Goal: Task Accomplishment & Management: Use online tool/utility

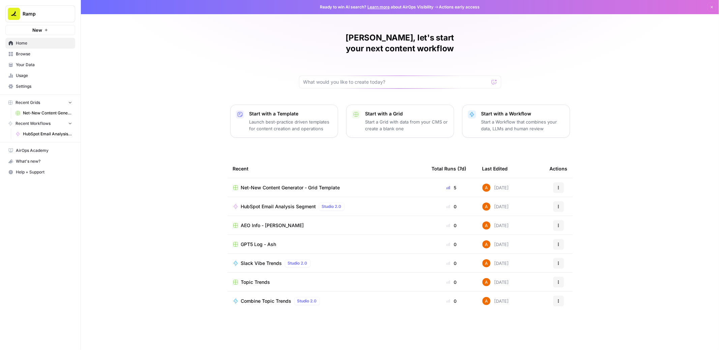
click at [398, 118] on p "Start a Grid with data from your CMS or create a blank one" at bounding box center [407, 124] width 83 height 13
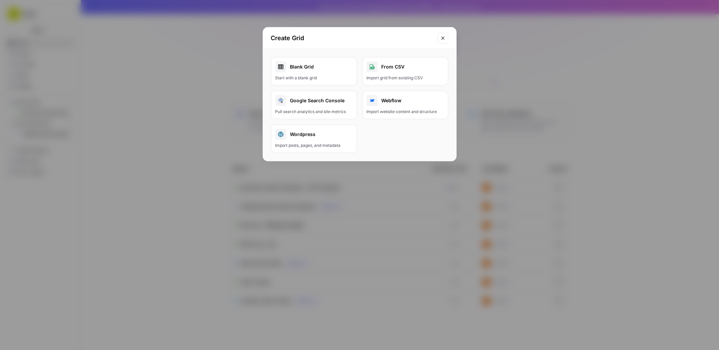
click at [411, 71] on div "From CSV" at bounding box center [405, 66] width 77 height 11
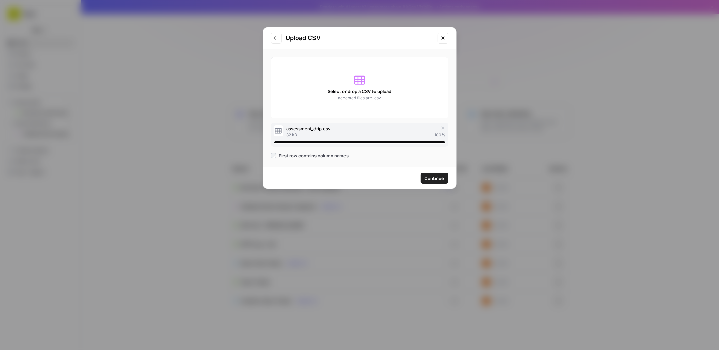
click at [432, 177] on span "Continue" at bounding box center [435, 178] width 20 height 7
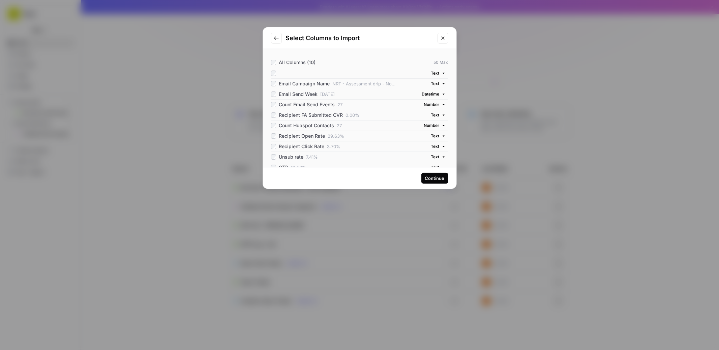
scroll to position [5, 0]
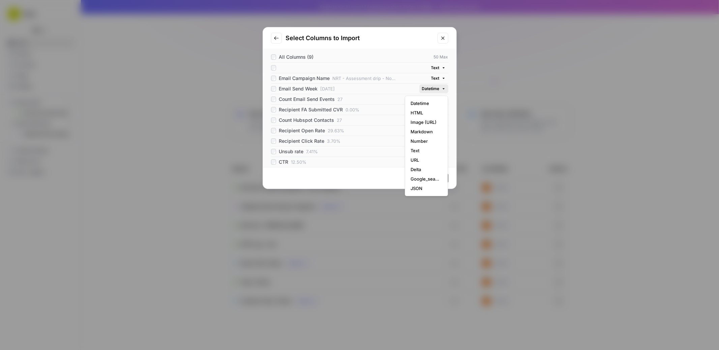
click at [433, 90] on span "Datetime" at bounding box center [431, 89] width 18 height 6
click at [425, 150] on span "Text" at bounding box center [425, 150] width 29 height 7
click at [430, 101] on span "Number" at bounding box center [432, 99] width 16 height 6
click at [424, 159] on span "Text" at bounding box center [425, 160] width 29 height 7
click at [432, 119] on span "Number" at bounding box center [432, 120] width 16 height 6
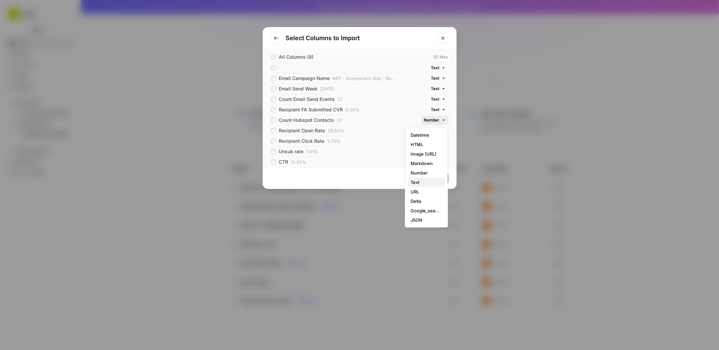
click at [423, 182] on span "Text" at bounding box center [425, 182] width 29 height 7
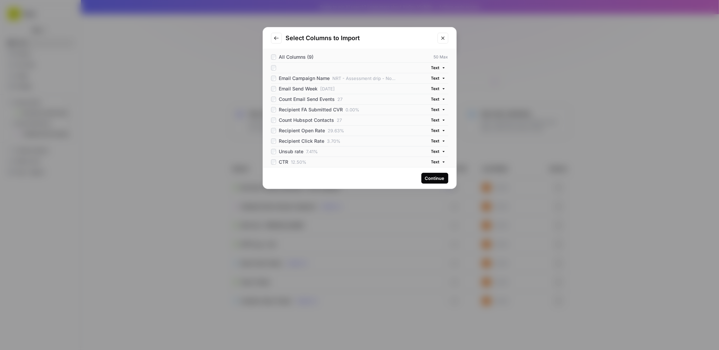
click at [432, 181] on div "Continue" at bounding box center [435, 178] width 20 height 7
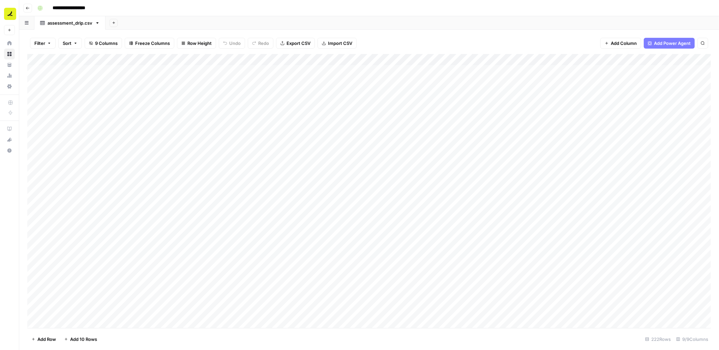
click at [81, 9] on input "**********" at bounding box center [77, 8] width 55 height 11
type input "*"
click at [81, 8] on input "*********" at bounding box center [69, 8] width 38 height 11
type input "**********"
click at [113, 25] on button "Add Sheet" at bounding box center [114, 23] width 8 height 8
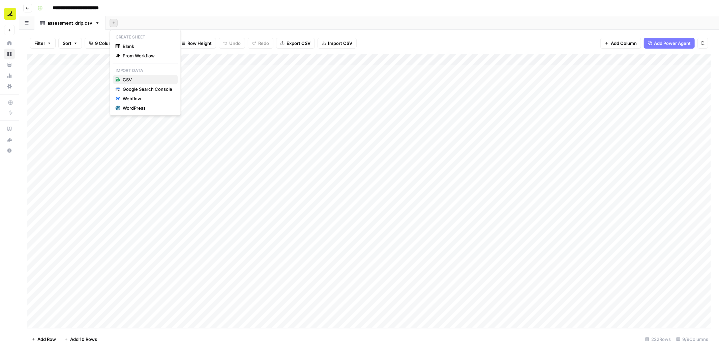
click at [146, 79] on span "CSV" at bounding box center [148, 79] width 50 height 7
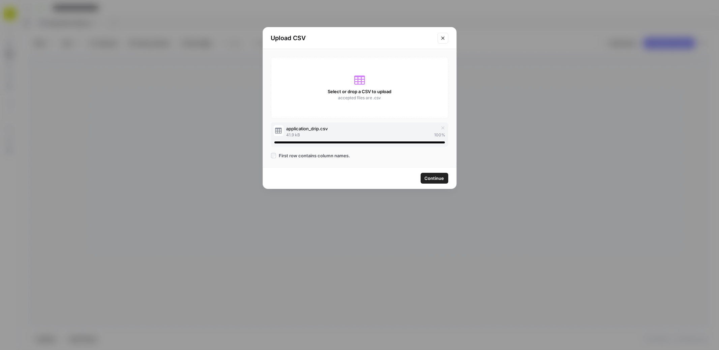
click at [434, 177] on span "Continue" at bounding box center [435, 178] width 20 height 7
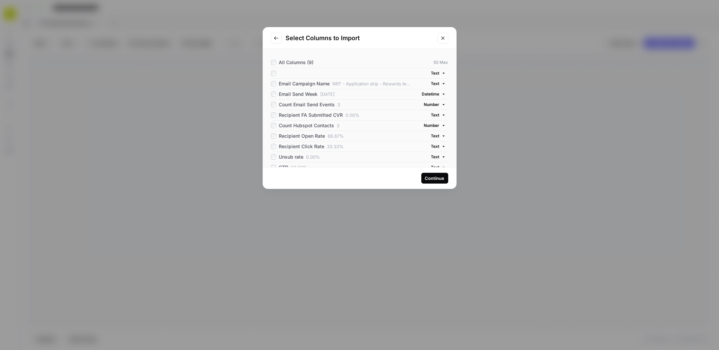
click at [436, 95] on span "Datetime" at bounding box center [431, 94] width 18 height 6
click at [416, 157] on span "Text" at bounding box center [425, 156] width 29 height 7
click at [432, 105] on span "Number" at bounding box center [432, 105] width 16 height 6
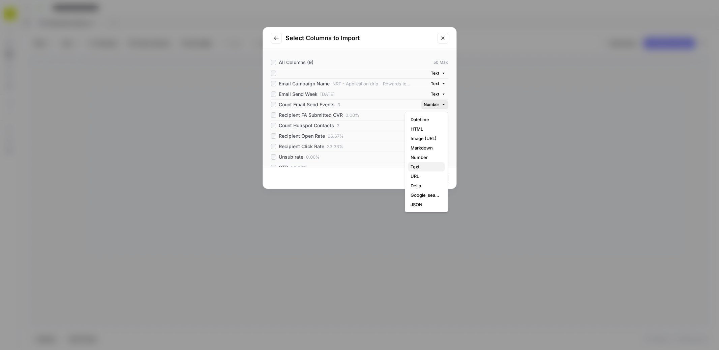
click at [420, 166] on span "Text" at bounding box center [425, 166] width 29 height 7
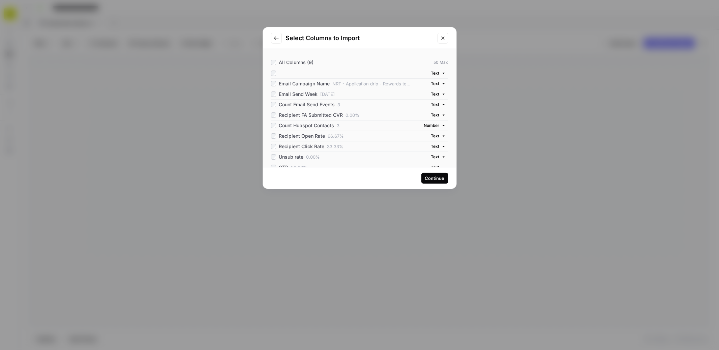
scroll to position [5, 0]
click at [427, 122] on span "Number" at bounding box center [432, 120] width 16 height 6
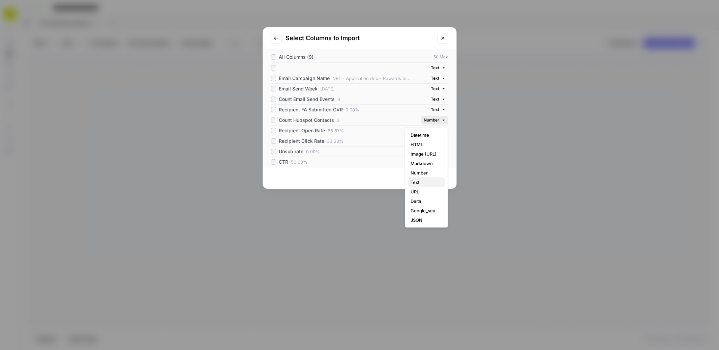
click at [422, 181] on span "Text" at bounding box center [425, 182] width 29 height 7
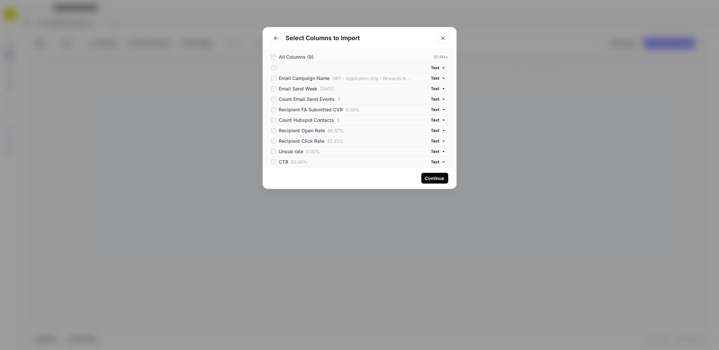
click at [440, 176] on div "Continue" at bounding box center [435, 178] width 20 height 7
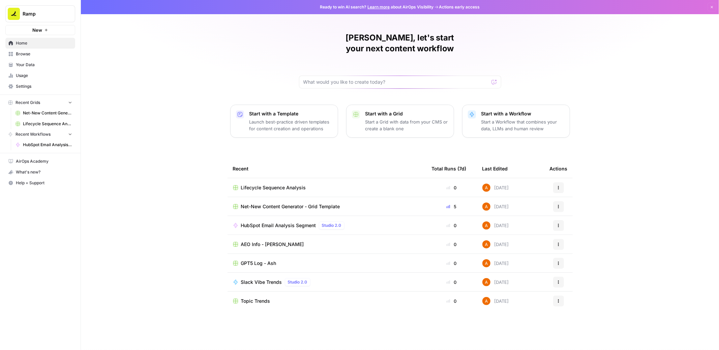
click at [507, 110] on p "Start with a Workflow" at bounding box center [523, 113] width 83 height 7
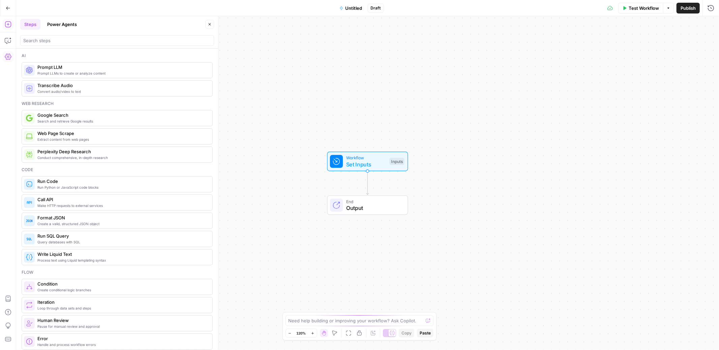
click at [6, 58] on icon "button" at bounding box center [8, 57] width 7 height 6
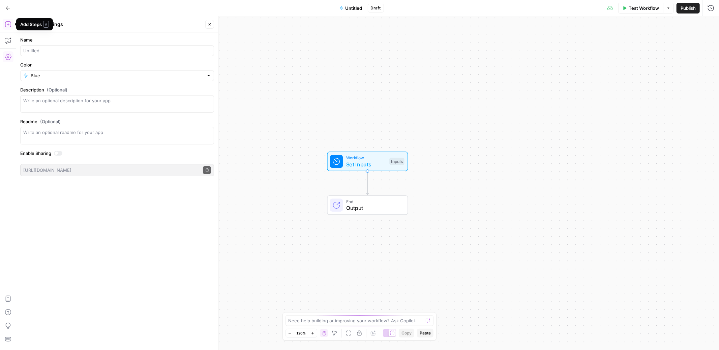
click at [7, 27] on icon "button" at bounding box center [8, 24] width 6 height 6
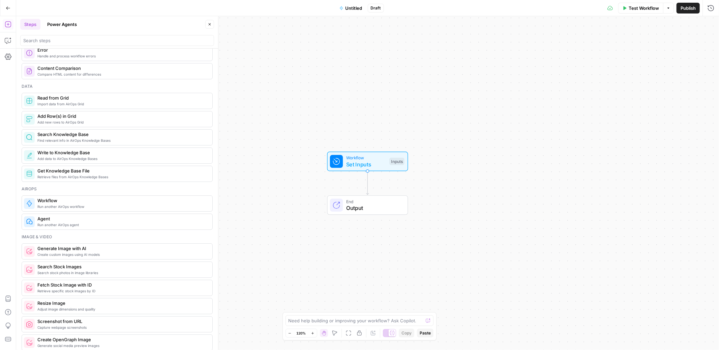
scroll to position [283, 0]
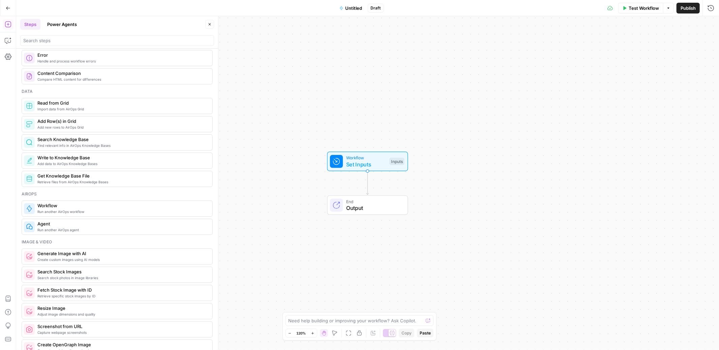
click at [57, 105] on span "Read from Grid" at bounding box center [122, 102] width 170 height 7
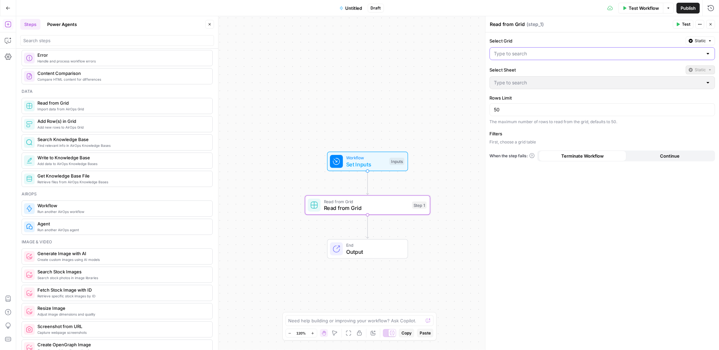
click at [520, 55] on input "Select Grid" at bounding box center [598, 53] width 209 height 7
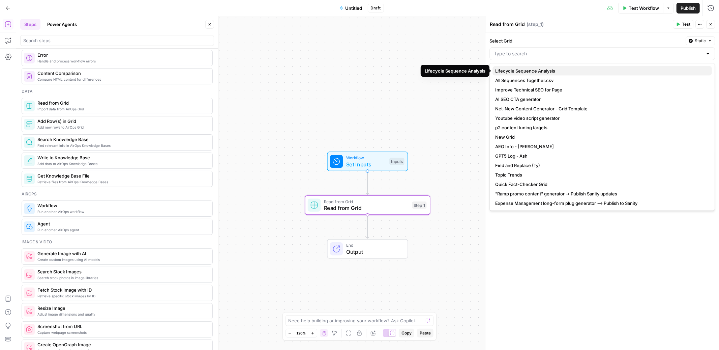
click at [523, 69] on span "Lifecycle Sequence Analysis" at bounding box center [600, 70] width 211 height 7
type input "Lifecycle Sequence Analysis"
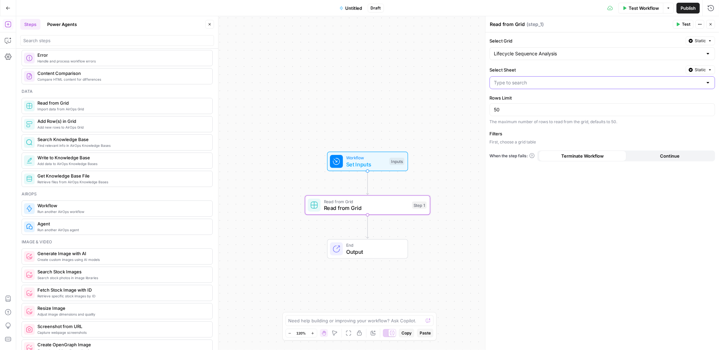
click at [526, 82] on input "Select Sheet" at bounding box center [598, 82] width 209 height 7
click at [524, 118] on span "Assessment Drip Live" at bounding box center [600, 118] width 211 height 7
type input "Assessment Drip Live"
click at [100, 127] on span "Add new rows to AirOps Grid" at bounding box center [122, 126] width 170 height 5
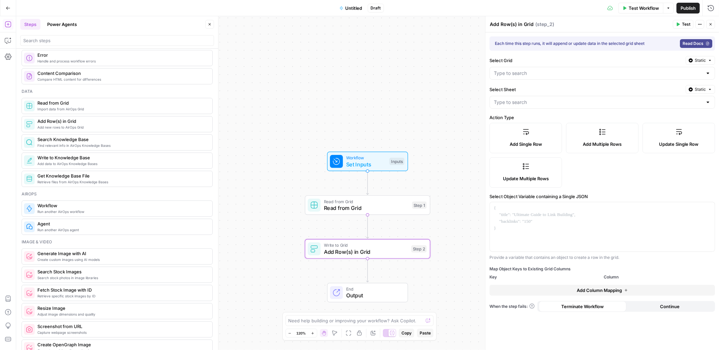
click at [541, 175] on span "Update Multiple Rows" at bounding box center [526, 178] width 46 height 7
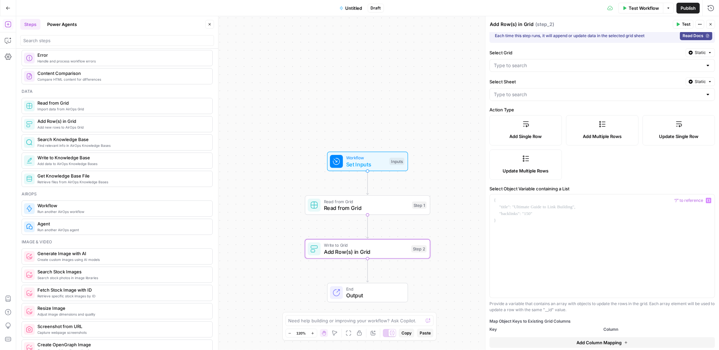
scroll to position [0, 0]
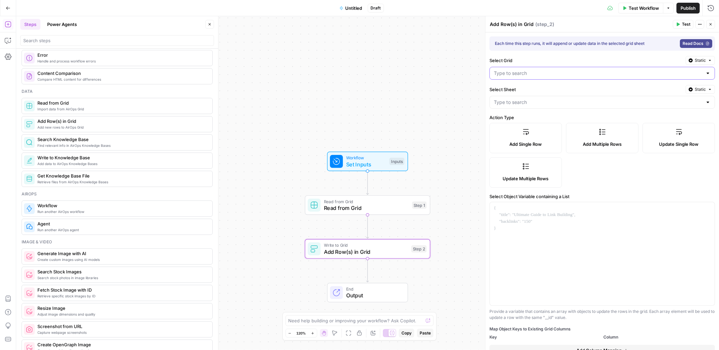
click at [566, 74] on input "Select Grid" at bounding box center [598, 73] width 209 height 7
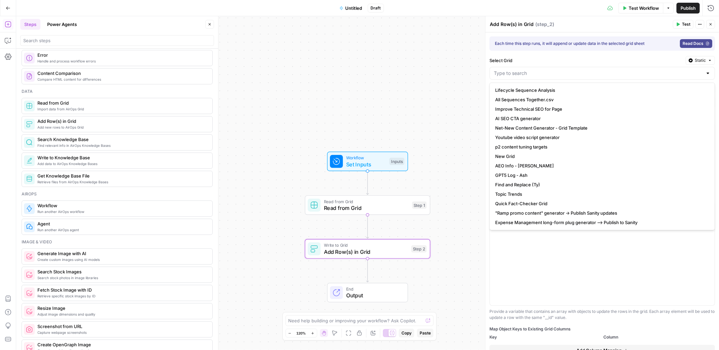
click at [564, 58] on label "Select Grid" at bounding box center [587, 60] width 194 height 7
click at [564, 70] on input "Select Grid" at bounding box center [598, 73] width 209 height 7
click at [550, 273] on div at bounding box center [602, 253] width 225 height 103
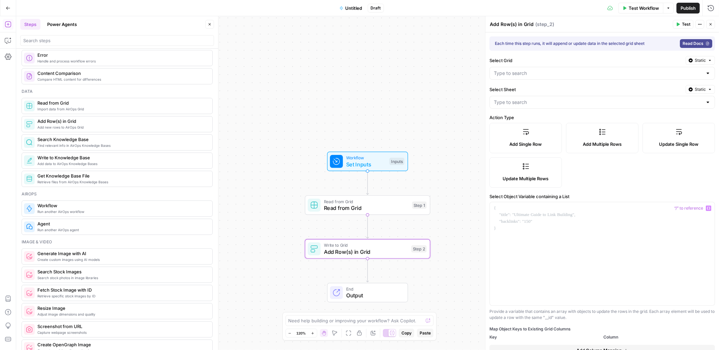
click at [594, 143] on span "Add Multiple Rows" at bounding box center [602, 144] width 39 height 7
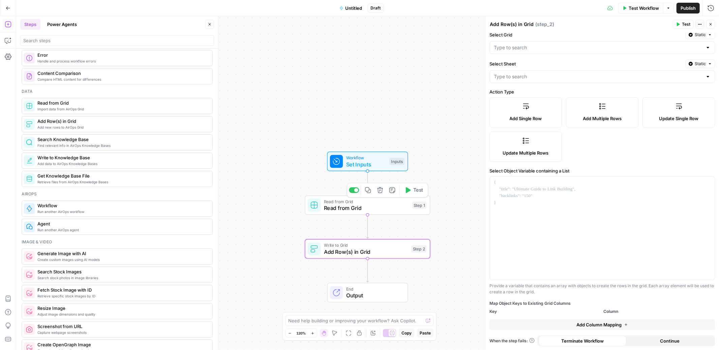
click at [414, 193] on span "Test" at bounding box center [418, 189] width 10 height 7
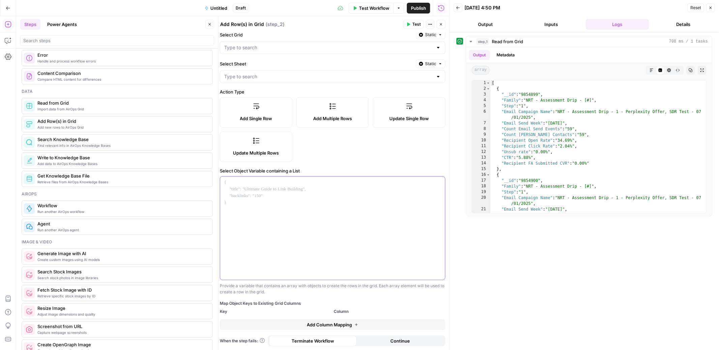
click at [323, 196] on div at bounding box center [332, 227] width 225 height 103
click at [211, 22] on icon "button" at bounding box center [210, 24] width 4 height 4
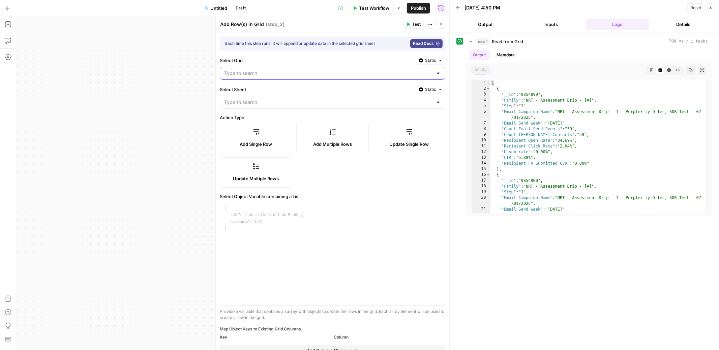
click at [261, 75] on input "Select Grid" at bounding box center [328, 73] width 209 height 7
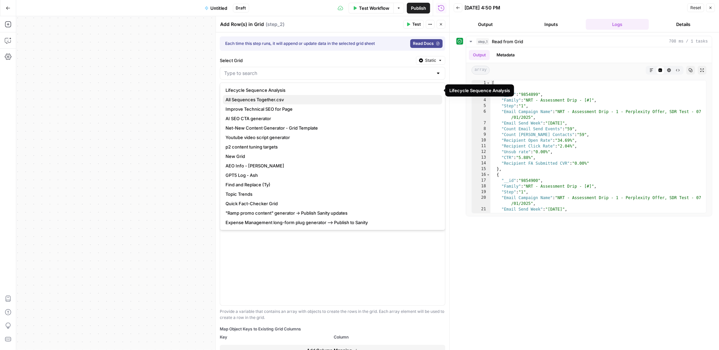
click at [262, 99] on span "All Sequences Together.csv" at bounding box center [331, 99] width 211 height 7
type input "All Sequences Together.csv"
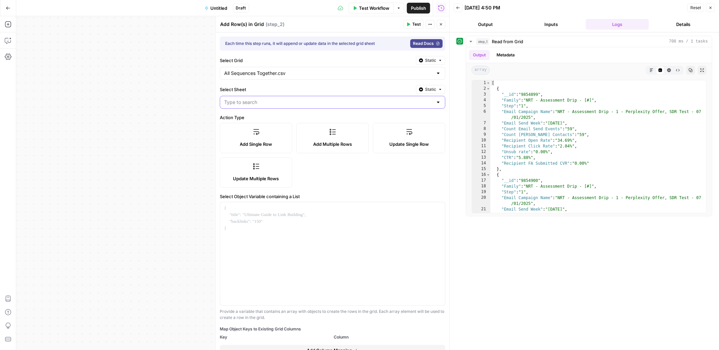
click at [257, 104] on input "Select Sheet" at bounding box center [328, 102] width 209 height 7
click at [254, 126] on span "Previous Week" at bounding box center [331, 128] width 211 height 7
type input "Previous Week"
click at [303, 100] on input "Select Sheet" at bounding box center [328, 102] width 209 height 7
type input "Previous Week"
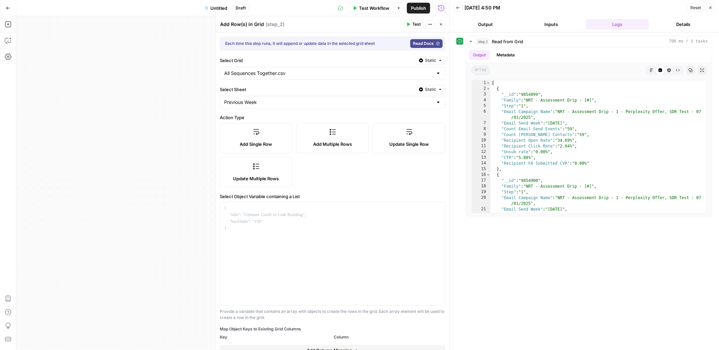
click at [294, 69] on div "All Sequences Together.csv" at bounding box center [333, 73] width 226 height 13
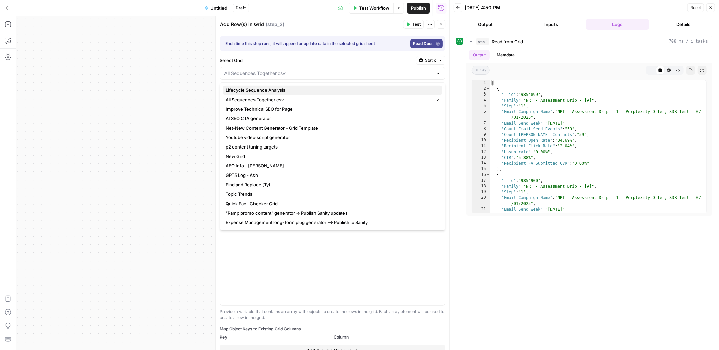
click at [289, 88] on span "Lifecycle Sequence Analysis" at bounding box center [331, 90] width 211 height 7
type input "Lifecycle Sequence Analysis"
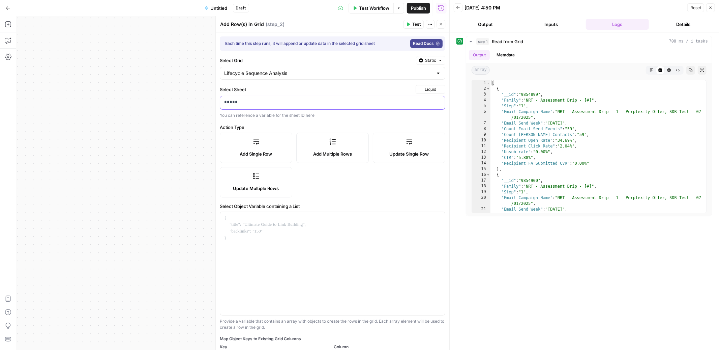
click at [286, 106] on div "*****" at bounding box center [327, 102] width 214 height 13
click at [295, 121] on div "Each time this step runs, it will append or update data in the selected grid sh…" at bounding box center [333, 208] width 234 height 353
click at [408, 104] on p "*****" at bounding box center [332, 102] width 217 height 7
click at [399, 120] on div "Each time this step runs, it will append or update data in the selected grid sh…" at bounding box center [333, 208] width 234 height 353
click at [366, 105] on p at bounding box center [332, 102] width 217 height 7
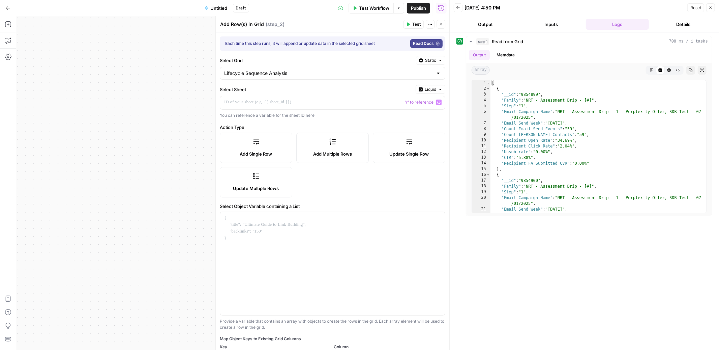
click at [363, 86] on label "Select Sheet" at bounding box center [316, 89] width 193 height 7
click at [371, 74] on input "Select Grid" at bounding box center [328, 73] width 209 height 7
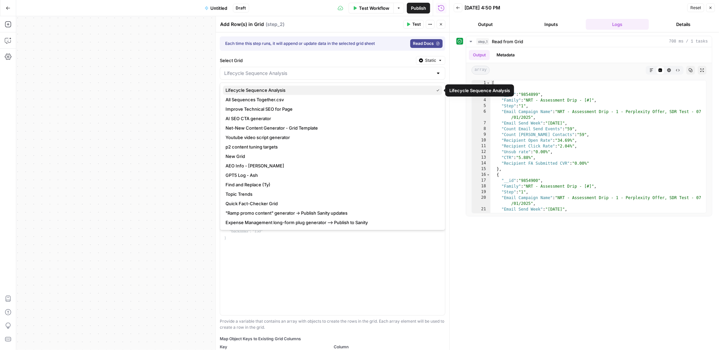
click at [361, 92] on span "Lifecycle Sequence Analysis" at bounding box center [328, 90] width 205 height 7
type input "Lifecycle Sequence Analysis"
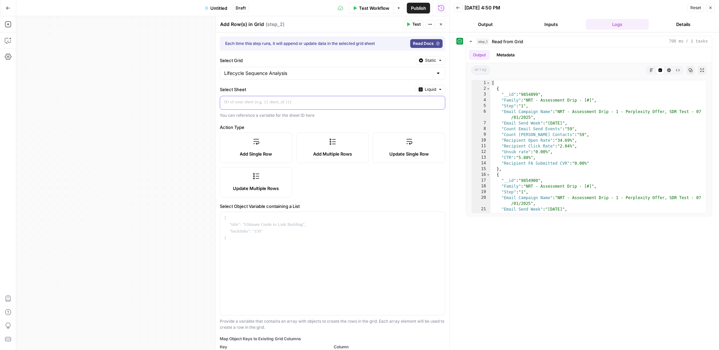
click at [348, 102] on p at bounding box center [332, 102] width 217 height 7
click at [440, 24] on icon "button" at bounding box center [441, 24] width 4 height 4
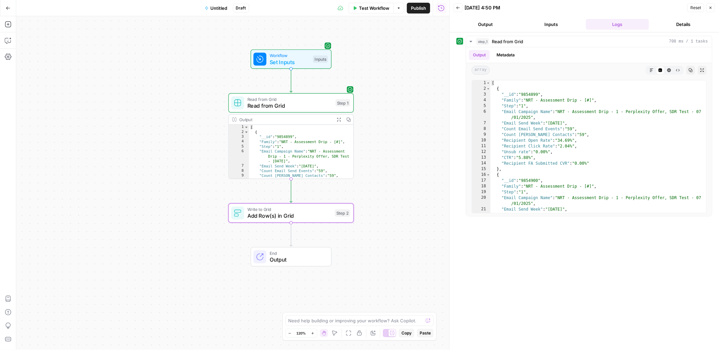
drag, startPoint x: 418, startPoint y: 163, endPoint x: 326, endPoint y: 141, distance: 94.3
click at [341, 60] on div "Workflow Set Inputs Inputs Test Step" at bounding box center [291, 59] width 125 height 20
click at [308, 213] on span "Add Row(s) in Grid" at bounding box center [289, 215] width 84 height 8
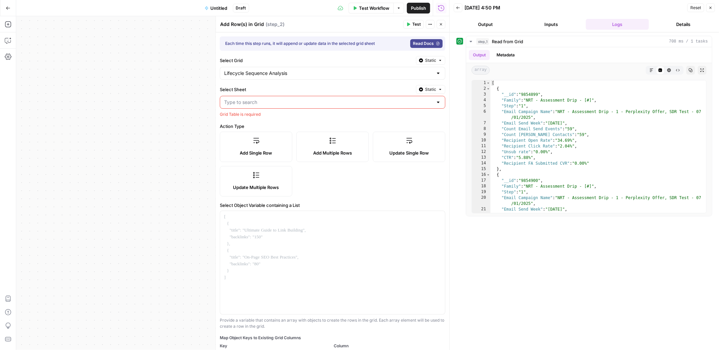
click at [290, 107] on div at bounding box center [333, 102] width 226 height 13
click at [280, 137] on span "Assessment Drip Live" at bounding box center [331, 138] width 211 height 7
type input "Assessment Drip Live"
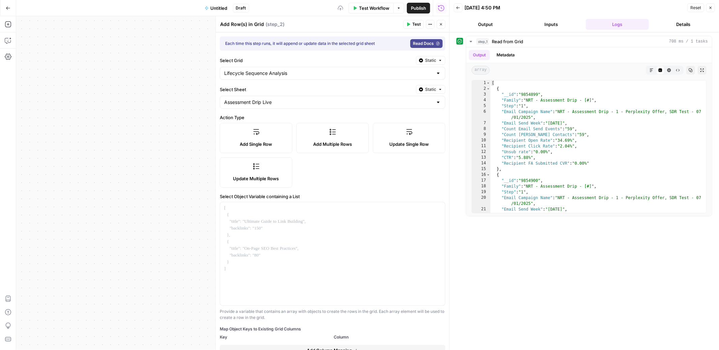
click at [327, 167] on div "Add Single Row Add Multiple Rows Update Single Row Update Multiple Rows" at bounding box center [333, 155] width 226 height 65
click at [440, 26] on button "Close" at bounding box center [441, 24] width 9 height 9
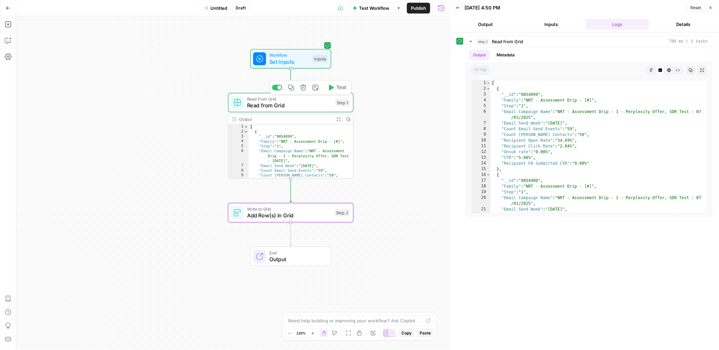
click at [277, 106] on span "Read from Grid" at bounding box center [289, 105] width 85 height 8
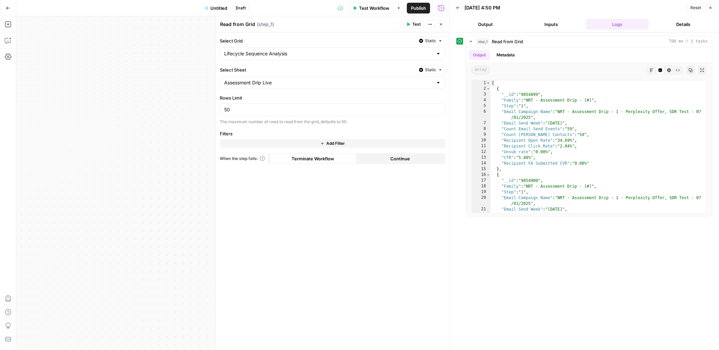
click at [241, 24] on textarea "Read from Grid" at bounding box center [237, 24] width 35 height 7
type textarea "Read Grid - Main Sheet"
click at [441, 25] on icon "button" at bounding box center [441, 24] width 4 height 4
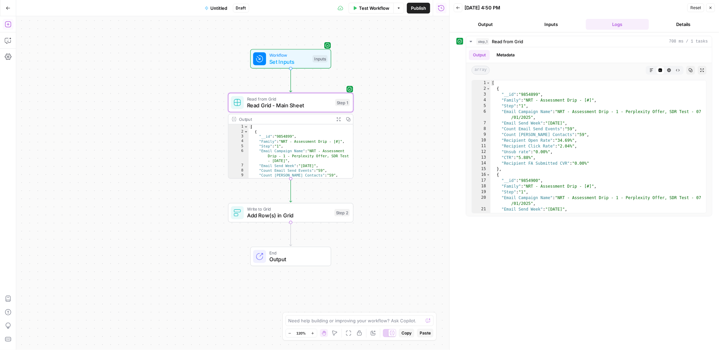
click at [10, 24] on icon "button" at bounding box center [8, 24] width 7 height 7
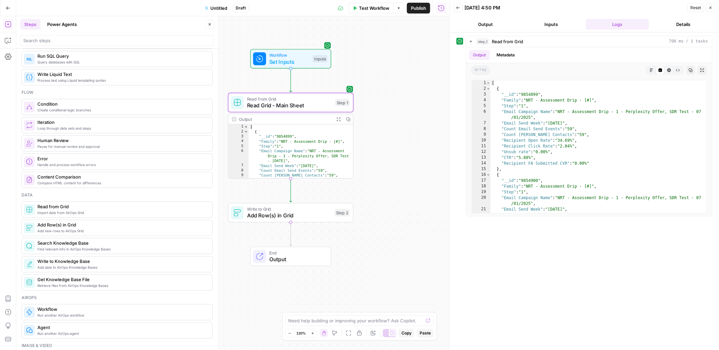
scroll to position [180, 0]
click at [69, 207] on span "Read from Grid" at bounding box center [122, 205] width 170 height 7
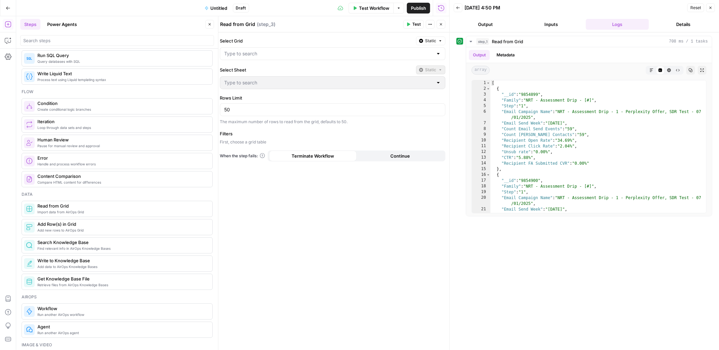
click at [280, 136] on label "Filters" at bounding box center [333, 133] width 226 height 7
click at [210, 24] on icon "button" at bounding box center [210, 24] width 2 height 2
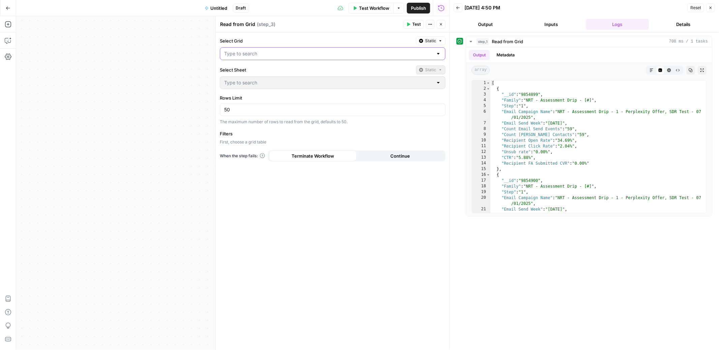
click at [244, 50] on input "Select Grid" at bounding box center [328, 53] width 209 height 7
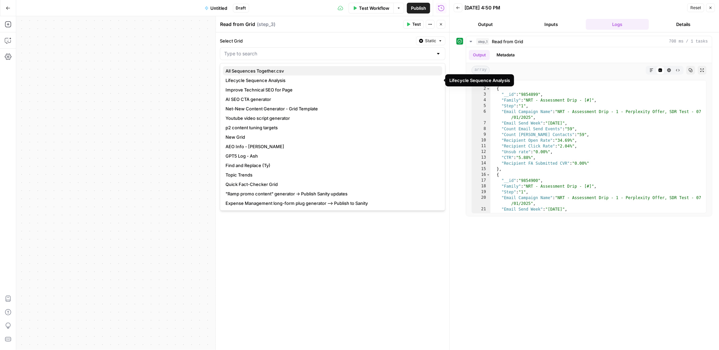
click at [242, 70] on span "All Sequences Together.csv" at bounding box center [331, 70] width 211 height 7
type input "All Sequences Together.csv"
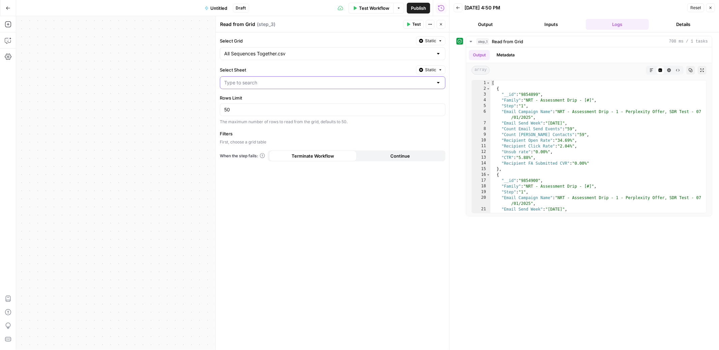
click at [242, 80] on input "Select Sheet" at bounding box center [328, 82] width 209 height 7
click at [242, 110] on span "Previous Week" at bounding box center [331, 109] width 211 height 7
type input "Previous Week"
click at [239, 24] on textarea "Read from Grid" at bounding box center [237, 24] width 35 height 7
type textarea "Read Grid - Previous Week"
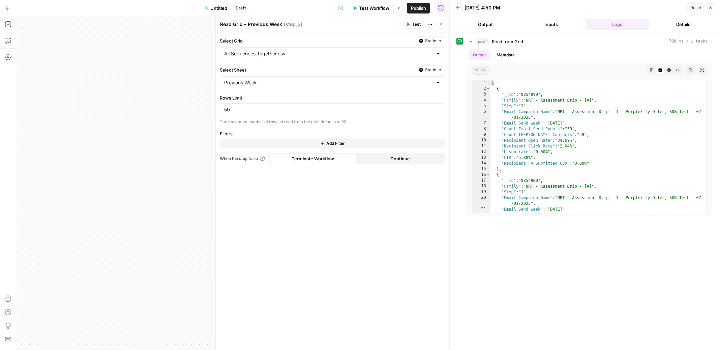
click at [443, 26] on button "Close" at bounding box center [441, 24] width 9 height 9
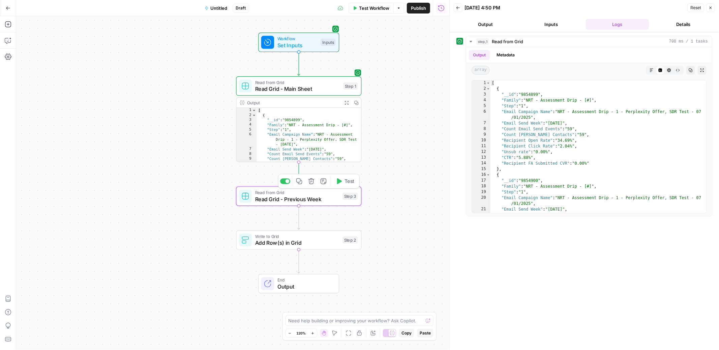
click at [345, 181] on span "Test" at bounding box center [350, 180] width 10 height 7
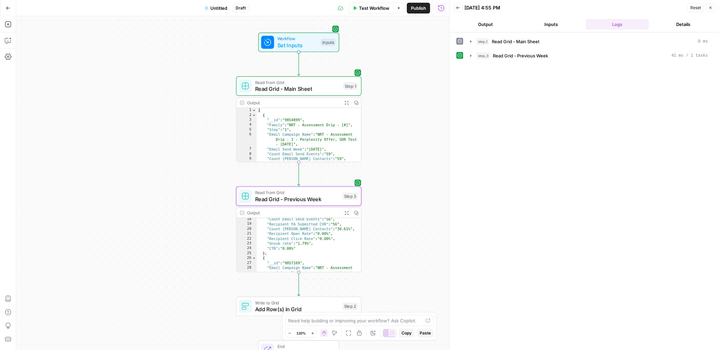
scroll to position [94, 0]
click at [336, 302] on span "Write to Grid" at bounding box center [297, 302] width 84 height 6
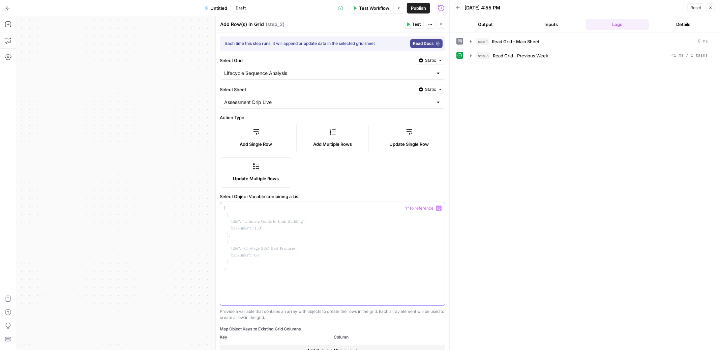
click at [340, 218] on div at bounding box center [332, 253] width 225 height 103
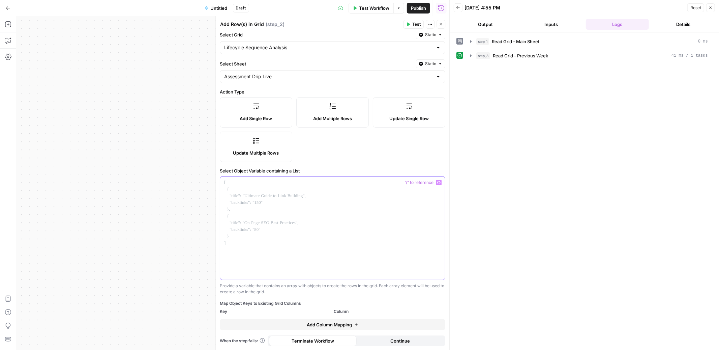
scroll to position [0, 0]
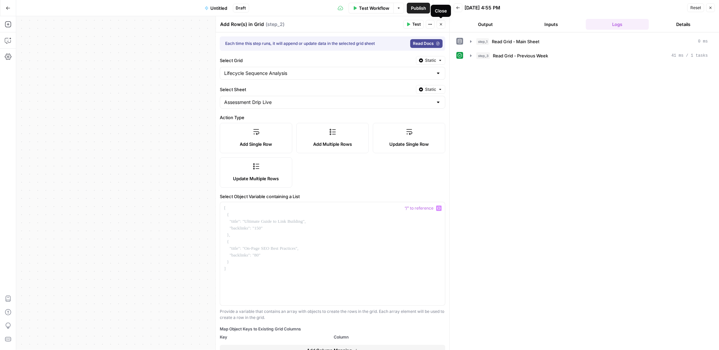
click at [443, 25] on button "Close" at bounding box center [441, 24] width 9 height 9
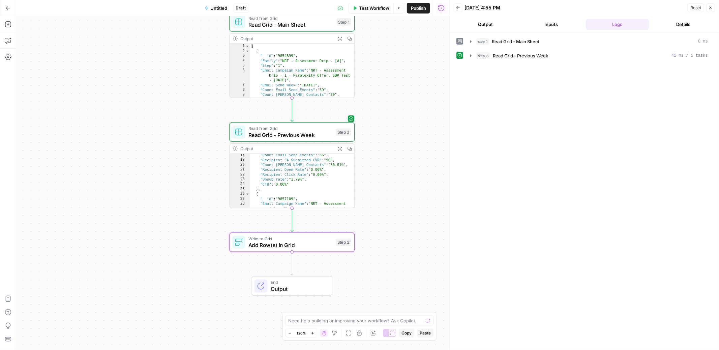
drag, startPoint x: 390, startPoint y: 184, endPoint x: 389, endPoint y: 102, distance: 82.6
click at [389, 102] on div "Workflow Set Inputs Inputs Read from Grid Read Grid - Main Sheet Step 1 Output …" at bounding box center [232, 183] width 433 height 334
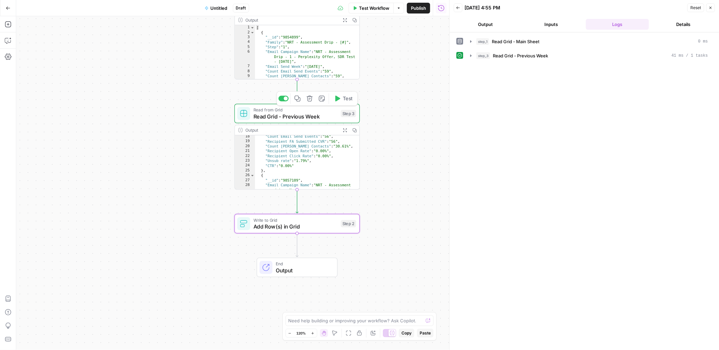
click at [301, 116] on span "Read Grid - Previous Week" at bounding box center [296, 116] width 84 height 8
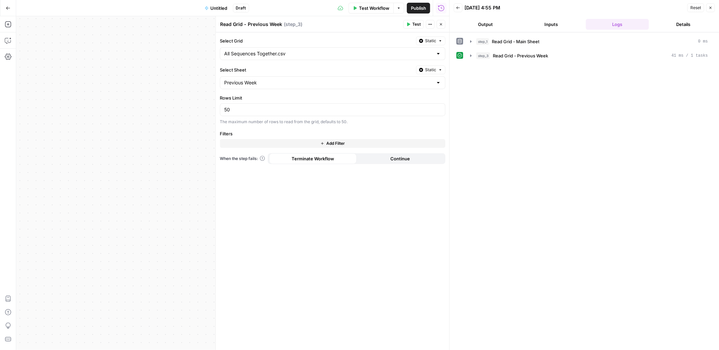
click at [334, 142] on span "Add Filter" at bounding box center [335, 143] width 19 height 6
click at [259, 143] on input "text" at bounding box center [250, 145] width 53 height 7
click at [252, 113] on input "50" at bounding box center [332, 109] width 217 height 7
type input "5"
type input "100"
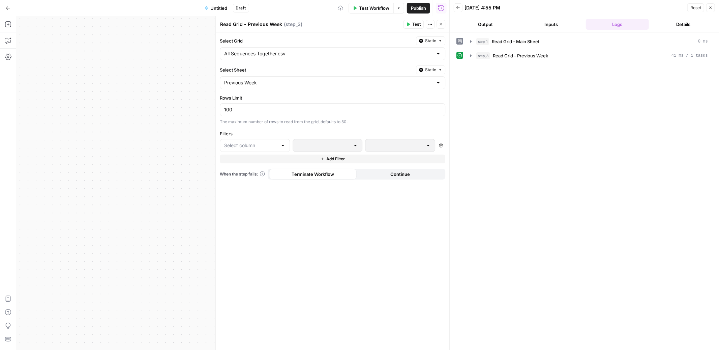
click at [252, 149] on div at bounding box center [255, 145] width 70 height 13
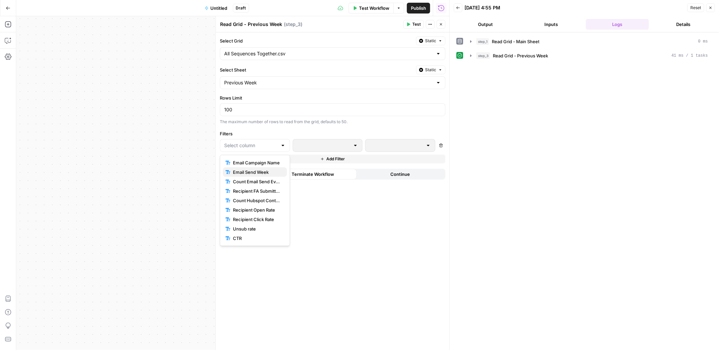
click at [255, 169] on span "Email Send Week" at bounding box center [257, 172] width 49 height 7
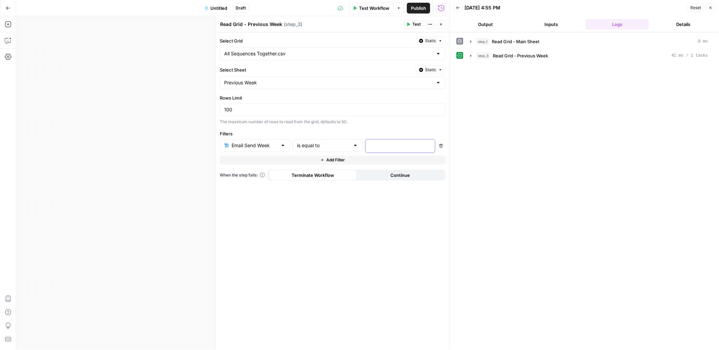
click at [398, 143] on p at bounding box center [395, 145] width 51 height 7
click at [402, 131] on label "Filters" at bounding box center [333, 133] width 226 height 7
click at [439, 27] on button "Close" at bounding box center [441, 24] width 9 height 9
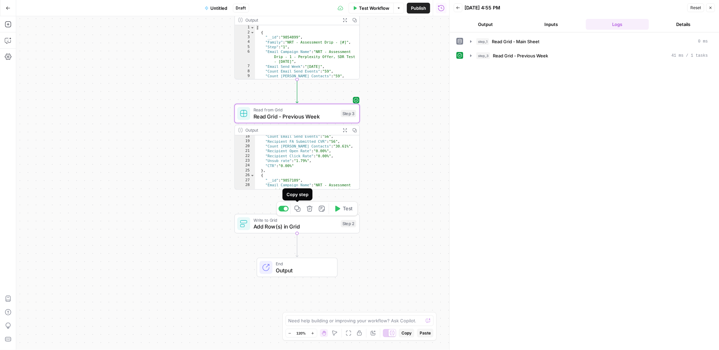
click at [333, 193] on div "Workflow Set Inputs Inputs Read from Grid Read Grid - Main Sheet Step 1 Output …" at bounding box center [232, 183] width 433 height 334
click at [9, 28] on button "Add Steps" at bounding box center [8, 24] width 11 height 11
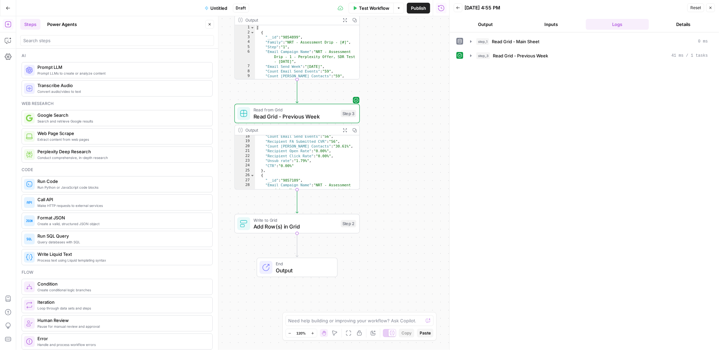
click at [90, 70] on span "Prompt LLMs to create or analyze content" at bounding box center [122, 72] width 170 height 5
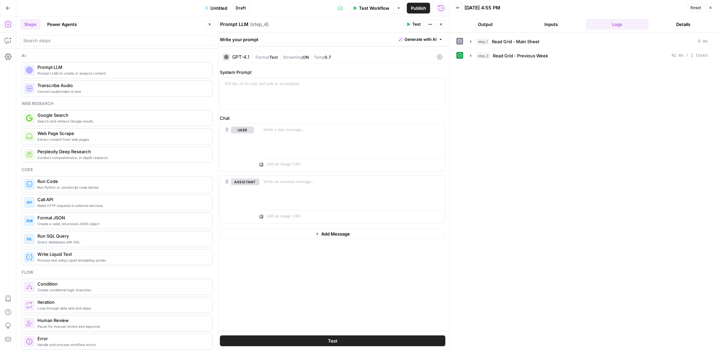
click at [209, 27] on button "Close" at bounding box center [209, 24] width 9 height 9
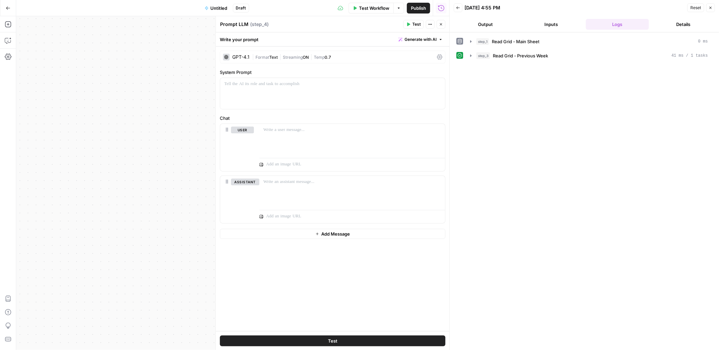
click at [441, 26] on icon "button" at bounding box center [441, 24] width 4 height 4
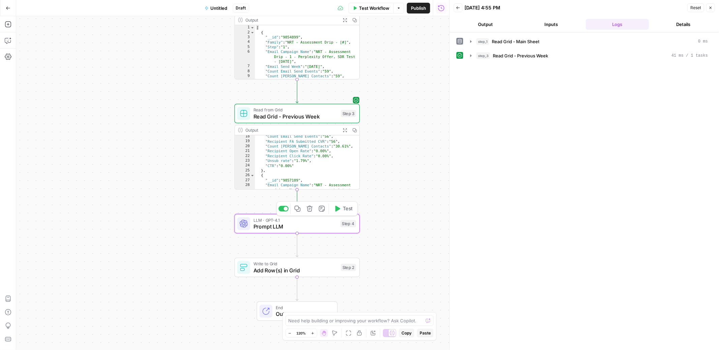
click at [305, 223] on span "Prompt LLM" at bounding box center [296, 226] width 84 height 8
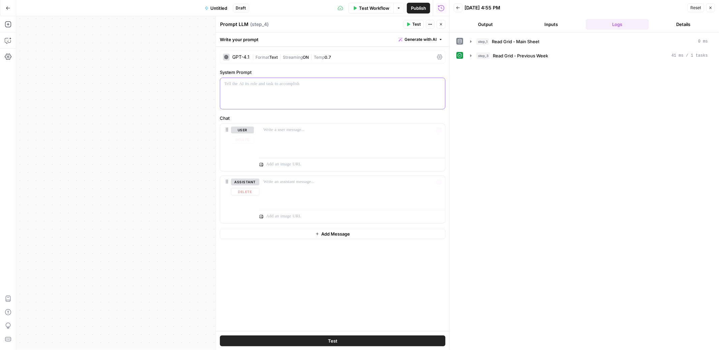
click at [280, 91] on div at bounding box center [332, 93] width 225 height 31
drag, startPoint x: 426, startPoint y: 84, endPoint x: 345, endPoint y: 85, distance: 81.6
click at [345, 85] on p "**********" at bounding box center [332, 84] width 217 height 7
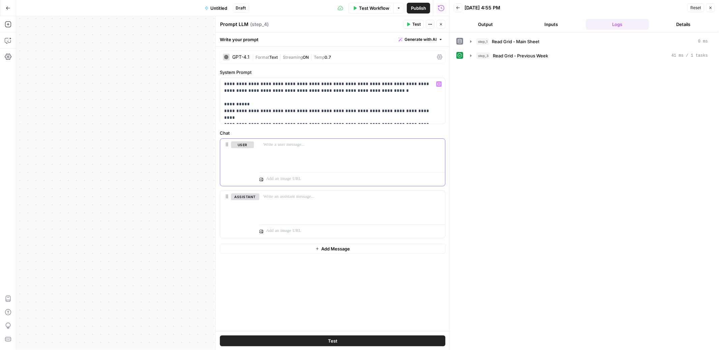
click at [312, 144] on p at bounding box center [352, 144] width 178 height 7
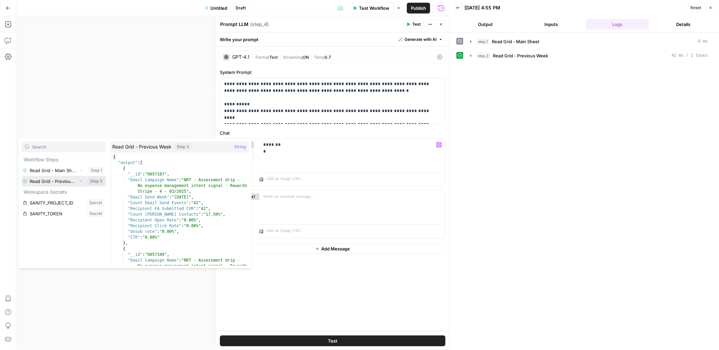
click at [52, 179] on button "Select variable Read Grid - Previous Week" at bounding box center [64, 181] width 84 height 11
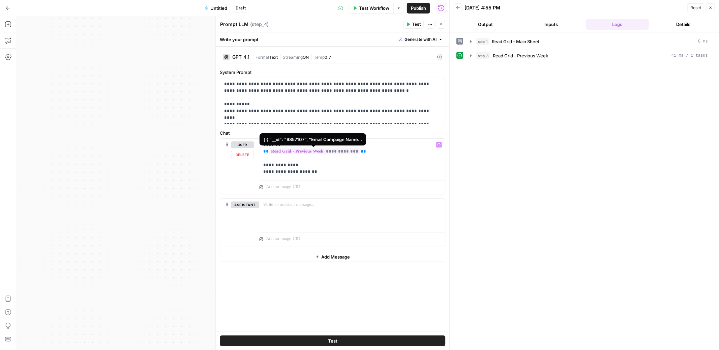
click at [356, 151] on span "**********" at bounding box center [314, 151] width 91 height 6
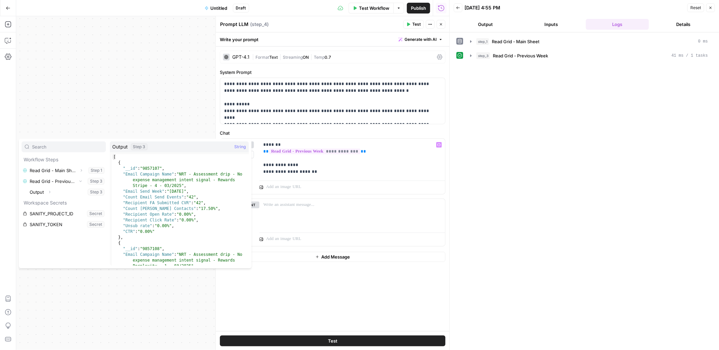
type textarea "**********"
drag, startPoint x: 171, startPoint y: 174, endPoint x: 126, endPoint y: 173, distance: 44.5
click at [126, 173] on div "[ { "__id" : "9857107" , "Email Campaign Name" : "NRT - Assessment drip - No ex…" at bounding box center [180, 215] width 137 height 123
click at [365, 153] on p "**********" at bounding box center [352, 158] width 178 height 34
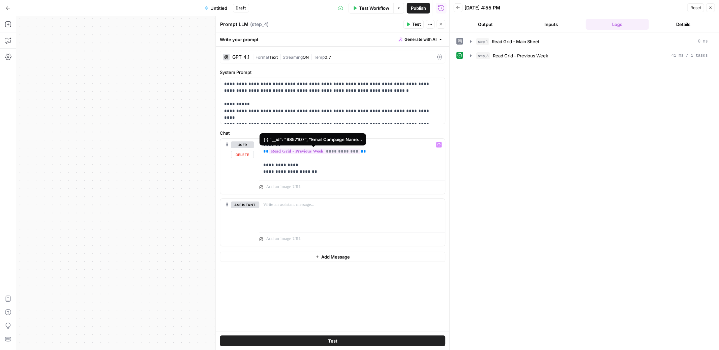
click at [357, 151] on span "**********" at bounding box center [314, 151] width 91 height 6
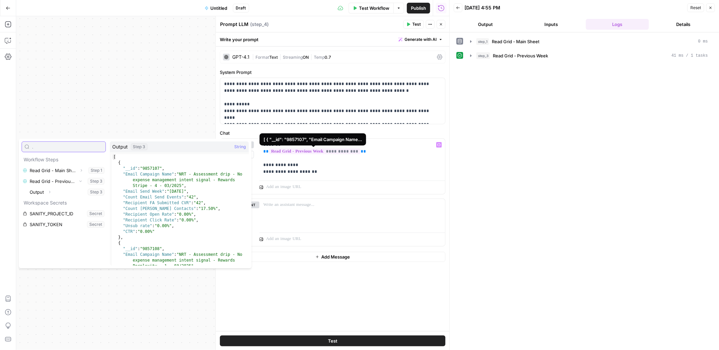
type input "."
click at [357, 151] on span "**********" at bounding box center [314, 151] width 91 height 6
click at [361, 153] on span "**" at bounding box center [363, 151] width 5 height 4
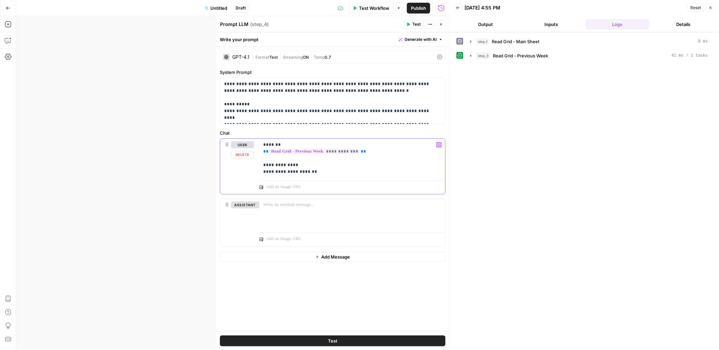
click at [369, 152] on p "**********" at bounding box center [352, 158] width 178 height 34
click at [333, 172] on p "**********" at bounding box center [352, 158] width 178 height 34
click at [322, 150] on span "**********" at bounding box center [344, 151] width 151 height 6
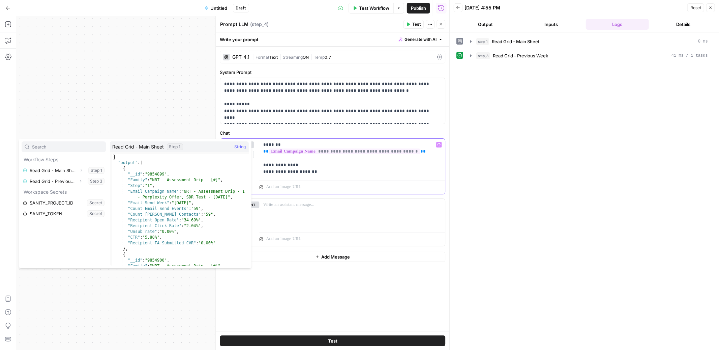
click at [317, 165] on p "**********" at bounding box center [352, 158] width 178 height 34
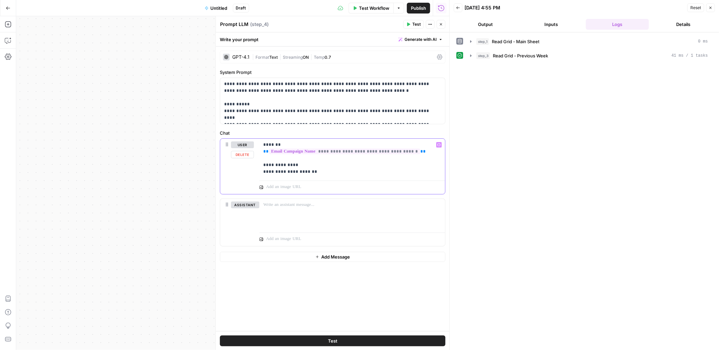
click at [424, 151] on p "**********" at bounding box center [352, 158] width 178 height 34
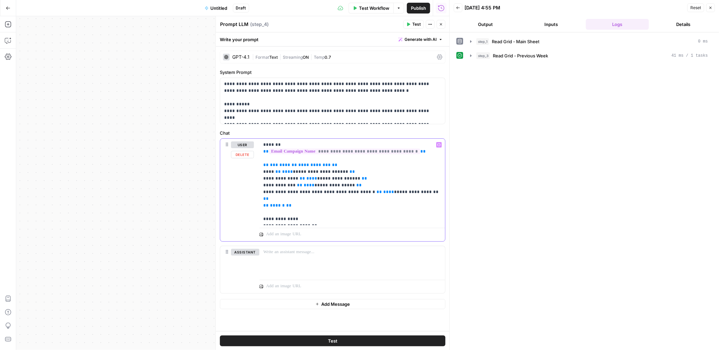
click at [307, 164] on span "**********" at bounding box center [314, 165] width 32 height 4
drag, startPoint x: 357, startPoint y: 192, endPoint x: 264, endPoint y: 173, distance: 95.4
click at [264, 173] on p "**********" at bounding box center [352, 181] width 178 height 81
click at [282, 183] on p "**********" at bounding box center [352, 181] width 178 height 81
drag, startPoint x: 357, startPoint y: 184, endPoint x: 273, endPoint y: 173, distance: 84.5
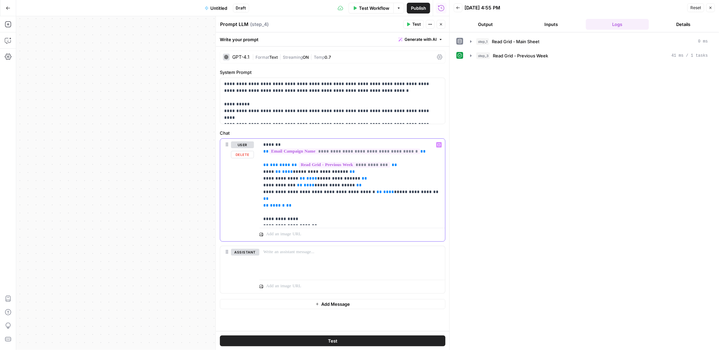
click at [273, 173] on p "**********" at bounding box center [352, 181] width 178 height 81
click at [372, 203] on p "**********" at bounding box center [352, 181] width 178 height 81
drag, startPoint x: 422, startPoint y: 193, endPoint x: 263, endPoint y: 177, distance: 160.4
click at [263, 177] on div "**********" at bounding box center [352, 182] width 186 height 86
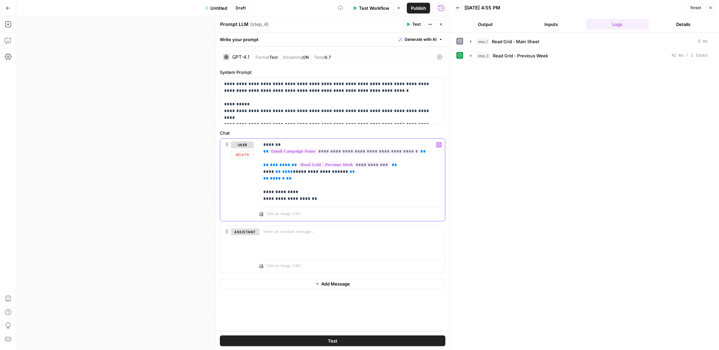
click at [264, 171] on p "**********" at bounding box center [352, 171] width 178 height 61
drag, startPoint x: 310, startPoint y: 171, endPoint x: 264, endPoint y: 171, distance: 45.9
click at [264, 171] on p "**********" at bounding box center [352, 171] width 178 height 61
copy p "**********"
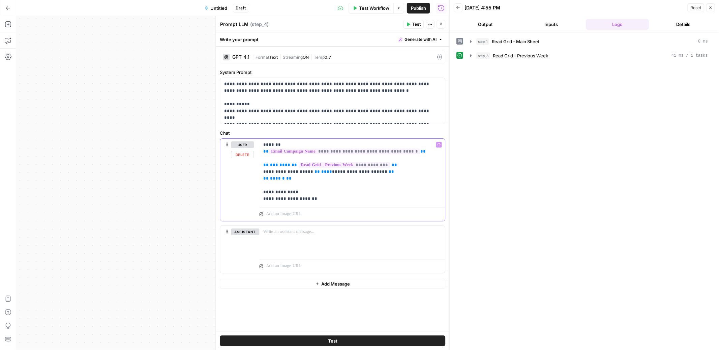
drag, startPoint x: 369, startPoint y: 173, endPoint x: 331, endPoint y: 172, distance: 37.4
click at [335, 172] on span "**********" at bounding box center [360, 171] width 50 height 4
drag, startPoint x: 259, startPoint y: 166, endPoint x: 261, endPoint y: 152, distance: 13.4
click at [261, 152] on div "**********" at bounding box center [332, 180] width 225 height 82
drag, startPoint x: 263, startPoint y: 164, endPoint x: 263, endPoint y: 152, distance: 12.1
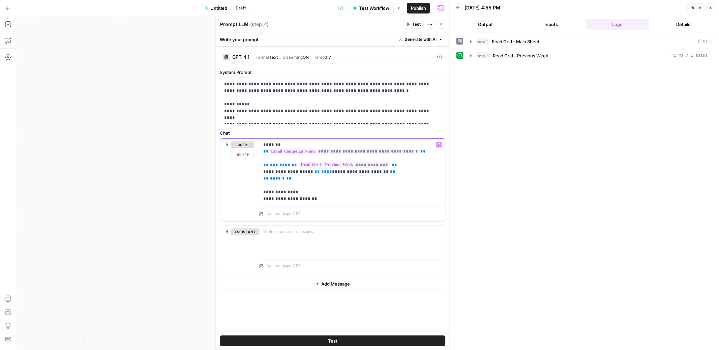
click at [263, 152] on div "**********" at bounding box center [352, 172] width 186 height 66
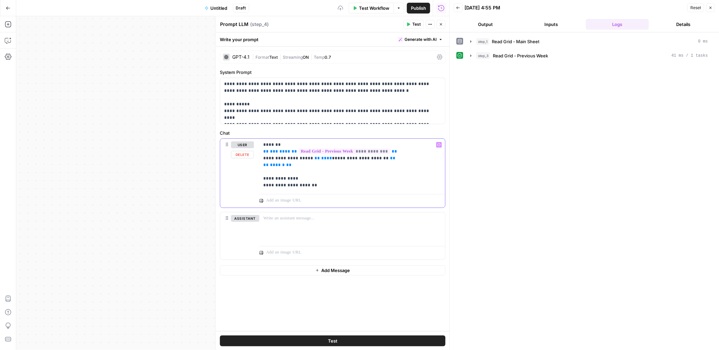
click at [310, 170] on p "**********" at bounding box center [352, 164] width 178 height 47
click at [314, 185] on p "**********" at bounding box center [352, 164] width 178 height 47
click at [276, 146] on p "**********" at bounding box center [352, 164] width 178 height 47
click at [425, 186] on p "**********" at bounding box center [352, 164] width 178 height 47
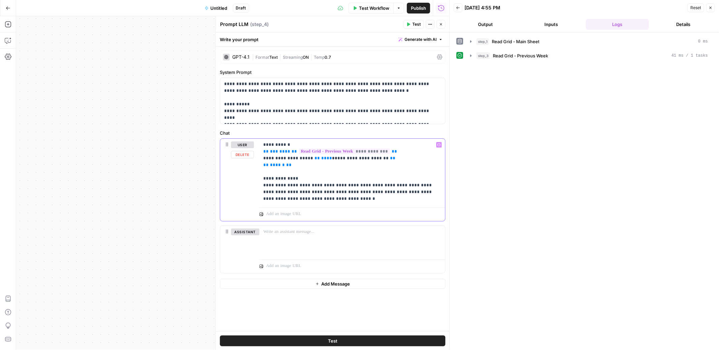
drag, startPoint x: 364, startPoint y: 185, endPoint x: 316, endPoint y: 184, distance: 48.2
click at [316, 184] on p "**********" at bounding box center [352, 171] width 178 height 61
copy p "**********"
click at [323, 201] on p "**********" at bounding box center [352, 171] width 178 height 61
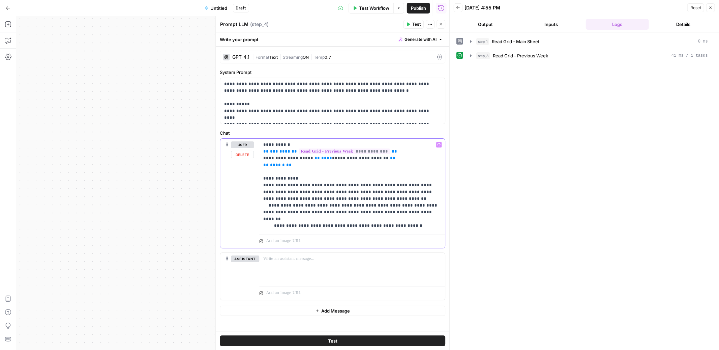
click at [276, 219] on p "**********" at bounding box center [352, 185] width 178 height 88
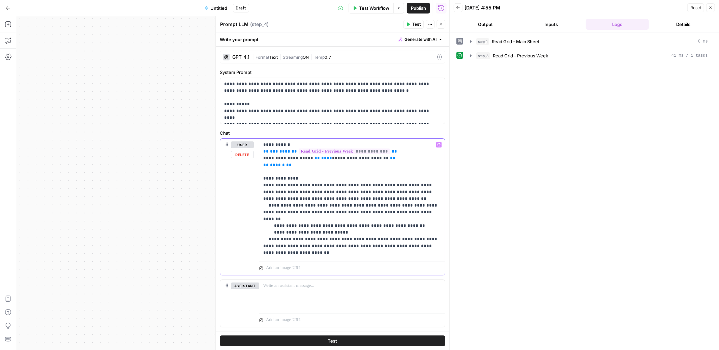
drag, startPoint x: 317, startPoint y: 250, endPoint x: 269, endPoint y: 253, distance: 47.9
click at [269, 253] on p "**********" at bounding box center [352, 198] width 178 height 115
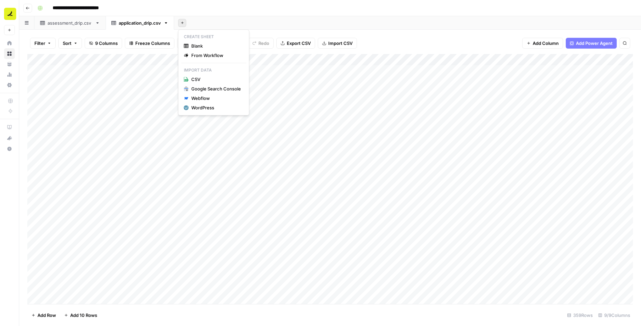
click at [180, 22] on icon "button" at bounding box center [182, 23] width 4 height 4
click at [199, 43] on span "Blank" at bounding box center [216, 45] width 50 height 7
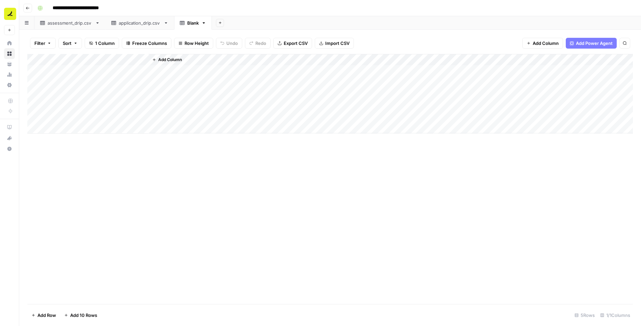
click at [142, 60] on div "Add Column" at bounding box center [329, 94] width 605 height 80
click at [83, 147] on span "Remove Column" at bounding box center [93, 150] width 59 height 7
click at [305, 66] on button "Delete" at bounding box center [296, 70] width 23 height 12
click at [189, 23] on div "Blank" at bounding box center [192, 23] width 11 height 7
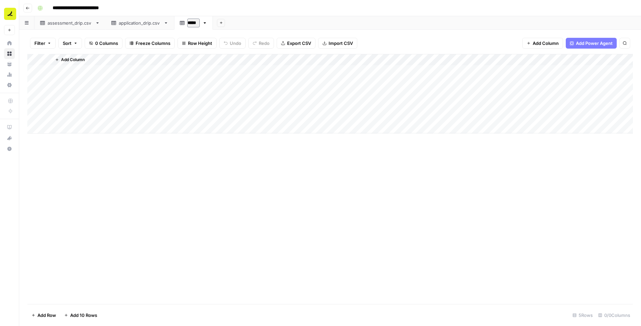
click at [192, 23] on input "*****" at bounding box center [193, 23] width 12 height 9
type input "**********"
click at [69, 57] on span "Add Column" at bounding box center [73, 60] width 24 height 6
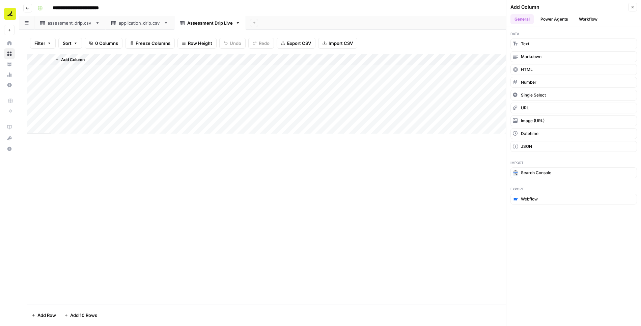
click at [416, 42] on div "Filter Sort 0 Columns Freeze Columns Row Height Undo Redo Export CSV Import CSV…" at bounding box center [329, 43] width 605 height 22
click at [74, 71] on div "Add Column" at bounding box center [341, 93] width 581 height 79
click at [71, 62] on span "Add Column" at bounding box center [73, 60] width 24 height 6
click at [432, 42] on button "Text" at bounding box center [573, 43] width 126 height 11
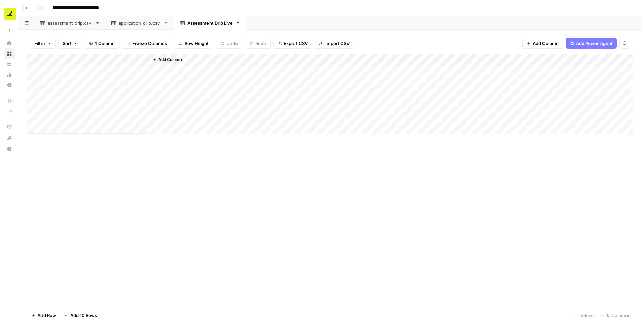
click at [119, 71] on div "Add Column" at bounding box center [329, 94] width 605 height 80
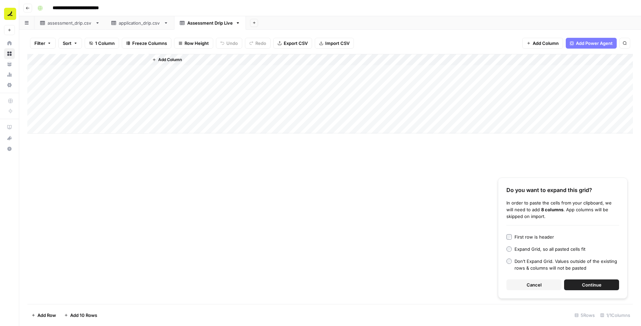
click at [432, 282] on span "Continue" at bounding box center [592, 284] width 20 height 7
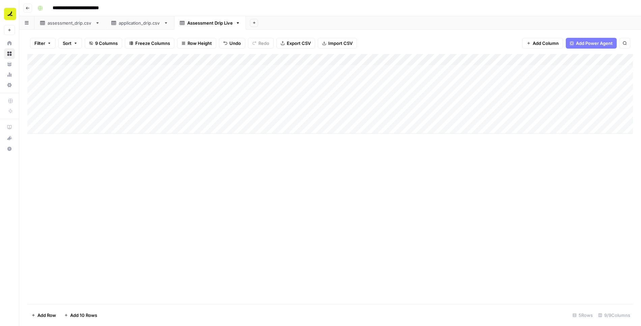
click at [432, 41] on span "Add Column" at bounding box center [546, 43] width 26 height 7
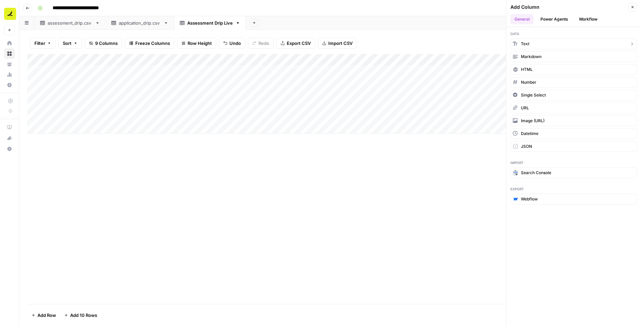
click at [432, 40] on button "Text" at bounding box center [573, 43] width 126 height 11
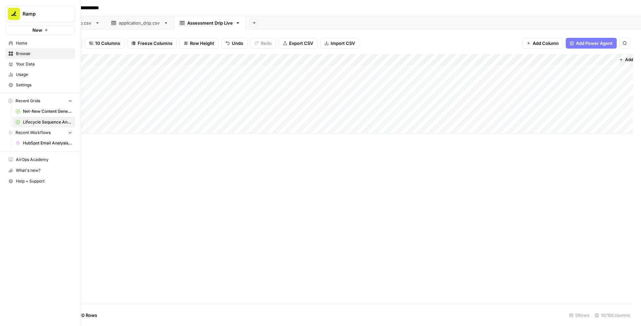
scroll to position [0, 393]
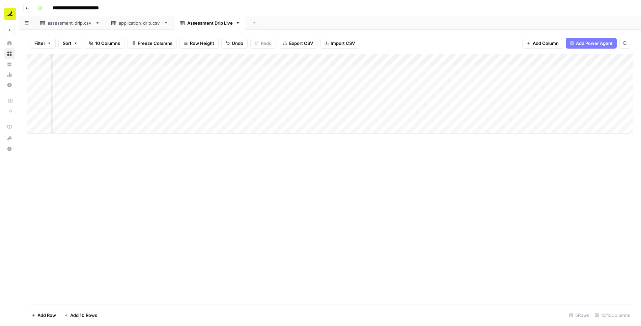
drag, startPoint x: 540, startPoint y: 58, endPoint x: 128, endPoint y: 69, distance: 411.6
click at [128, 69] on div "Add Column" at bounding box center [329, 94] width 605 height 80
drag, startPoint x: 504, startPoint y: 58, endPoint x: 63, endPoint y: 60, distance: 440.8
click at [63, 60] on div "Add Column" at bounding box center [329, 94] width 605 height 80
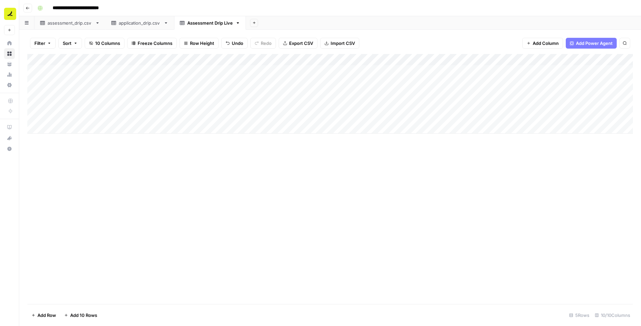
click at [81, 59] on div "Add Column" at bounding box center [329, 94] width 605 height 80
click at [83, 74] on input "New Column" at bounding box center [91, 76] width 68 height 7
type input "Family"
drag, startPoint x: 147, startPoint y: 59, endPoint x: 94, endPoint y: 57, distance: 53.0
click at [94, 57] on div "Add Column" at bounding box center [329, 94] width 605 height 80
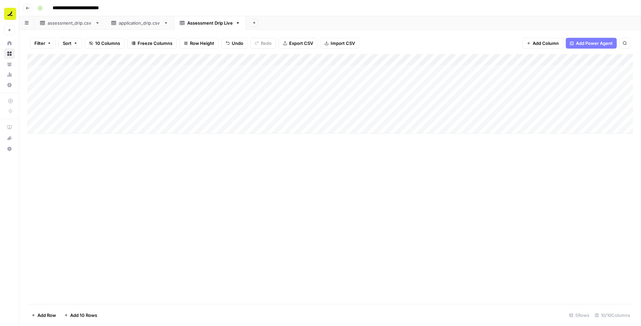
click at [112, 73] on div "Add Column" at bounding box center [329, 94] width 605 height 80
click at [64, 70] on div "Add Column" at bounding box center [329, 94] width 605 height 80
click at [67, 70] on textarea at bounding box center [105, 70] width 108 height 9
type textarea "**********"
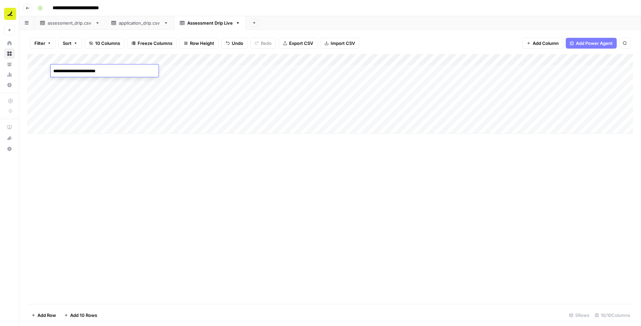
click at [71, 95] on div "Add Column" at bounding box center [329, 94] width 605 height 80
drag, startPoint x: 94, startPoint y: 58, endPoint x: 132, endPoint y: 58, distance: 37.8
click at [132, 58] on div "Add Column" at bounding box center [329, 94] width 605 height 80
drag, startPoint x: 85, startPoint y: 58, endPoint x: 130, endPoint y: 58, distance: 44.9
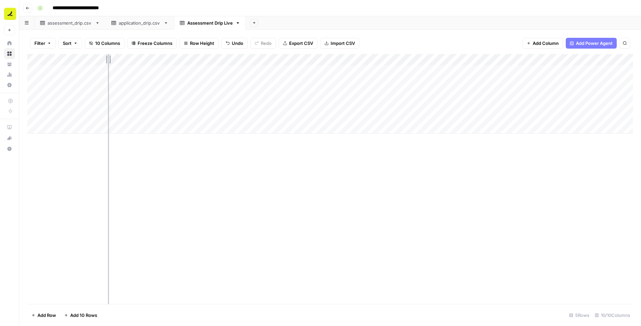
click at [130, 58] on div "Add Column" at bounding box center [329, 94] width 605 height 80
drag, startPoint x: 129, startPoint y: 57, endPoint x: 116, endPoint y: 58, distance: 13.5
click at [116, 58] on div "Add Column" at bounding box center [329, 94] width 605 height 80
click at [109, 70] on div "Add Column" at bounding box center [329, 94] width 605 height 80
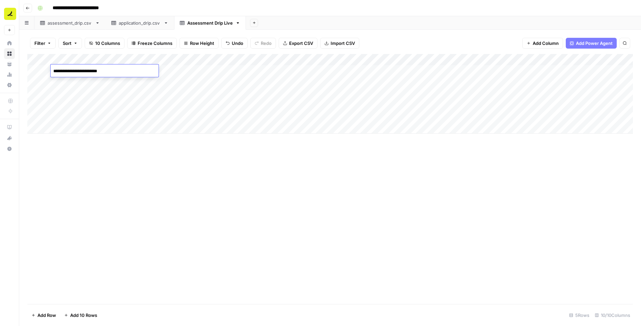
type textarea "**********"
click at [432, 40] on span "Add Column" at bounding box center [546, 43] width 26 height 7
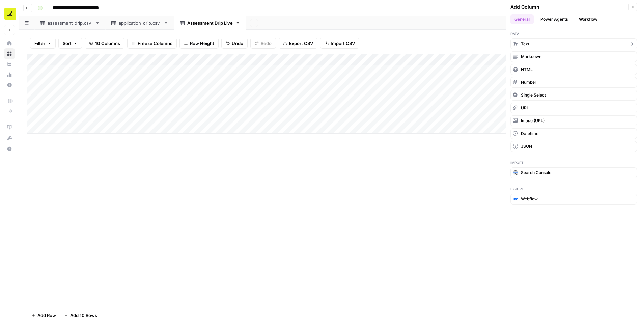
click at [432, 42] on button "Text" at bounding box center [573, 43] width 126 height 11
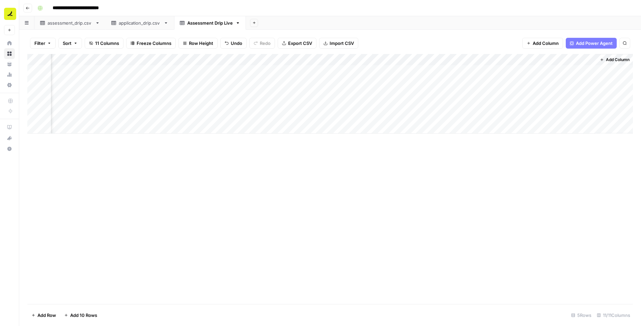
scroll to position [0, 492]
drag, startPoint x: 543, startPoint y: 59, endPoint x: 67, endPoint y: 63, distance: 475.5
click at [67, 63] on div "Add Column" at bounding box center [329, 94] width 605 height 80
drag, startPoint x: 551, startPoint y: 59, endPoint x: 161, endPoint y: 72, distance: 389.7
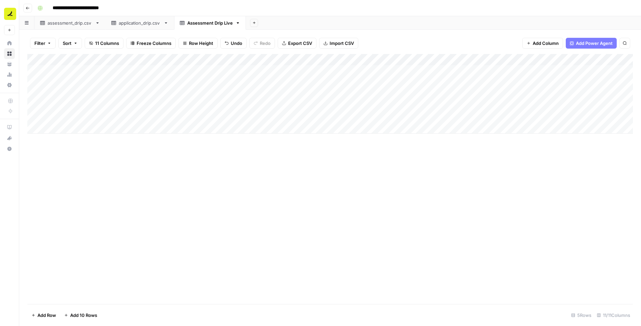
click at [161, 72] on div "Add Column" at bounding box center [329, 94] width 605 height 80
click at [146, 57] on div "Add Column" at bounding box center [329, 94] width 605 height 80
click at [147, 77] on input "New Column" at bounding box center [156, 76] width 68 height 7
type input "Step"
click at [147, 71] on div "Add Column" at bounding box center [329, 94] width 605 height 80
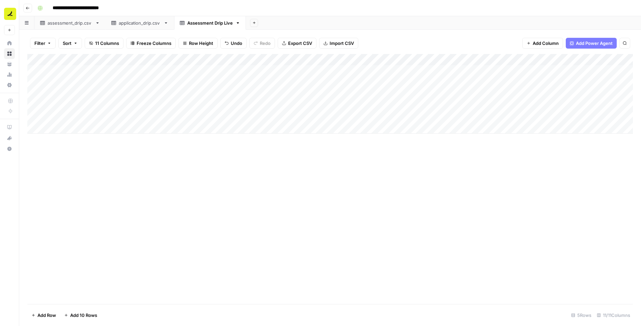
click at [132, 72] on div "Add Column" at bounding box center [329, 94] width 605 height 80
click at [136, 91] on div "Add Column" at bounding box center [329, 94] width 605 height 80
click at [243, 67] on div "Add Column" at bounding box center [329, 94] width 605 height 80
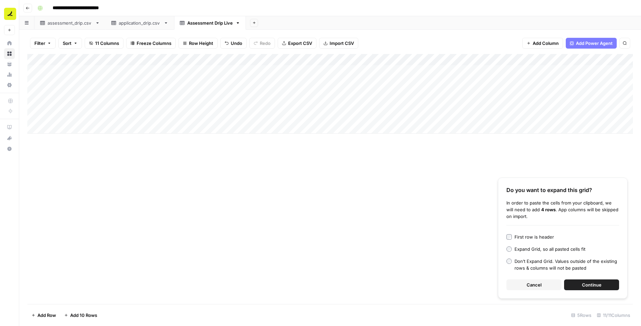
click at [432, 236] on div "First row is header" at bounding box center [533, 236] width 39 height 7
click at [432, 284] on span "Continue" at bounding box center [592, 284] width 20 height 7
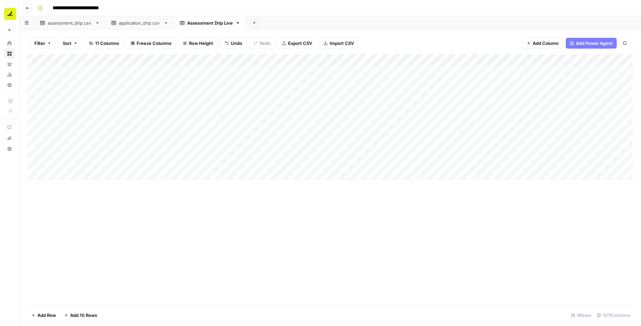
click at [179, 69] on div "Add Column" at bounding box center [329, 116] width 605 height 125
click at [191, 70] on div "Add Column" at bounding box center [329, 116] width 605 height 125
drag, startPoint x: 212, startPoint y: 75, endPoint x: 205, endPoint y: 159, distance: 84.9
click at [205, 159] on div "Add Column" at bounding box center [329, 116] width 605 height 125
click at [91, 95] on div "Add Column" at bounding box center [329, 116] width 605 height 125
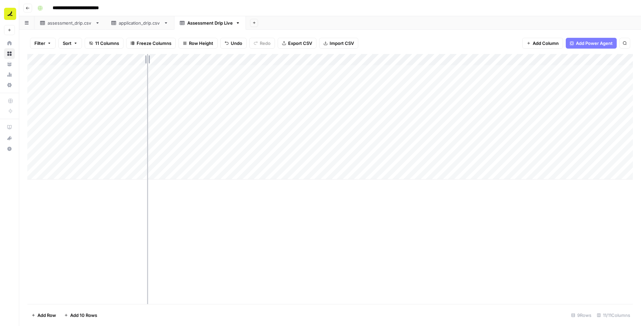
drag, startPoint x: 214, startPoint y: 60, endPoint x: 146, endPoint y: 60, distance: 67.8
click at [146, 60] on div "Add Column" at bounding box center [329, 116] width 605 height 125
drag, startPoint x: 115, startPoint y: 57, endPoint x: 120, endPoint y: 57, distance: 5.1
click at [120, 57] on div "Add Column" at bounding box center [329, 116] width 605 height 125
click at [139, 83] on div "Add Column" at bounding box center [329, 116] width 605 height 125
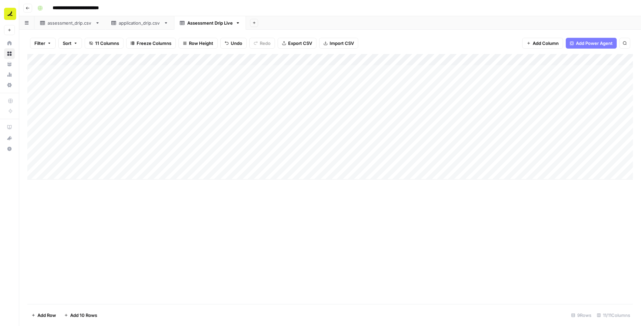
click at [112, 71] on div "Add Column" at bounding box center [329, 116] width 605 height 125
click at [276, 68] on div "Add Column" at bounding box center [329, 116] width 605 height 125
click at [105, 72] on div "Add Column" at bounding box center [329, 116] width 605 height 125
click at [164, 174] on div "Add Column" at bounding box center [329, 116] width 605 height 125
click at [174, 172] on textarea at bounding box center [208, 174] width 108 height 9
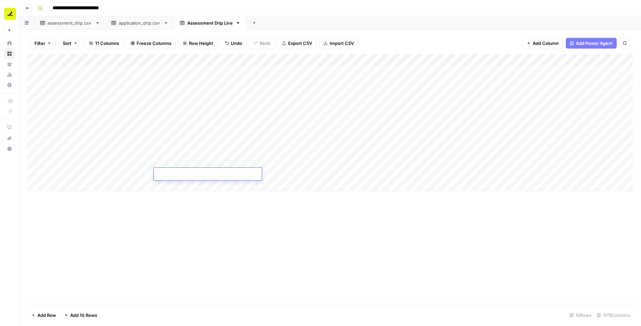
click at [173, 207] on div "Add Column" at bounding box center [329, 179] width 605 height 250
click at [173, 172] on div "Add Column" at bounding box center [329, 122] width 605 height 137
click at [162, 230] on div "Add Column" at bounding box center [329, 179] width 605 height 250
click at [173, 173] on div "Add Column" at bounding box center [329, 122] width 605 height 137
click at [169, 193] on div "Add Column" at bounding box center [329, 179] width 605 height 250
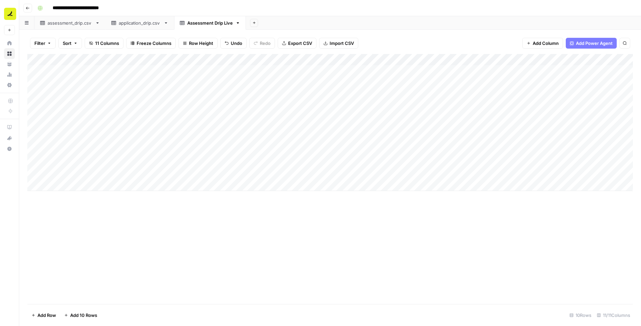
click at [172, 174] on div "Add Column" at bounding box center [329, 122] width 605 height 137
type textarea "**********"
click at [134, 208] on div "Add Column" at bounding box center [329, 179] width 605 height 250
click at [186, 173] on div "Add Column" at bounding box center [329, 122] width 605 height 137
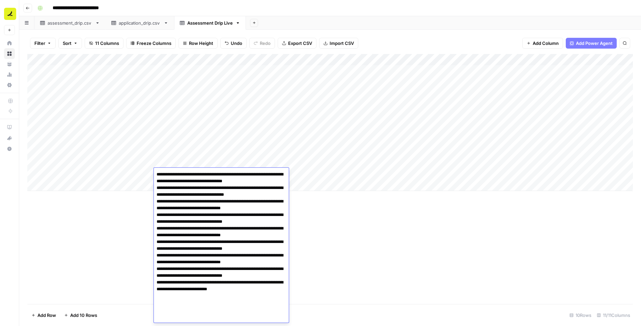
type textarea "**********"
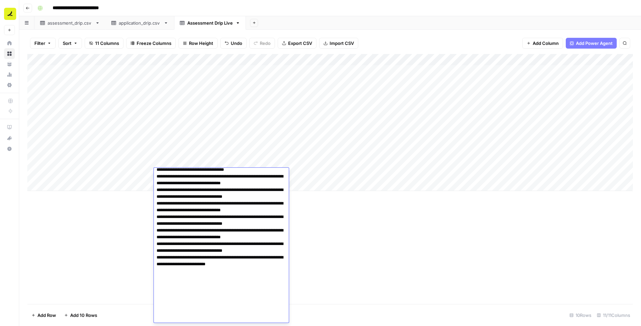
click at [165, 199] on textarea "**********" at bounding box center [221, 234] width 135 height 178
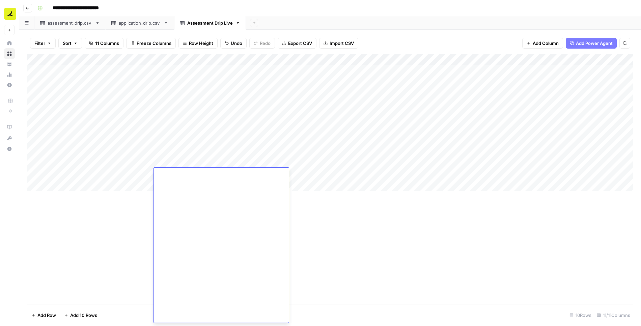
scroll to position [0, 0]
click at [157, 204] on div "Add Column" at bounding box center [329, 179] width 605 height 250
click at [135, 217] on div "Add Column" at bounding box center [329, 179] width 605 height 250
click at [269, 167] on div "Add Column" at bounding box center [329, 122] width 605 height 137
click at [237, 173] on div "Add Column" at bounding box center [329, 122] width 605 height 137
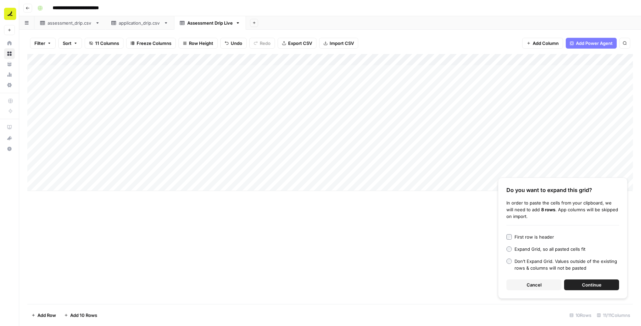
click at [432, 283] on span "Continue" at bounding box center [592, 284] width 20 height 7
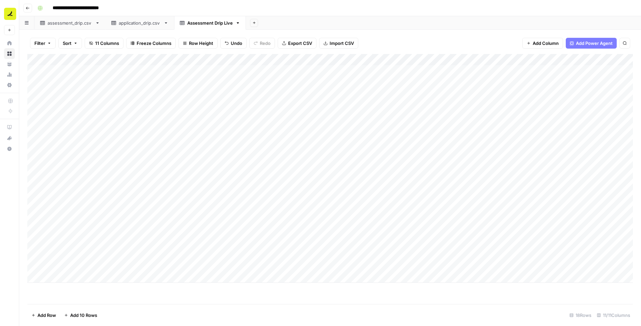
click at [135, 177] on div "Add Column" at bounding box center [329, 168] width 605 height 229
click at [149, 172] on div "Add Column" at bounding box center [329, 168] width 605 height 229
drag, startPoint x: 154, startPoint y: 178, endPoint x: 140, endPoint y: 264, distance: 87.2
click at [140, 264] on div "Add Column" at bounding box center [329, 168] width 605 height 229
click at [47, 314] on span "Add Row" at bounding box center [46, 315] width 19 height 7
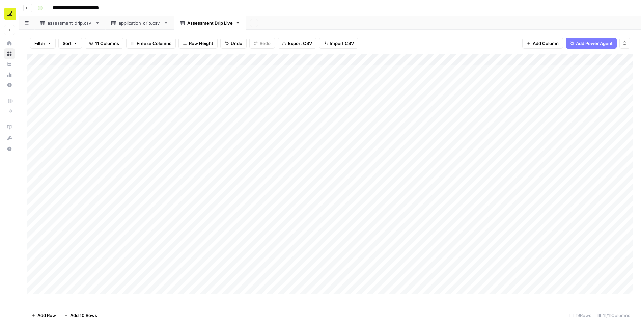
click at [135, 276] on div "Add Column" at bounding box center [329, 174] width 605 height 240
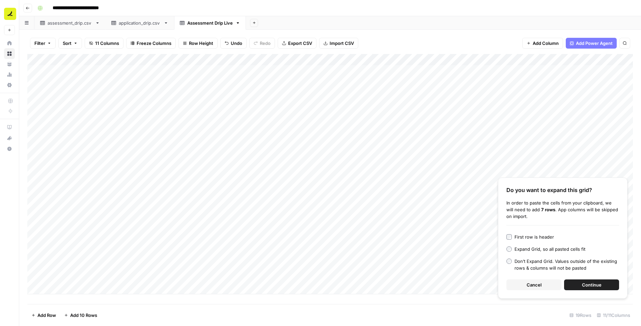
click at [432, 283] on button "Continue" at bounding box center [591, 284] width 55 height 11
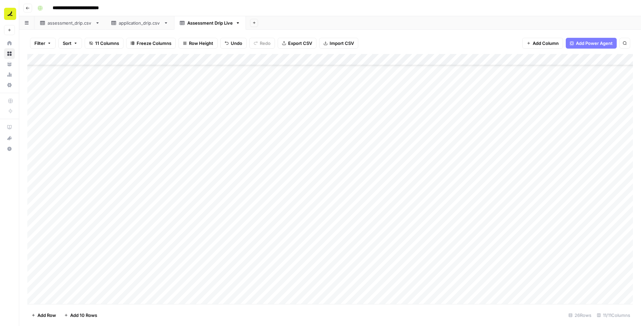
scroll to position [34, 0]
click at [198, 245] on div "Add Column" at bounding box center [329, 179] width 605 height 250
click at [130, 207] on div "Add Column" at bounding box center [329, 179] width 605 height 250
click at [143, 205] on div "Add Column" at bounding box center [329, 179] width 605 height 250
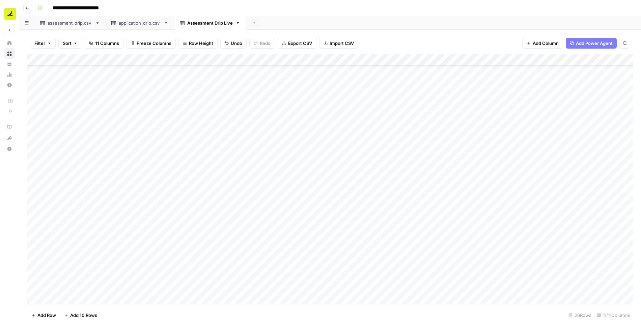
drag, startPoint x: 153, startPoint y: 211, endPoint x: 144, endPoint y: 286, distance: 75.8
click at [144, 286] on div "Add Column" at bounding box center [329, 179] width 605 height 250
click at [70, 296] on div "Add Column" at bounding box center [329, 179] width 605 height 250
click at [176, 286] on div "Add Column" at bounding box center [329, 179] width 605 height 250
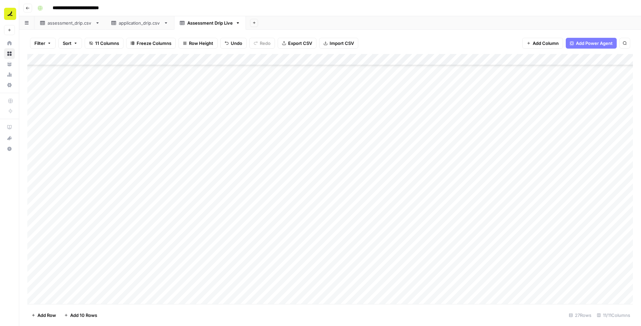
click at [134, 286] on div "Add Column" at bounding box center [329, 179] width 605 height 250
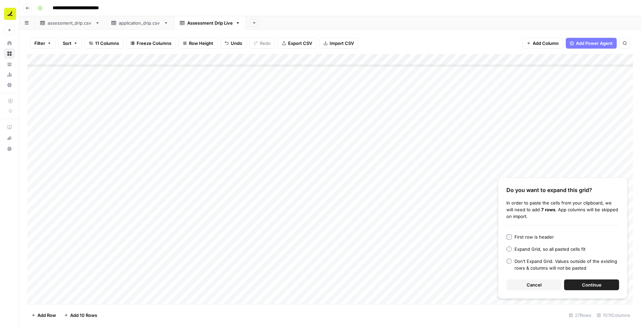
click at [432, 286] on button "Continue" at bounding box center [591, 284] width 55 height 11
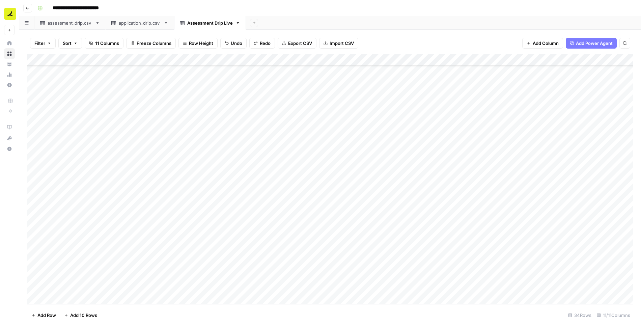
click at [199, 209] on div "Add Column" at bounding box center [329, 179] width 605 height 250
click at [138, 208] on div "Add Column" at bounding box center [329, 179] width 605 height 250
click at [143, 204] on div "Add Column" at bounding box center [329, 179] width 605 height 250
drag, startPoint x: 153, startPoint y: 210, endPoint x: 150, endPoint y: 283, distance: 72.6
click at [150, 283] on div "Add Column" at bounding box center [329, 179] width 605 height 250
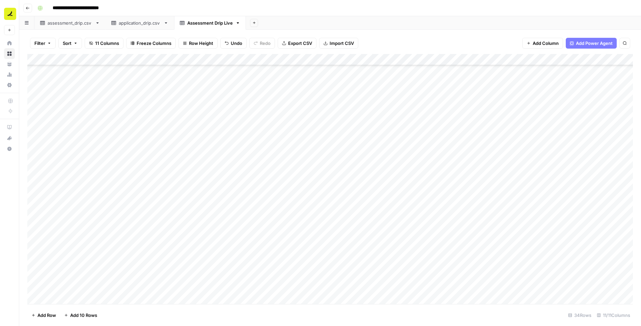
click at [65, 296] on div "Add Column" at bounding box center [329, 179] width 605 height 250
click at [190, 285] on div "Add Column" at bounding box center [329, 179] width 605 height 250
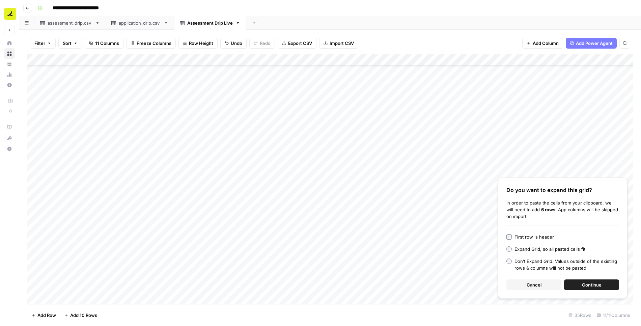
click at [432, 279] on div "Do you want to expand this grid? In order to paste the cells from your clipboar…" at bounding box center [563, 237] width 130 height 121
click at [432, 284] on button "Continue" at bounding box center [591, 284] width 55 height 11
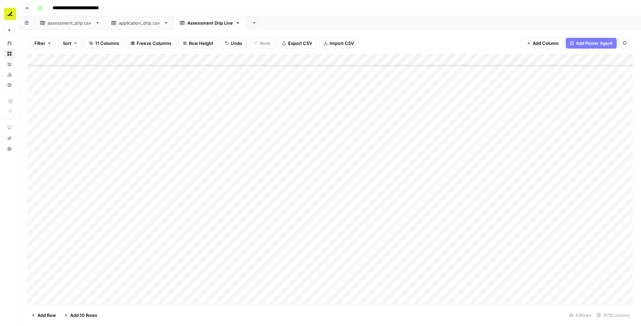
click at [141, 218] on div "Add Column" at bounding box center [329, 179] width 605 height 250
click at [142, 218] on div "Add Column" at bounding box center [329, 179] width 605 height 250
drag, startPoint x: 153, startPoint y: 223, endPoint x: 146, endPoint y: 289, distance: 66.5
click at [146, 289] on div "Add Column" at bounding box center [329, 179] width 605 height 250
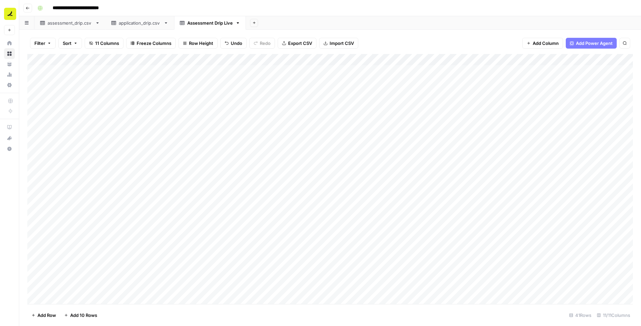
click at [102, 73] on div "Add Column" at bounding box center [329, 179] width 605 height 250
drag, startPoint x: 119, startPoint y: 75, endPoint x: 107, endPoint y: 285, distance: 210.5
click at [107, 285] on div "Add Column" at bounding box center [329, 179] width 605 height 250
click at [137, 196] on div "Add Column" at bounding box center [329, 179] width 605 height 250
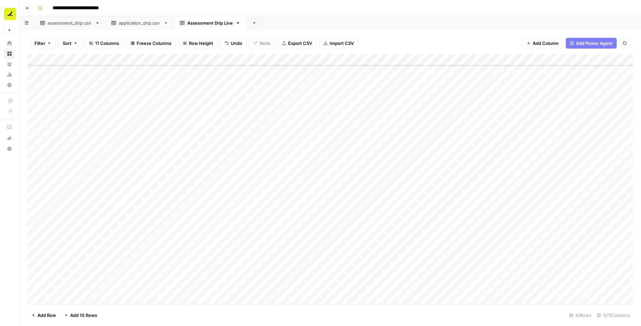
click at [166, 161] on div "Add Column" at bounding box center [329, 179] width 605 height 250
click at [115, 60] on div "Add Column" at bounding box center [329, 179] width 605 height 250
click at [132, 81] on div "Add Column" at bounding box center [329, 179] width 605 height 250
drag, startPoint x: 445, startPoint y: 60, endPoint x: 419, endPoint y: 61, distance: 26.7
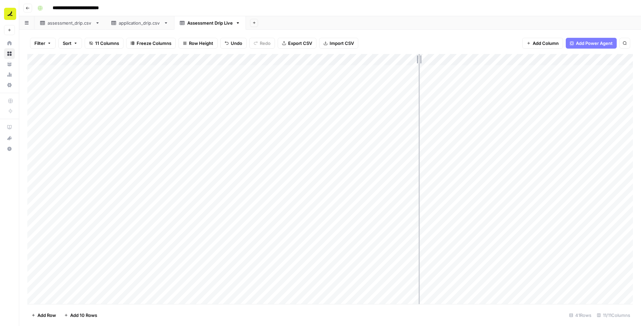
click at [419, 61] on div "Add Column" at bounding box center [329, 179] width 605 height 250
drag, startPoint x: 348, startPoint y: 59, endPoint x: 306, endPoint y: 60, distance: 42.2
click at [306, 60] on div "Add Column" at bounding box center [329, 179] width 605 height 250
drag, startPoint x: 473, startPoint y: 58, endPoint x: 448, endPoint y: 59, distance: 25.6
click at [432, 59] on div "Add Column" at bounding box center [329, 179] width 605 height 250
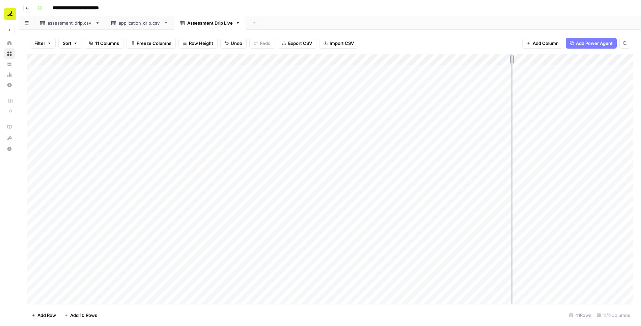
drag, startPoint x: 545, startPoint y: 60, endPoint x: 508, endPoint y: 60, distance: 37.4
click at [432, 60] on div "Add Column" at bounding box center [329, 179] width 605 height 250
drag, startPoint x: 510, startPoint y: 61, endPoint x: 474, endPoint y: 61, distance: 36.1
click at [432, 61] on div "Add Column" at bounding box center [329, 179] width 605 height 250
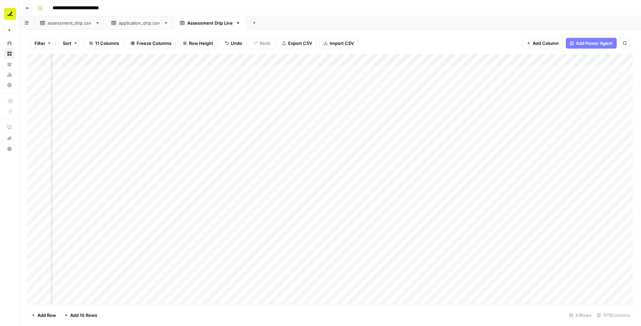
scroll to position [0, 193]
drag, startPoint x: 473, startPoint y: 59, endPoint x: 420, endPoint y: 58, distance: 52.9
click at [420, 58] on div "Add Column" at bounding box center [329, 179] width 605 height 250
drag, startPoint x: 517, startPoint y: 58, endPoint x: 454, endPoint y: 58, distance: 62.4
click at [432, 58] on div "Add Column" at bounding box center [329, 179] width 605 height 250
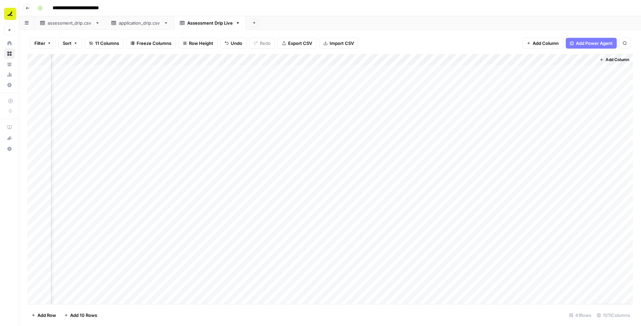
scroll to position [0, 149]
drag, startPoint x: 594, startPoint y: 58, endPoint x: 574, endPoint y: 58, distance: 20.2
click at [432, 58] on div "Add Column" at bounding box center [329, 179] width 605 height 250
click at [432, 59] on span "Add Column" at bounding box center [617, 60] width 24 height 6
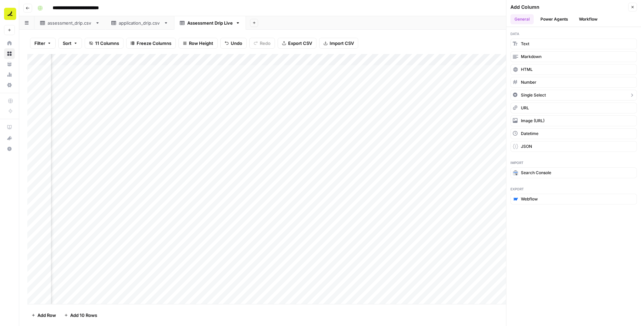
click at [432, 94] on span "Single Select" at bounding box center [533, 95] width 25 height 6
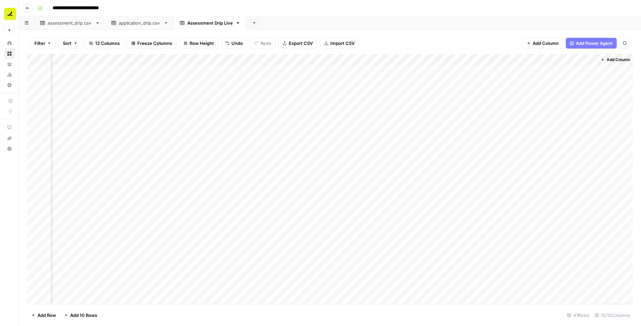
scroll to position [0, 189]
click at [432, 59] on div "Add Column" at bounding box center [329, 179] width 605 height 250
click at [432, 77] on input "New Column" at bounding box center [581, 76] width 82 height 7
type input "Fam"
drag, startPoint x: 571, startPoint y: 58, endPoint x: 118, endPoint y: 67, distance: 453.0
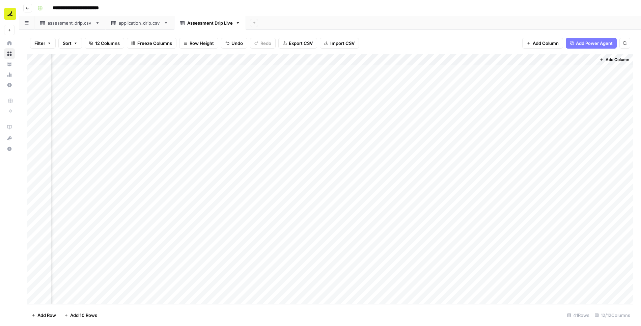
click at [118, 67] on div "Add Column" at bounding box center [329, 179] width 605 height 250
drag, startPoint x: 346, startPoint y: 59, endPoint x: 135, endPoint y: 62, distance: 211.1
click at [135, 62] on div "Add Column" at bounding box center [329, 179] width 605 height 250
click at [88, 70] on div "Add Column" at bounding box center [329, 179] width 605 height 250
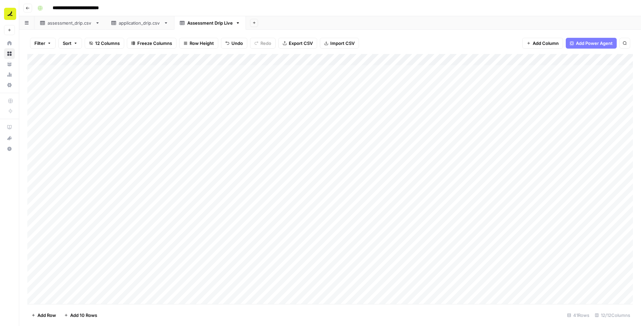
click at [88, 70] on div "Add Column" at bounding box center [329, 179] width 605 height 250
click at [171, 71] on div "Add Column" at bounding box center [329, 179] width 605 height 250
type input "NRT - Assessment Drip - [#]"
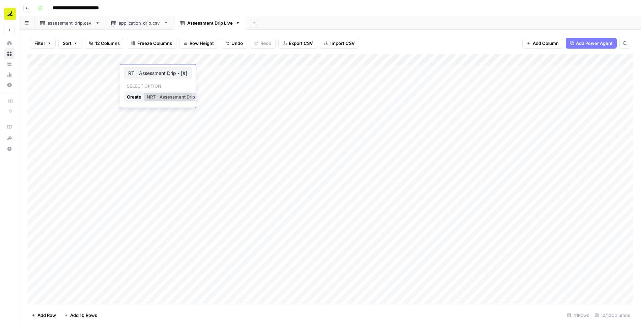
click at [134, 96] on div "Create" at bounding box center [135, 96] width 16 height 11
drag, startPoint x: 180, startPoint y: 75, endPoint x: 155, endPoint y: 260, distance: 187.1
click at [155, 260] on div "Add Column" at bounding box center [329, 179] width 605 height 250
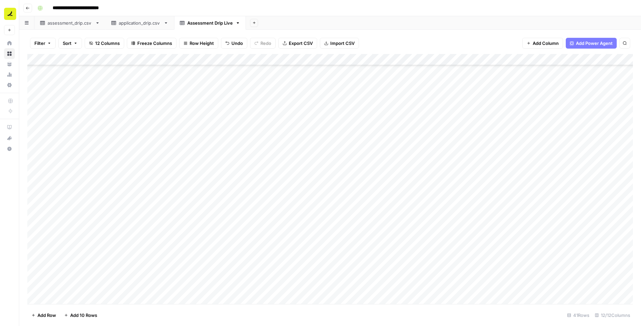
drag, startPoint x: 179, startPoint y: 102, endPoint x: 169, endPoint y: 288, distance: 186.5
click at [169, 288] on div "Add Column" at bounding box center [329, 179] width 605 height 250
click at [166, 99] on div "Add Column" at bounding box center [329, 179] width 605 height 250
click at [180, 87] on div "Add Column" at bounding box center [329, 179] width 605 height 250
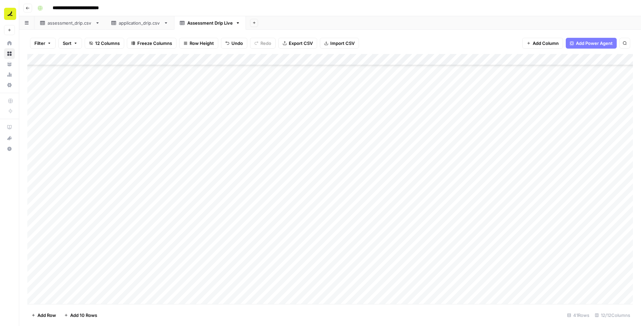
drag, startPoint x: 181, startPoint y: 89, endPoint x: 161, endPoint y: 277, distance: 189.0
click at [161, 277] on div "Add Column" at bounding box center [329, 179] width 605 height 250
click at [115, 59] on div "Add Column" at bounding box center [329, 179] width 605 height 250
click at [78, 149] on span "Remove Column" at bounding box center [93, 150] width 59 height 7
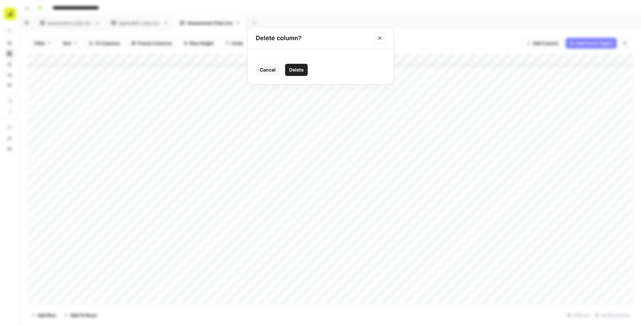
click at [302, 68] on span "Delete" at bounding box center [296, 69] width 15 height 7
click at [70, 59] on div "Add Column" at bounding box center [329, 179] width 605 height 250
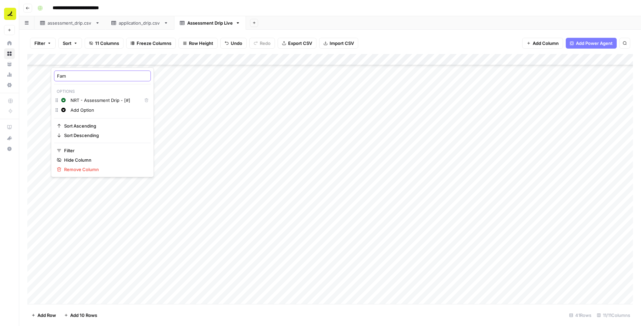
click at [79, 78] on input "Fam" at bounding box center [102, 76] width 91 height 7
type input "Family"
click at [191, 146] on div "Add Column" at bounding box center [329, 179] width 605 height 250
click at [432, 164] on div "Add Column" at bounding box center [329, 179] width 605 height 250
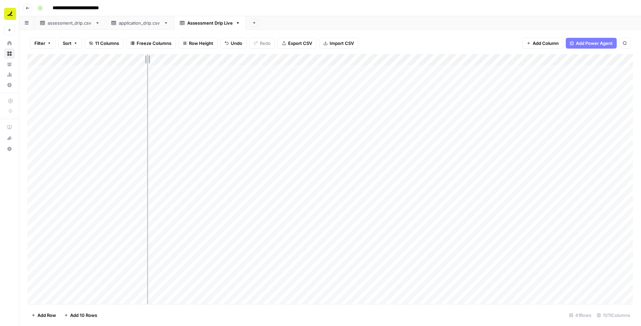
drag, startPoint x: 112, startPoint y: 59, endPoint x: 147, endPoint y: 56, distance: 35.5
click at [147, 57] on div "Add Column" at bounding box center [329, 179] width 605 height 250
drag, startPoint x: 147, startPoint y: 56, endPoint x: 129, endPoint y: 59, distance: 18.4
click at [129, 59] on div "Add Column" at bounding box center [329, 179] width 605 height 250
click at [396, 27] on div "Add Sheet" at bounding box center [443, 22] width 395 height 13
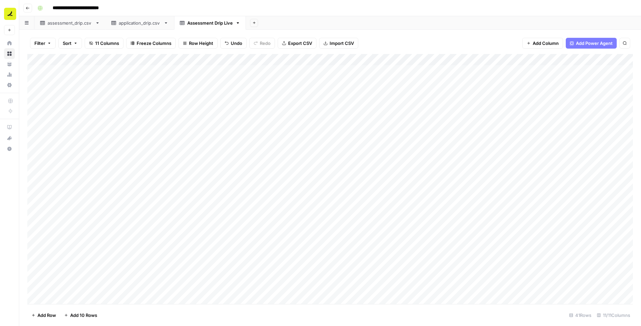
click at [397, 33] on div "Filter Sort 11 Columns Freeze Columns Row Height Undo Redo Export CSV Import CS…" at bounding box center [329, 43] width 605 height 22
click at [79, 315] on span "Add 10 Rows" at bounding box center [83, 315] width 27 height 7
click at [206, 183] on div "Add Column" at bounding box center [329, 179] width 605 height 250
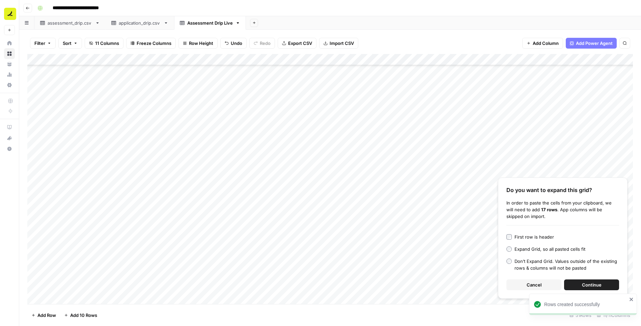
click at [432, 283] on span "Continue" at bounding box center [592, 284] width 20 height 7
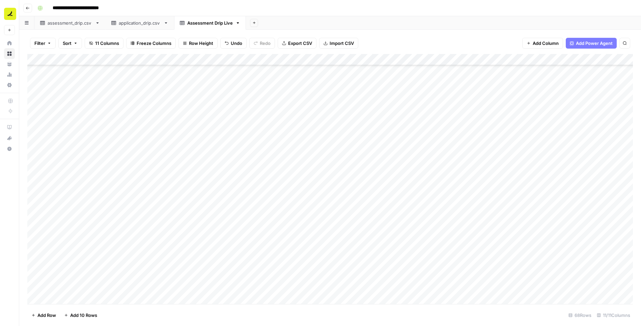
scroll to position [395, 0]
click at [146, 145] on div "Add Column" at bounding box center [329, 179] width 605 height 250
click at [152, 144] on div "Add Column" at bounding box center [329, 179] width 605 height 250
drag, startPoint x: 162, startPoint y: 149, endPoint x: 159, endPoint y: 287, distance: 137.3
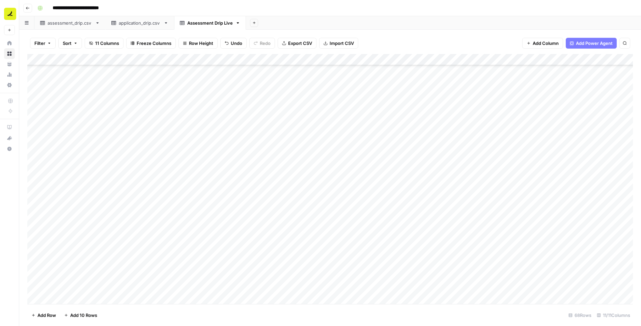
click at [159, 287] on div "Add Column" at bounding box center [329, 179] width 605 height 250
click at [101, 120] on div "Add Column" at bounding box center [329, 179] width 605 height 250
click at [108, 117] on div "Add Column" at bounding box center [329, 179] width 605 height 250
click at [108, 117] on div at bounding box center [88, 121] width 67 height 12
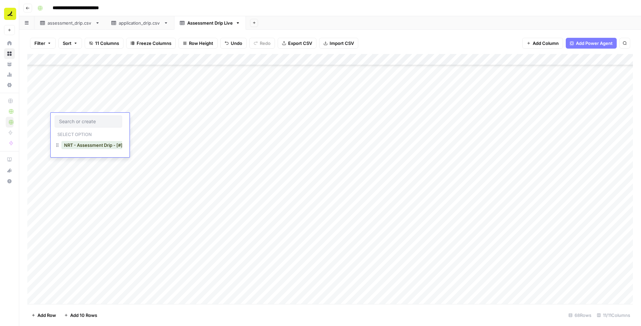
click at [99, 120] on input "text" at bounding box center [88, 121] width 59 height 6
click at [78, 122] on input "NRT - Assessment Drip - No expense" at bounding box center [88, 121] width 59 height 6
click at [114, 123] on input "NRT - Assessment drip - No expense" at bounding box center [88, 121] width 59 height 6
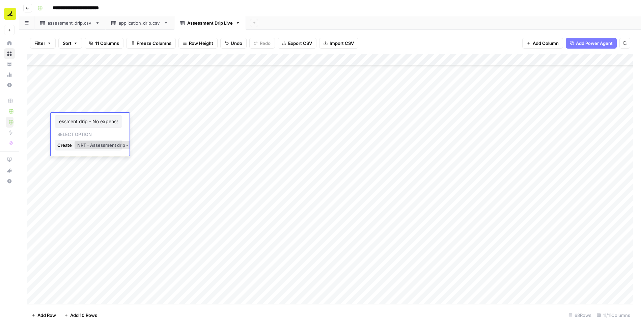
scroll to position [0, 25]
click at [117, 122] on input "NRT - Assessment drip - No expense" at bounding box center [88, 121] width 59 height 6
type input "NRT - Assessment drip - No expense management intent signal"
click at [67, 145] on div "Create" at bounding box center [65, 145] width 16 height 11
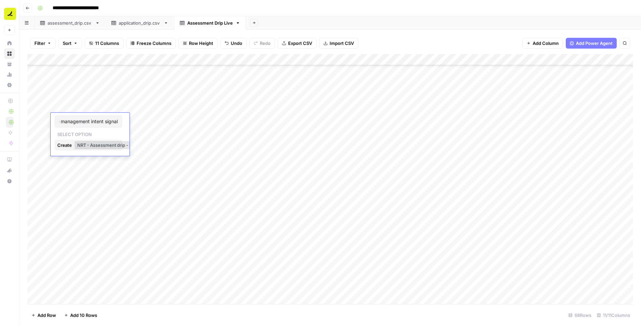
scroll to position [0, 0]
click at [103, 161] on div "Add Column" at bounding box center [329, 179] width 605 height 250
click at [111, 118] on div "Add Column" at bounding box center [329, 179] width 605 height 250
drag, startPoint x: 128, startPoint y: 59, endPoint x: 147, endPoint y: 59, distance: 18.6
click at [147, 59] on div "Add Column" at bounding box center [329, 179] width 605 height 250
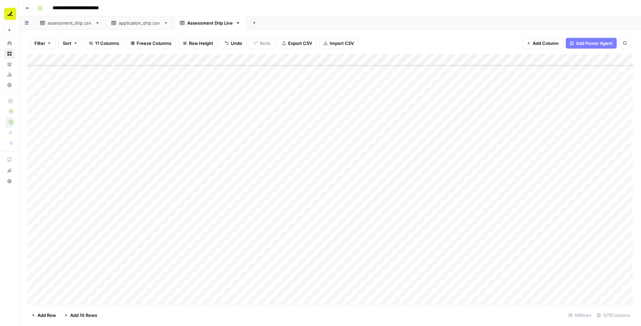
scroll to position [551, 0]
click at [73, 301] on div "Add Column" at bounding box center [329, 179] width 605 height 250
click at [96, 176] on div "Add Column" at bounding box center [329, 179] width 605 height 250
click at [217, 288] on div "Add Column" at bounding box center [329, 179] width 605 height 250
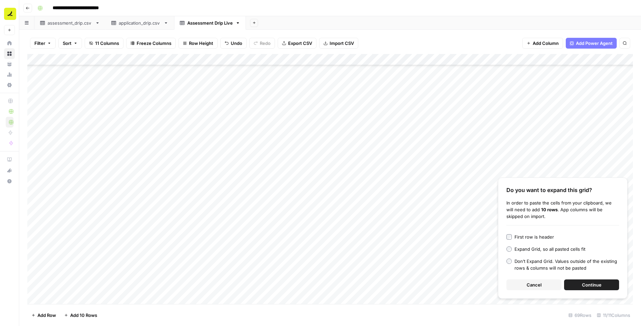
click at [432, 282] on span "Continue" at bounding box center [592, 284] width 20 height 7
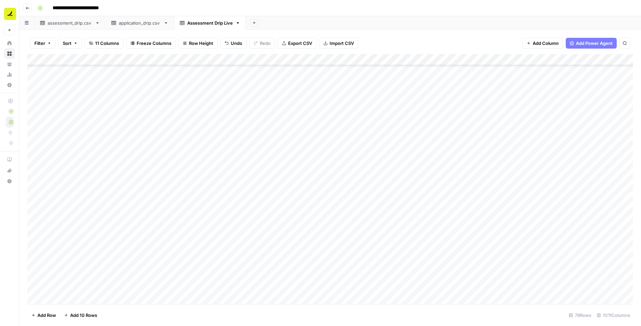
click at [143, 171] on div "Add Column" at bounding box center [329, 179] width 605 height 250
click at [159, 173] on div "Add Column" at bounding box center [329, 179] width 605 height 250
click at [172, 169] on div "Add Column" at bounding box center [329, 179] width 605 height 250
drag, startPoint x: 180, startPoint y: 177, endPoint x: 168, endPoint y: 290, distance: 112.9
click at [168, 290] on div "Add Column" at bounding box center [329, 179] width 605 height 250
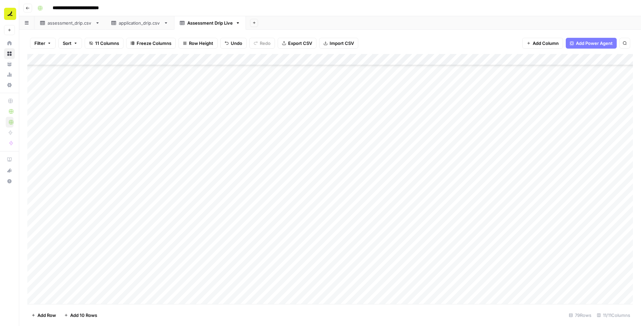
scroll to position [678, 0]
click at [83, 298] on div "Add Column" at bounding box center [329, 179] width 605 height 250
click at [110, 210] on div "Add Column" at bounding box center [329, 179] width 605 height 250
click at [210, 287] on div "Add Column" at bounding box center [329, 179] width 605 height 250
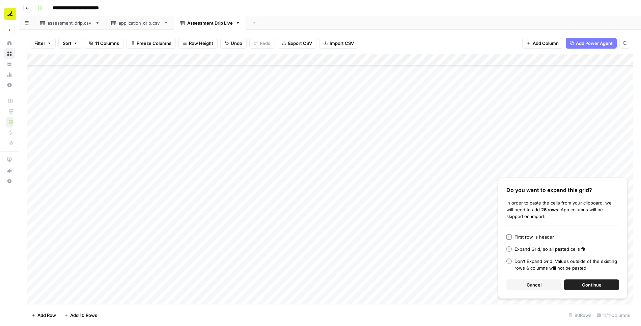
click at [432, 285] on span "Continue" at bounding box center [592, 284] width 20 height 7
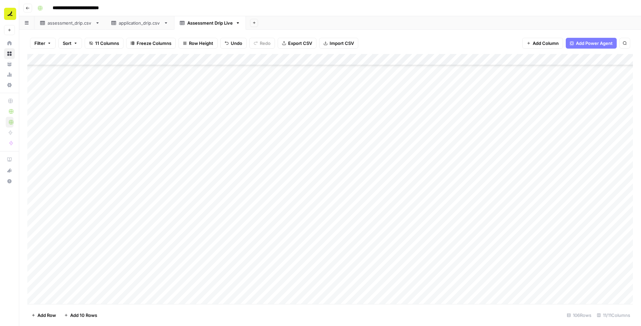
scroll to position [758, 0]
click at [174, 217] on div "Add Column" at bounding box center [329, 179] width 605 height 250
drag, startPoint x: 180, startPoint y: 223, endPoint x: 179, endPoint y: 284, distance: 60.7
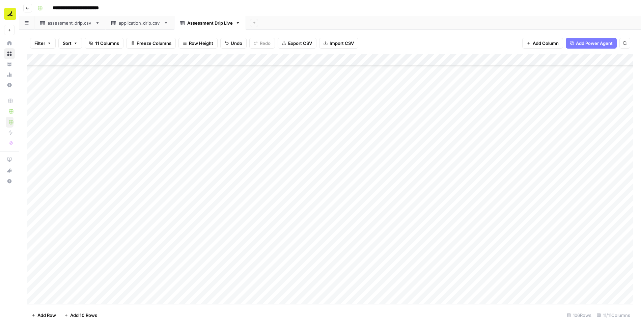
click at [179, 284] on div "Add Column" at bounding box center [329, 179] width 605 height 250
click at [71, 298] on div "Add Column" at bounding box center [329, 179] width 605 height 250
click at [209, 286] on div "Add Column" at bounding box center [329, 179] width 605 height 250
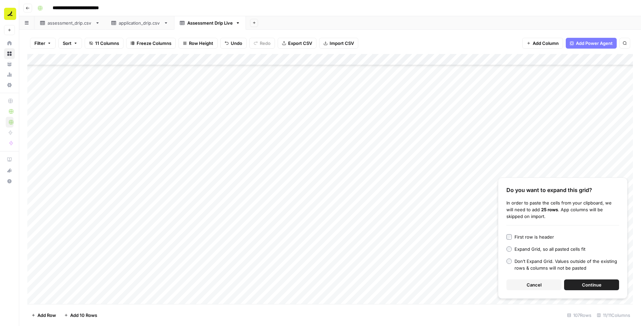
click at [432, 287] on button "Continue" at bounding box center [591, 284] width 55 height 11
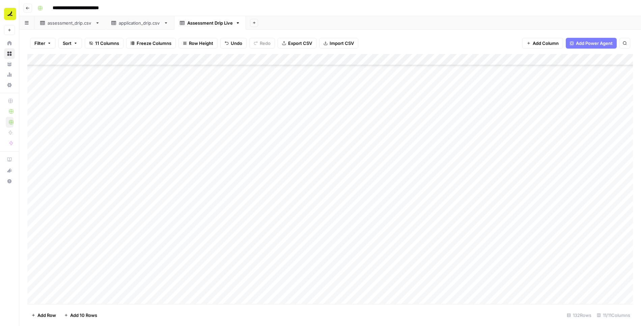
scroll to position [1154, 0]
click at [159, 135] on div "Add Column" at bounding box center [329, 179] width 605 height 250
click at [165, 134] on div "Add Column" at bounding box center [329, 179] width 605 height 250
drag, startPoint x: 180, startPoint y: 136, endPoint x: 177, endPoint y: 291, distance: 155.5
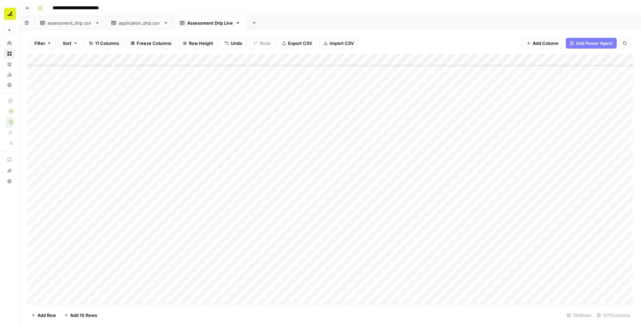
click at [177, 291] on div "Add Column" at bounding box center [329, 179] width 605 height 250
click at [70, 299] on div "Add Column" at bounding box center [329, 179] width 605 height 250
click at [97, 222] on div "Add Column" at bounding box center [329, 179] width 605 height 250
click at [203, 289] on div "Add Column" at bounding box center [329, 179] width 605 height 250
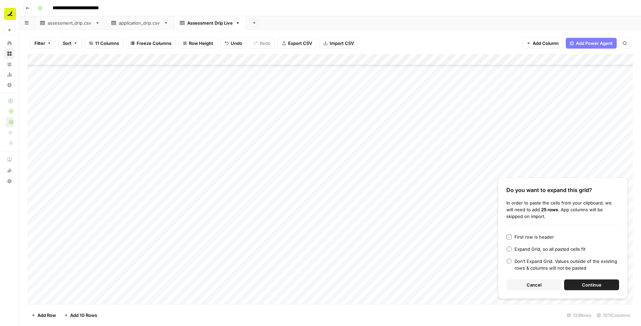
click at [432, 284] on button "Continue" at bounding box center [591, 284] width 55 height 11
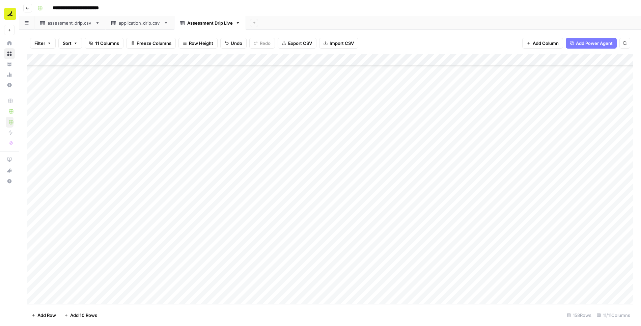
scroll to position [1419, 0]
click at [164, 165] on div "Add Column" at bounding box center [329, 179] width 605 height 250
click at [174, 165] on div "Add Column" at bounding box center [329, 179] width 605 height 250
drag, startPoint x: 180, startPoint y: 169, endPoint x: 172, endPoint y: 287, distance: 118.4
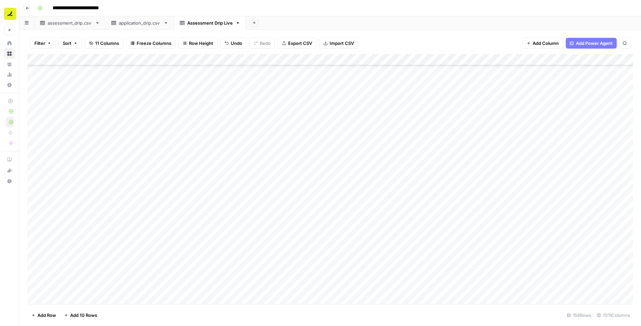
click at [172, 287] on div "Add Column" at bounding box center [329, 179] width 605 height 250
click at [140, 230] on div "Add Column" at bounding box center [329, 179] width 605 height 250
click at [140, 153] on div "Add Column" at bounding box center [329, 179] width 605 height 250
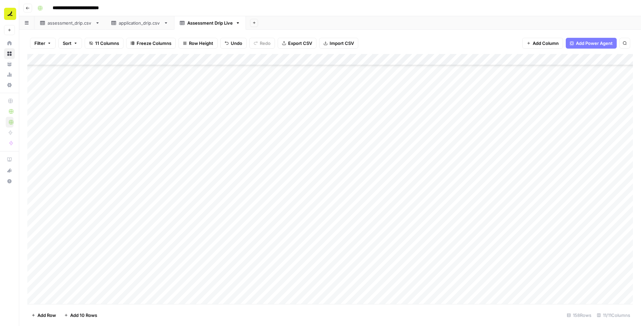
drag, startPoint x: 146, startPoint y: 159, endPoint x: 139, endPoint y: 295, distance: 137.1
click at [139, 295] on div "Add Column" at bounding box center [329, 179] width 605 height 250
drag, startPoint x: 146, startPoint y: 100, endPoint x: 149, endPoint y: 291, distance: 191.2
click at [149, 291] on div "Add Column" at bounding box center [329, 179] width 605 height 250
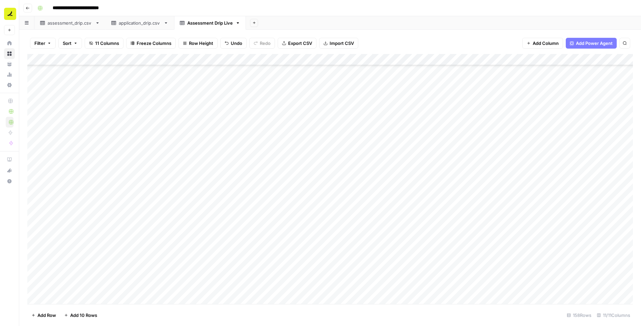
click at [213, 147] on div "Add Column" at bounding box center [329, 179] width 605 height 250
click at [166, 125] on div "Add Column" at bounding box center [329, 179] width 605 height 250
click at [130, 99] on div "Add Column" at bounding box center [329, 179] width 605 height 250
drag, startPoint x: 147, startPoint y: 104, endPoint x: 122, endPoint y: 299, distance: 196.9
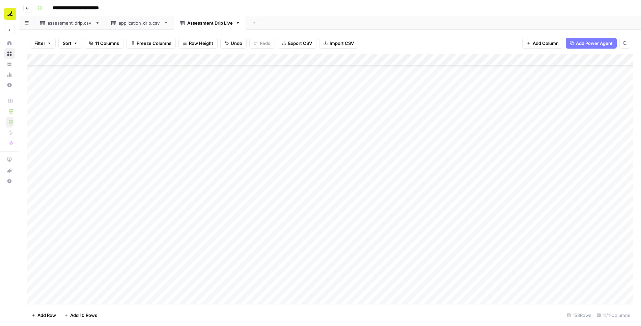
click at [122, 299] on div "Add Column" at bounding box center [329, 179] width 605 height 250
drag, startPoint x: 146, startPoint y: 101, endPoint x: 134, endPoint y: 295, distance: 195.0
click at [134, 295] on div "Add Column" at bounding box center [329, 179] width 605 height 250
click at [179, 188] on div "Add Column" at bounding box center [329, 179] width 605 height 250
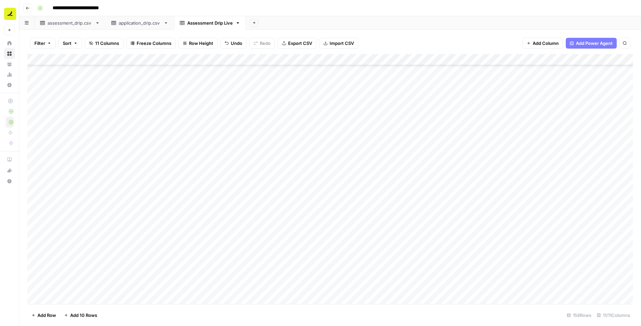
scroll to position [546, 0]
click at [170, 184] on div "Add Column" at bounding box center [329, 179] width 605 height 250
click at [140, 203] on div "Add Column" at bounding box center [329, 179] width 605 height 250
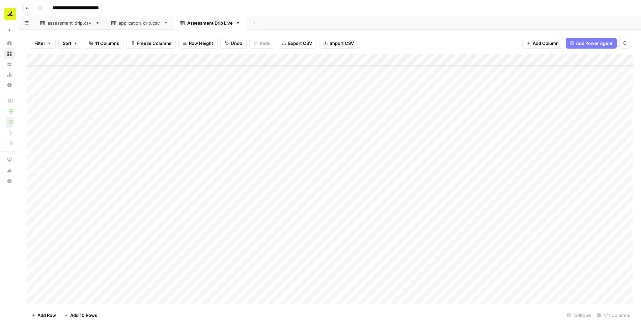
drag, startPoint x: 145, startPoint y: 207, endPoint x: 137, endPoint y: 184, distance: 24.8
click at [137, 184] on div "Add Column" at bounding box center [329, 179] width 605 height 250
click at [169, 171] on div "Add Column" at bounding box center [329, 179] width 605 height 250
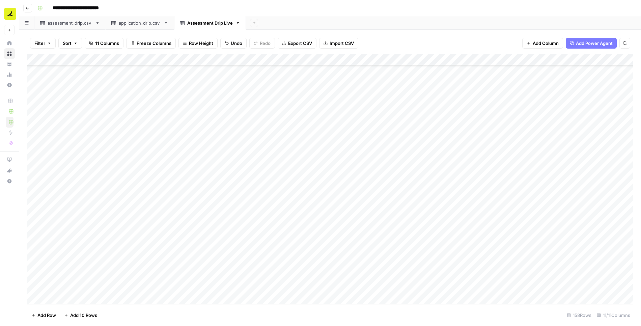
scroll to position [0, 0]
click at [348, 23] on div "Add Sheet" at bounding box center [443, 22] width 395 height 13
click at [40, 69] on div "Add Column" at bounding box center [329, 179] width 605 height 250
click at [41, 173] on div "Add Column" at bounding box center [329, 179] width 605 height 250
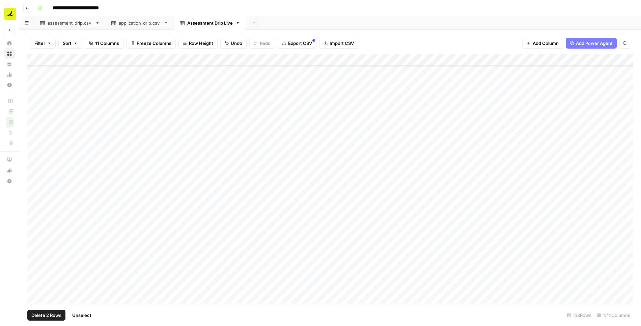
click at [41, 171] on div "Add Column" at bounding box center [329, 179] width 605 height 250
click at [41, 193] on div "Add Column" at bounding box center [329, 179] width 605 height 250
click at [42, 164] on div "Add Column" at bounding box center [329, 179] width 605 height 250
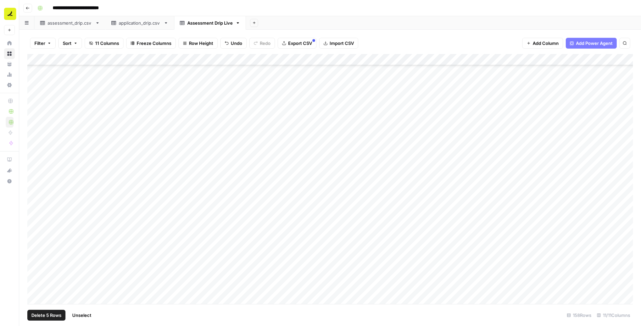
scroll to position [379, 0]
click at [39, 162] on div "Add Column" at bounding box center [329, 179] width 605 height 250
click at [40, 163] on div "Add Column" at bounding box center [329, 179] width 605 height 250
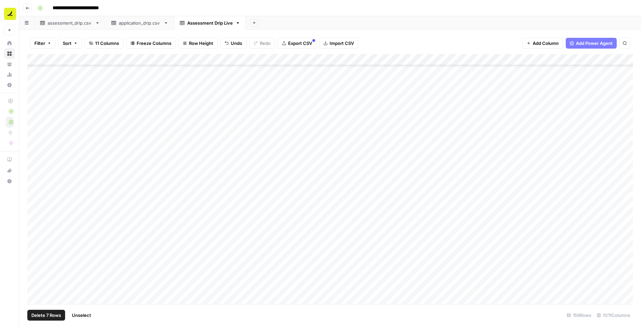
click at [41, 236] on div "Add Column" at bounding box center [329, 179] width 605 height 250
click at [41, 192] on div "Add Column" at bounding box center [329, 179] width 605 height 250
click at [44, 192] on div "Add Column" at bounding box center [329, 179] width 605 height 250
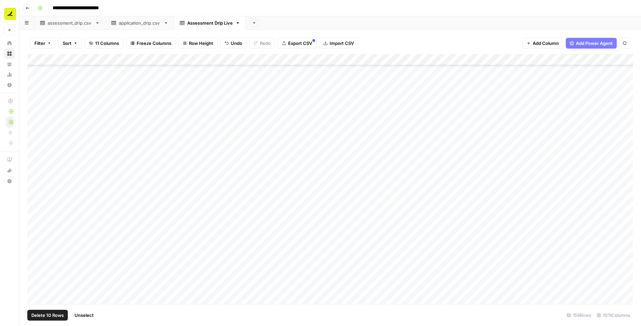
scroll to position [1583, 0]
click at [58, 315] on span "Delete 10 Rows" at bounding box center [47, 315] width 32 height 7
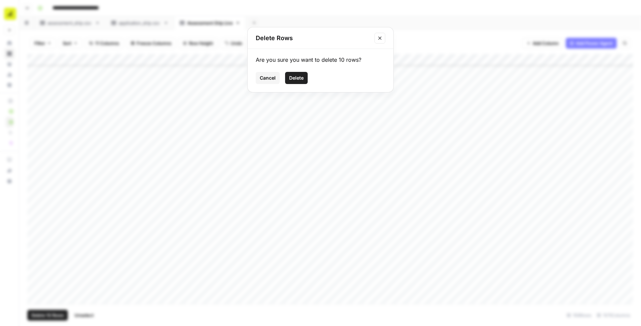
click at [297, 75] on span "Delete" at bounding box center [296, 78] width 15 height 7
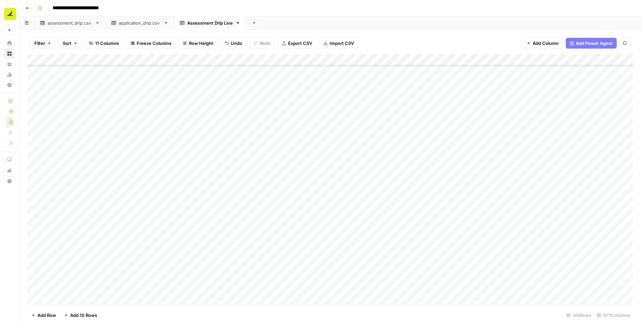
scroll to position [0, 0]
click at [137, 73] on div "Add Column" at bounding box center [329, 179] width 605 height 250
click at [103, 69] on div "Add Column" at bounding box center [329, 179] width 605 height 250
click at [103, 98] on button "NRT - Assessment Drip - [#]" at bounding box center [93, 97] width 64 height 8
click at [103, 72] on div "Add Column" at bounding box center [329, 179] width 605 height 250
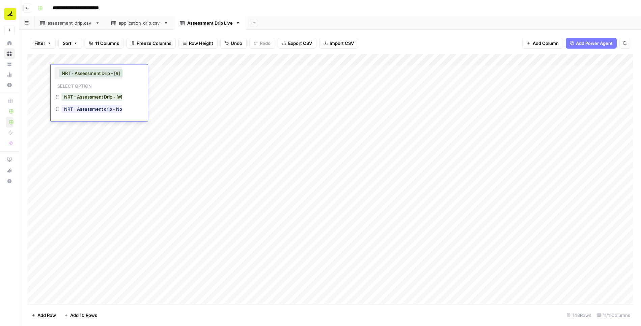
click at [96, 75] on button "NRT - Assessment Drip - [#]" at bounding box center [91, 73] width 64 height 8
click at [95, 72] on button "NRT - Assessment Drip - [#]" at bounding box center [91, 73] width 64 height 8
click at [99, 74] on button "NRT - Assessment Drip - [#]" at bounding box center [91, 73] width 64 height 8
click at [176, 82] on div "Add Column" at bounding box center [329, 179] width 605 height 250
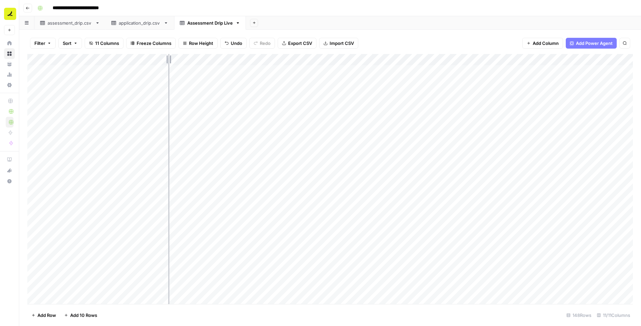
drag, startPoint x: 147, startPoint y: 58, endPoint x: 181, endPoint y: 60, distance: 34.1
click at [181, 60] on div "Add Column" at bounding box center [329, 179] width 605 height 250
click at [152, 58] on div "Add Column" at bounding box center [329, 179] width 605 height 250
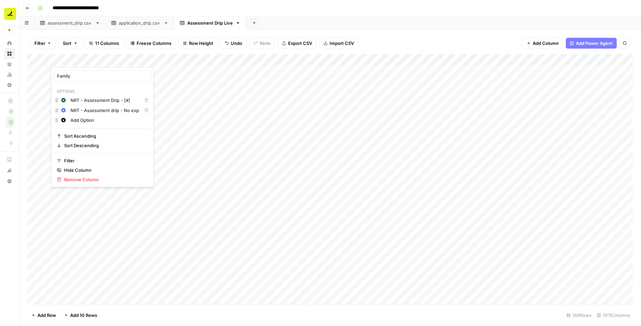
click at [113, 99] on input "NRT - Assessment Drip - [#]" at bounding box center [104, 100] width 68 height 7
click at [121, 99] on div "NRT - Assessment Drip - [#]" at bounding box center [105, 99] width 72 height 7
type input "NRT - Assessment Drip"
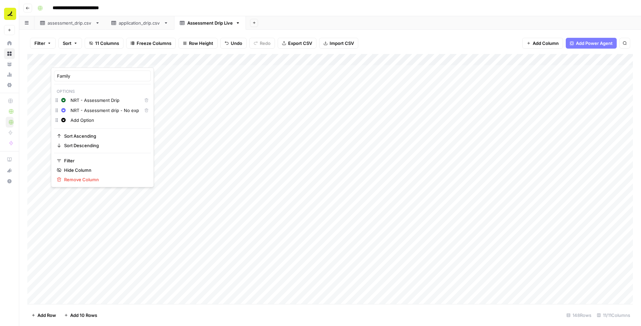
click at [194, 115] on div "Add Column" at bounding box center [329, 179] width 605 height 250
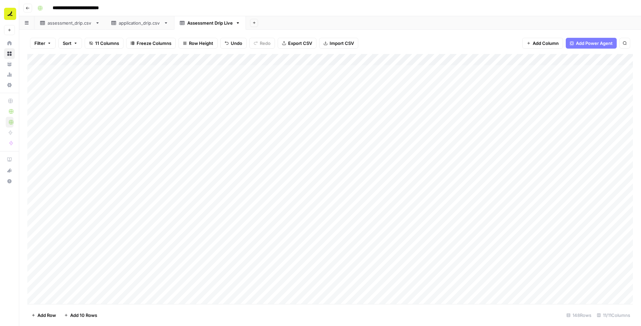
click at [164, 124] on div "Add Column" at bounding box center [329, 179] width 605 height 250
click at [238, 24] on icon "button" at bounding box center [237, 23] width 5 height 5
click at [256, 45] on span "Duplicate Sheet" at bounding box center [265, 45] width 32 height 7
click at [270, 23] on div "Assessment Drip Live" at bounding box center [282, 23] width 46 height 7
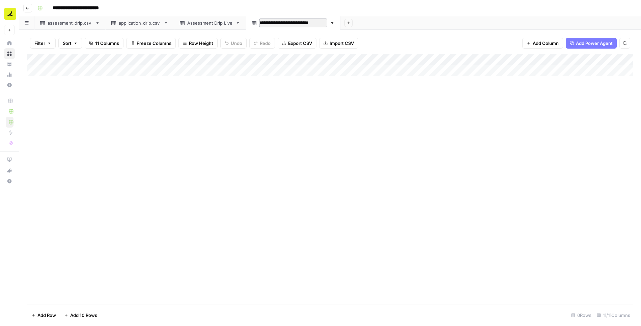
type input "**********"
click at [200, 26] on link "Assessment Drip Live" at bounding box center [210, 22] width 72 height 13
click at [160, 70] on div "Add Column" at bounding box center [329, 179] width 605 height 250
click at [432, 284] on div "Add Column" at bounding box center [329, 179] width 605 height 250
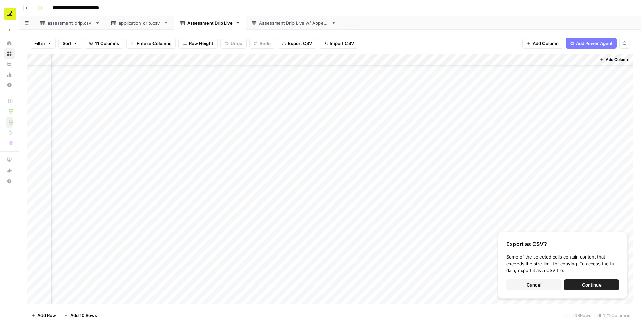
click at [304, 24] on div "Assessment Drip Live w/ Append" at bounding box center [293, 23] width 69 height 7
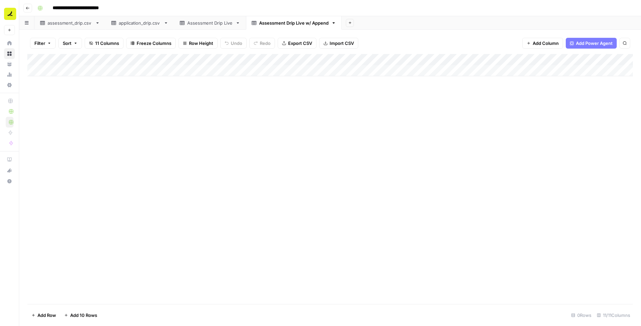
click at [103, 69] on div "Add Column" at bounding box center [329, 65] width 605 height 22
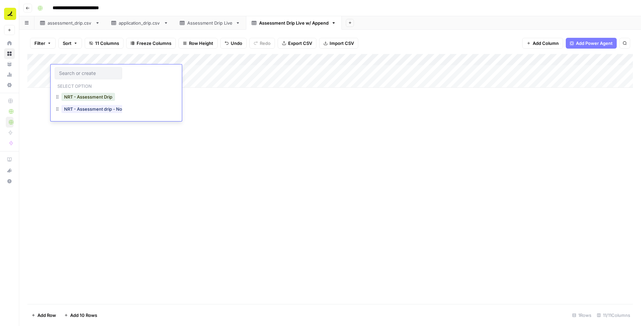
click at [98, 71] on input "text" at bounding box center [88, 73] width 59 height 6
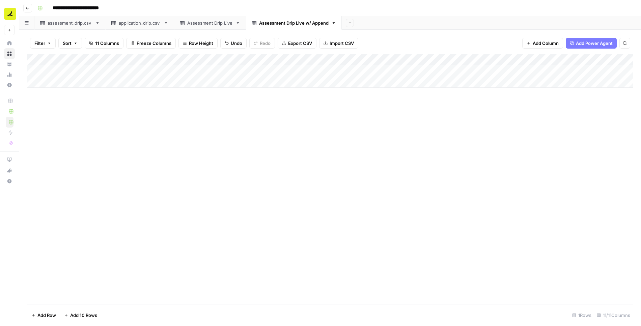
click at [176, 59] on div "Add Column" at bounding box center [329, 71] width 605 height 34
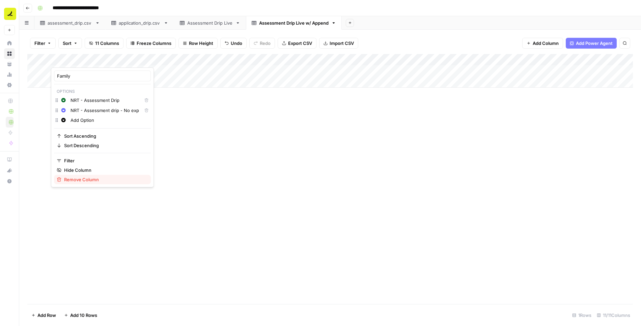
click at [105, 180] on span "Remove Column" at bounding box center [104, 179] width 81 height 7
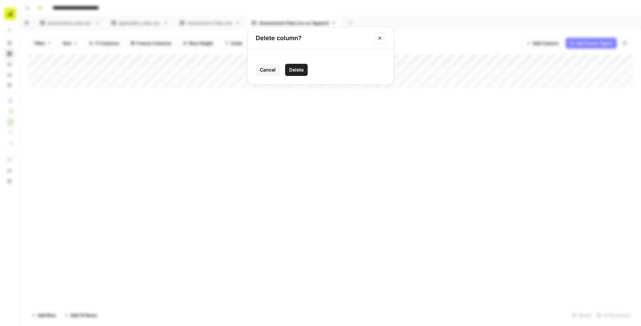
click at [297, 71] on span "Delete" at bounding box center [296, 69] width 15 height 7
click at [432, 42] on span "Add Column" at bounding box center [546, 43] width 26 height 7
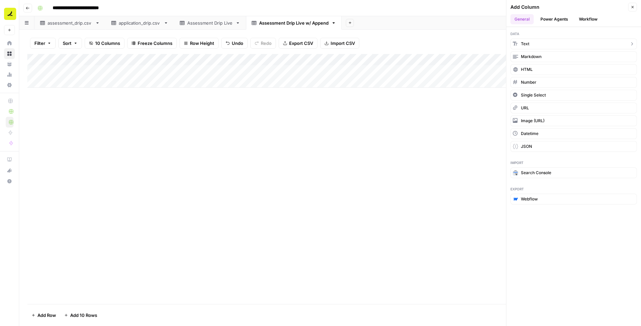
click at [432, 42] on button "Text" at bounding box center [573, 43] width 126 height 11
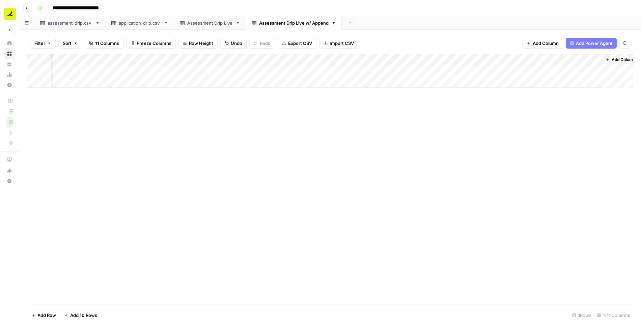
scroll to position [0, 156]
click at [432, 58] on div "Add Column" at bounding box center [329, 71] width 605 height 34
click at [432, 78] on input "New Column" at bounding box center [538, 76] width 68 height 7
type input "Family"
drag, startPoint x: 556, startPoint y: 57, endPoint x: 72, endPoint y: 59, distance: 484.0
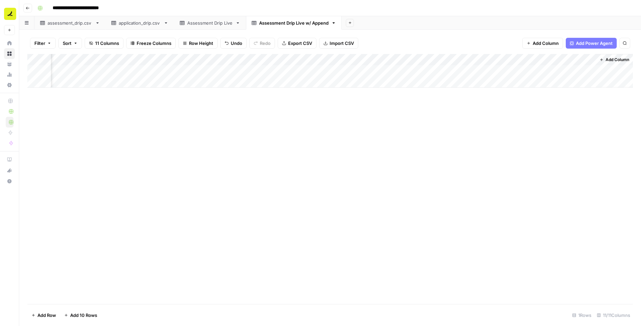
click at [72, 59] on div "Add Column" at bounding box center [329, 71] width 605 height 34
drag, startPoint x: 233, startPoint y: 61, endPoint x: 88, endPoint y: 59, distance: 145.7
click at [66, 59] on div "Add Column" at bounding box center [329, 71] width 605 height 34
drag, startPoint x: 147, startPoint y: 61, endPoint x: 112, endPoint y: 62, distance: 34.7
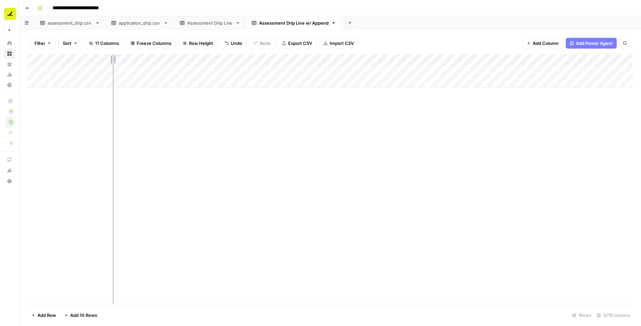
click at [112, 62] on div "Add Column" at bounding box center [329, 71] width 605 height 34
click at [87, 71] on div "Add Column" at bounding box center [329, 71] width 605 height 34
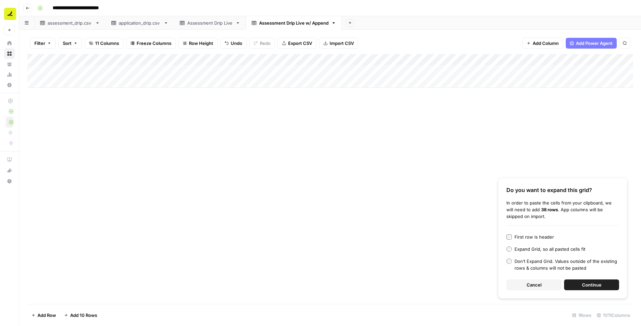
click at [432, 281] on button "Continue" at bounding box center [591, 284] width 55 height 11
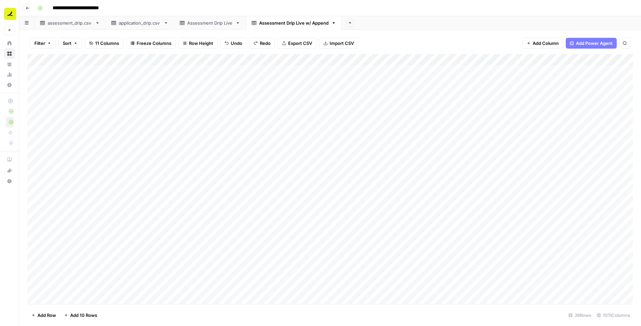
click at [205, 103] on div "Add Column" at bounding box center [329, 179] width 605 height 250
click at [216, 23] on div "Assessment Drip Live" at bounding box center [210, 23] width 46 height 7
click at [135, 70] on div "Add Column" at bounding box center [329, 179] width 605 height 250
click at [432, 287] on div "Add Column" at bounding box center [329, 179] width 605 height 250
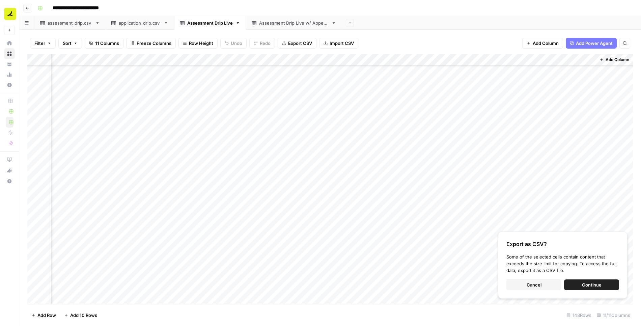
click at [432, 279] on div "Add Column" at bounding box center [329, 179] width 605 height 250
click at [432, 283] on button "Cancel" at bounding box center [533, 284] width 55 height 11
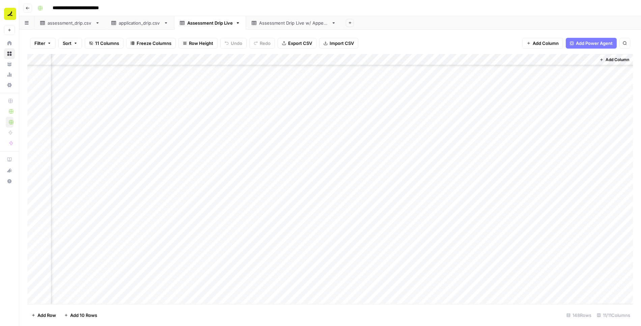
click at [432, 286] on div "Add Column" at bounding box center [329, 179] width 605 height 250
click at [337, 71] on div "Add Column" at bounding box center [329, 179] width 605 height 250
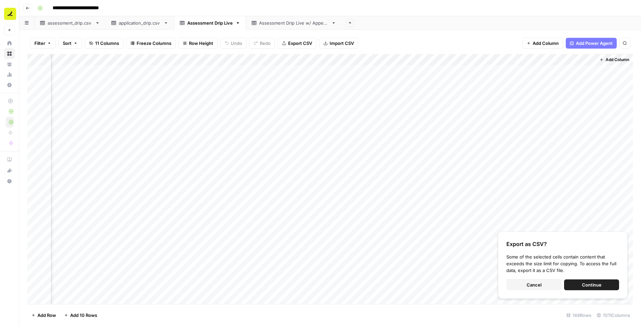
click at [432, 285] on span "Cancel" at bounding box center [533, 284] width 15 height 7
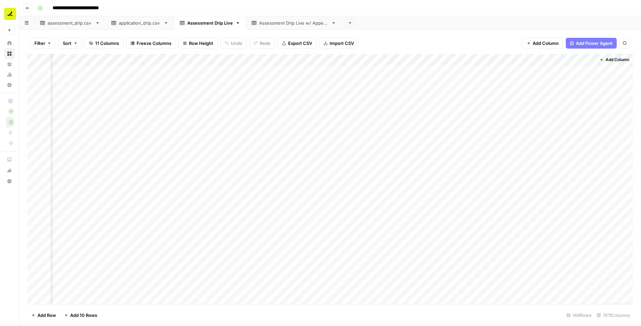
scroll to position [0, 0]
click at [161, 69] on div "Add Column" at bounding box center [329, 179] width 605 height 250
click at [167, 73] on div "Add Column" at bounding box center [329, 179] width 605 height 250
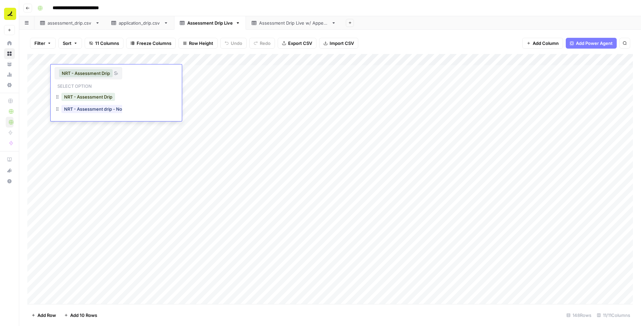
click at [169, 142] on div "Add Column" at bounding box center [329, 179] width 605 height 250
click at [154, 67] on div "Add Column" at bounding box center [329, 179] width 605 height 250
click at [160, 290] on div "Add Column" at bounding box center [329, 179] width 605 height 250
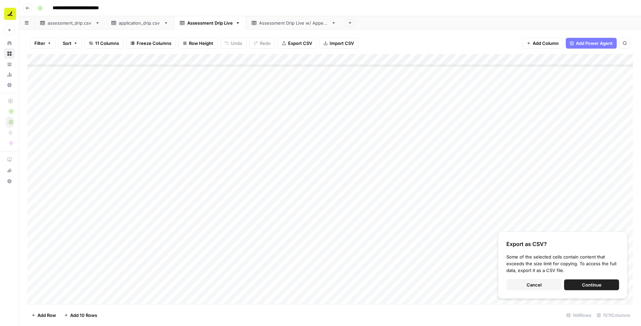
click at [307, 21] on div "Assessment Drip Live w/ Append" at bounding box center [293, 23] width 69 height 7
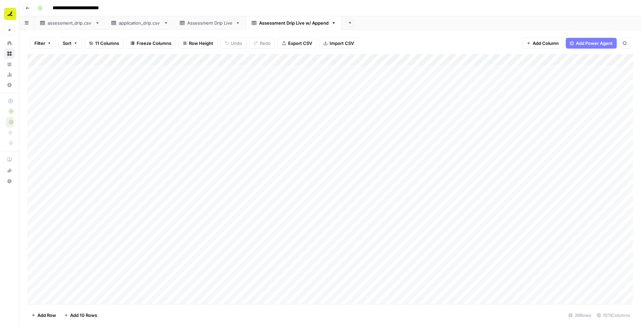
click at [211, 19] on link "Assessment Drip Live" at bounding box center [210, 22] width 72 height 13
click at [49, 42] on icon "button" at bounding box center [49, 43] width 4 height 4
click at [74, 42] on icon "button" at bounding box center [76, 43] width 4 height 4
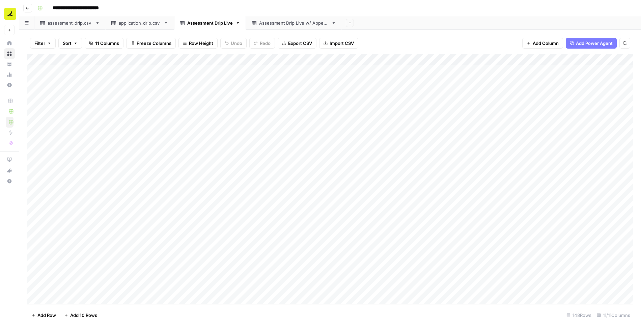
click at [294, 45] on span "Export CSV" at bounding box center [300, 43] width 24 height 7
click at [289, 23] on div "Assessment Drip Live w/ Append" at bounding box center [293, 23] width 69 height 7
click at [62, 73] on div "Add Column" at bounding box center [329, 179] width 605 height 250
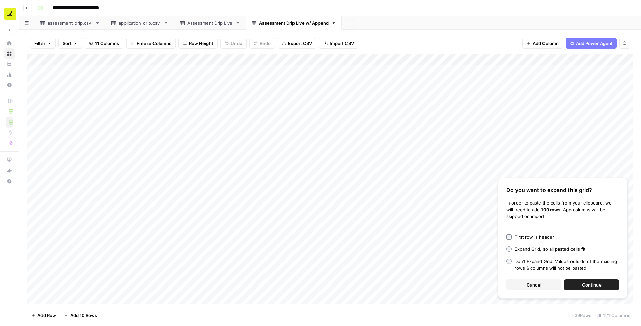
click at [432, 284] on span "Continue" at bounding box center [592, 284] width 20 height 7
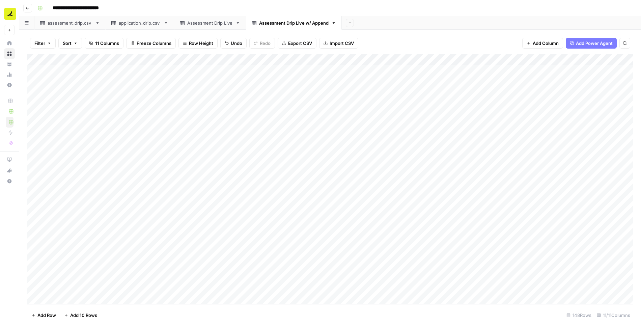
click at [395, 130] on div "Add Column" at bounding box center [329, 179] width 605 height 250
click at [333, 83] on div "Add Column" at bounding box center [329, 179] width 605 height 250
click at [384, 28] on div "Add Sheet" at bounding box center [491, 22] width 299 height 13
click at [84, 57] on div "Add Column" at bounding box center [329, 179] width 605 height 250
click at [173, 48] on div "Filter Sort 11 Columns Freeze Columns Row Height Undo Redo Export CSV Import CS…" at bounding box center [329, 43] width 605 height 22
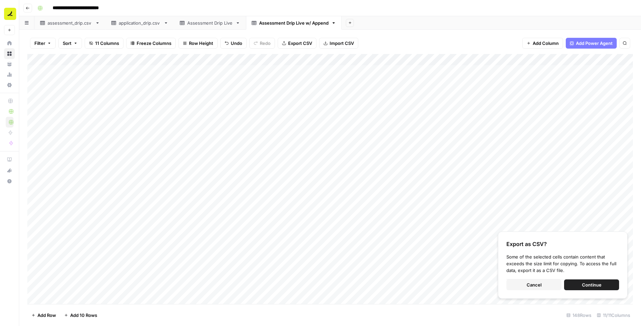
click at [432, 289] on button "Cancel" at bounding box center [533, 284] width 55 height 11
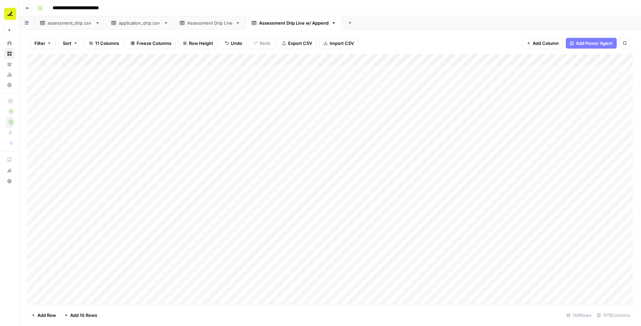
click at [210, 25] on div "Assessment Drip Live" at bounding box center [210, 23] width 46 height 7
click at [432, 42] on span "Add Column" at bounding box center [546, 43] width 26 height 7
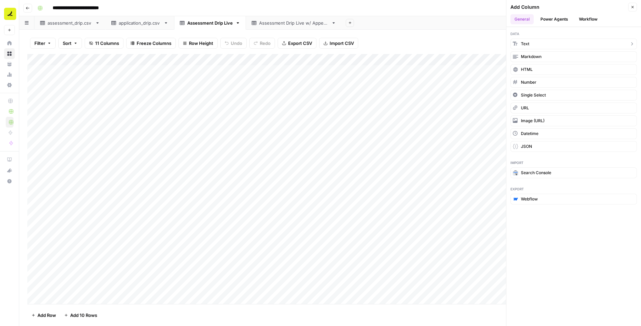
click at [432, 43] on button "Text" at bounding box center [573, 43] width 126 height 11
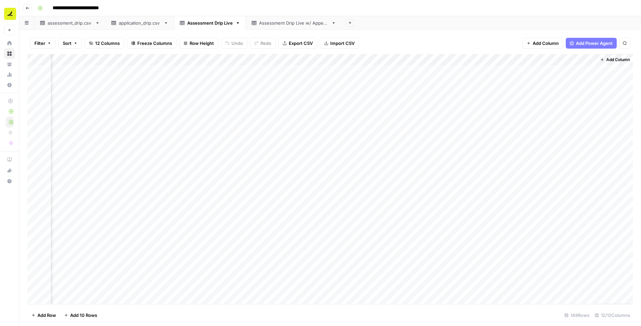
scroll to position [0, 286]
click at [432, 74] on div "Add Column" at bounding box center [329, 179] width 605 height 250
drag, startPoint x: 553, startPoint y: 58, endPoint x: 123, endPoint y: 71, distance: 430.2
click at [123, 71] on div "Add Column" at bounding box center [329, 179] width 605 height 250
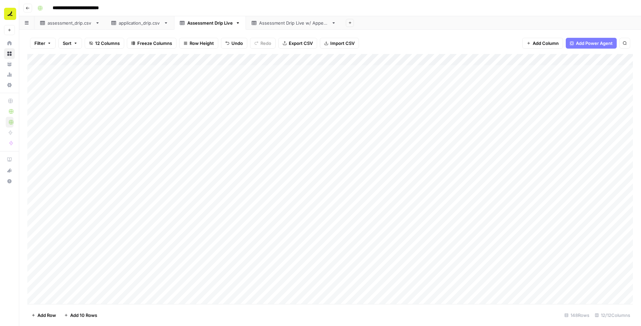
drag, startPoint x: 422, startPoint y: 59, endPoint x: 114, endPoint y: 68, distance: 308.1
click at [114, 68] on div "Add Column" at bounding box center [329, 179] width 605 height 250
click at [273, 60] on div "Add Column" at bounding box center [329, 179] width 605 height 250
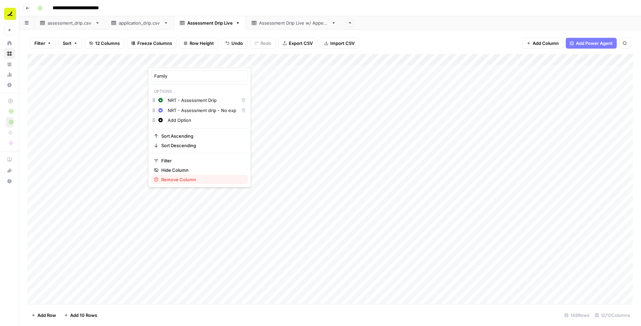
click at [186, 177] on span "Remove Column" at bounding box center [201, 179] width 81 height 7
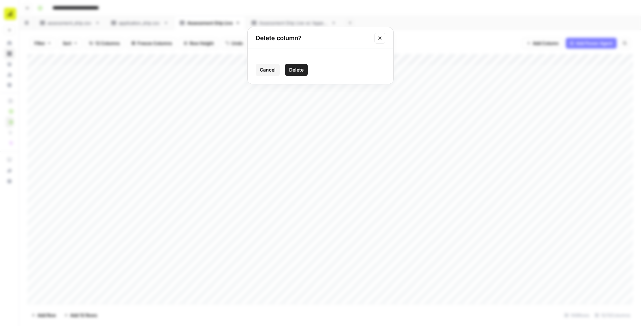
click at [302, 69] on span "Delete" at bounding box center [296, 69] width 15 height 7
click at [108, 59] on div "Add Column" at bounding box center [329, 179] width 605 height 250
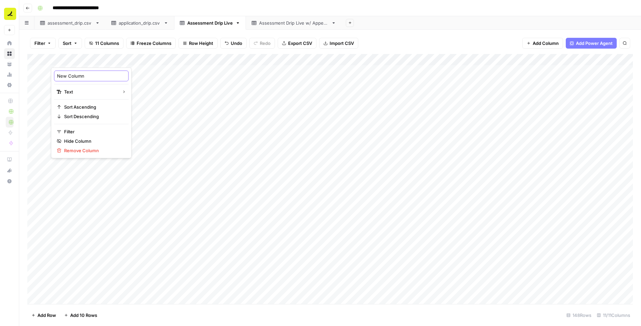
click at [96, 77] on input "New Column" at bounding box center [91, 76] width 68 height 7
type input "Family"
drag, startPoint x: 146, startPoint y: 58, endPoint x: 125, endPoint y: 62, distance: 22.0
click at [125, 62] on div "Add Column" at bounding box center [329, 179] width 605 height 250
click at [132, 81] on div "Add Column" at bounding box center [329, 179] width 605 height 250
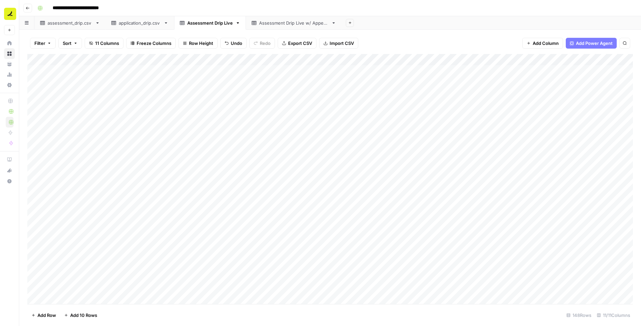
click at [160, 81] on div "Add Column" at bounding box center [329, 179] width 605 height 250
click at [278, 23] on div "Assessment Drip Live w/ Append" at bounding box center [293, 23] width 69 height 7
click at [70, 298] on div "Add Column" at bounding box center [329, 179] width 605 height 250
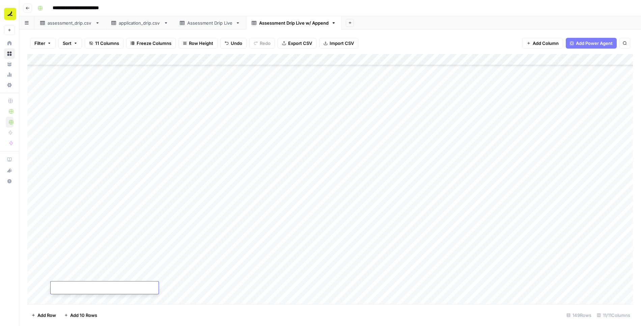
click at [143, 305] on footer "Add Row Add 10 Rows 149 Rows 11/11 Columns" at bounding box center [329, 315] width 605 height 22
click at [98, 287] on div "Add Column" at bounding box center [329, 179] width 605 height 250
click at [173, 289] on div "Add Column" at bounding box center [329, 179] width 605 height 250
click at [79, 290] on div "Add Column" at bounding box center [329, 179] width 605 height 250
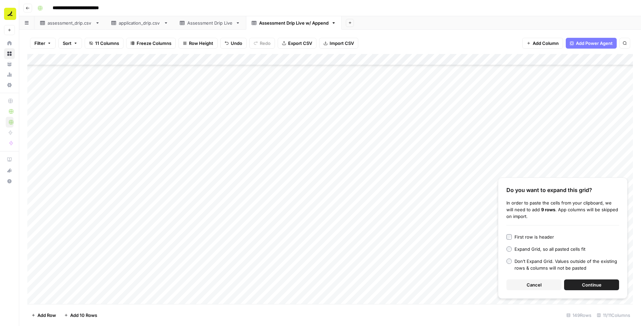
click at [432, 285] on button "Cancel" at bounding box center [533, 284] width 55 height 11
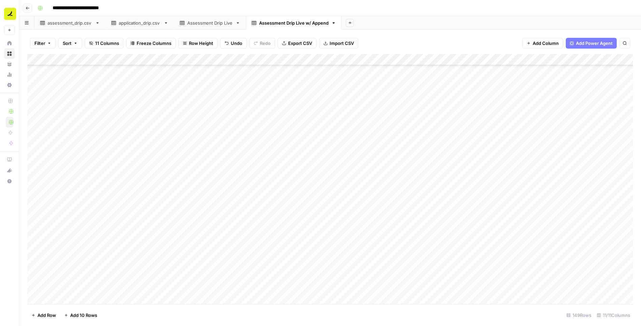
scroll to position [1481, 0]
click at [91, 286] on div "Add Column" at bounding box center [329, 179] width 605 height 250
click at [189, 290] on div "Add Column" at bounding box center [329, 179] width 605 height 250
click at [85, 284] on div "Add Column" at bounding box center [329, 179] width 605 height 250
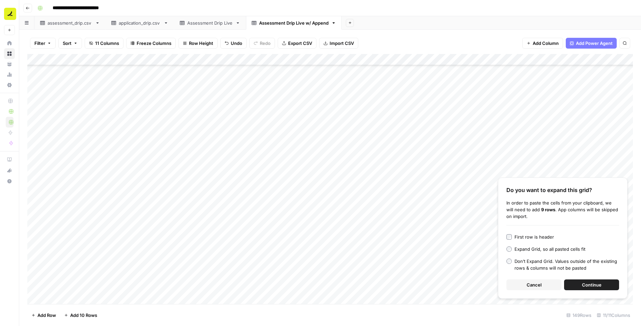
click at [432, 283] on span "Continue" at bounding box center [592, 284] width 20 height 7
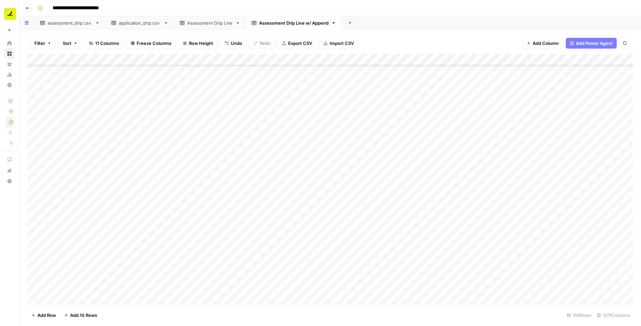
click at [342, 207] on div "Add Column" at bounding box center [329, 179] width 605 height 250
click at [218, 188] on div "Add Column" at bounding box center [329, 179] width 605 height 250
drag, startPoint x: 112, startPoint y: 57, endPoint x: 198, endPoint y: 66, distance: 86.2
click at [198, 66] on div "Add Column" at bounding box center [329, 179] width 605 height 250
click at [262, 199] on div "Add Column" at bounding box center [329, 179] width 605 height 250
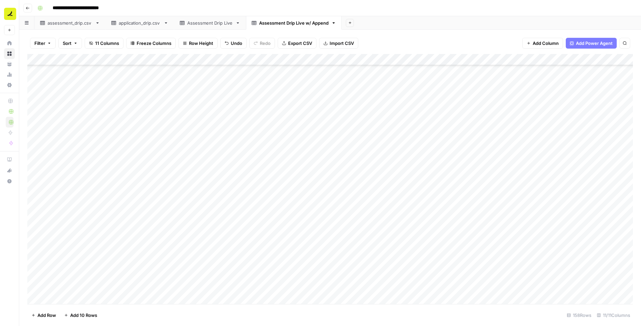
scroll to position [0, 0]
click at [379, 60] on div "Add Column" at bounding box center [329, 179] width 605 height 250
click at [365, 104] on span "Sort Ascending" at bounding box center [371, 107] width 59 height 7
click at [380, 61] on div "Add Column" at bounding box center [329, 179] width 605 height 250
click at [367, 114] on span "Sort Descending" at bounding box center [371, 116] width 59 height 7
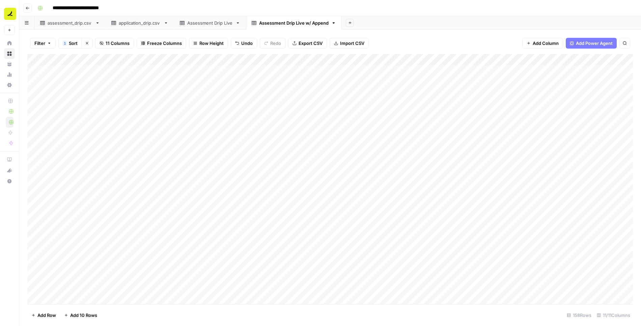
click at [380, 60] on div "Add Column" at bounding box center [329, 179] width 605 height 250
click at [360, 130] on span "Filter" at bounding box center [371, 131] width 59 height 7
click at [162, 75] on input "text" at bounding box center [184, 78] width 81 height 7
type input "is equal to"
click at [196, 61] on div "Filters" at bounding box center [193, 60] width 321 height 12
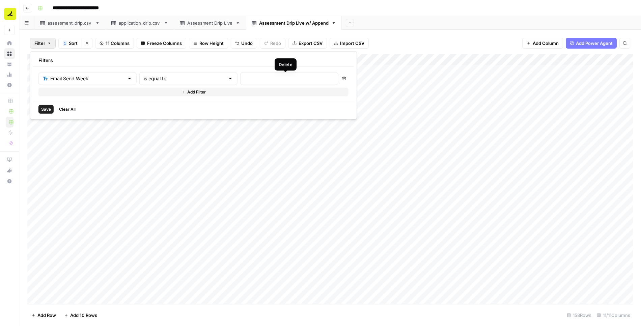
click at [342, 77] on icon "button" at bounding box center [344, 79] width 4 height 4
click at [292, 127] on div "Add Column" at bounding box center [329, 179] width 605 height 250
click at [193, 60] on div "Add Column" at bounding box center [329, 179] width 605 height 250
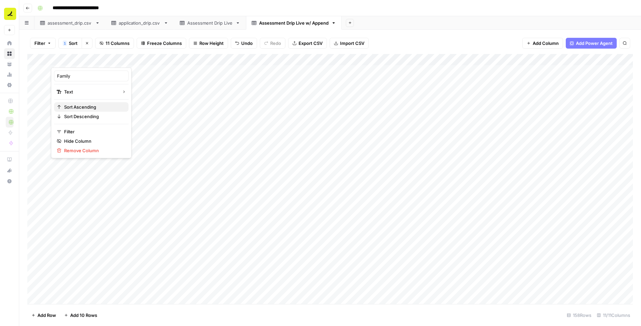
click at [89, 107] on span "Sort Ascending" at bounding box center [93, 107] width 59 height 7
click at [372, 100] on div "Add Column" at bounding box center [329, 179] width 605 height 250
click at [364, 73] on div "Add Column" at bounding box center [329, 179] width 605 height 250
click at [358, 115] on div "Add Column" at bounding box center [329, 179] width 605 height 250
click at [228, 60] on div "Add Column" at bounding box center [329, 179] width 605 height 250
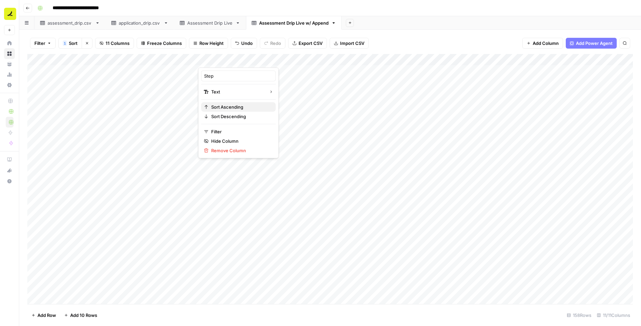
click at [220, 108] on span "Sort Ascending" at bounding box center [240, 107] width 59 height 7
click at [228, 59] on div "Add Column" at bounding box center [329, 179] width 605 height 250
click at [230, 131] on span "Filter" at bounding box center [240, 131] width 59 height 7
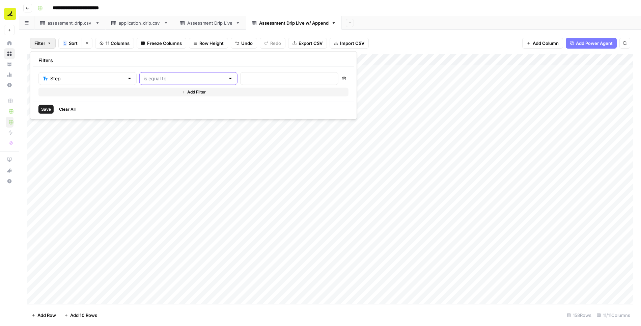
click at [184, 81] on input "text" at bounding box center [184, 78] width 81 height 7
type input "is equal to"
click at [225, 97] on div "Step is equal to Delete Add Filter" at bounding box center [193, 84] width 321 height 35
click at [390, 42] on div "Filter 1 Sort Clear sorts 11 Columns Freeze Columns Row Height Undo Redo Export…" at bounding box center [329, 43] width 605 height 22
click at [72, 41] on span "Sort" at bounding box center [73, 43] width 9 height 7
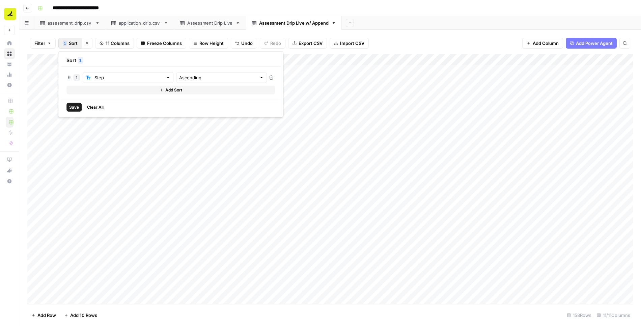
click at [131, 90] on button "Add Sort" at bounding box center [170, 90] width 208 height 9
click at [123, 90] on input "text" at bounding box center [124, 91] width 77 height 7
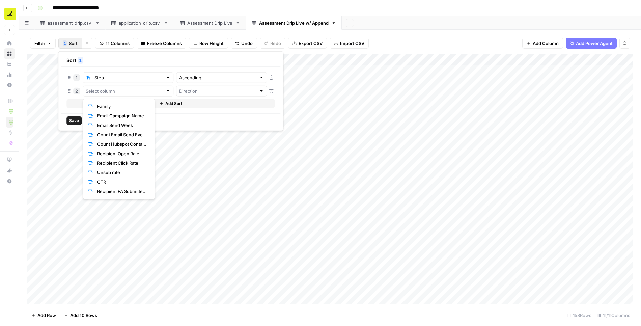
click at [122, 106] on span "Family" at bounding box center [122, 106] width 50 height 7
type input "Family"
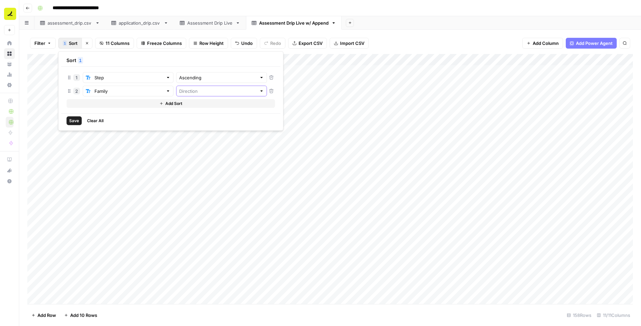
click at [191, 90] on input "text" at bounding box center [217, 91] width 77 height 7
click at [188, 108] on span "Ascending" at bounding box center [193, 106] width 58 height 7
type input "Ascending"
click at [99, 105] on button "Add Sort" at bounding box center [170, 103] width 208 height 9
click at [108, 105] on input "text" at bounding box center [124, 104] width 77 height 7
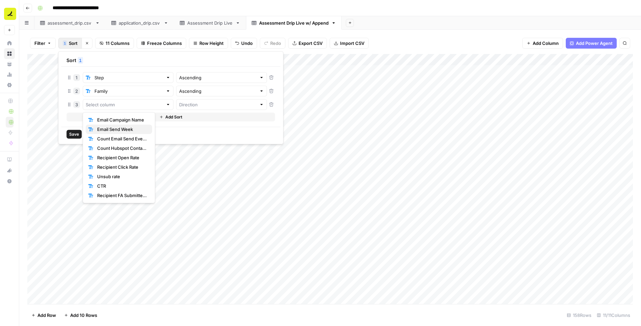
click at [108, 129] on span "Email Send Week" at bounding box center [122, 129] width 50 height 7
type input "Email Send Week"
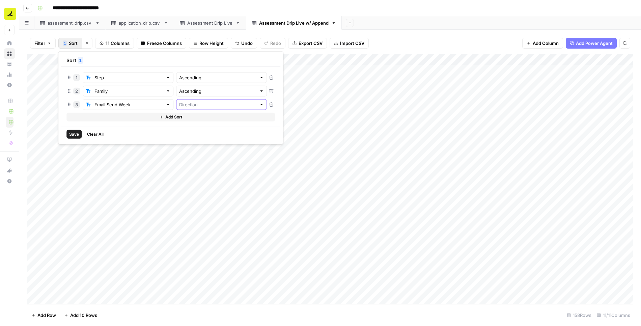
click at [180, 105] on input "text" at bounding box center [217, 104] width 77 height 7
click at [180, 126] on span "Descending" at bounding box center [193, 129] width 58 height 7
type input "Descending"
click at [75, 131] on span "Save" at bounding box center [74, 134] width 10 height 6
click at [70, 46] on span "Sort" at bounding box center [73, 43] width 9 height 7
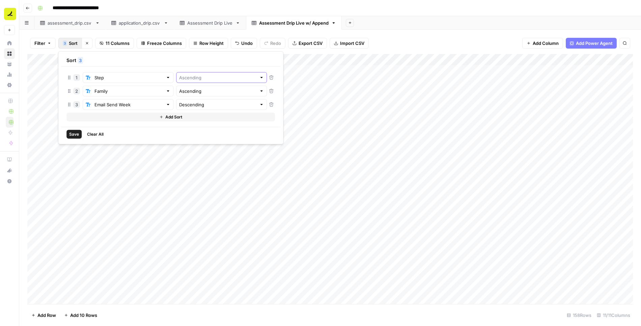
click at [183, 75] on input "text" at bounding box center [217, 77] width 77 height 7
type input "Ascending"
click at [269, 76] on icon "button" at bounding box center [271, 77] width 5 height 5
click at [75, 120] on span "Save" at bounding box center [74, 121] width 10 height 6
click at [71, 41] on span "Sort" at bounding box center [73, 43] width 9 height 7
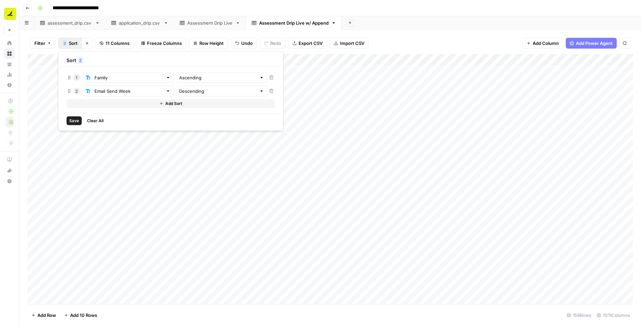
click at [106, 103] on button "Add Sort" at bounding box center [170, 103] width 208 height 9
click at [113, 105] on input "text" at bounding box center [124, 104] width 77 height 7
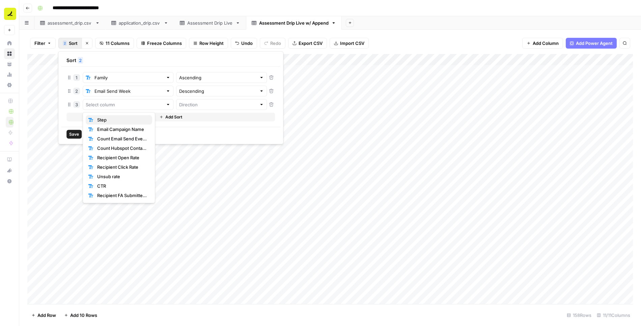
click at [113, 118] on span "Step" at bounding box center [122, 119] width 50 height 7
type input "Step"
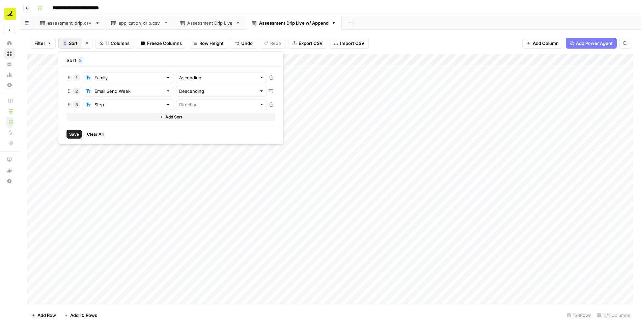
click at [188, 108] on div at bounding box center [221, 104] width 91 height 11
click at [188, 117] on span "Ascending" at bounding box center [193, 119] width 58 height 7
type input "Ascending"
click at [76, 136] on span "Save" at bounding box center [74, 134] width 10 height 6
click at [215, 57] on div "Add Column" at bounding box center [329, 179] width 605 height 250
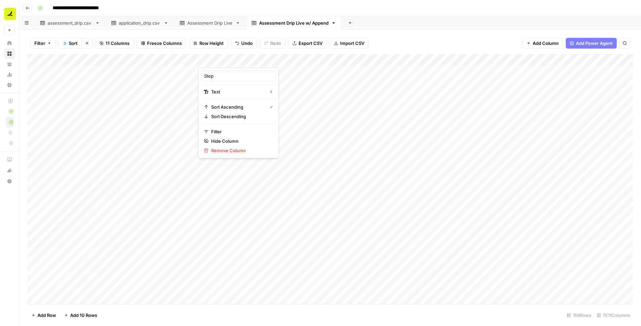
click at [69, 41] on span "Sort" at bounding box center [73, 43] width 9 height 7
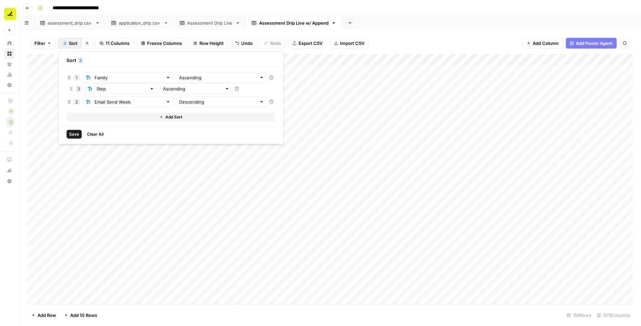
drag, startPoint x: 68, startPoint y: 105, endPoint x: 70, endPoint y: 87, distance: 17.7
click at [73, 133] on span "Save" at bounding box center [74, 134] width 10 height 6
click at [336, 81] on div "Add Column" at bounding box center [329, 179] width 605 height 250
click at [316, 170] on div "Add Column" at bounding box center [329, 179] width 605 height 250
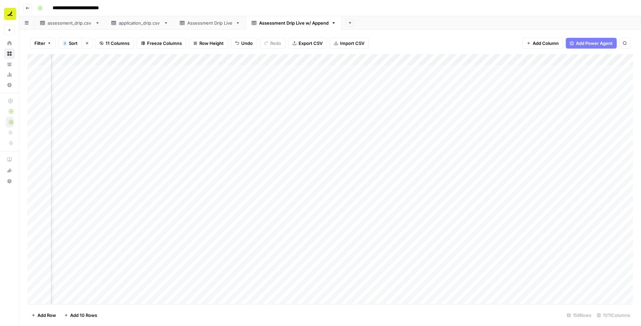
click at [219, 21] on div "Assessment Drip Live" at bounding box center [210, 23] width 46 height 7
click at [273, 25] on div "Assessment Drip Live w/ Append" at bounding box center [293, 23] width 69 height 7
click at [386, 183] on div "Add Column" at bounding box center [329, 179] width 605 height 250
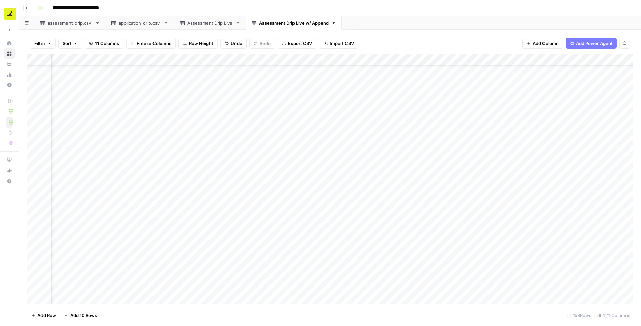
click at [331, 212] on div "Add Column" at bounding box center [329, 179] width 605 height 250
click at [214, 241] on div "Add Column" at bounding box center [329, 179] width 605 height 250
click at [352, 232] on div "Add Column" at bounding box center [329, 179] width 605 height 250
click at [353, 260] on div "Add Column" at bounding box center [329, 179] width 605 height 250
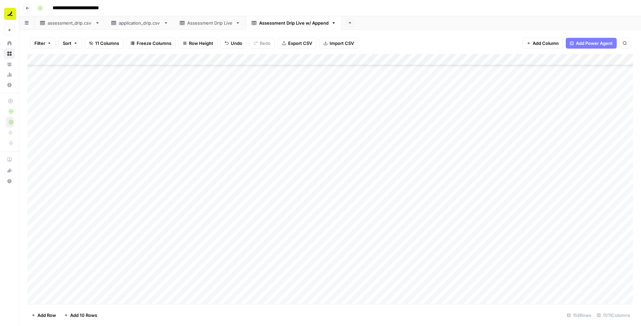
click at [353, 280] on div "Add Column" at bounding box center [329, 179] width 605 height 250
click at [354, 288] on div "Add Column" at bounding box center [329, 179] width 605 height 250
click at [347, 241] on div "Add Column" at bounding box center [329, 179] width 605 height 250
click at [378, 61] on div "Add Column" at bounding box center [329, 179] width 605 height 250
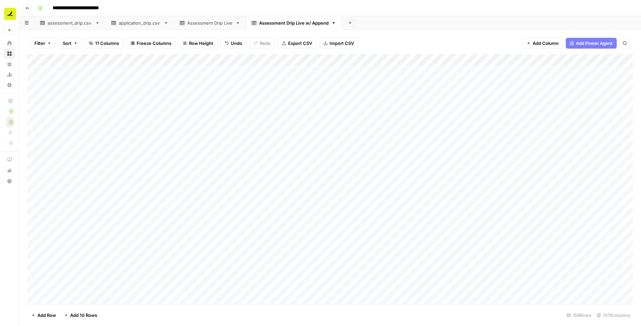
click at [168, 103] on div "Add Column" at bounding box center [329, 179] width 605 height 250
click at [211, 25] on div "Assessment Drip Live" at bounding box center [210, 23] width 46 height 7
click at [311, 24] on div "Assessment Drip Live w/ Append" at bounding box center [293, 23] width 69 height 7
click at [68, 40] on span "Sort" at bounding box center [67, 43] width 9 height 7
click at [96, 77] on input "text" at bounding box center [120, 77] width 68 height 7
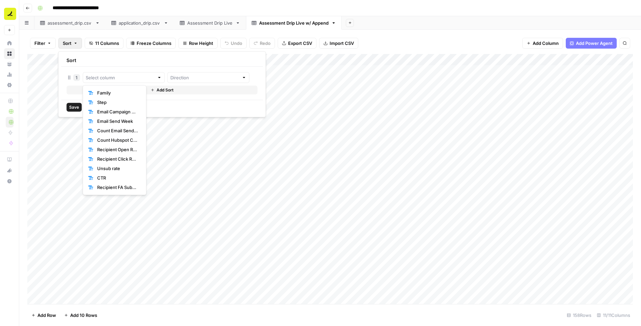
click at [104, 94] on span "Family" at bounding box center [117, 92] width 41 height 7
type input "Family"
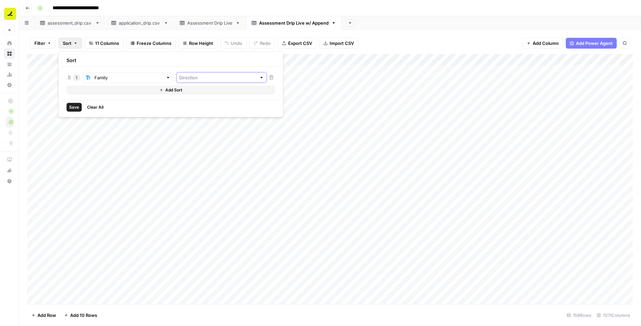
click at [179, 77] on input "text" at bounding box center [217, 77] width 77 height 7
click at [174, 90] on span "Ascending" at bounding box center [193, 92] width 58 height 7
type input "Ascending"
click at [165, 90] on span "Add Sort" at bounding box center [173, 90] width 17 height 6
click at [140, 90] on input "text" at bounding box center [124, 91] width 77 height 7
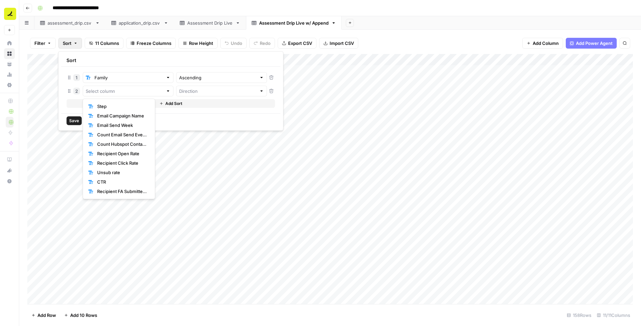
click at [138, 102] on button "Step" at bounding box center [119, 106] width 66 height 9
type input "Step"
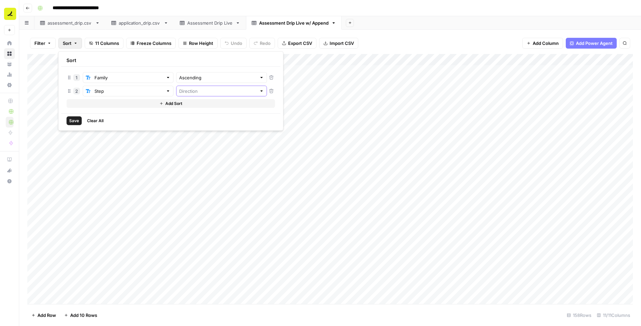
click at [179, 92] on input "text" at bounding box center [217, 91] width 77 height 7
click at [177, 104] on span "Ascending" at bounding box center [193, 106] width 58 height 7
type input "Ascending"
click at [165, 104] on span "Add Sort" at bounding box center [173, 104] width 17 height 6
click at [108, 105] on input "text" at bounding box center [124, 104] width 77 height 7
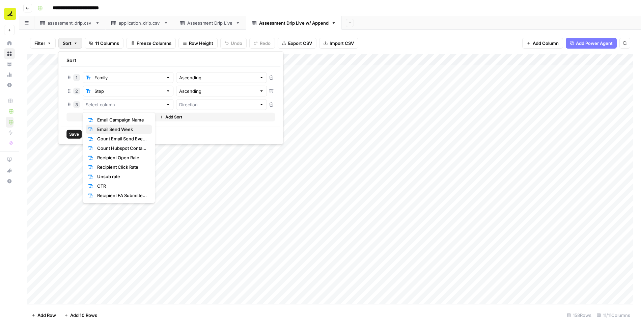
click at [110, 129] on span "Email Send Week" at bounding box center [122, 129] width 50 height 7
type input "Email Send Week"
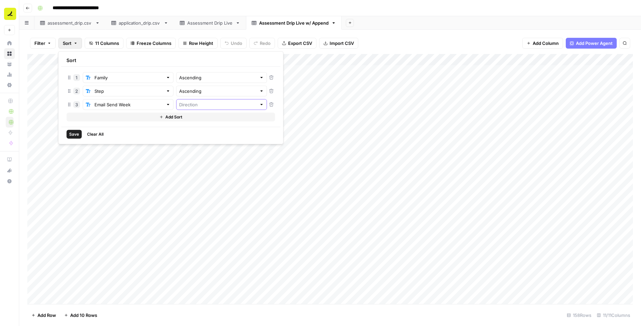
click at [181, 104] on input "text" at bounding box center [217, 104] width 77 height 7
click at [179, 128] on span "Descending" at bounding box center [193, 129] width 58 height 7
type input "Descending"
click at [77, 133] on span "Save" at bounding box center [74, 134] width 10 height 6
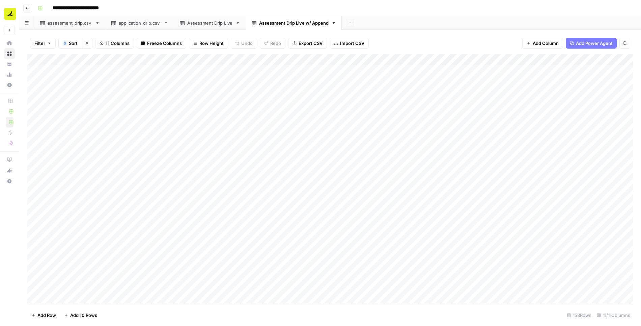
click at [70, 44] on span "Sort" at bounding box center [73, 43] width 9 height 7
click at [73, 134] on span "Save" at bounding box center [74, 134] width 10 height 6
click at [222, 22] on div "Assessment Drip Live" at bounding box center [210, 23] width 46 height 7
click at [286, 23] on div "Assessment Drip Live w/ Append" at bounding box center [293, 23] width 69 height 7
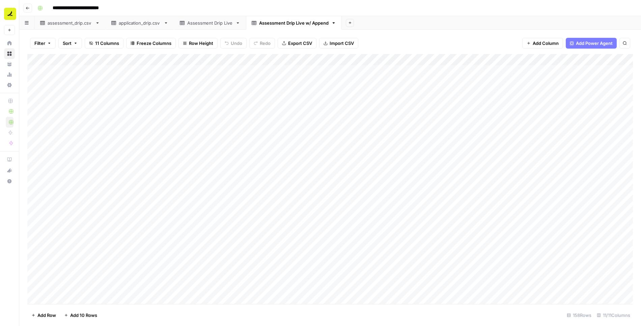
click at [225, 23] on div "Assessment Drip Live" at bounding box center [210, 23] width 46 height 7
click at [154, 22] on div "application_drip.csv" at bounding box center [140, 23] width 42 height 7
click at [166, 24] on icon "button" at bounding box center [166, 23] width 5 height 5
click at [184, 58] on span "Delete Sheet" at bounding box center [193, 60] width 32 height 7
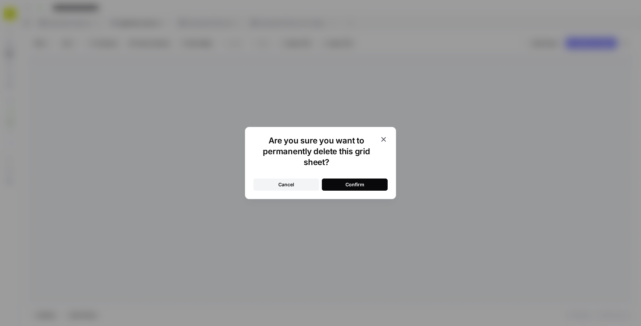
click at [344, 185] on button "Confirm" at bounding box center [355, 184] width 66 height 12
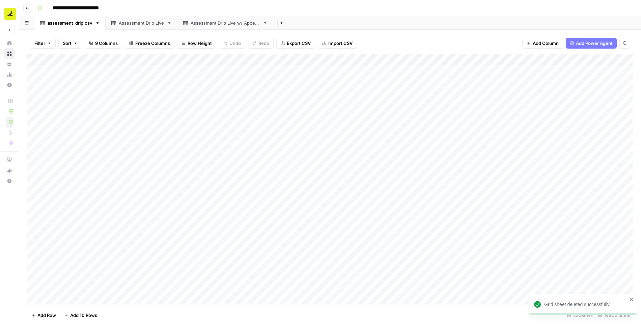
click at [96, 23] on icon "button" at bounding box center [97, 23] width 5 height 5
click at [124, 61] on span "Delete Sheet" at bounding box center [124, 60] width 32 height 7
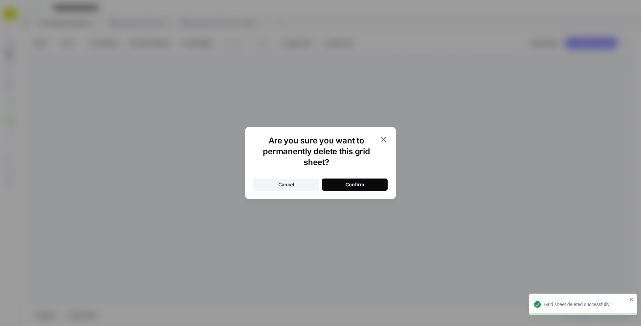
click at [367, 184] on button "Confirm" at bounding box center [355, 184] width 66 height 12
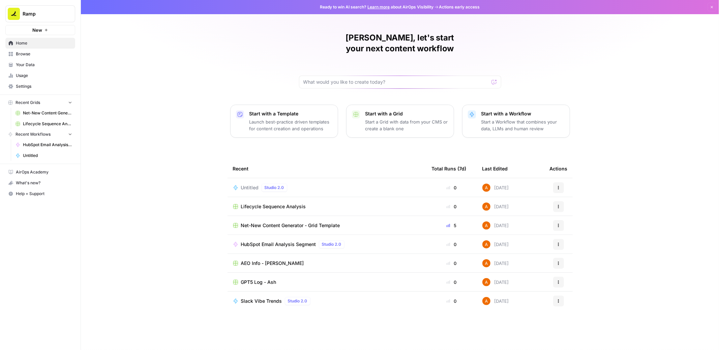
click at [378, 118] on p "Start a Grid with data from your CMS or create a blank one" at bounding box center [407, 124] width 83 height 13
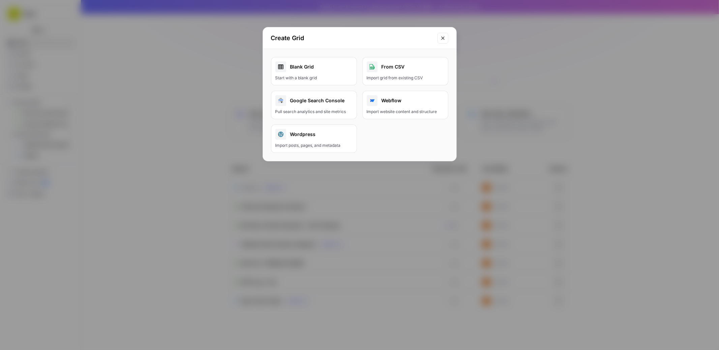
click at [390, 68] on div "From CSV" at bounding box center [405, 66] width 77 height 11
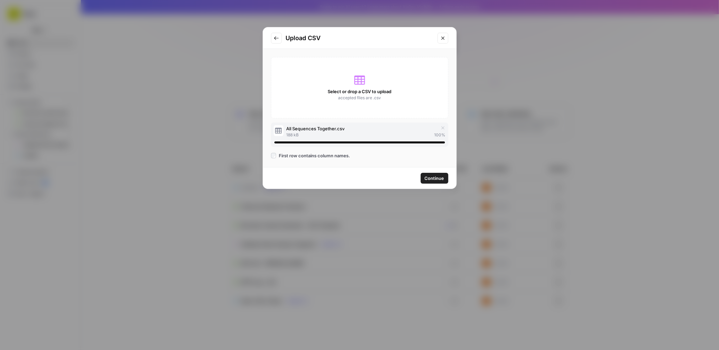
click at [433, 177] on span "Continue" at bounding box center [435, 178] width 20 height 7
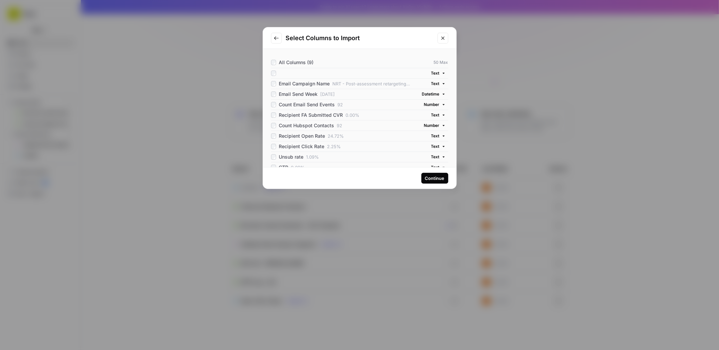
click at [439, 92] on span "Datetime" at bounding box center [431, 94] width 18 height 6
click at [423, 155] on span "Text" at bounding box center [425, 156] width 29 height 7
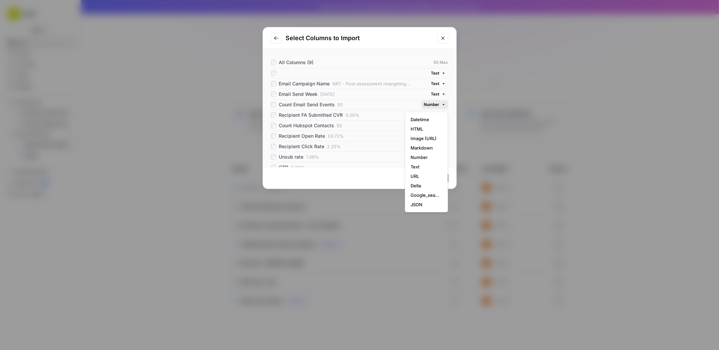
click at [429, 102] on span "Number" at bounding box center [432, 105] width 16 height 6
click at [418, 167] on span "Text" at bounding box center [425, 166] width 29 height 7
click at [428, 126] on span "Number" at bounding box center [432, 125] width 16 height 6
click at [421, 187] on span "Text" at bounding box center [425, 187] width 29 height 7
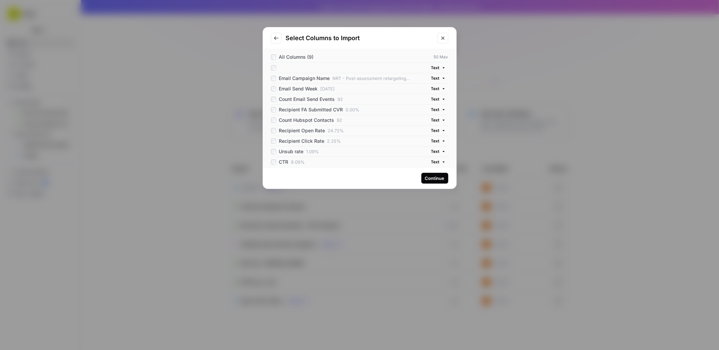
scroll to position [5, 0]
click at [441, 178] on div "Continue" at bounding box center [435, 178] width 20 height 7
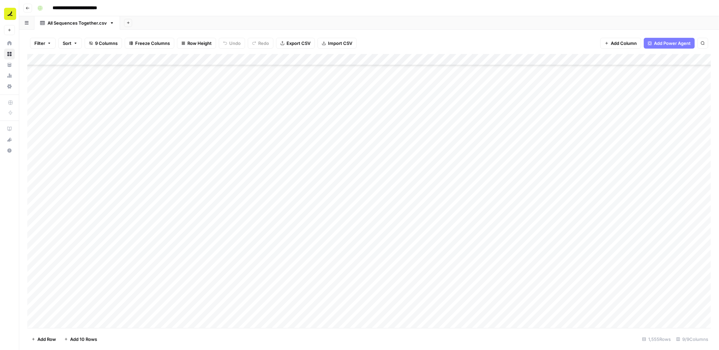
scroll to position [17578, 0]
click at [40, 310] on div "Add Column" at bounding box center [369, 191] width 684 height 274
click at [44, 340] on span "Delete 1 Row" at bounding box center [44, 339] width 27 height 7
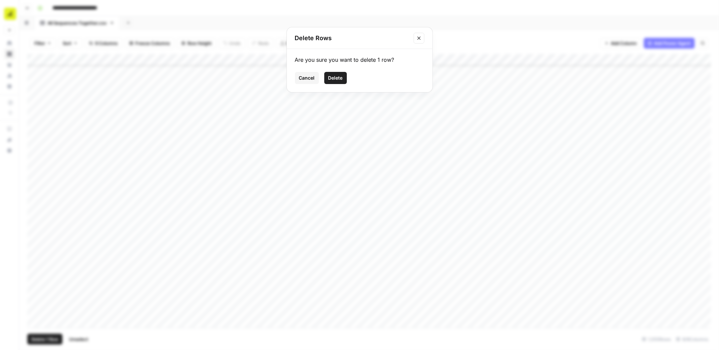
click at [339, 81] on button "Delete" at bounding box center [335, 78] width 23 height 12
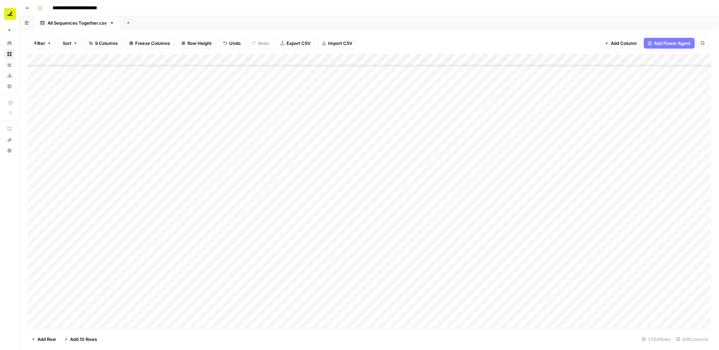
scroll to position [0, 0]
click at [555, 28] on div "Add Sheet" at bounding box center [419, 22] width 599 height 13
click at [127, 24] on icon "button" at bounding box center [128, 23] width 4 height 4
click at [149, 47] on span "Blank" at bounding box center [162, 46] width 50 height 7
click at [150, 22] on icon "button" at bounding box center [149, 23] width 5 height 5
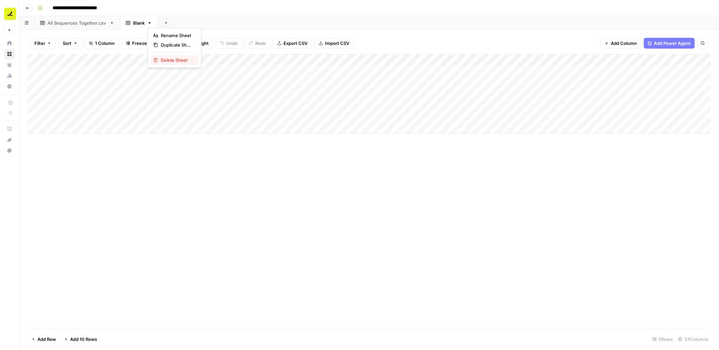
click at [174, 59] on span "Delete Sheet" at bounding box center [177, 60] width 32 height 7
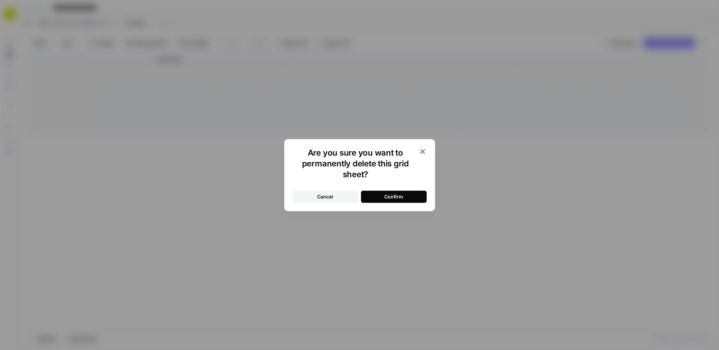
click at [416, 193] on button "Confirm" at bounding box center [394, 197] width 66 height 12
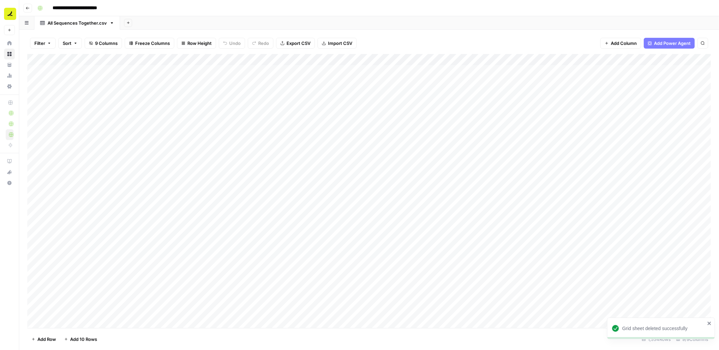
click at [111, 23] on icon "button" at bounding box center [112, 23] width 5 height 5
click at [127, 45] on span "Duplicate Sheet" at bounding box center [138, 44] width 32 height 7
click at [153, 23] on div "All Sequences Together.csv" at bounding box center [162, 23] width 59 height 7
type input "**********"
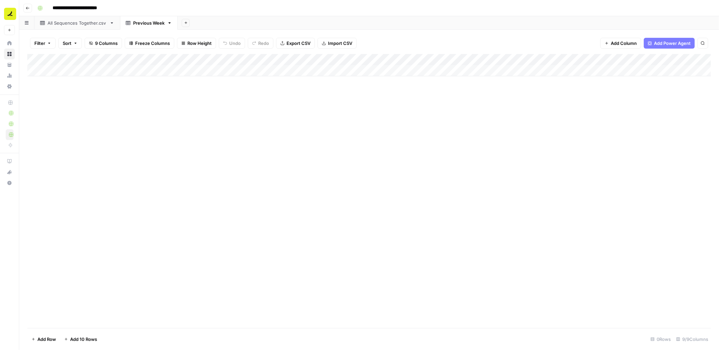
click at [98, 71] on div "Add Column" at bounding box center [369, 65] width 684 height 22
click at [105, 110] on div "Add Column" at bounding box center [369, 191] width 684 height 274
click at [89, 70] on div "Add Column" at bounding box center [369, 71] width 684 height 34
type textarea "**********"
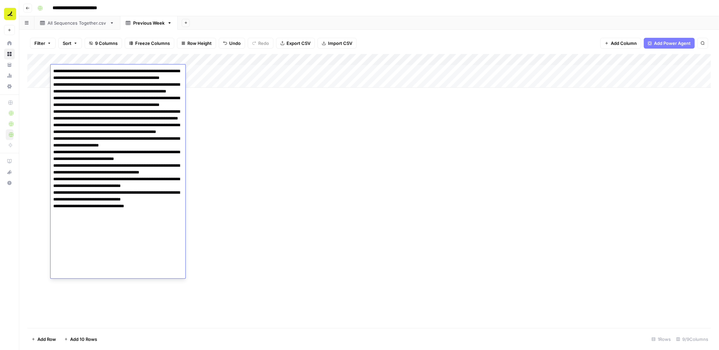
click at [256, 149] on div "Add Column" at bounding box center [369, 191] width 684 height 274
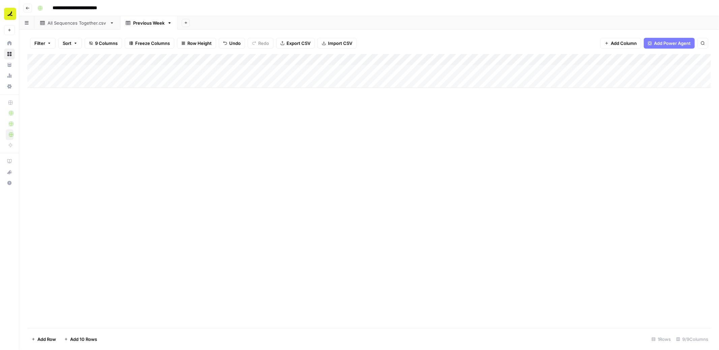
click at [115, 70] on div "Add Column" at bounding box center [369, 71] width 684 height 34
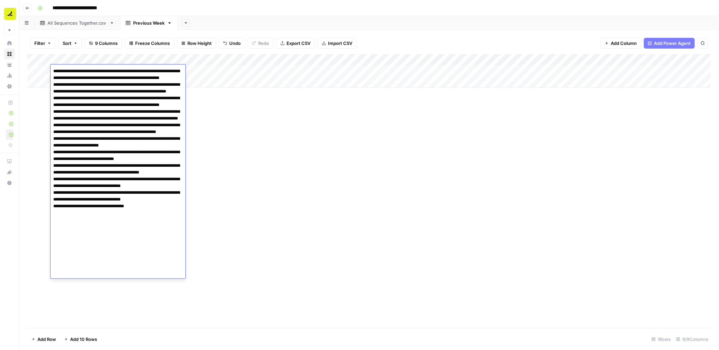
click at [115, 70] on textarea at bounding box center [118, 168] width 135 height 205
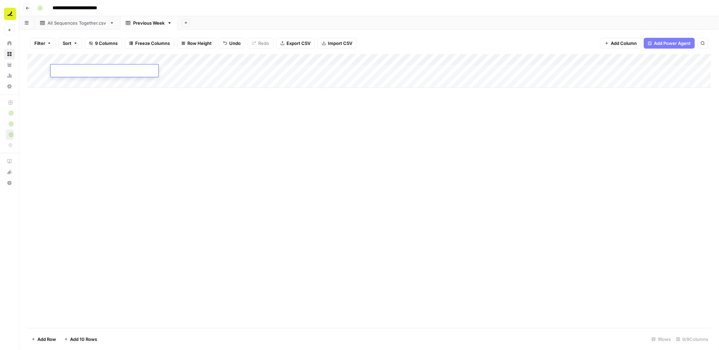
click at [175, 109] on div "Add Column" at bounding box center [369, 191] width 684 height 274
click at [167, 69] on div "Add Column" at bounding box center [369, 71] width 684 height 34
click at [136, 70] on div "Add Column" at bounding box center [369, 71] width 684 height 34
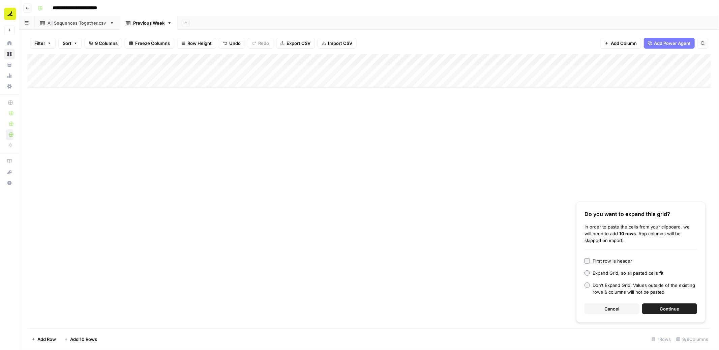
click at [675, 306] on span "Continue" at bounding box center [670, 308] width 20 height 7
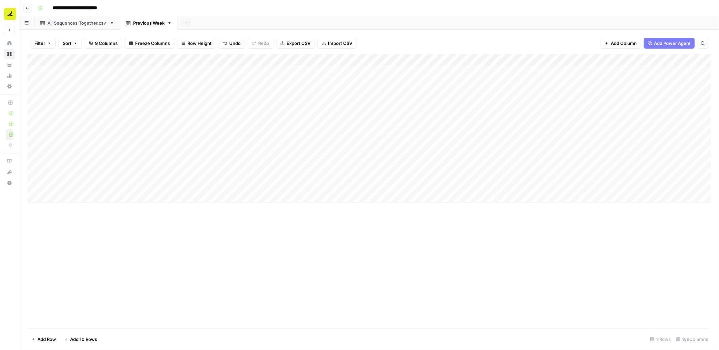
click at [40, 183] on div "Add Column" at bounding box center [369, 128] width 684 height 148
click at [40, 337] on span "Delete 1 Row" at bounding box center [44, 339] width 27 height 7
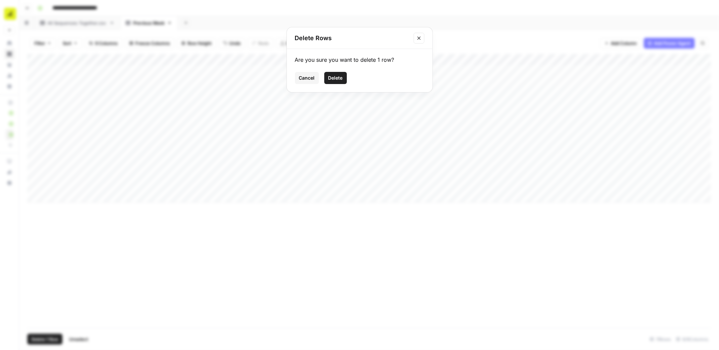
click at [335, 76] on span "Delete" at bounding box center [335, 78] width 15 height 7
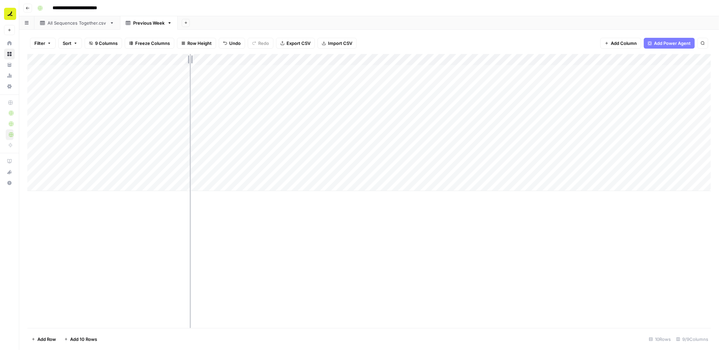
drag, startPoint x: 148, startPoint y: 60, endPoint x: 209, endPoint y: 60, distance: 61.0
click at [209, 60] on div "Add Column" at bounding box center [369, 122] width 684 height 137
drag, startPoint x: 208, startPoint y: 59, endPoint x: 275, endPoint y: 52, distance: 67.1
click at [275, 52] on div "Filter Sort 9 Columns Freeze Columns Row Height Undo Redo Export CSV Import CSV…" at bounding box center [369, 190] width 700 height 320
click at [322, 74] on div "Add Column" at bounding box center [369, 122] width 684 height 137
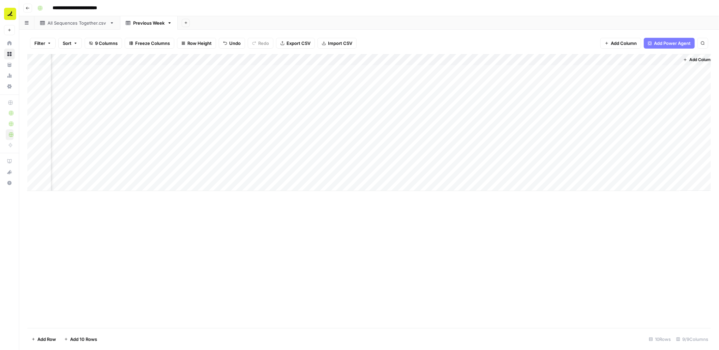
scroll to position [0, 378]
drag, startPoint x: 577, startPoint y: 59, endPoint x: 535, endPoint y: 61, distance: 42.9
click at [535, 61] on div "Add Column" at bounding box center [369, 122] width 684 height 137
drag, startPoint x: 520, startPoint y: 60, endPoint x: 483, endPoint y: 60, distance: 37.1
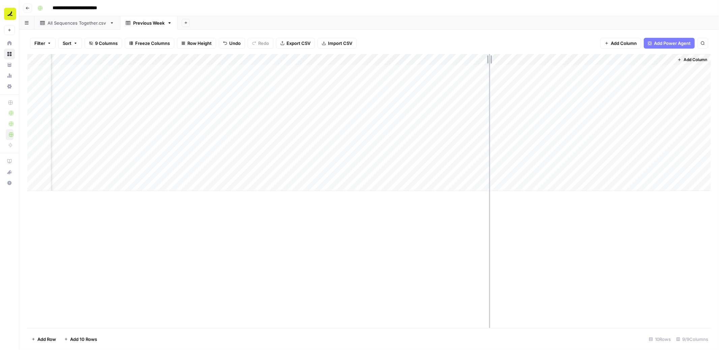
click at [483, 60] on div "Add Column" at bounding box center [369, 122] width 684 height 137
drag, startPoint x: 462, startPoint y: 60, endPoint x: 427, endPoint y: 59, distance: 35.4
click at [427, 59] on div "Add Column" at bounding box center [369, 122] width 684 height 137
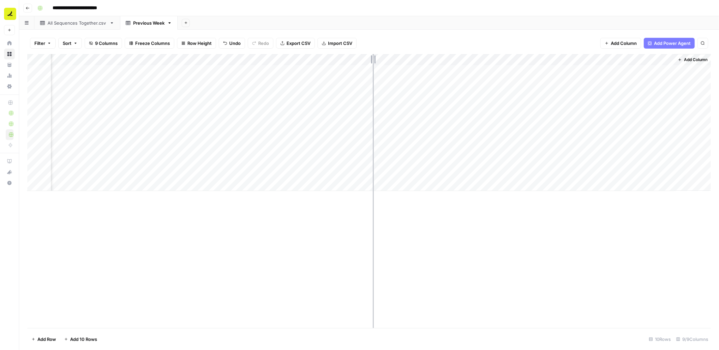
drag, startPoint x: 401, startPoint y: 59, endPoint x: 373, endPoint y: 60, distance: 28.3
click at [373, 60] on div "Add Column" at bounding box center [369, 122] width 684 height 137
drag, startPoint x: 332, startPoint y: 58, endPoint x: 313, endPoint y: 59, distance: 18.9
click at [314, 59] on div "Add Column" at bounding box center [369, 122] width 684 height 137
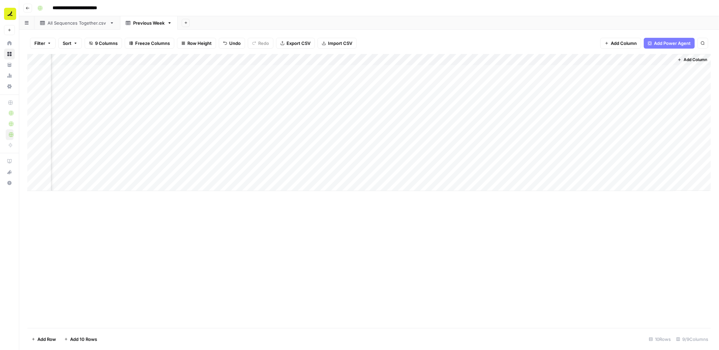
scroll to position [0, 215]
drag, startPoint x: 255, startPoint y: 58, endPoint x: 232, endPoint y: 58, distance: 22.9
click at [232, 58] on div "Add Column" at bounding box center [369, 122] width 684 height 137
click at [325, 57] on div "Add Column" at bounding box center [369, 122] width 684 height 137
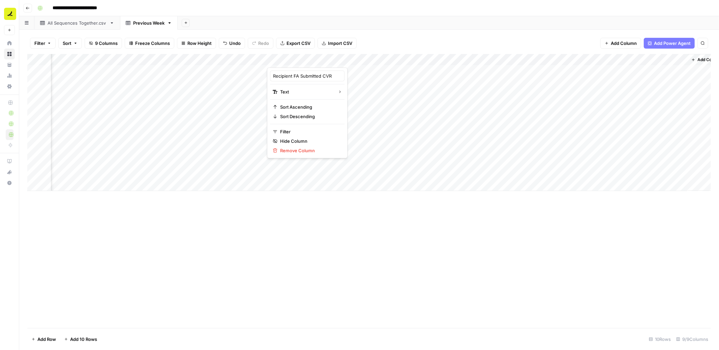
click at [321, 60] on div at bounding box center [306, 60] width 79 height 13
drag, startPoint x: 316, startPoint y: 60, endPoint x: 685, endPoint y: 61, distance: 369.0
click at [685, 61] on body "**********" at bounding box center [359, 175] width 719 height 350
click at [399, 228] on div "Add Column" at bounding box center [369, 191] width 684 height 274
drag, startPoint x: 289, startPoint y: 61, endPoint x: 638, endPoint y: 80, distance: 348.9
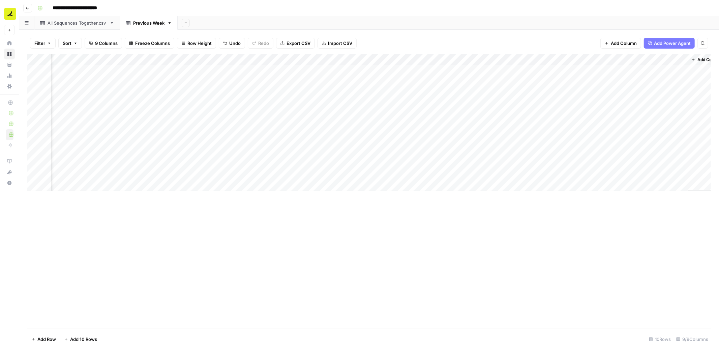
click at [638, 80] on div "Add Column" at bounding box center [369, 122] width 684 height 137
drag, startPoint x: 609, startPoint y: 59, endPoint x: 546, endPoint y: 60, distance: 63.1
click at [546, 60] on div "Add Column" at bounding box center [369, 122] width 684 height 137
drag, startPoint x: 240, startPoint y: 61, endPoint x: 198, endPoint y: 60, distance: 42.2
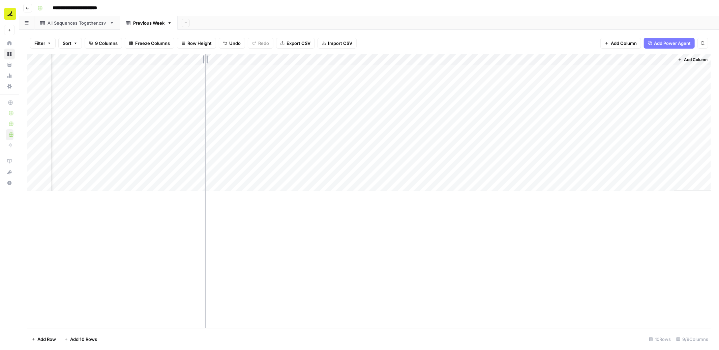
click at [198, 60] on div "Add Column" at bounding box center [369, 122] width 684 height 137
click at [625, 41] on span "Add Column" at bounding box center [624, 43] width 26 height 7
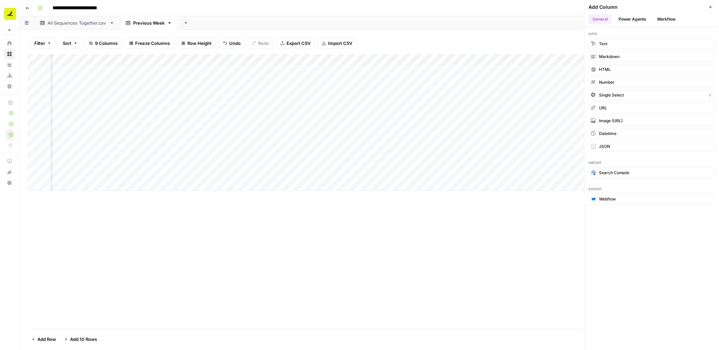
click at [611, 95] on span "Single Select" at bounding box center [611, 95] width 25 height 6
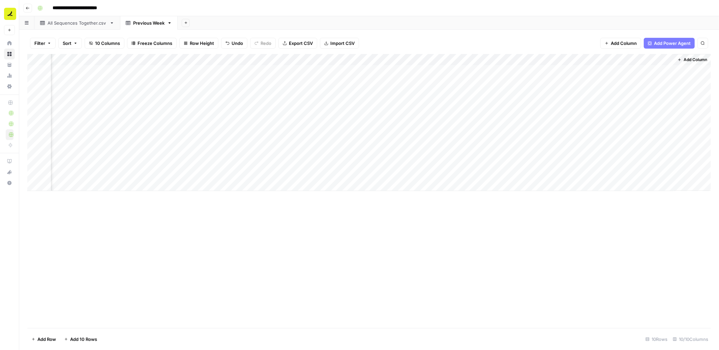
click at [647, 59] on div "Add Column" at bounding box center [369, 122] width 684 height 137
click at [596, 75] on div "Add Column" at bounding box center [369, 122] width 684 height 137
drag, startPoint x: 654, startPoint y: 61, endPoint x: 123, endPoint y: 70, distance: 530.9
click at [123, 70] on div "Add Column" at bounding box center [369, 122] width 684 height 137
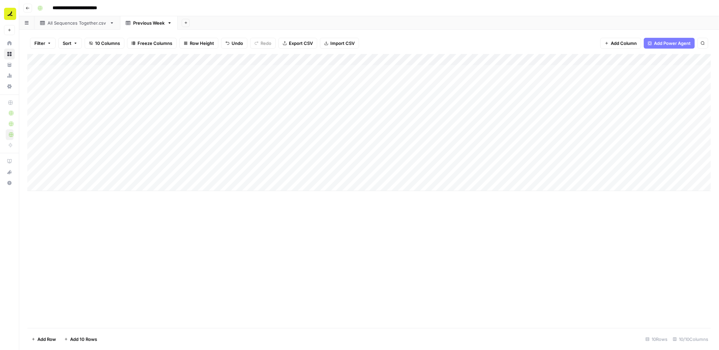
click at [75, 57] on div "Add Column" at bounding box center [369, 122] width 684 height 137
click at [106, 61] on div at bounding box center [81, 60] width 61 height 13
click at [102, 54] on div at bounding box center [81, 60] width 61 height 13
click at [100, 49] on div "Filter Sort 10 Columns Freeze Columns Row Height Undo Redo Export CSV Import CS…" at bounding box center [369, 43] width 684 height 22
click at [82, 58] on div "Add Column" at bounding box center [369, 122] width 684 height 137
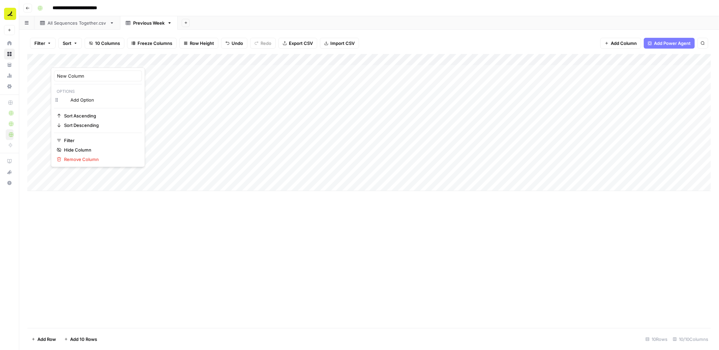
click at [83, 58] on div at bounding box center [81, 60] width 61 height 13
click at [83, 76] on input "New Column" at bounding box center [98, 76] width 82 height 7
type input "Family"
click at [94, 85] on div "Add Column" at bounding box center [369, 122] width 684 height 137
click at [96, 95] on div "Add Column" at bounding box center [369, 122] width 684 height 137
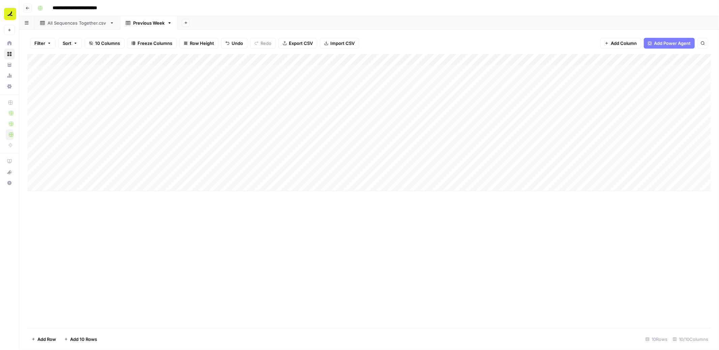
click at [96, 115] on div "Add Column" at bounding box center [369, 122] width 684 height 137
click at [85, 68] on div "Add Column" at bounding box center [369, 122] width 684 height 137
click at [622, 46] on span "Add Column" at bounding box center [624, 43] width 26 height 7
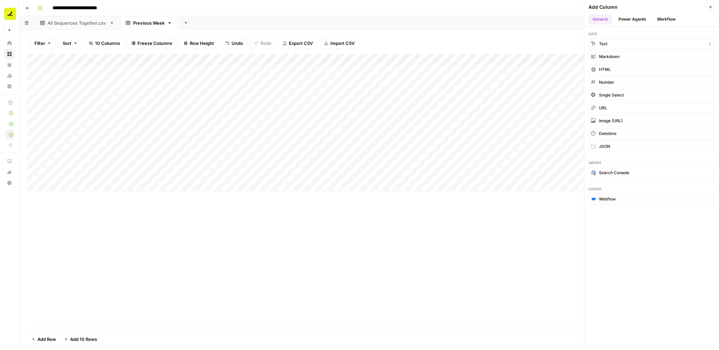
click at [622, 46] on button "Text" at bounding box center [652, 43] width 126 height 11
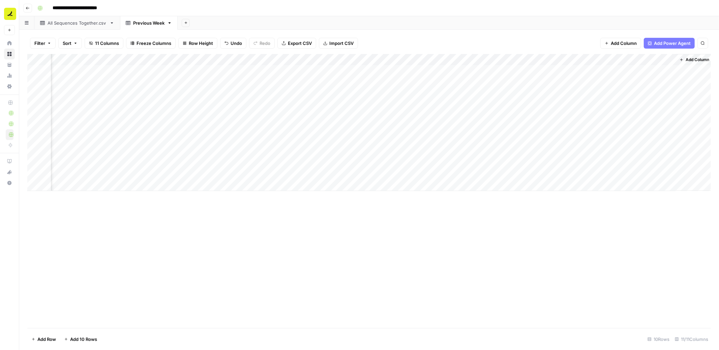
scroll to position [0, 246]
drag, startPoint x: 638, startPoint y: 61, endPoint x: 149, endPoint y: 69, distance: 488.7
click at [149, 69] on div "Add Column" at bounding box center [369, 122] width 684 height 137
drag, startPoint x: 449, startPoint y: 57, endPoint x: 177, endPoint y: 71, distance: 272.5
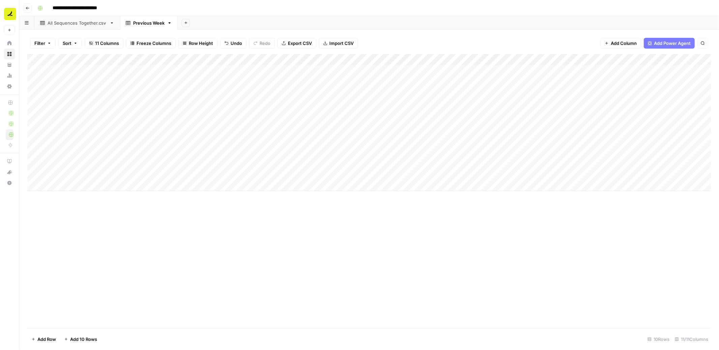
click at [177, 71] on div "Add Column" at bounding box center [369, 122] width 684 height 137
click at [147, 57] on div "Add Column" at bounding box center [369, 122] width 684 height 137
click at [142, 78] on input "New Column" at bounding box center [152, 76] width 68 height 7
type input "Steps"
drag, startPoint x: 207, startPoint y: 59, endPoint x: 156, endPoint y: 62, distance: 51.7
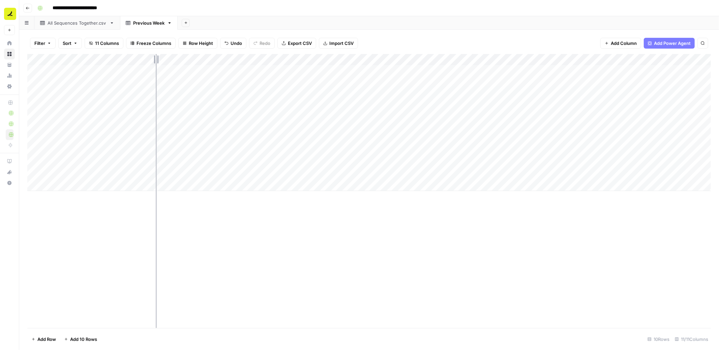
click at [156, 62] on div "Add Column" at bounding box center [369, 122] width 684 height 137
click at [137, 76] on div "Add Column" at bounding box center [369, 122] width 684 height 137
click at [205, 71] on div "Add Column" at bounding box center [369, 122] width 684 height 137
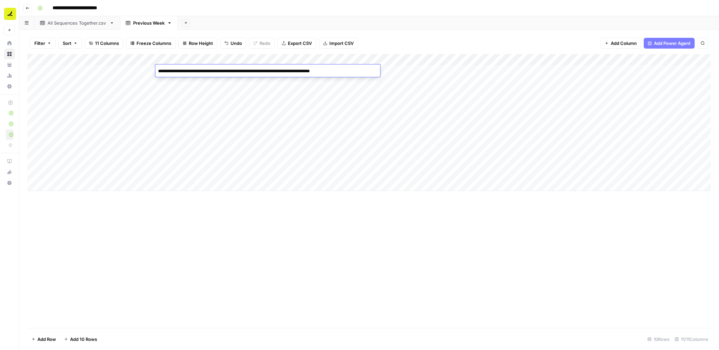
drag, startPoint x: 206, startPoint y: 71, endPoint x: 153, endPoint y: 73, distance: 53.0
click at [153, 73] on body "**********" at bounding box center [359, 175] width 719 height 350
drag, startPoint x: 291, startPoint y: 72, endPoint x: 151, endPoint y: 70, distance: 139.6
click at [151, 70] on body "**********" at bounding box center [359, 175] width 719 height 350
drag, startPoint x: 290, startPoint y: 69, endPoint x: 153, endPoint y: 68, distance: 137.3
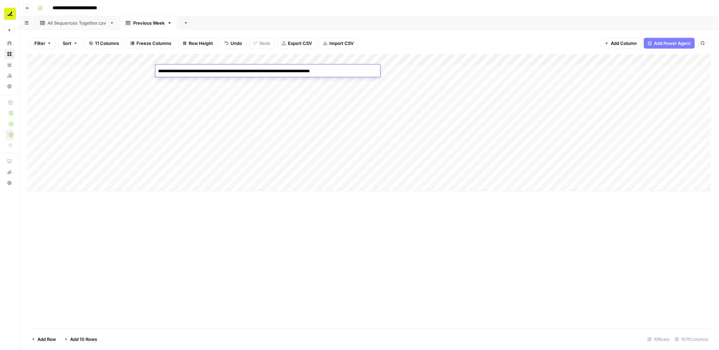
click at [153, 68] on body "**********" at bounding box center [359, 175] width 719 height 350
click at [213, 129] on div "Add Column" at bounding box center [369, 122] width 684 height 137
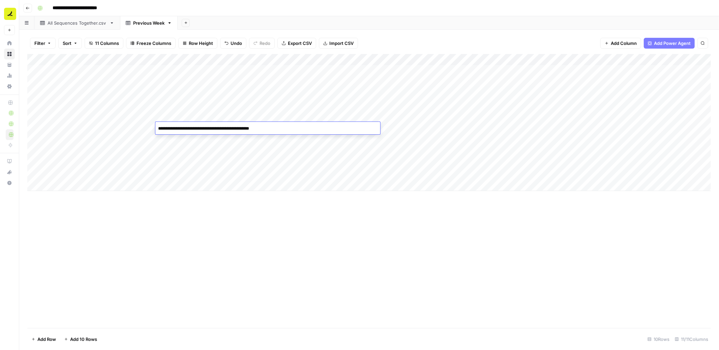
drag, startPoint x: 214, startPoint y: 127, endPoint x: 148, endPoint y: 127, distance: 66.1
click at [148, 127] on body "**********" at bounding box center [359, 175] width 719 height 350
click at [323, 141] on div "Add Column" at bounding box center [369, 122] width 684 height 137
click at [107, 60] on div "Add Column" at bounding box center [369, 122] width 684 height 137
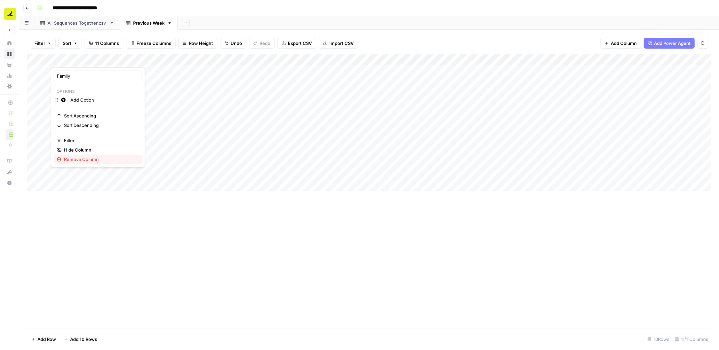
click at [85, 157] on span "Remove Column" at bounding box center [100, 159] width 73 height 7
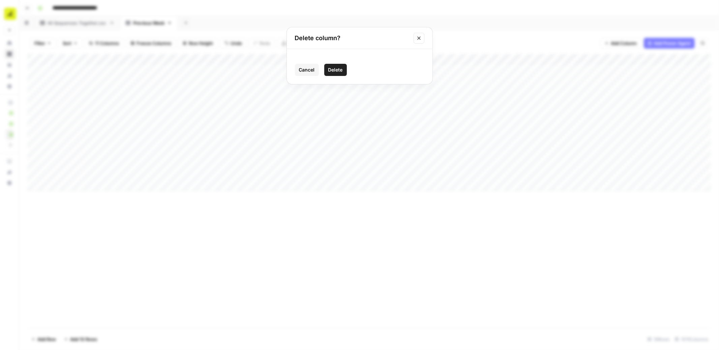
click at [338, 70] on span "Delete" at bounding box center [335, 69] width 15 height 7
click at [92, 59] on div "Add Column" at bounding box center [369, 122] width 684 height 137
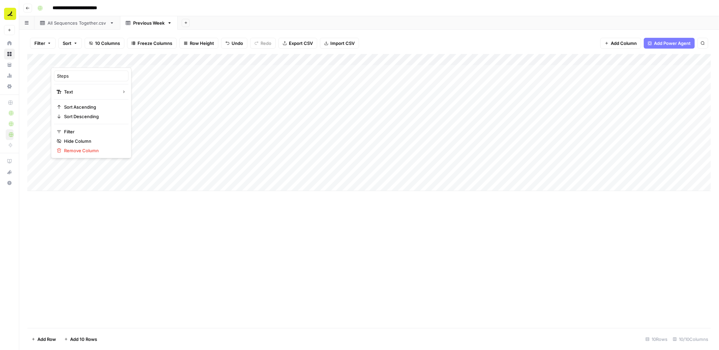
click at [106, 248] on div "Add Column" at bounding box center [369, 191] width 684 height 274
click at [609, 45] on button "Add Column" at bounding box center [621, 43] width 41 height 11
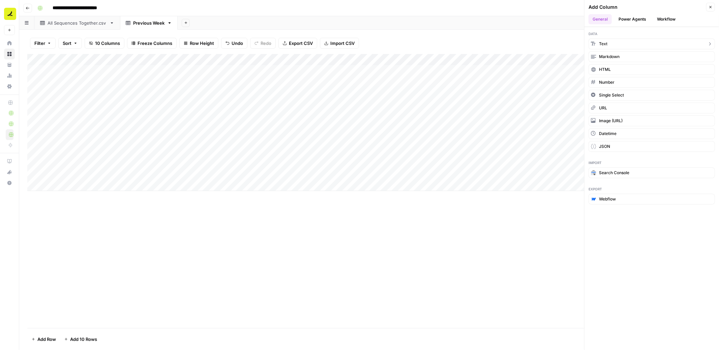
click at [614, 44] on button "Text" at bounding box center [652, 43] width 126 height 11
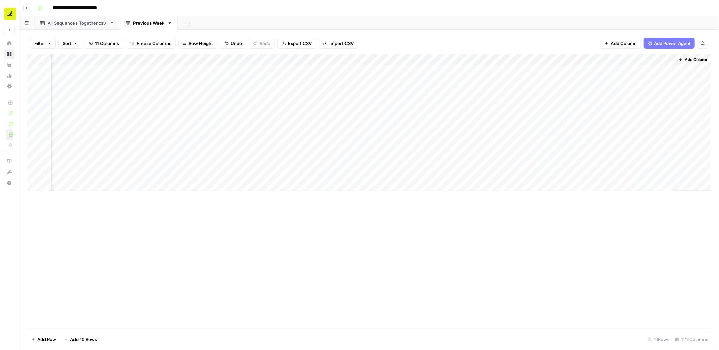
scroll to position [0, 229]
drag, startPoint x: 636, startPoint y: 58, endPoint x: 105, endPoint y: 56, distance: 531.8
click at [105, 56] on div "Add Column" at bounding box center [369, 122] width 684 height 137
drag, startPoint x: 373, startPoint y: 56, endPoint x: 70, endPoint y: 66, distance: 303.4
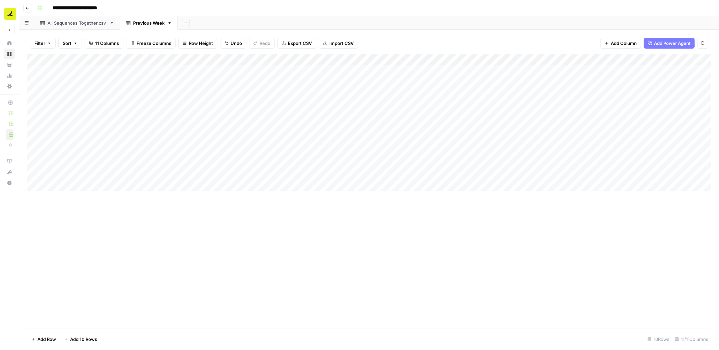
click at [70, 66] on div "Add Column" at bounding box center [369, 122] width 684 height 137
click at [76, 61] on div "Add Column" at bounding box center [369, 122] width 684 height 137
click at [76, 61] on div at bounding box center [99, 60] width 97 height 13
click at [81, 75] on input "New Column" at bounding box center [91, 76] width 68 height 7
type input "Family"
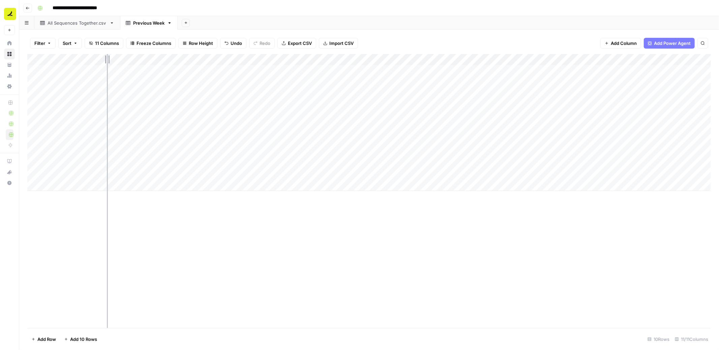
drag, startPoint x: 147, startPoint y: 61, endPoint x: 104, endPoint y: 62, distance: 42.8
click at [104, 62] on div "Add Column" at bounding box center [369, 122] width 684 height 137
click at [135, 88] on div "Add Column" at bounding box center [369, 122] width 684 height 137
click at [31, 7] on button "Go back" at bounding box center [27, 8] width 9 height 9
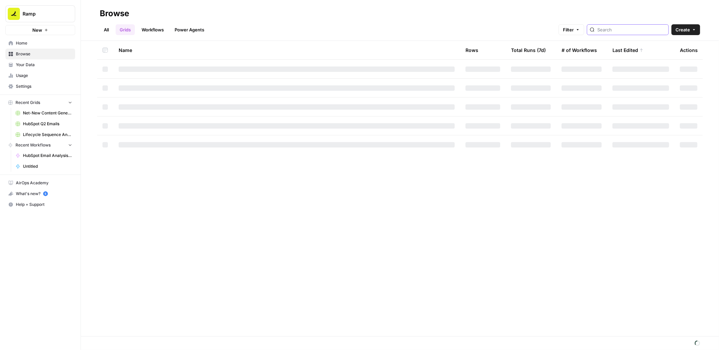
click at [636, 30] on input "search" at bounding box center [632, 29] width 68 height 7
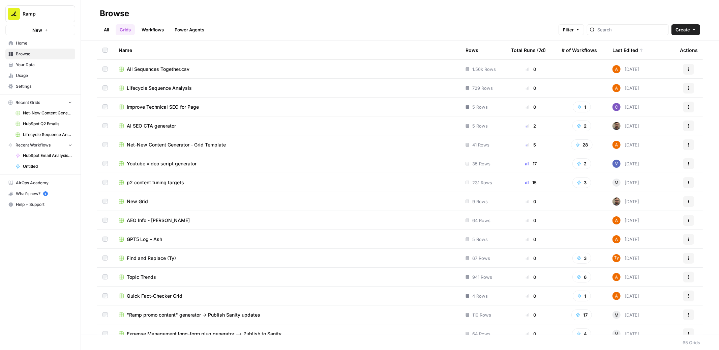
click at [152, 32] on link "Workflows" at bounding box center [153, 29] width 30 height 11
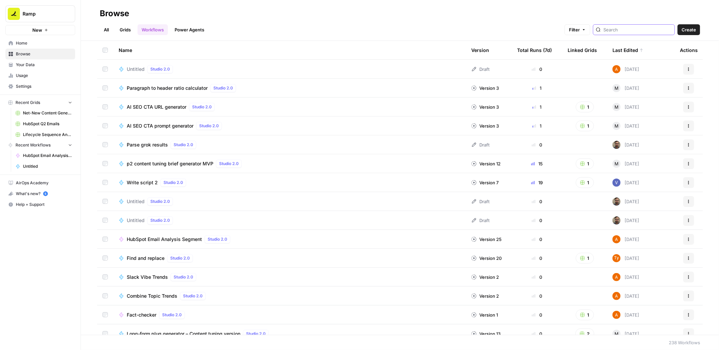
click at [648, 32] on input "search" at bounding box center [638, 29] width 68 height 7
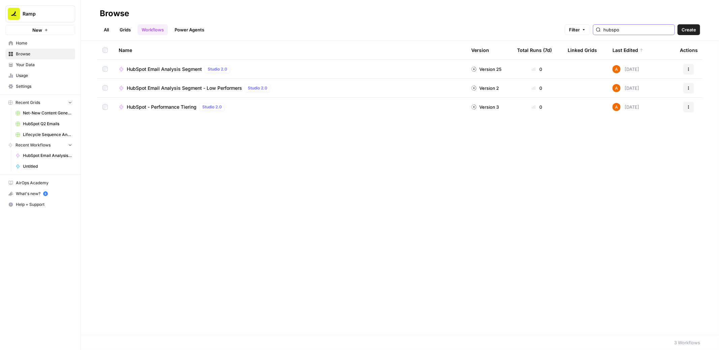
type input "hubspo"
click at [184, 67] on span "HubSpot Email Analysis Segment" at bounding box center [164, 69] width 75 height 7
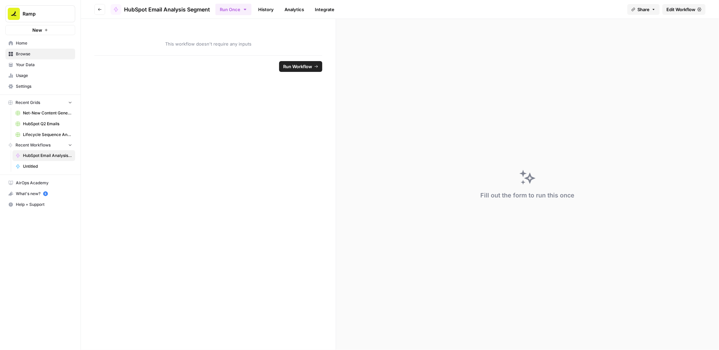
click at [675, 8] on span "Edit Workflow" at bounding box center [681, 9] width 29 height 7
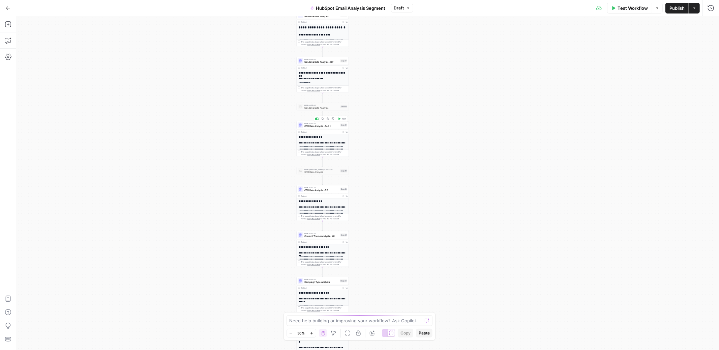
click at [325, 124] on span "CTR Rate Analysis - Part 1" at bounding box center [322, 125] width 34 height 3
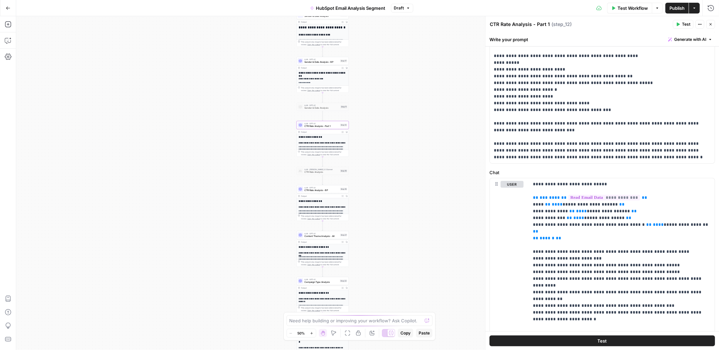
scroll to position [64, 0]
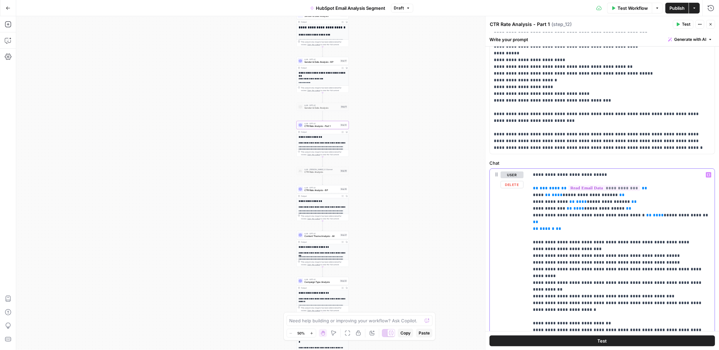
drag, startPoint x: 566, startPoint y: 222, endPoint x: 533, endPoint y: 190, distance: 46.5
copy p "**********"
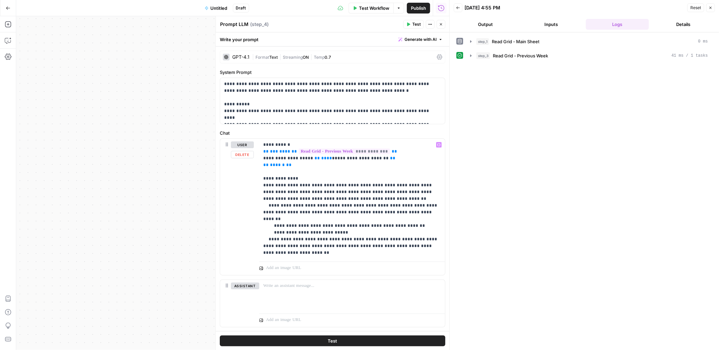
scroll to position [94, 0]
drag, startPoint x: 363, startPoint y: 186, endPoint x: 316, endPoint y: 183, distance: 47.3
click at [316, 183] on p "**********" at bounding box center [352, 201] width 178 height 121
copy p "**********"
click at [382, 262] on p "**********" at bounding box center [352, 201] width 178 height 121
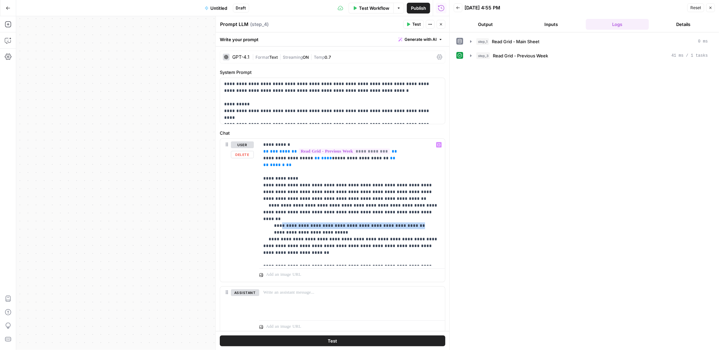
drag, startPoint x: 414, startPoint y: 219, endPoint x: 280, endPoint y: 218, distance: 134.2
click at [280, 218] on p "**********" at bounding box center [352, 201] width 178 height 121
click at [442, 260] on div "**********" at bounding box center [352, 202] width 186 height 127
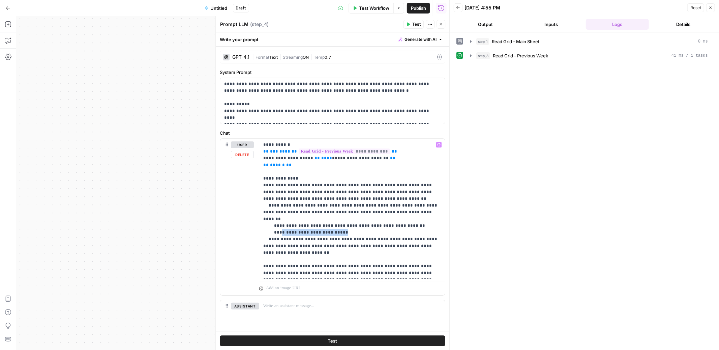
drag, startPoint x: 349, startPoint y: 224, endPoint x: 280, endPoint y: 224, distance: 69.5
click at [280, 224] on p "**********" at bounding box center [352, 208] width 178 height 135
click at [293, 273] on p "**********" at bounding box center [352, 208] width 178 height 135
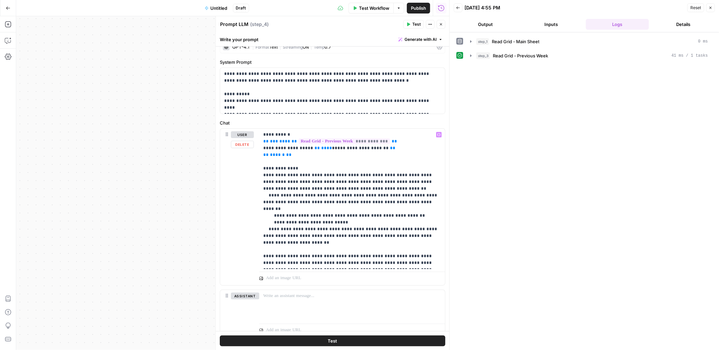
scroll to position [0, 0]
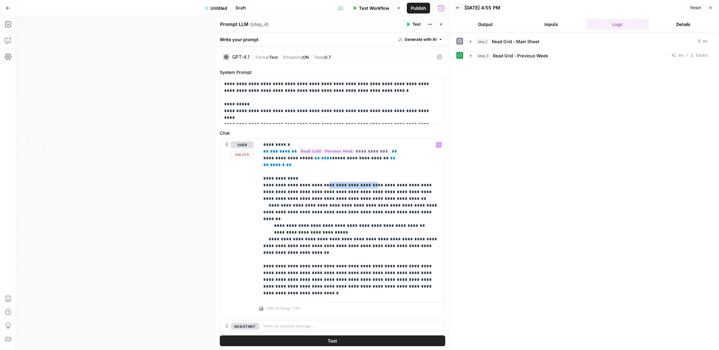
drag, startPoint x: 363, startPoint y: 184, endPoint x: 314, endPoint y: 184, distance: 48.6
click at [314, 184] on p "**********" at bounding box center [352, 218] width 178 height 155
copy p "**********"
click at [326, 292] on p "**********" at bounding box center [352, 218] width 178 height 155
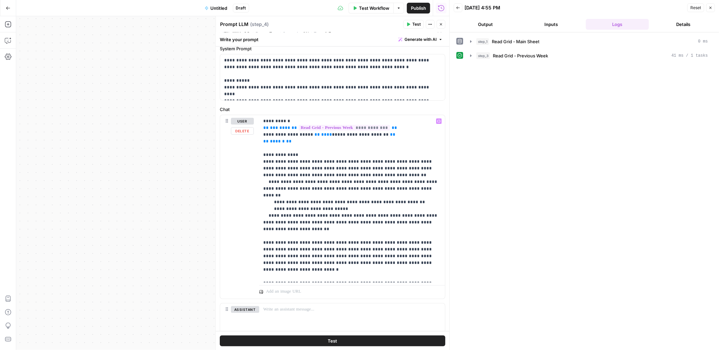
scroll to position [32, 0]
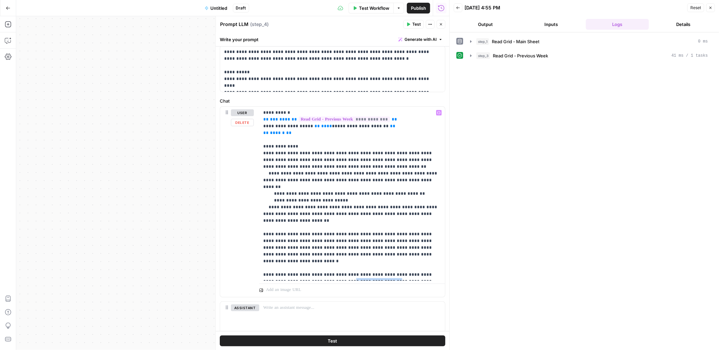
drag, startPoint x: 354, startPoint y: 261, endPoint x: 309, endPoint y: 261, distance: 45.5
click at [309, 261] on p "**********" at bounding box center [352, 193] width 178 height 169
copy p "**********"
click at [308, 277] on p "**********" at bounding box center [352, 193] width 178 height 169
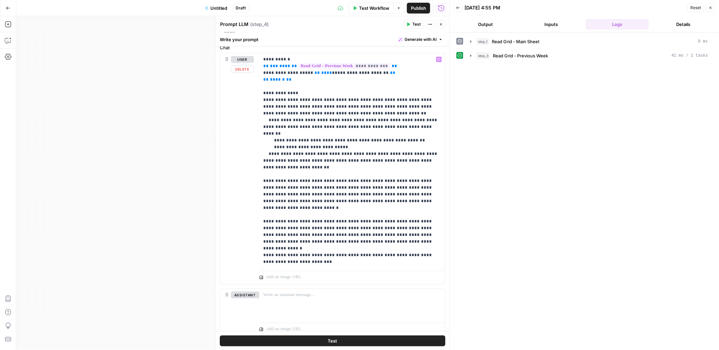
scroll to position [91, 0]
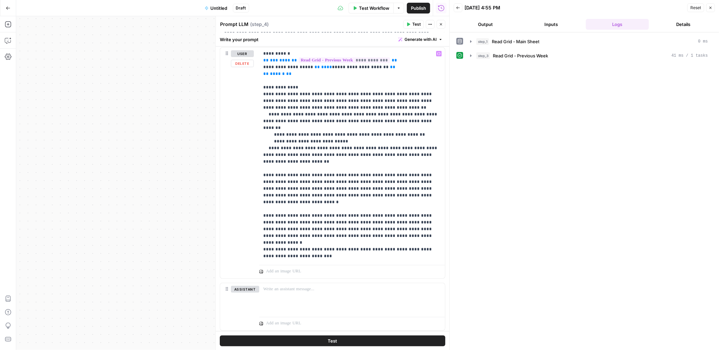
click at [362, 254] on p "**********" at bounding box center [352, 154] width 178 height 209
click at [472, 55] on icon "button" at bounding box center [470, 55] width 5 height 5
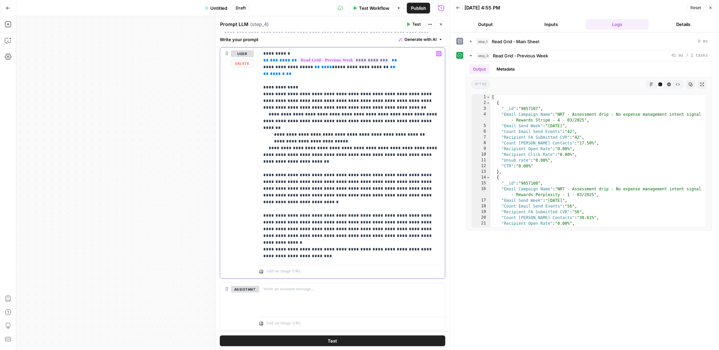
click at [396, 256] on p "**********" at bounding box center [352, 154] width 178 height 209
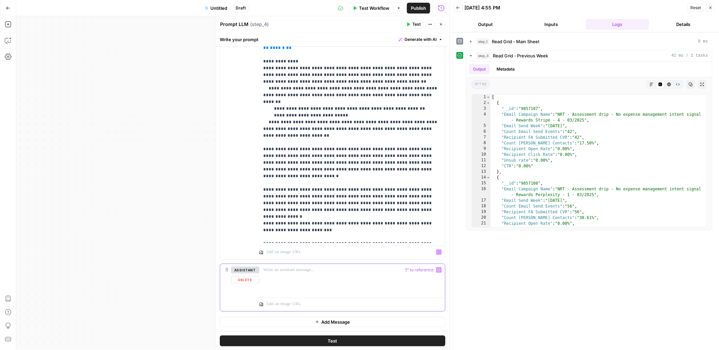
click at [315, 271] on p at bounding box center [352, 269] width 178 height 7
click at [338, 338] on button "Test" at bounding box center [333, 340] width 226 height 11
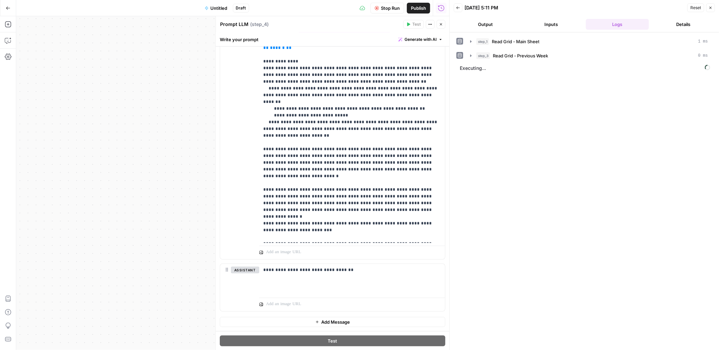
click at [493, 24] on button "Output" at bounding box center [485, 24] width 63 height 11
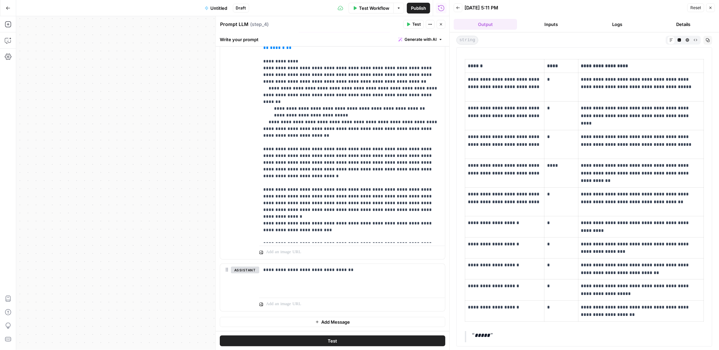
scroll to position [0, 0]
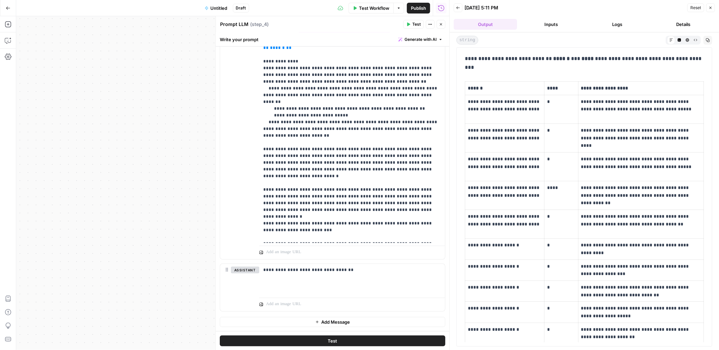
click at [616, 26] on button "Logs" at bounding box center [617, 24] width 63 height 11
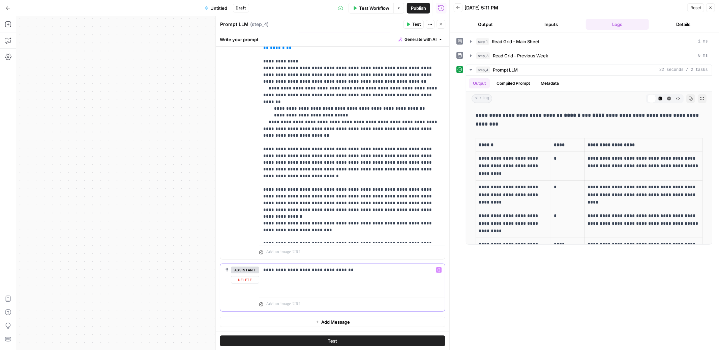
click at [371, 269] on p "**********" at bounding box center [352, 269] width 178 height 7
click at [473, 55] on icon "button" at bounding box center [470, 55] width 5 height 5
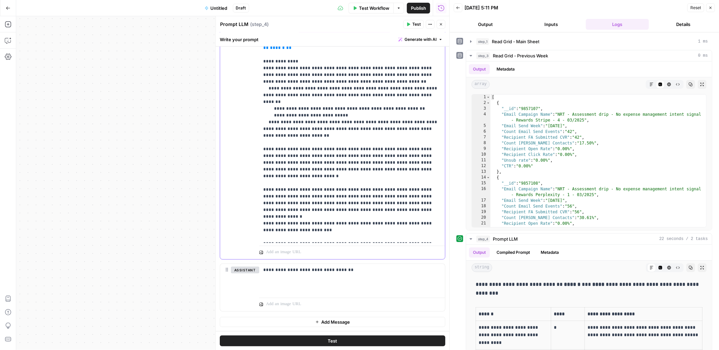
click at [403, 235] on p "**********" at bounding box center [352, 132] width 178 height 216
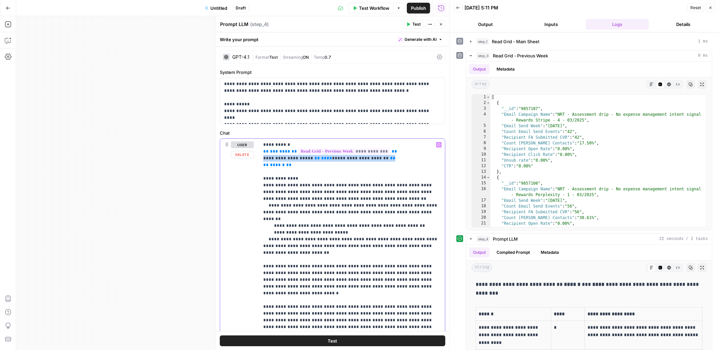
drag, startPoint x: 393, startPoint y: 158, endPoint x: 243, endPoint y: 159, distance: 150.1
click at [243, 159] on div "**********" at bounding box center [332, 261] width 225 height 244
copy p "**********"
click at [399, 158] on p "**********" at bounding box center [352, 252] width 178 height 223
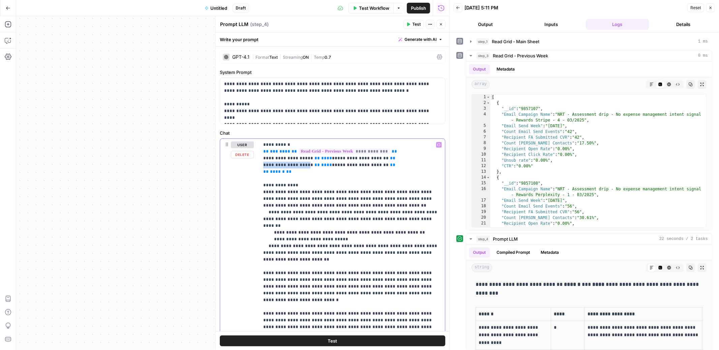
drag, startPoint x: 310, startPoint y: 164, endPoint x: 264, endPoint y: 164, distance: 45.9
click at [264, 164] on p "**********" at bounding box center [352, 255] width 178 height 229
drag, startPoint x: 338, startPoint y: 163, endPoint x: 292, endPoint y: 164, distance: 45.9
click at [298, 164] on span "**********" at bounding box center [323, 165] width 51 height 4
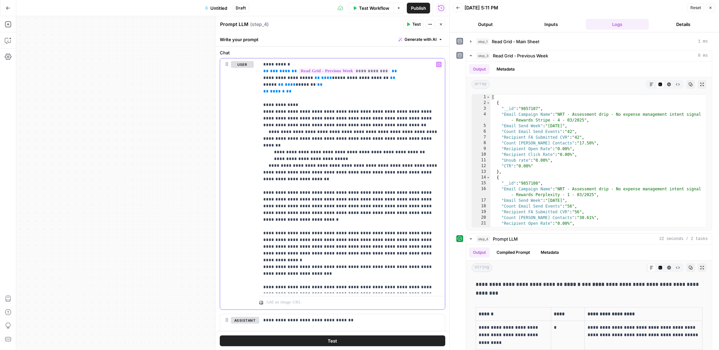
scroll to position [131, 0]
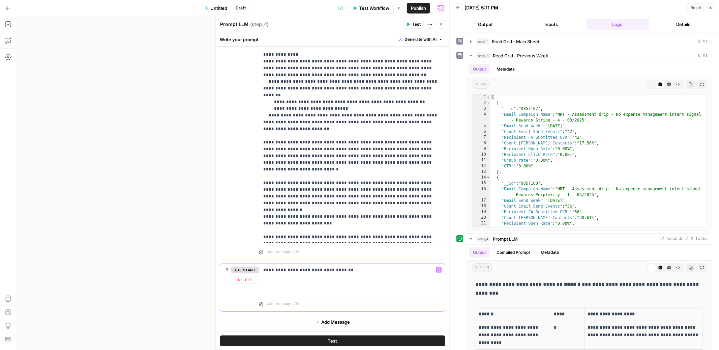
click at [401, 268] on p "**********" at bounding box center [352, 269] width 178 height 7
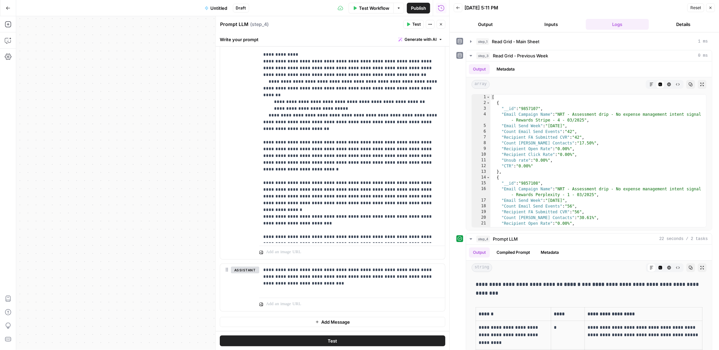
click at [356, 342] on button "Test" at bounding box center [333, 340] width 226 height 11
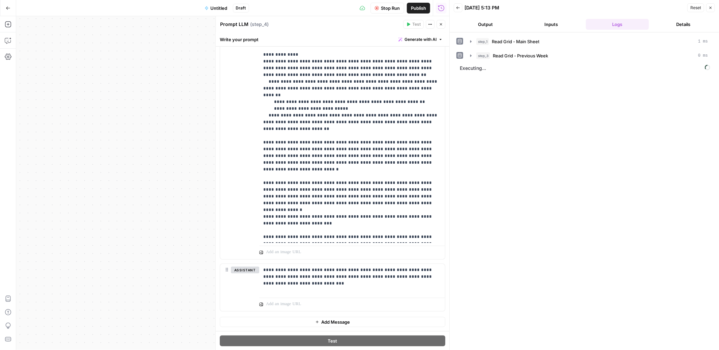
click at [482, 26] on button "Output" at bounding box center [485, 24] width 63 height 11
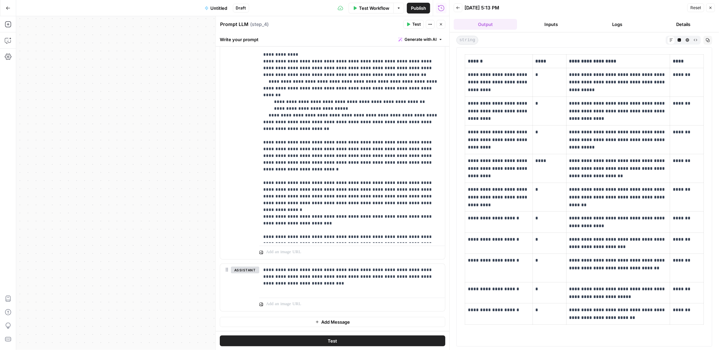
click at [442, 26] on button "Close" at bounding box center [441, 24] width 9 height 9
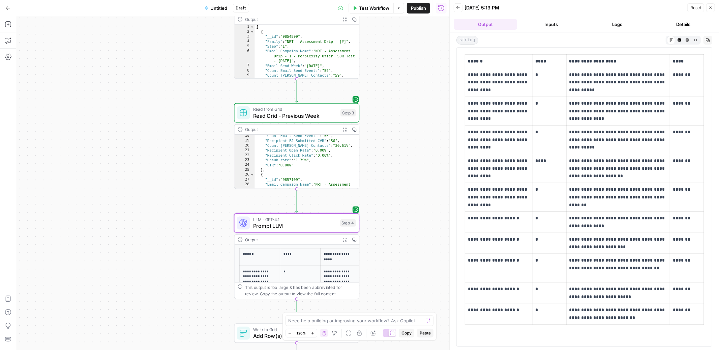
drag, startPoint x: 399, startPoint y: 227, endPoint x: 377, endPoint y: 83, distance: 145.4
click at [377, 83] on div "Workflow Set Inputs Inputs Read from Grid Read Grid - Main Sheet Step 1 Output …" at bounding box center [232, 183] width 433 height 334
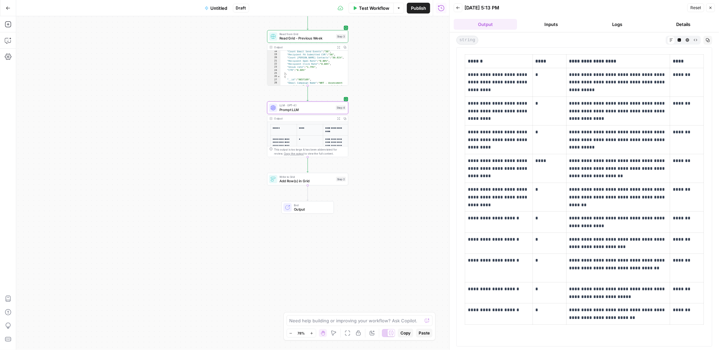
drag, startPoint x: 368, startPoint y: 142, endPoint x: 368, endPoint y: 194, distance: 51.9
click at [368, 194] on div "Workflow Set Inputs Inputs Read from Grid Read Grid - Main Sheet Step 1 Output …" at bounding box center [232, 183] width 433 height 334
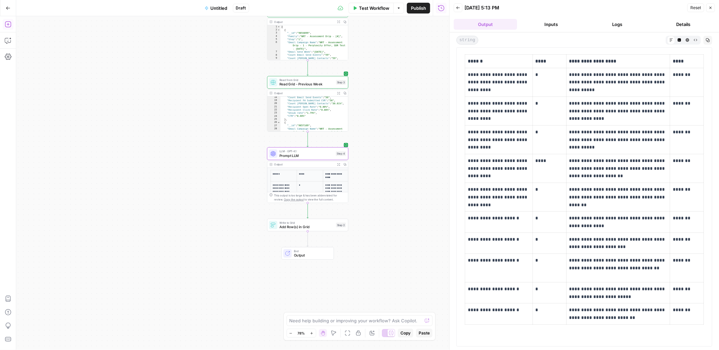
click at [8, 26] on icon "button" at bounding box center [8, 24] width 7 height 7
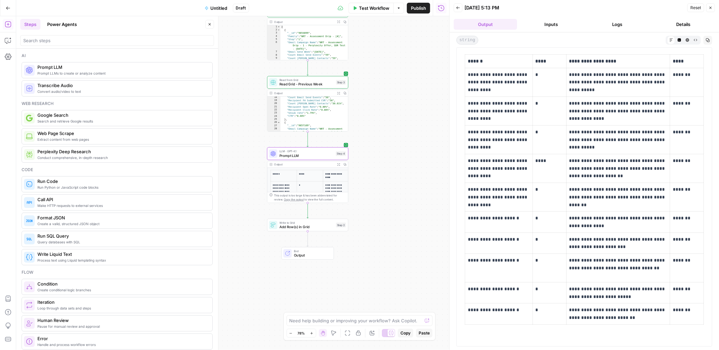
click at [66, 183] on span "Run Code" at bounding box center [122, 181] width 170 height 7
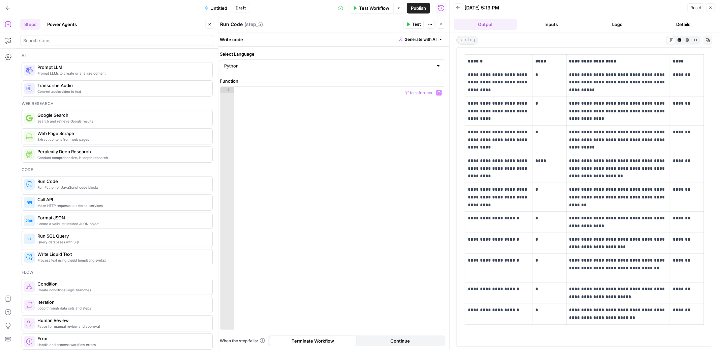
click at [286, 76] on div "Select Language Python Function 1 XXXXXXXXXXXXXXXXXXXXXXXXXXXXXXXXXXXXXXXXXXXXX…" at bounding box center [333, 199] width 234 height 304
click at [286, 94] on div at bounding box center [339, 214] width 211 height 255
paste textarea "**********"
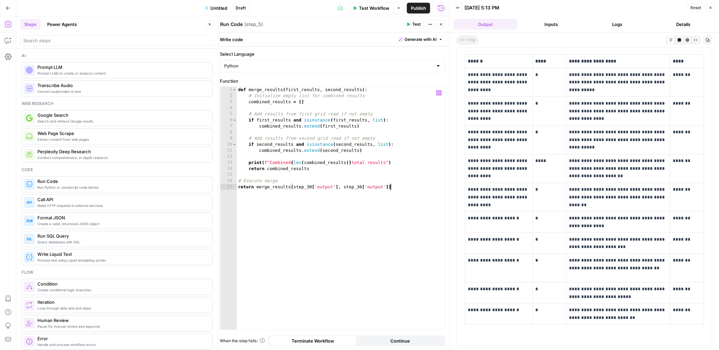
click at [618, 22] on button "Logs" at bounding box center [617, 24] width 63 height 11
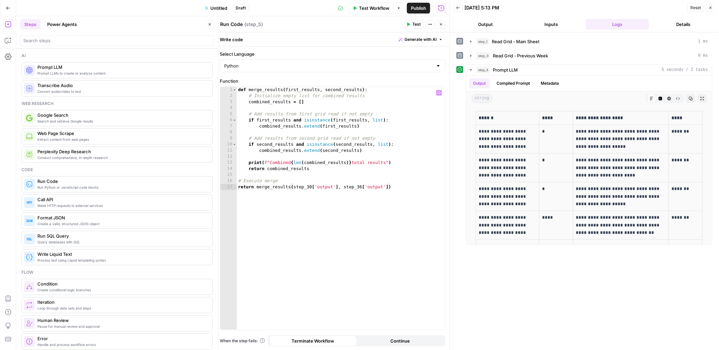
click at [311, 184] on div "def merge_results ( first_results , second_results ) : # Initialize empty list …" at bounding box center [341, 214] width 208 height 255
click at [311, 185] on div "def merge_results ( first_results , second_results ) : # Initialize empty list …" at bounding box center [341, 214] width 208 height 255
drag, startPoint x: 386, startPoint y: 188, endPoint x: 338, endPoint y: 185, distance: 48.6
click at [338, 185] on div "def merge_results ( first_results , second_results ) : # Initialize empty list …" at bounding box center [341, 214] width 208 height 255
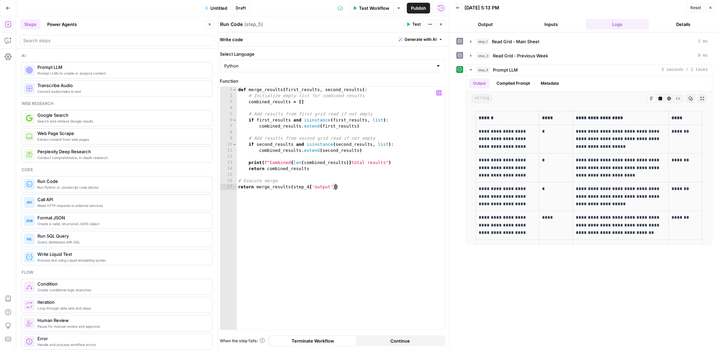
type textarea "**********"
click at [409, 25] on icon "button" at bounding box center [408, 25] width 3 height 4
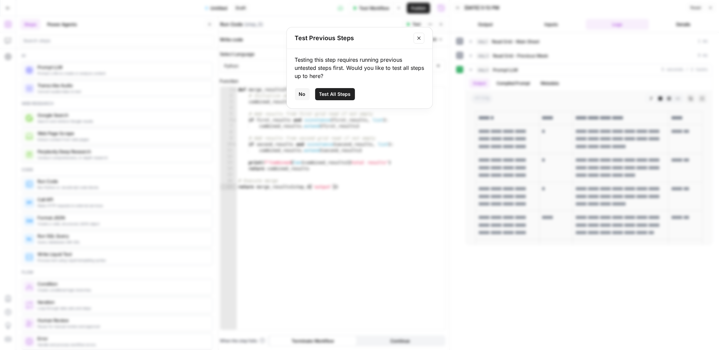
click at [419, 38] on icon "Close modal" at bounding box center [419, 37] width 5 height 5
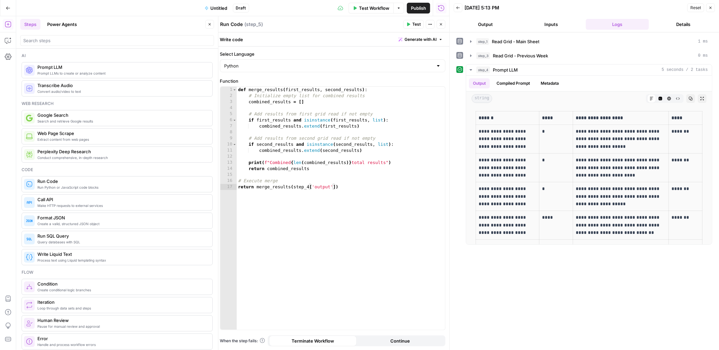
click at [208, 24] on icon "button" at bounding box center [210, 24] width 4 height 4
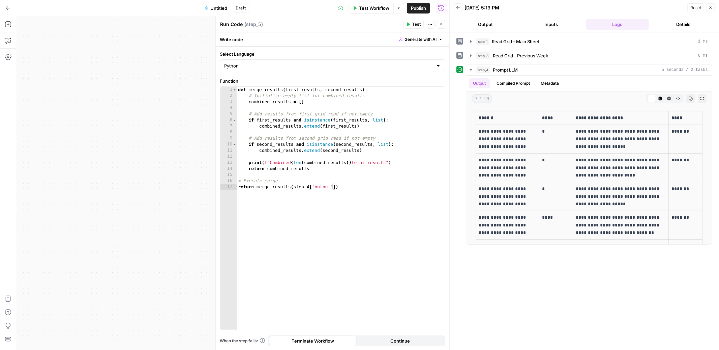
click at [447, 24] on div at bounding box center [450, 175] width 7 height 350
click at [439, 24] on icon "button" at bounding box center [441, 24] width 4 height 4
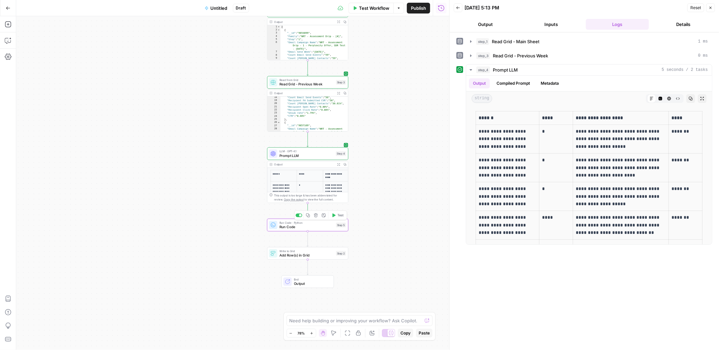
click at [341, 215] on span "Test" at bounding box center [341, 215] width 6 height 5
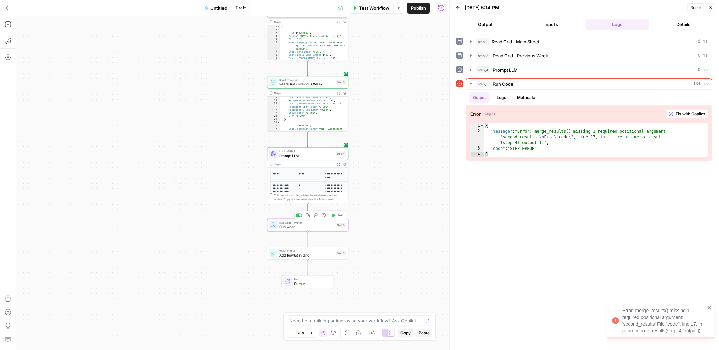
click at [322, 227] on span "Run Code" at bounding box center [307, 226] width 55 height 5
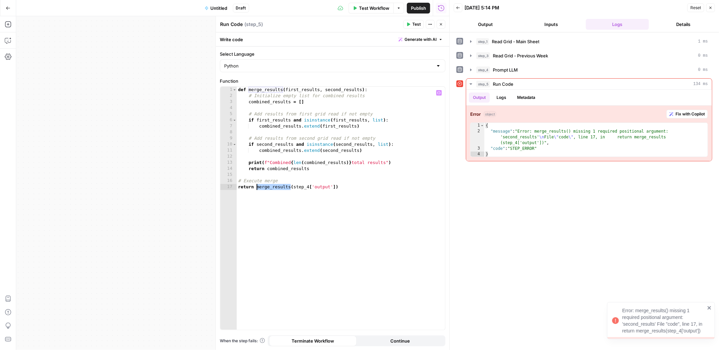
drag, startPoint x: 291, startPoint y: 187, endPoint x: 256, endPoint y: 186, distance: 34.4
click at [256, 186] on div "def merge_results ( first_results , second_results ) : # Initialize empty list …" at bounding box center [341, 214] width 208 height 255
type textarea "**********"
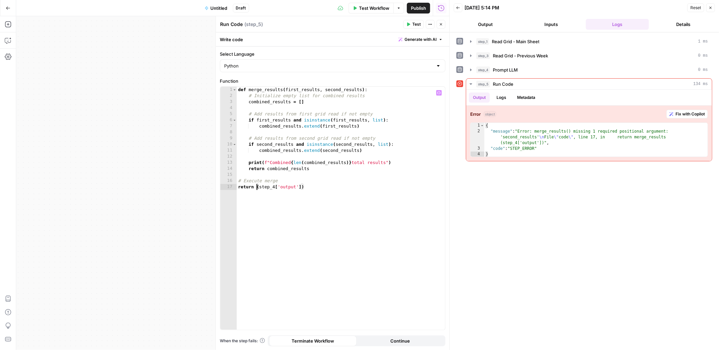
click at [414, 23] on span "Test" at bounding box center [416, 24] width 8 height 6
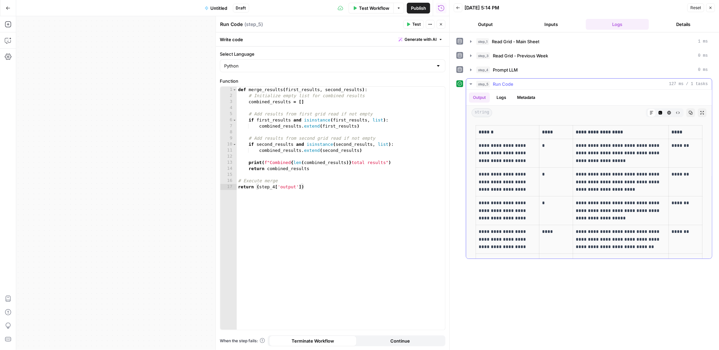
click at [503, 97] on button "Logs" at bounding box center [502, 97] width 18 height 10
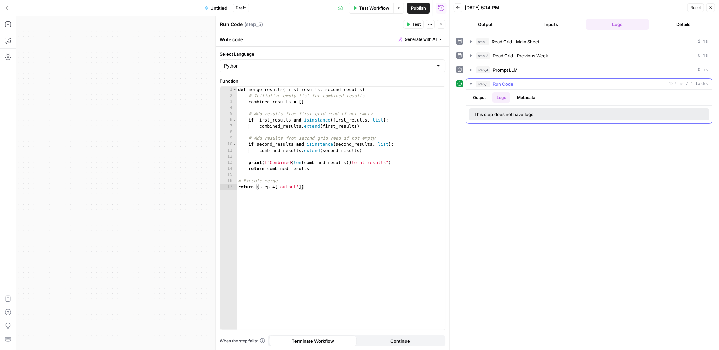
click at [483, 99] on button "Output" at bounding box center [479, 97] width 21 height 10
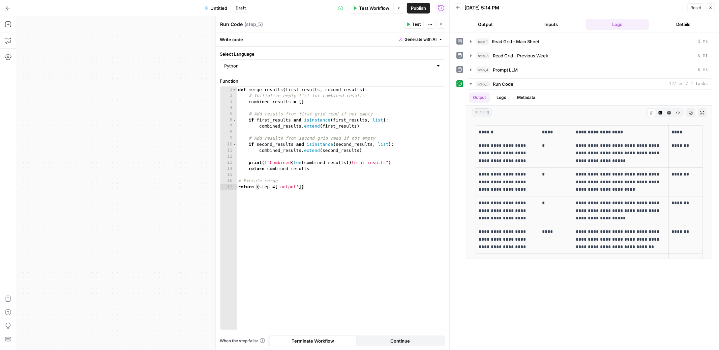
click at [441, 24] on icon "button" at bounding box center [441, 24] width 4 height 4
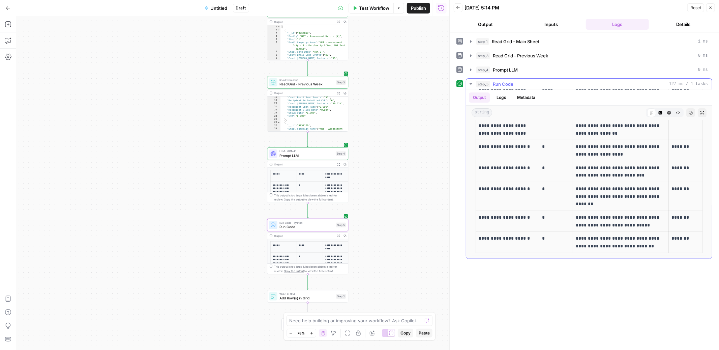
scroll to position [0, 0]
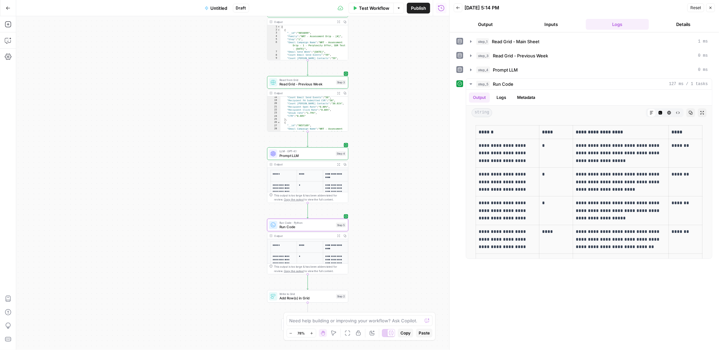
click at [315, 226] on span "Run Code" at bounding box center [307, 226] width 55 height 5
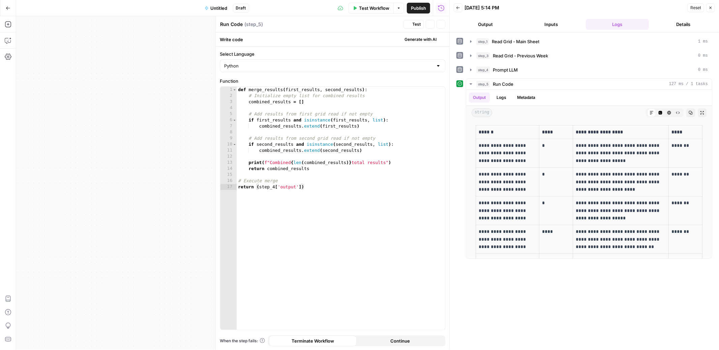
click at [349, 202] on div "def merge_results ( first_results , second_results ) : # Initialize empty list …" at bounding box center [341, 214] width 208 height 255
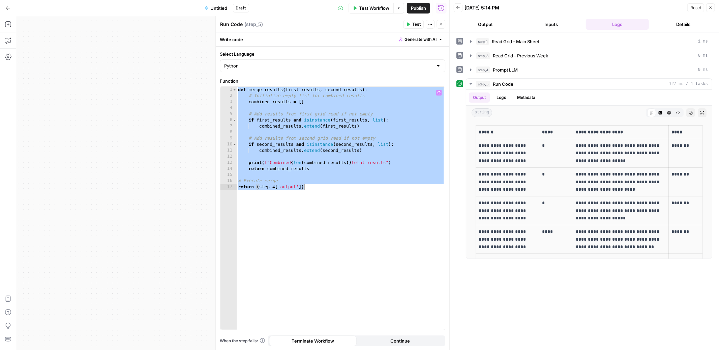
paste textarea
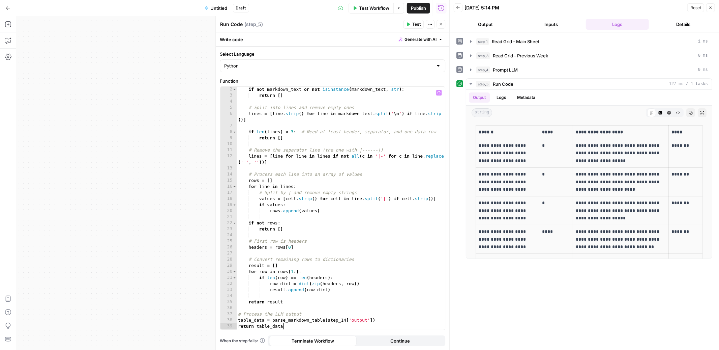
click at [344, 319] on div "if not markdown_text or not isinstance ( markdown_text , str ) : return [ ] # S…" at bounding box center [341, 213] width 208 height 255
type textarea "**********"
click at [415, 26] on span "Test" at bounding box center [416, 24] width 8 height 6
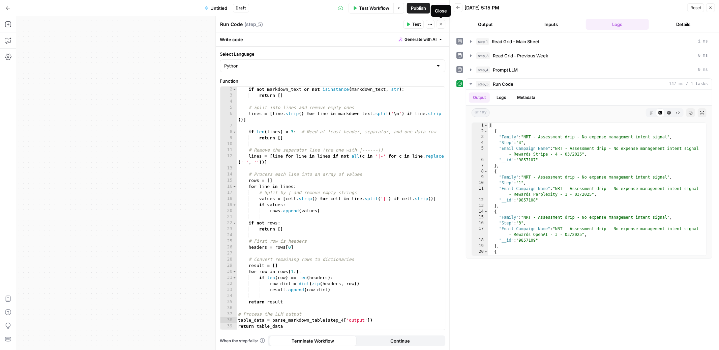
click at [443, 24] on button "Close" at bounding box center [441, 24] width 9 height 9
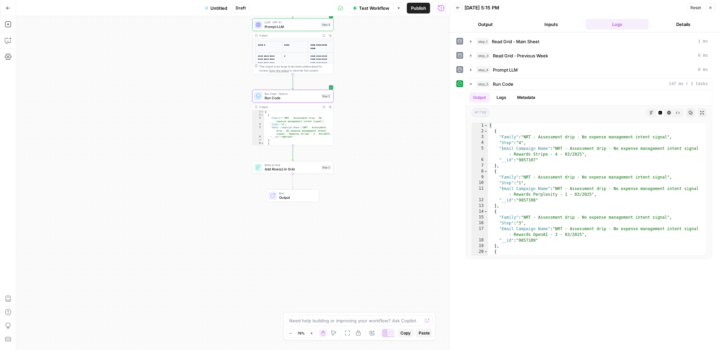
drag, startPoint x: 375, startPoint y: 273, endPoint x: 360, endPoint y: 144, distance: 129.7
click at [360, 144] on div "Workflow Set Inputs Inputs Read from Grid Read Grid - Main Sheet Step 1 Output …" at bounding box center [232, 183] width 433 height 334
click at [303, 170] on span "Add Row(s) in Grid" at bounding box center [292, 169] width 55 height 5
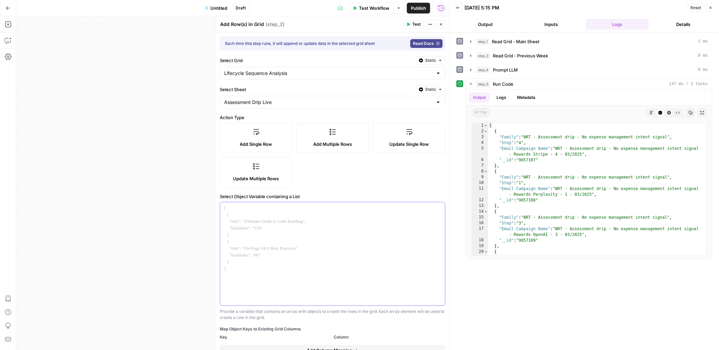
click at [296, 214] on div at bounding box center [332, 253] width 225 height 103
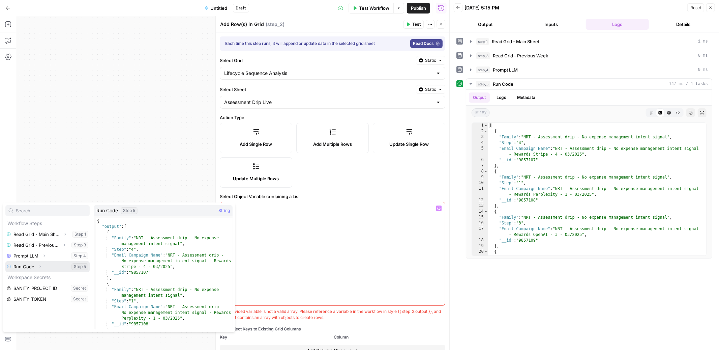
click at [47, 266] on button "Select variable Run Code" at bounding box center [47, 266] width 84 height 11
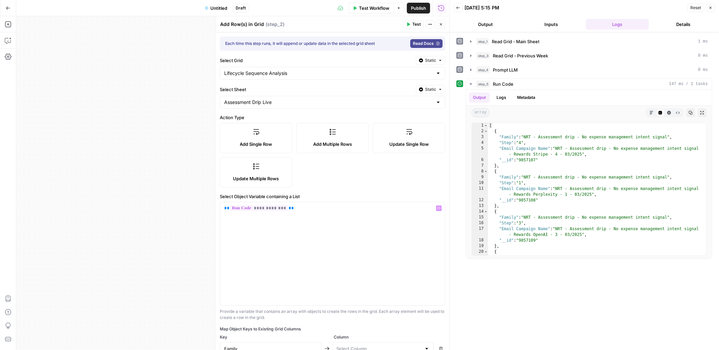
click at [268, 175] on span "Update Multiple Rows" at bounding box center [256, 178] width 46 height 7
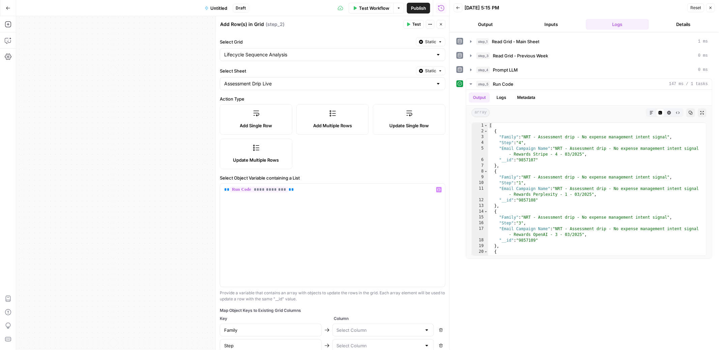
scroll to position [85, 0]
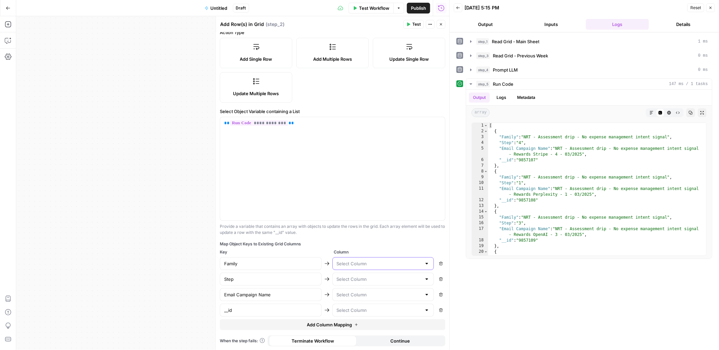
click at [354, 266] on input "text" at bounding box center [379, 263] width 85 height 7
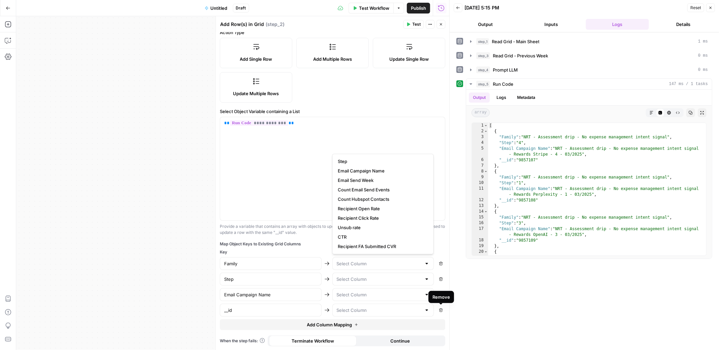
click at [439, 310] on span "Remove" at bounding box center [439, 310] width 0 height 0
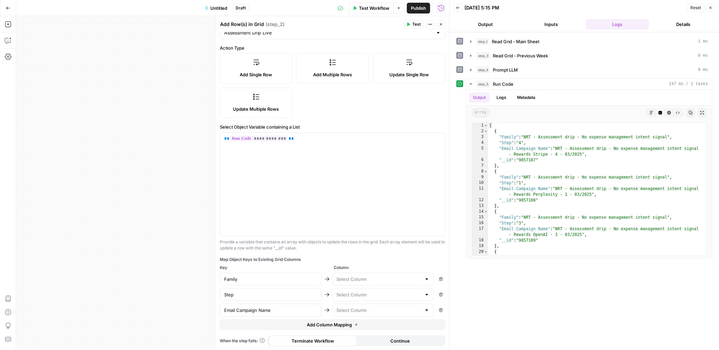
scroll to position [70, 0]
click at [385, 274] on div at bounding box center [384, 278] width 102 height 13
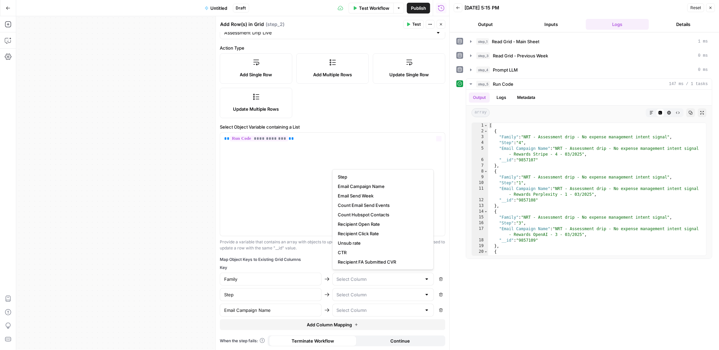
click at [317, 242] on div "Provide a variable that contains an array with objects to update the rows in th…" at bounding box center [333, 245] width 226 height 12
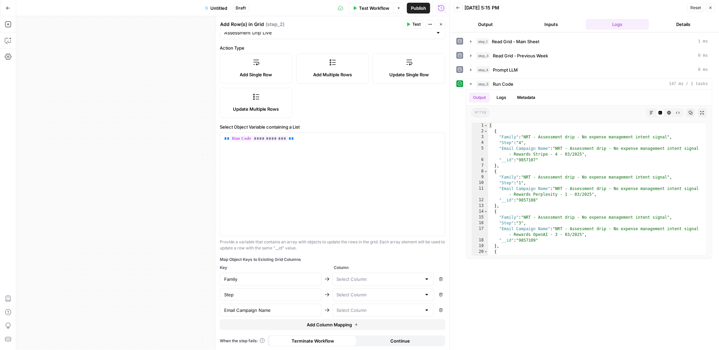
scroll to position [0, 0]
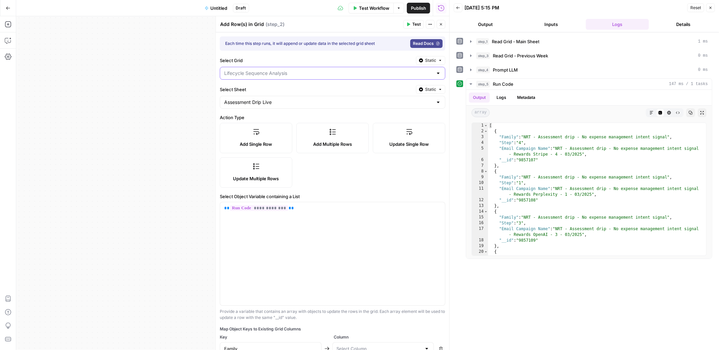
click at [305, 73] on input "Select Grid" at bounding box center [328, 73] width 209 height 7
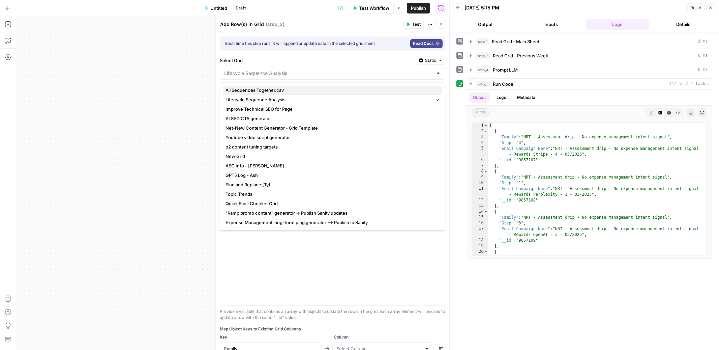
click at [285, 90] on span "All Sequences Together.csv" at bounding box center [331, 90] width 211 height 7
type input "All Sequences Together.csv"
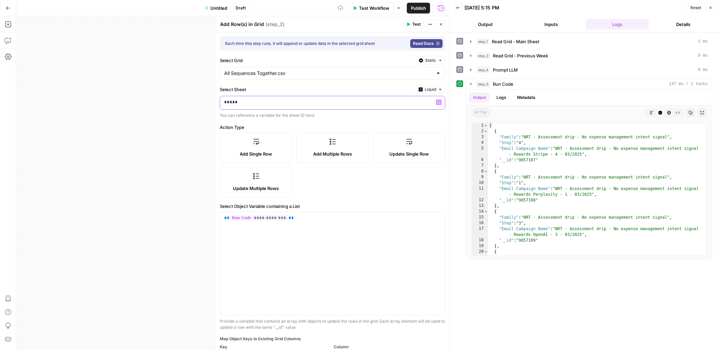
click at [284, 103] on p "*****" at bounding box center [332, 102] width 217 height 7
click at [437, 90] on button "Liquid" at bounding box center [431, 89] width 30 height 9
click at [420, 105] on span "Static" at bounding box center [415, 103] width 43 height 7
click at [389, 100] on input "Select Sheet" at bounding box center [328, 102] width 209 height 7
click at [372, 129] on span "Previous Week" at bounding box center [331, 128] width 211 height 7
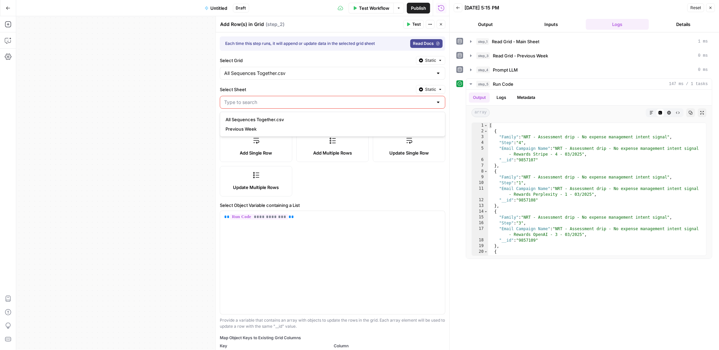
type input "Previous Week"
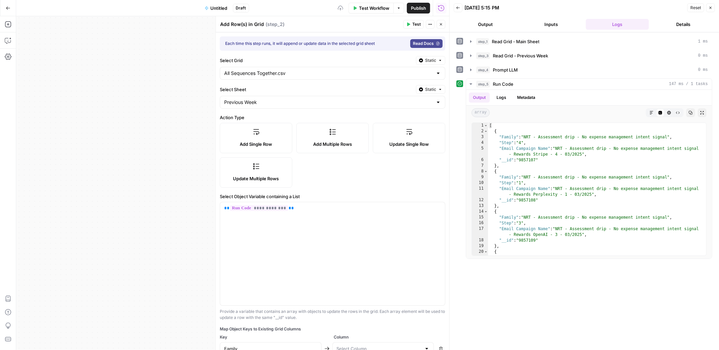
scroll to position [70, 0]
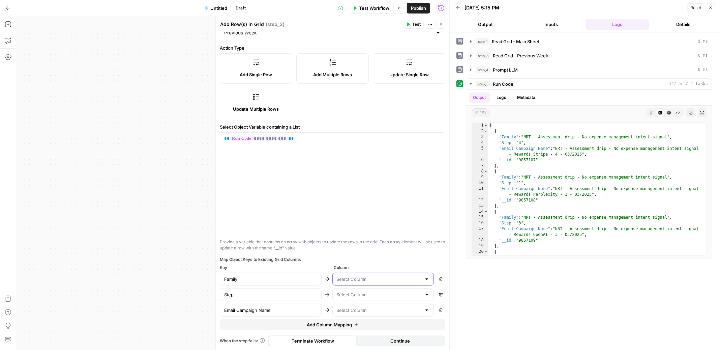
click at [363, 276] on input "text" at bounding box center [379, 279] width 85 height 7
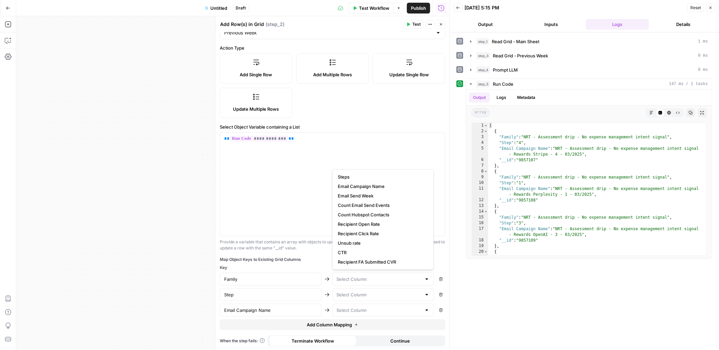
click at [466, 275] on div "step_1 Read Grid - Main Sheet 1 ms step_3 Read Grid - Previous Week 0 ms step_4…" at bounding box center [585, 191] width 256 height 311
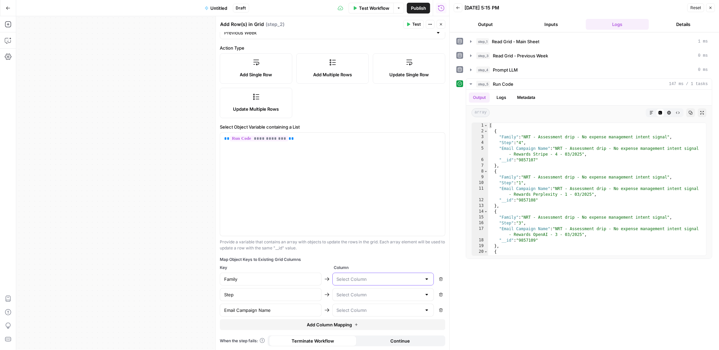
click at [367, 276] on input "text" at bounding box center [379, 279] width 85 height 7
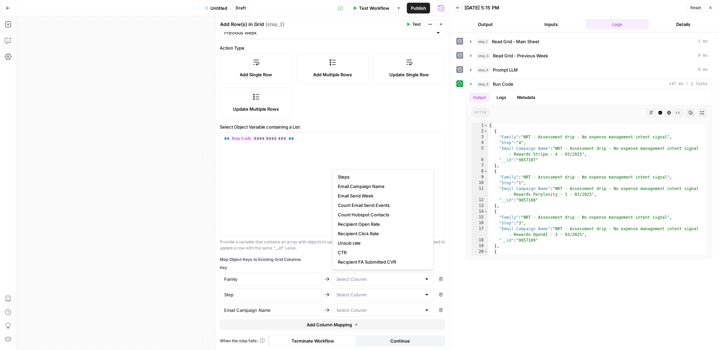
click at [319, 250] on div "Provide a variable that contains an array with objects to update the rows in th…" at bounding box center [333, 245] width 226 height 12
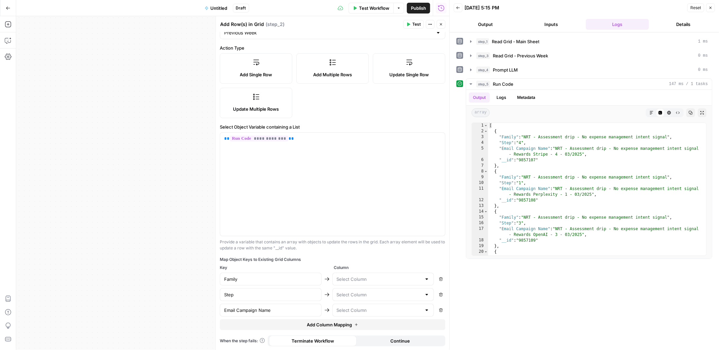
click at [441, 26] on icon "button" at bounding box center [441, 24] width 4 height 4
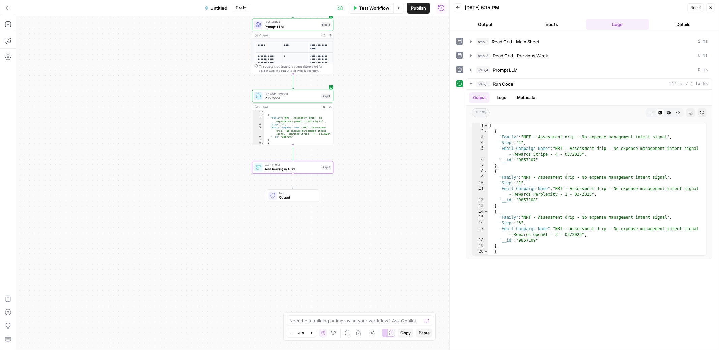
click at [293, 167] on span "Add Row(s) in Grid" at bounding box center [292, 169] width 55 height 5
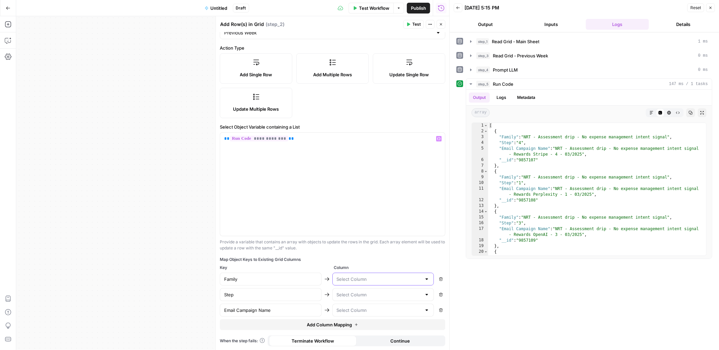
click at [356, 281] on input "text" at bounding box center [379, 279] width 85 height 7
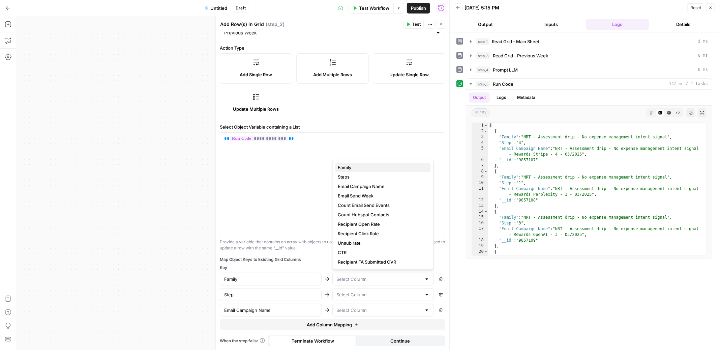
click at [360, 170] on span "Family" at bounding box center [381, 167] width 87 height 7
type input "Family"
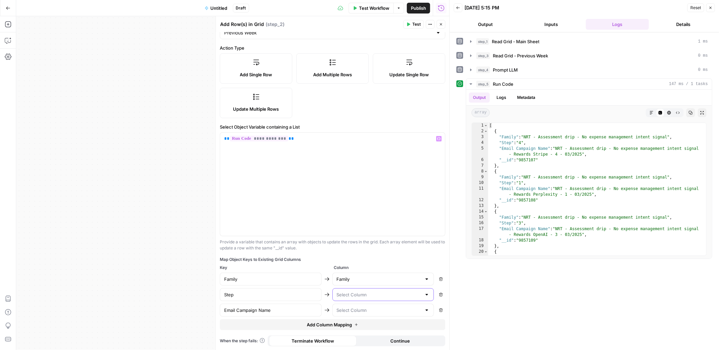
click at [351, 293] on input "text" at bounding box center [379, 294] width 85 height 7
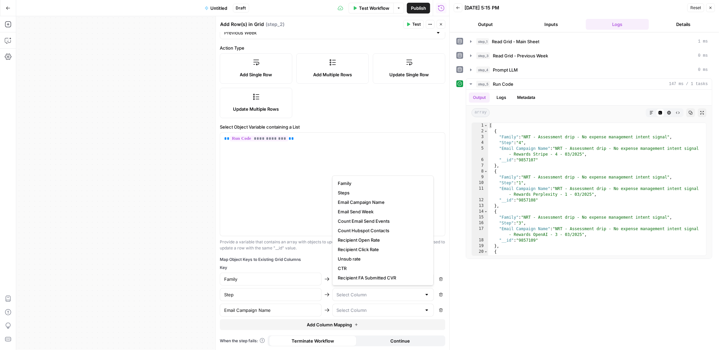
click at [352, 193] on span "Steps" at bounding box center [381, 192] width 87 height 7
type input "Steps"
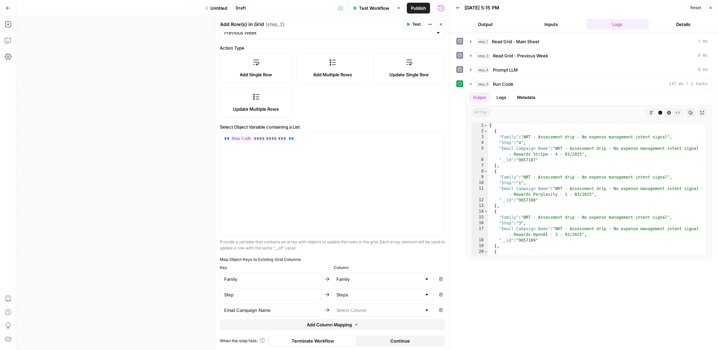
click at [439, 310] on icon "button" at bounding box center [441, 310] width 4 height 4
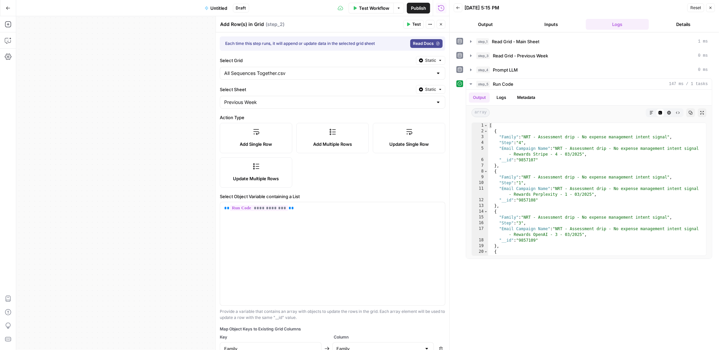
scroll to position [54, 0]
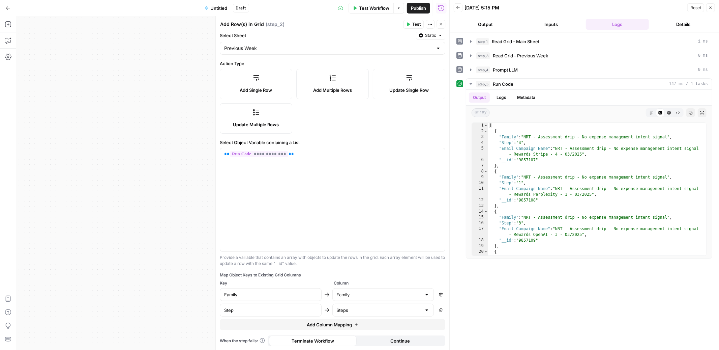
click at [416, 27] on span "Test" at bounding box center [416, 24] width 8 height 6
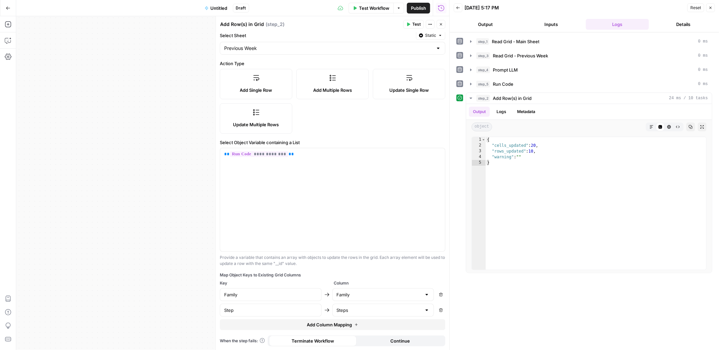
click at [374, 133] on div "Add Single Row Add Multiple Rows Update Single Row Update Multiple Rows" at bounding box center [333, 101] width 226 height 65
click at [443, 25] on icon "button" at bounding box center [441, 24] width 4 height 4
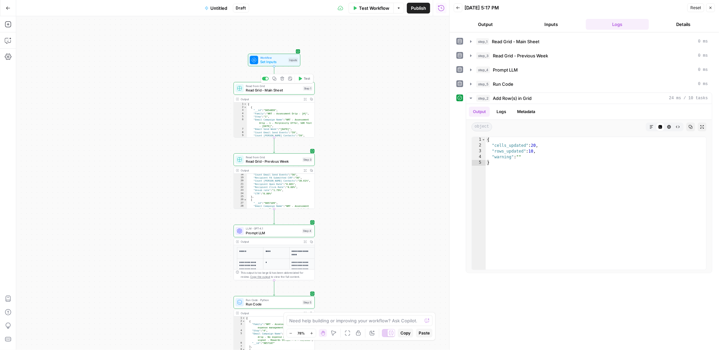
click at [265, 78] on div at bounding box center [265, 79] width 7 height 4
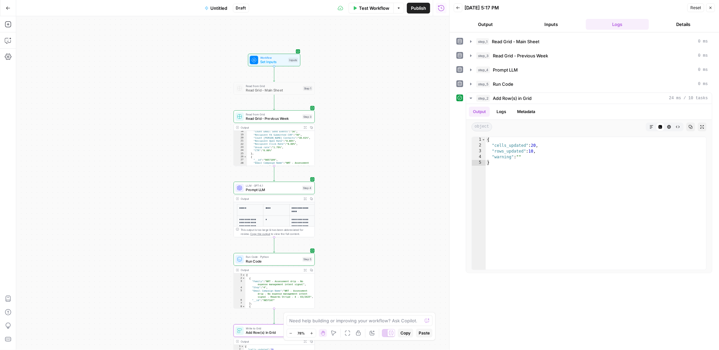
click at [217, 6] on span "Untitled" at bounding box center [219, 8] width 17 height 7
click at [74, 78] on input "Color" at bounding box center [117, 75] width 173 height 7
click at [36, 151] on span "Lilac" at bounding box center [119, 148] width 172 height 7
type input "Lilac"
click at [63, 51] on input "Name" at bounding box center [117, 50] width 188 height 7
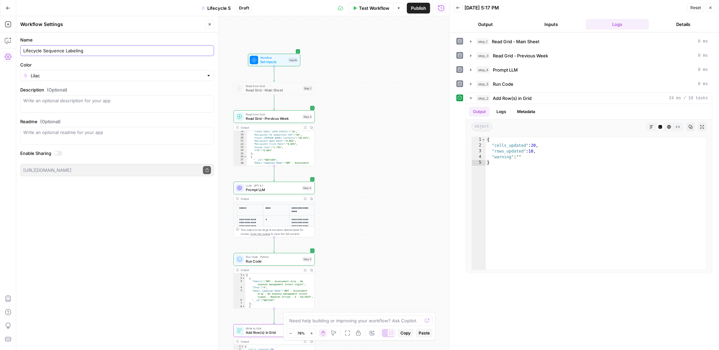
type input "Lifecycle Sequence Labeling"
click at [209, 26] on icon "button" at bounding box center [210, 24] width 4 height 4
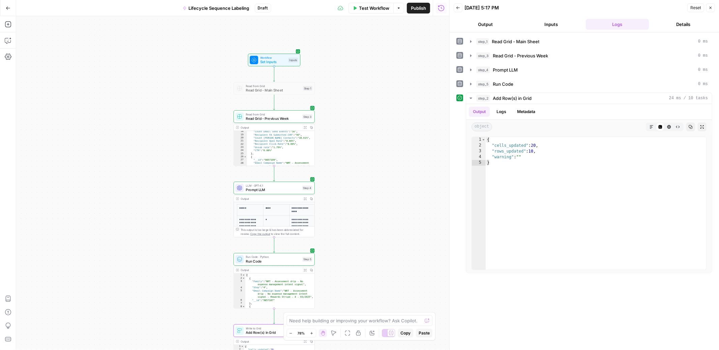
click at [410, 11] on button "Publish" at bounding box center [418, 8] width 23 height 11
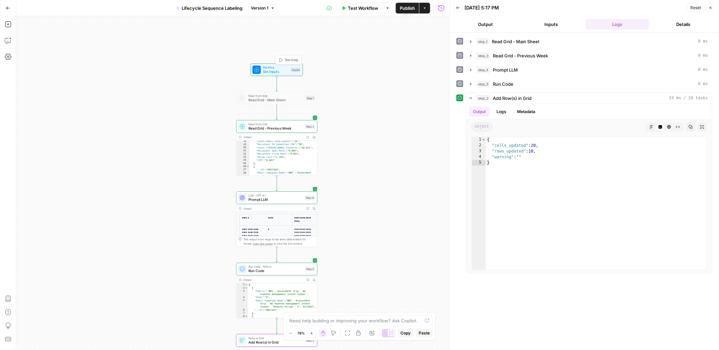
click at [283, 69] on span "Set Inputs" at bounding box center [276, 71] width 26 height 5
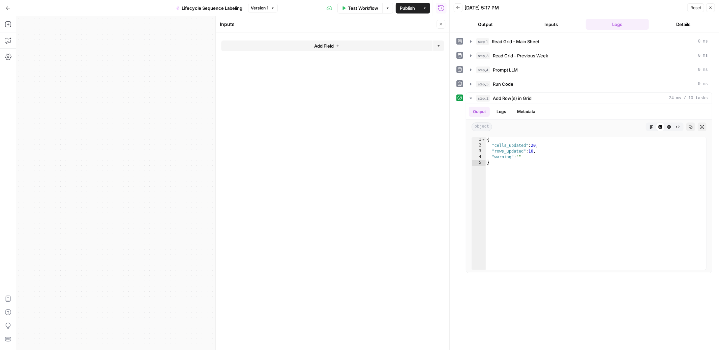
click at [328, 48] on span "Add Field" at bounding box center [324, 45] width 20 height 7
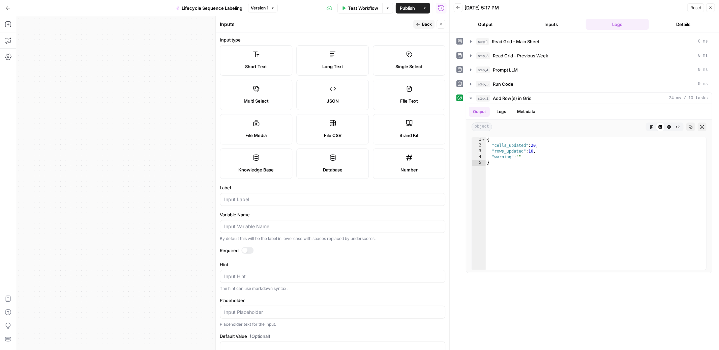
click at [260, 57] on label "Short Text" at bounding box center [256, 60] width 73 height 30
click at [306, 199] on input "Label" at bounding box center [332, 199] width 217 height 7
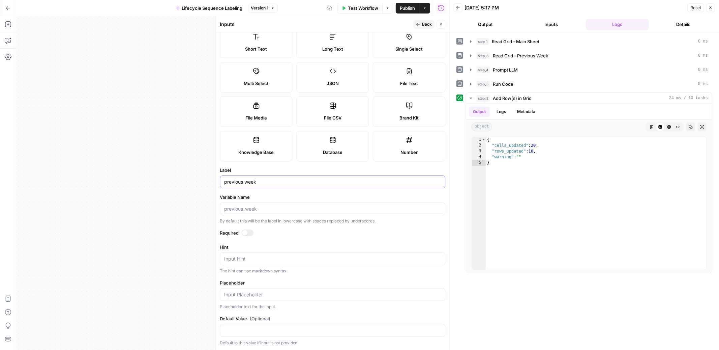
type input "previous week"
click at [250, 232] on div at bounding box center [247, 232] width 12 height 7
click at [249, 258] on textarea "Hint" at bounding box center [332, 258] width 217 height 7
click at [271, 282] on label "Placeholder" at bounding box center [333, 282] width 226 height 7
click at [271, 291] on input "Placeholder" at bounding box center [332, 294] width 217 height 7
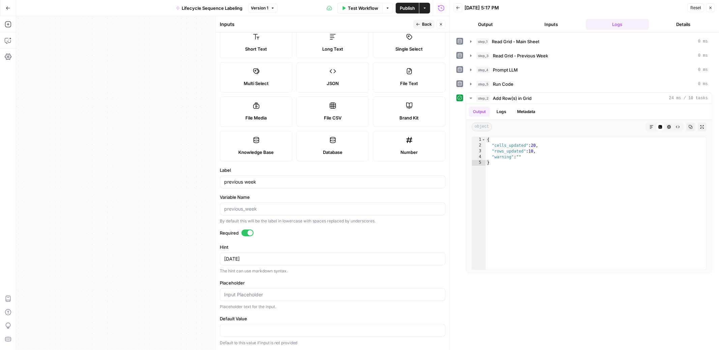
click at [266, 255] on div "2025-08-18 2025-08-18" at bounding box center [333, 258] width 226 height 13
type textarea "[DATE] (Always use [DATE] as the start of the previous week)"
click at [344, 277] on form "Input type Short Text Long Text Single Select Multi Select JSON File Text File …" at bounding box center [333, 191] width 234 height 318
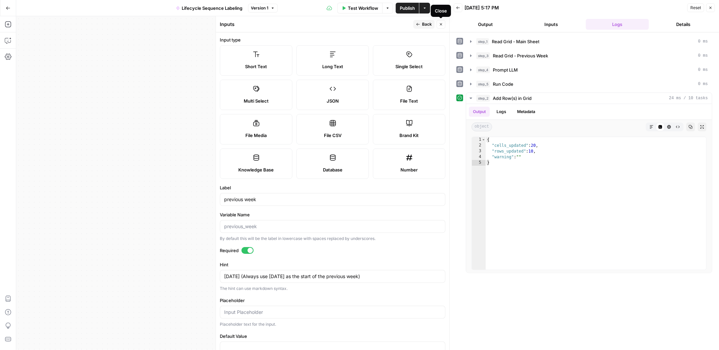
click at [443, 24] on span "Close" at bounding box center [443, 24] width 0 height 0
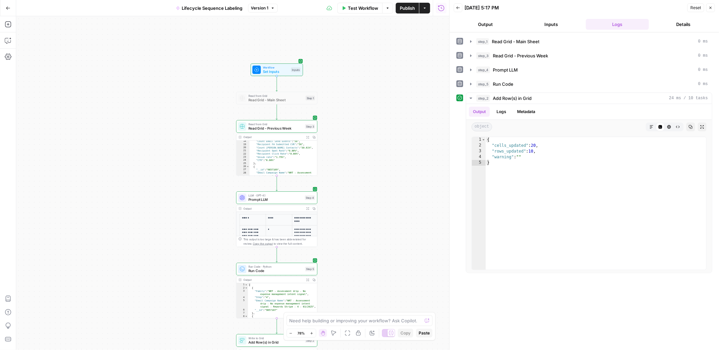
click at [276, 130] on span "Read Grid - Previous Week" at bounding box center [276, 127] width 55 height 5
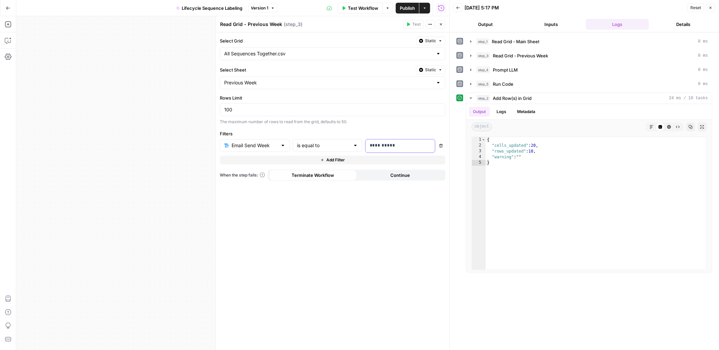
click at [403, 141] on div "**********" at bounding box center [395, 145] width 59 height 13
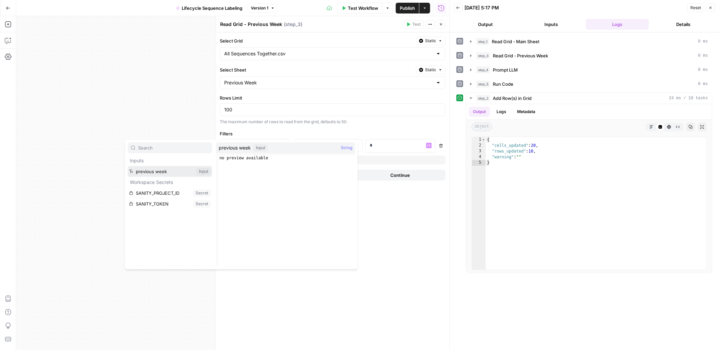
click at [162, 172] on button "Select variable previous week" at bounding box center [170, 171] width 84 height 11
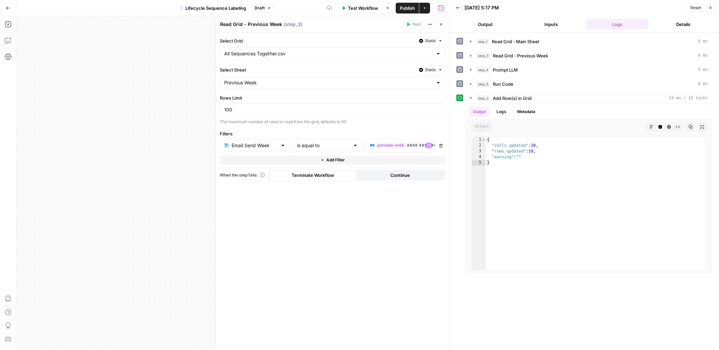
click at [370, 127] on div "**********" at bounding box center [333, 191] width 234 height 318
click at [442, 27] on button "Close" at bounding box center [441, 24] width 9 height 9
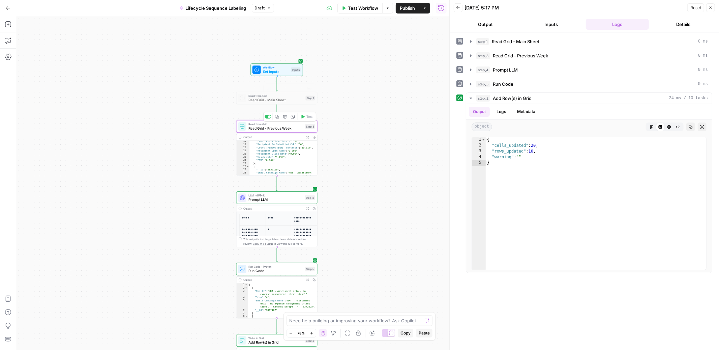
click at [285, 69] on span "Set Inputs" at bounding box center [276, 71] width 26 height 5
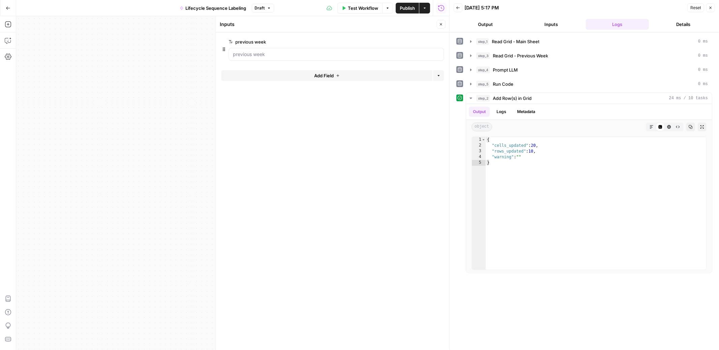
click at [443, 22] on button "Close" at bounding box center [441, 24] width 9 height 9
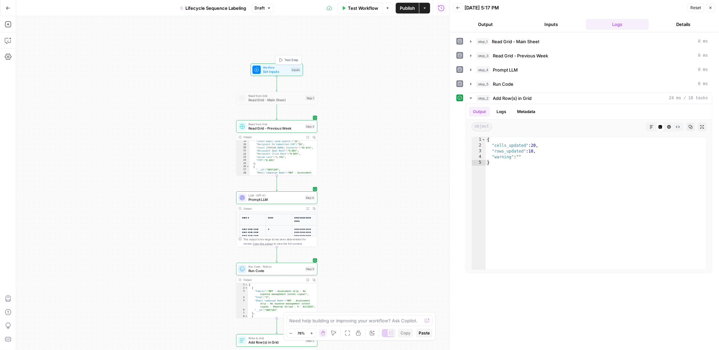
click at [289, 59] on span "Test Step" at bounding box center [292, 60] width 14 height 5
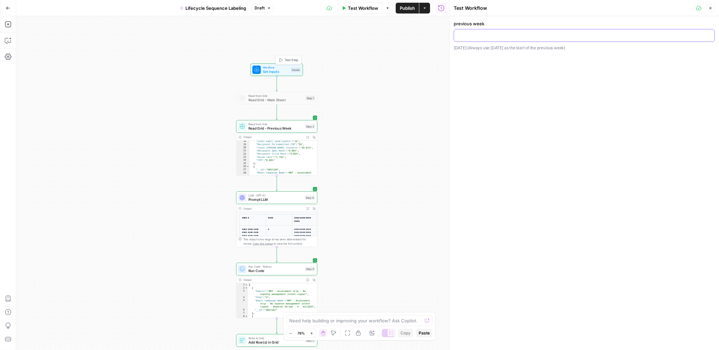
click at [472, 38] on input "previous week" at bounding box center [584, 35] width 253 height 7
type input "2025-08-18"
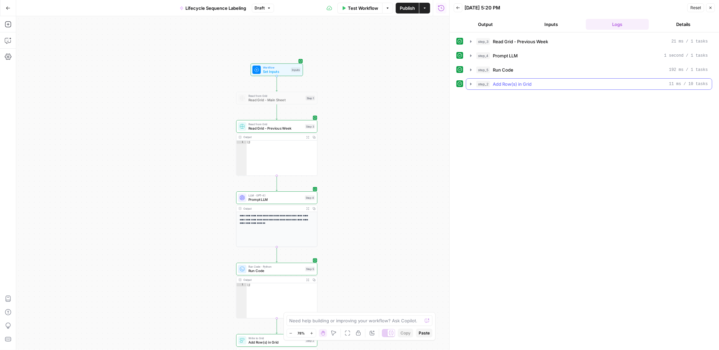
click at [470, 85] on icon "button" at bounding box center [470, 83] width 5 height 5
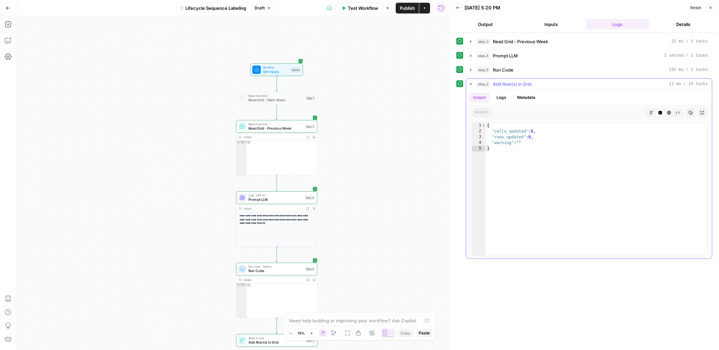
click at [470, 85] on icon "button" at bounding box center [470, 83] width 5 height 5
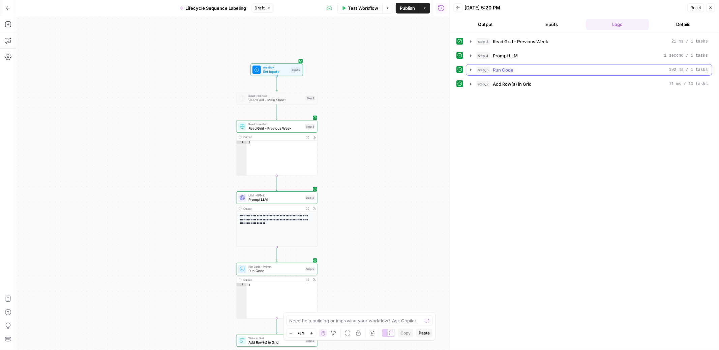
click at [469, 69] on icon "button" at bounding box center [470, 69] width 5 height 5
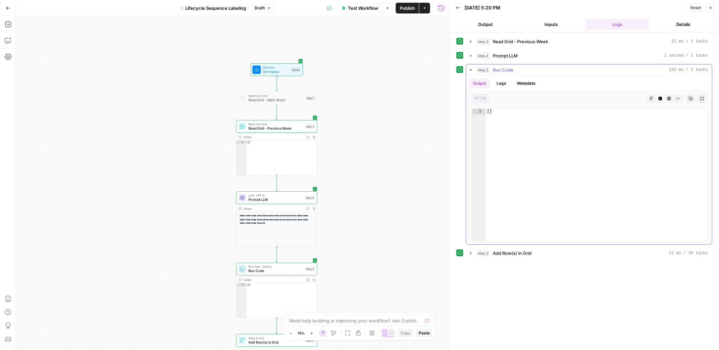
click at [469, 69] on icon "button" at bounding box center [470, 69] width 5 height 5
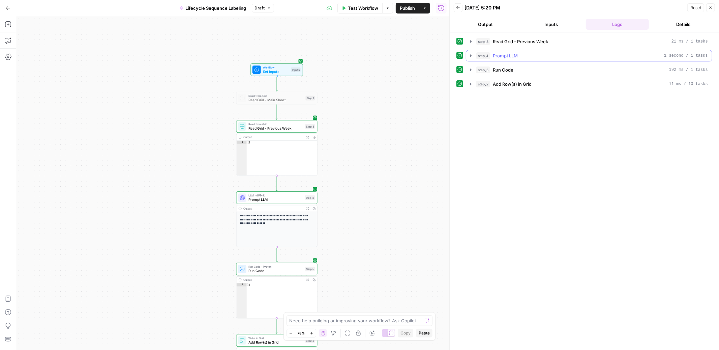
click at [470, 55] on icon "button" at bounding box center [470, 55] width 1 height 2
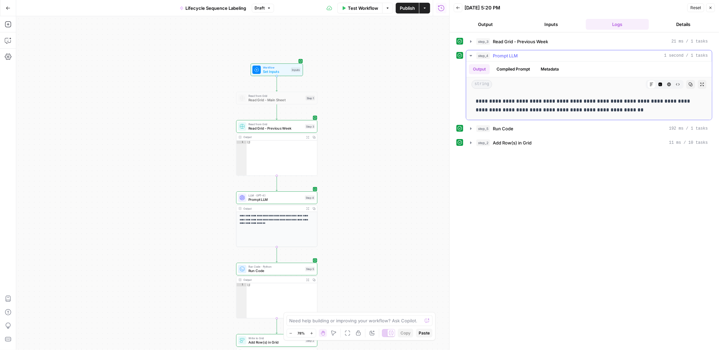
click at [470, 55] on icon "button" at bounding box center [470, 55] width 5 height 5
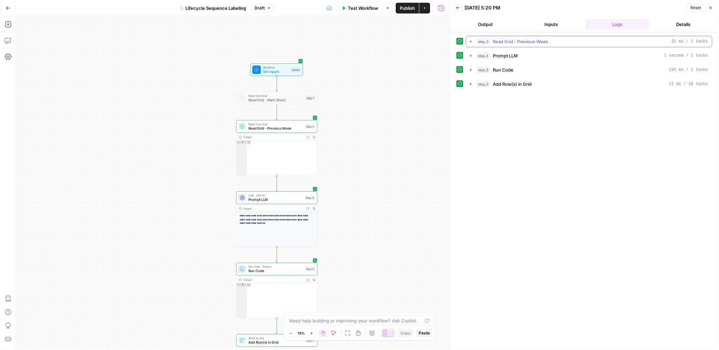
click at [471, 41] on icon "button" at bounding box center [470, 41] width 1 height 2
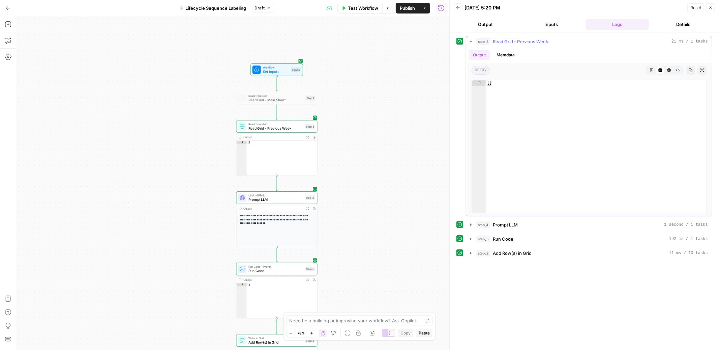
click at [471, 41] on icon "button" at bounding box center [471, 41] width 2 height 1
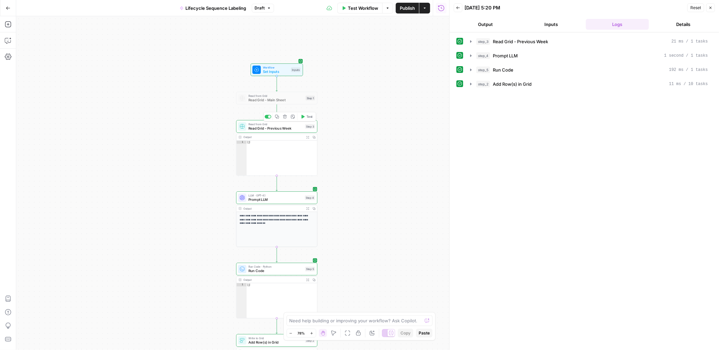
click at [288, 127] on span "Read Grid - Previous Week" at bounding box center [276, 127] width 55 height 5
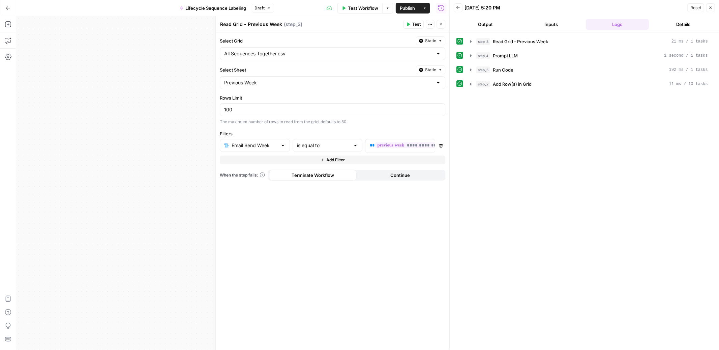
click at [360, 10] on span "Test Workflow" at bounding box center [363, 8] width 30 height 7
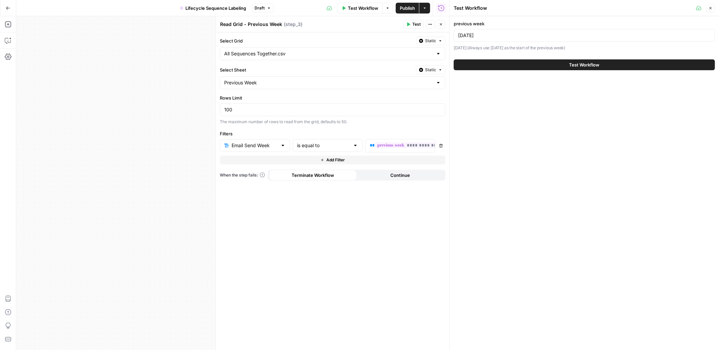
click at [444, 24] on button "Close" at bounding box center [441, 24] width 9 height 9
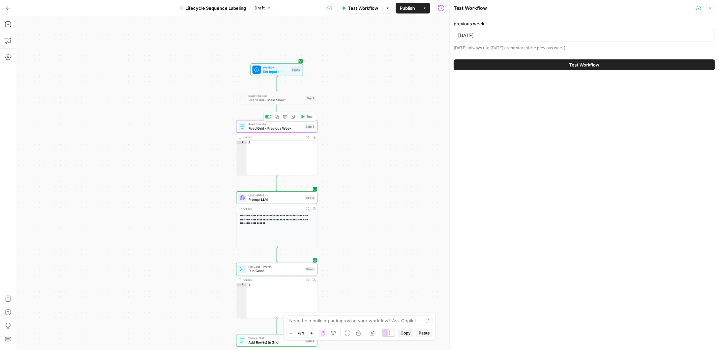
click at [309, 117] on span "Test" at bounding box center [310, 116] width 6 height 5
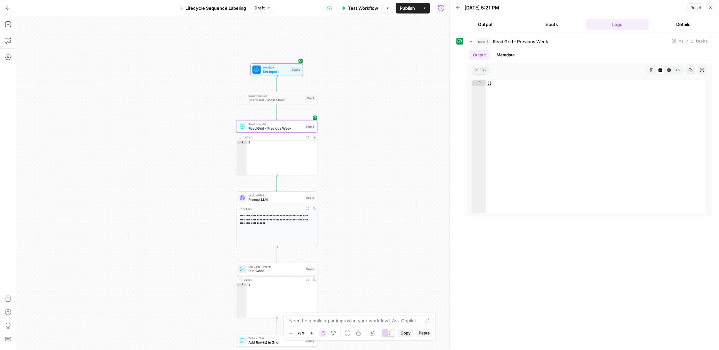
click at [283, 129] on span "Read Grid - Previous Week" at bounding box center [276, 127] width 55 height 5
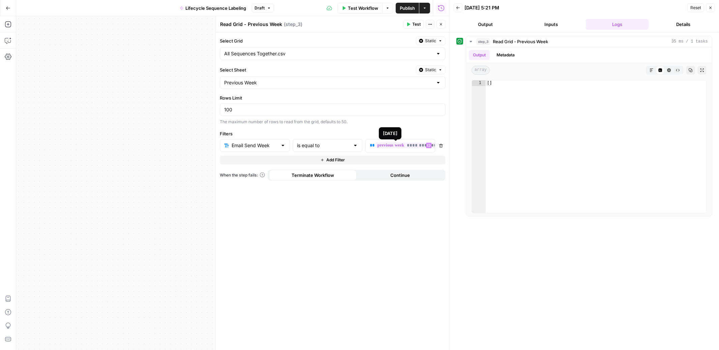
scroll to position [0, 12]
click at [435, 147] on div "**********" at bounding box center [400, 145] width 69 height 13
click at [416, 27] on span "Test" at bounding box center [416, 24] width 8 height 6
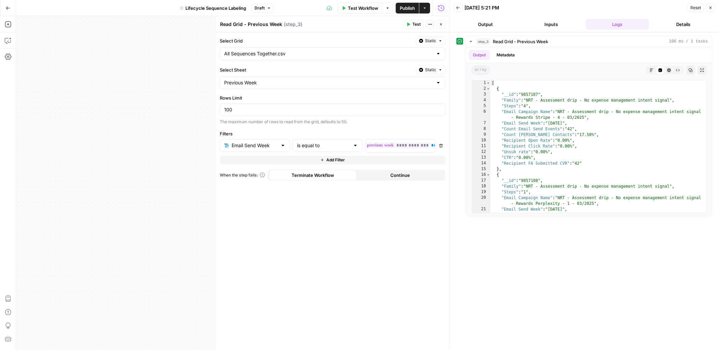
click at [412, 10] on span "Publish" at bounding box center [407, 8] width 15 height 7
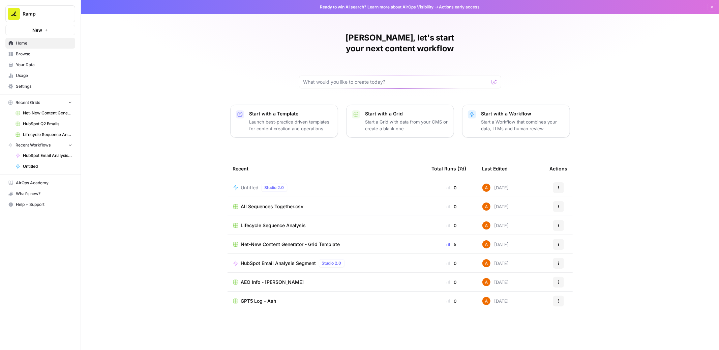
click at [26, 56] on span "Browse" at bounding box center [44, 54] width 56 height 6
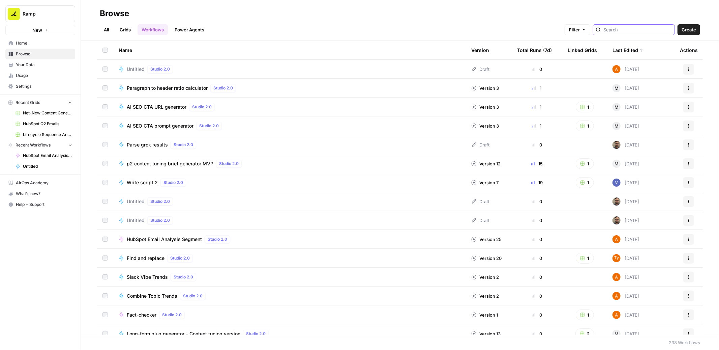
click at [637, 30] on input "search" at bounding box center [638, 29] width 68 height 7
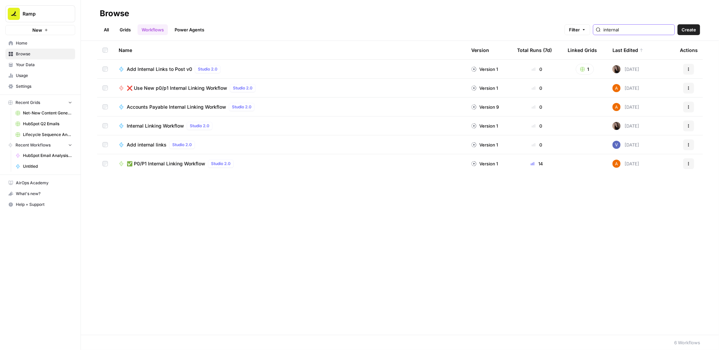
type input "internal"
click at [194, 164] on span "✅ P0/P1 Internal Linking Workflow" at bounding box center [166, 163] width 79 height 7
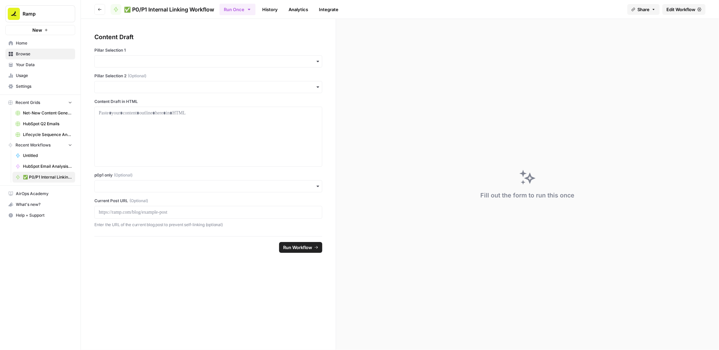
click at [685, 10] on span "Edit Workflow" at bounding box center [681, 9] width 29 height 7
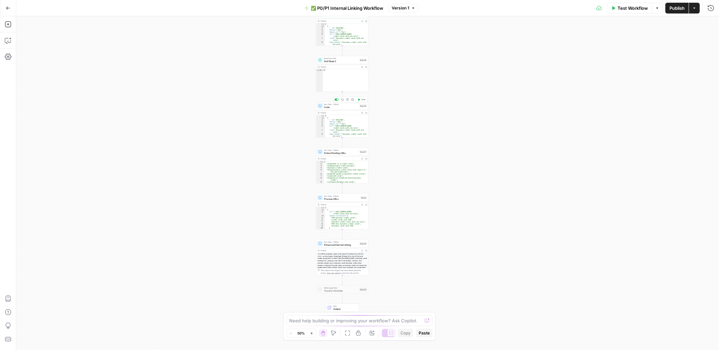
click at [352, 108] on span "Code" at bounding box center [341, 106] width 34 height 3
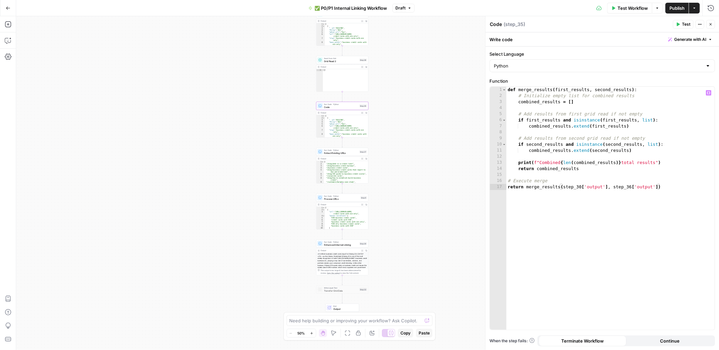
click at [593, 138] on div "def merge_results ( first_results , second_results ) : # Initialize empty list …" at bounding box center [611, 214] width 208 height 255
type textarea "**********"
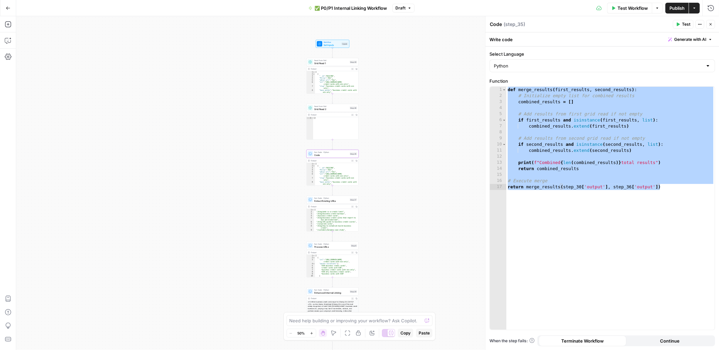
drag, startPoint x: 393, startPoint y: 127, endPoint x: 375, endPoint y: 173, distance: 49.2
click at [375, 173] on div "Workflow Set Inputs Inputs Read from Grid Grid Read 1 Step 30 Output Expand Out…" at bounding box center [367, 183] width 703 height 334
click at [325, 153] on span "Code" at bounding box center [324, 152] width 34 height 3
click at [326, 244] on span "Process URLs" at bounding box center [324, 244] width 35 height 3
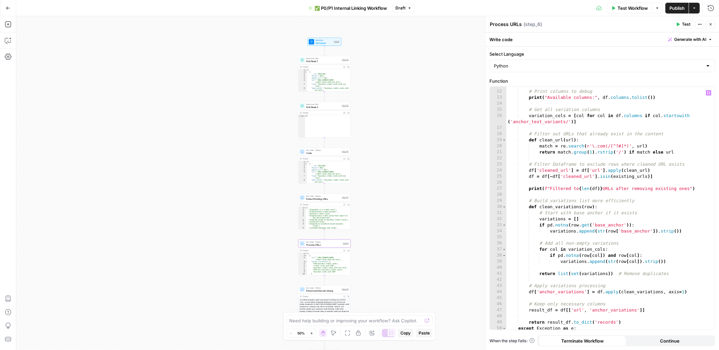
scroll to position [59, 0]
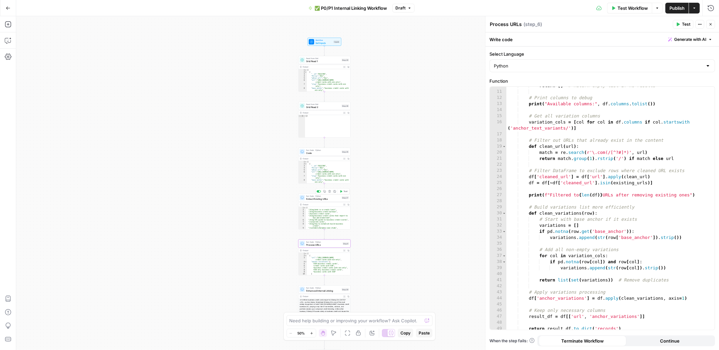
click at [327, 198] on span "Extract Existing URLs" at bounding box center [324, 198] width 34 height 3
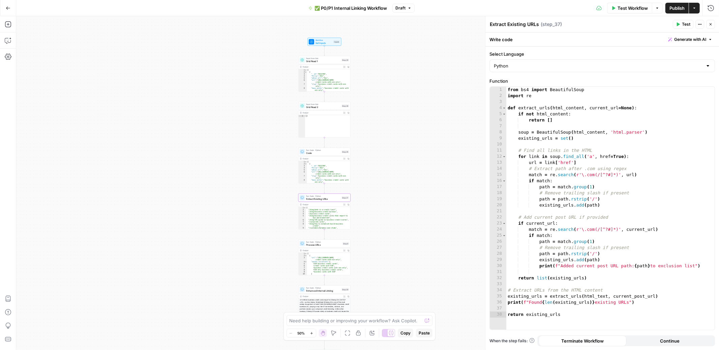
click at [708, 27] on button "Close" at bounding box center [711, 24] width 9 height 9
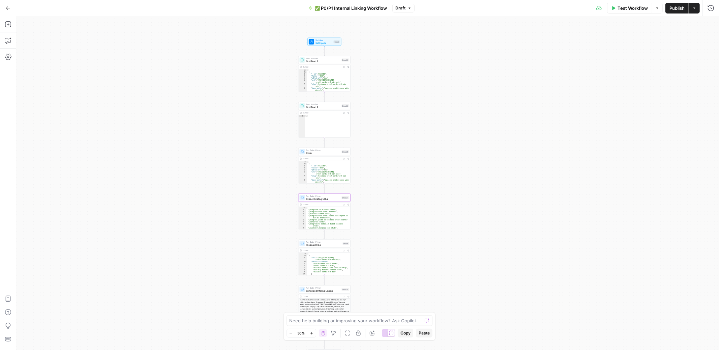
click at [8, 8] on icon "button" at bounding box center [8, 8] width 5 height 5
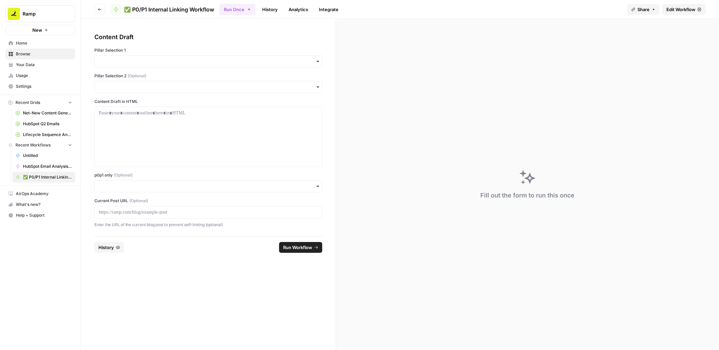
click at [102, 8] on icon "button" at bounding box center [100, 9] width 4 height 4
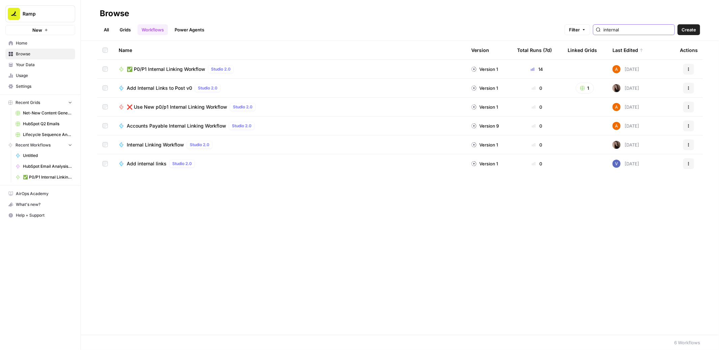
click at [640, 30] on input "internal" at bounding box center [638, 29] width 68 height 7
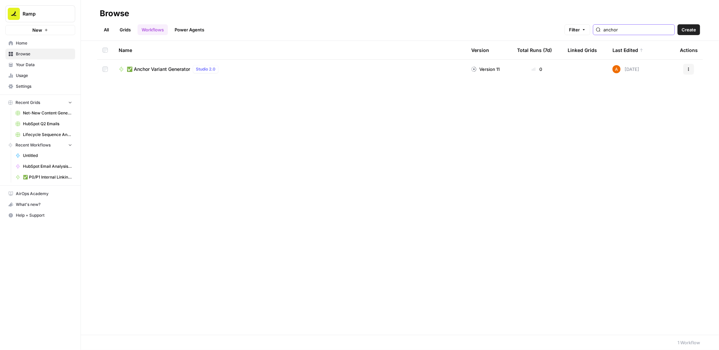
type input "anchor"
click at [172, 71] on span "✅ Anchor Variant Generator" at bounding box center [158, 69] width 63 height 7
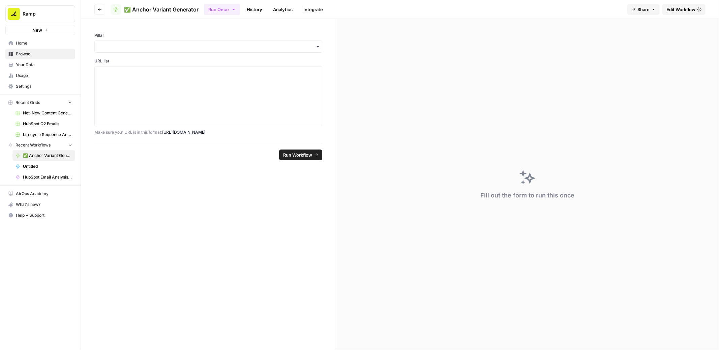
click at [684, 10] on span "Edit Workflow" at bounding box center [681, 9] width 29 height 7
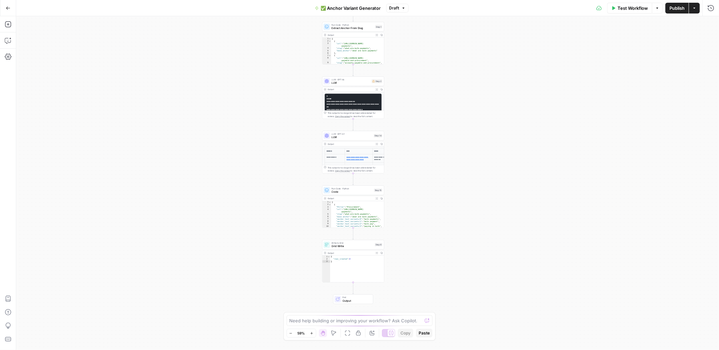
click at [347, 191] on span "Code" at bounding box center [352, 192] width 41 height 4
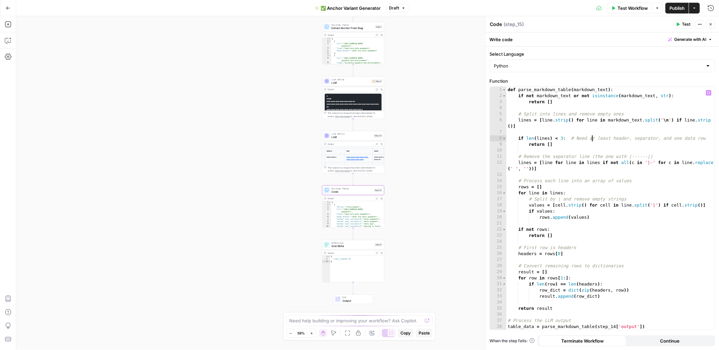
click at [592, 136] on div "def parse_markdown_table ( markdown_text ) : if not markdown_text or not isinst…" at bounding box center [611, 214] width 208 height 255
type textarea "**********"
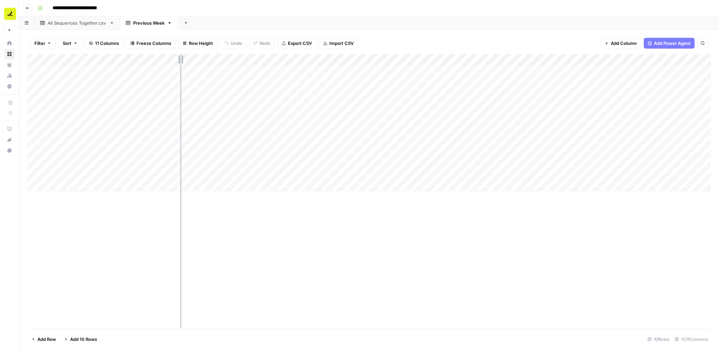
drag, startPoint x: 103, startPoint y: 59, endPoint x: 185, endPoint y: 60, distance: 82.3
click at [185, 60] on div "Add Column" at bounding box center [369, 122] width 684 height 137
drag, startPoint x: 185, startPoint y: 60, endPoint x: 211, endPoint y: 60, distance: 26.0
click at [211, 60] on div "Add Column" at bounding box center [369, 122] width 684 height 137
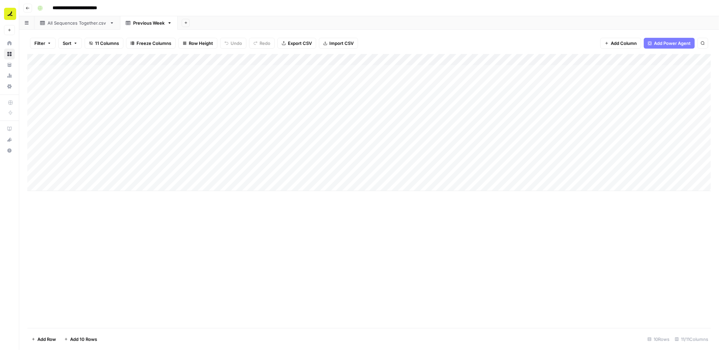
drag, startPoint x: 85, startPoint y: 60, endPoint x: 217, endPoint y: 45, distance: 132.0
click at [217, 45] on div "Filter Sort 11 Columns Freeze Columns Row Height Undo Redo Export CSV Import CS…" at bounding box center [369, 190] width 700 height 320
drag, startPoint x: 217, startPoint y: 60, endPoint x: 197, endPoint y: 61, distance: 19.9
click at [197, 61] on div "Add Column" at bounding box center [369, 122] width 684 height 137
click at [222, 105] on div "Add Column" at bounding box center [369, 122] width 684 height 137
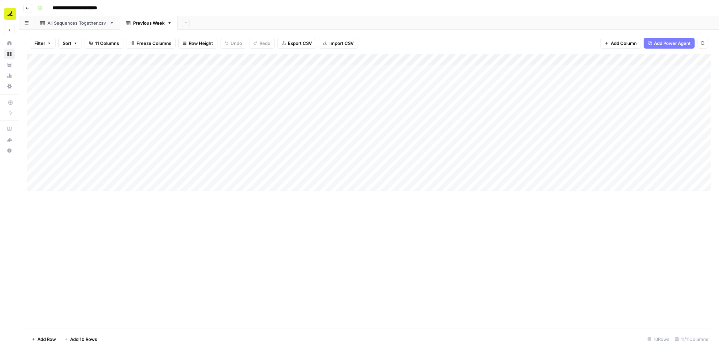
click at [222, 105] on div "Add Column" at bounding box center [369, 122] width 684 height 137
click at [220, 105] on div "Add Column" at bounding box center [369, 122] width 684 height 137
click at [220, 105] on body "**********" at bounding box center [359, 175] width 719 height 350
type textarea "*"
click at [174, 147] on div "Add Column" at bounding box center [369, 122] width 684 height 137
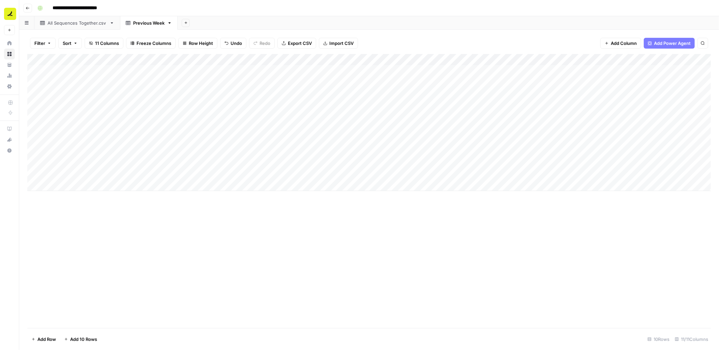
click at [213, 174] on div "Add Column" at bounding box center [369, 122] width 684 height 137
click at [220, 124] on div "Add Column" at bounding box center [369, 122] width 684 height 137
click at [161, 73] on div "Add Column" at bounding box center [369, 122] width 684 height 137
click at [653, 173] on div "Add Column" at bounding box center [369, 122] width 684 height 137
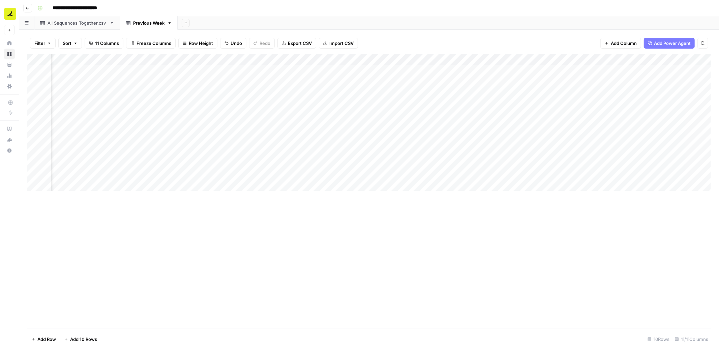
scroll to position [0, 0]
click at [480, 80] on div "Add Column" at bounding box center [369, 122] width 684 height 137
click at [505, 74] on div "Add Column" at bounding box center [369, 122] width 684 height 137
type textarea "**********"
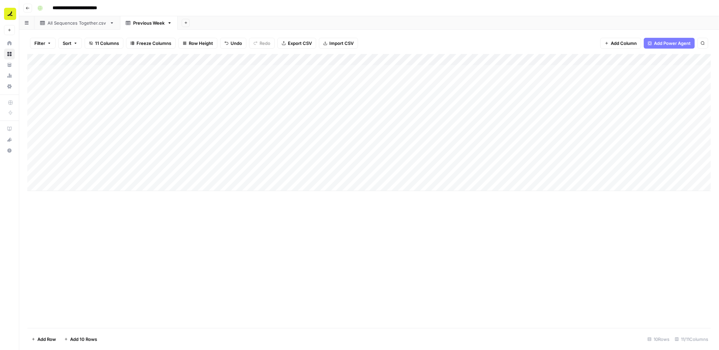
click at [509, 69] on div "Add Column" at bounding box center [369, 122] width 684 height 137
drag, startPoint x: 519, startPoint y: 76, endPoint x: 514, endPoint y: 171, distance: 95.6
click at [514, 171] on div "Add Column" at bounding box center [369, 122] width 684 height 137
click at [179, 71] on div "Add Column" at bounding box center [369, 122] width 684 height 137
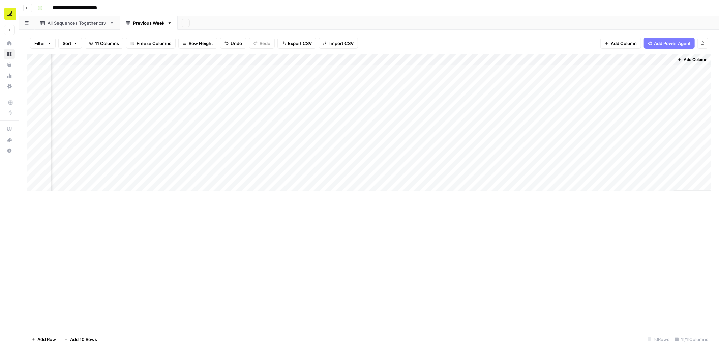
click at [642, 172] on div "Add Column" at bounding box center [369, 122] width 684 height 137
click at [349, 94] on div "Add Column" at bounding box center [369, 122] width 684 height 137
click at [348, 116] on div "Add Column" at bounding box center [369, 122] width 684 height 137
click at [302, 77] on div "Add Column" at bounding box center [369, 122] width 684 height 137
click at [297, 71] on div "Add Column" at bounding box center [369, 122] width 684 height 137
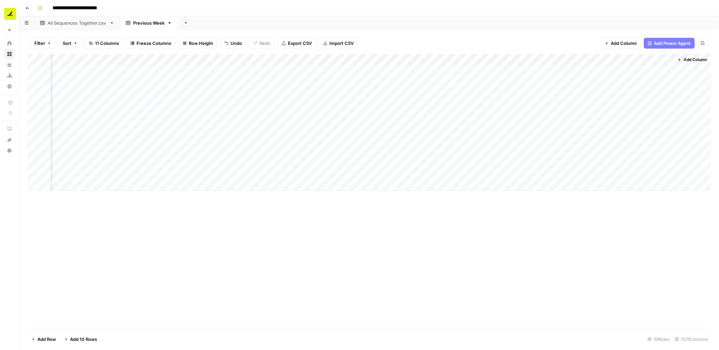
click at [289, 170] on div "Add Column" at bounding box center [369, 122] width 684 height 137
click at [343, 72] on div "Add Column" at bounding box center [369, 122] width 684 height 137
click at [429, 141] on div "Add Column" at bounding box center [369, 122] width 684 height 137
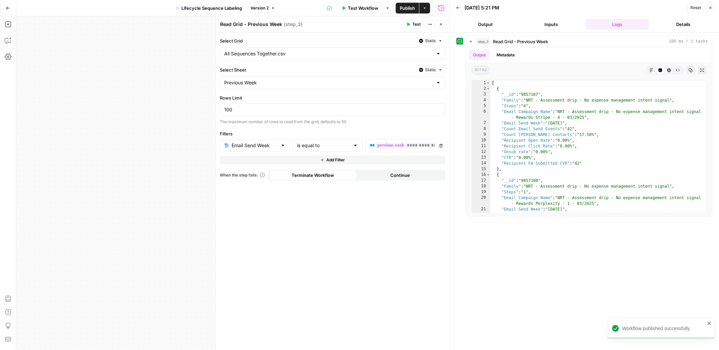
scroll to position [0, 10]
click at [427, 209] on div "**********" at bounding box center [333, 191] width 234 height 318
click at [414, 217] on div "**********" at bounding box center [333, 191] width 234 height 318
click at [444, 23] on button "Close" at bounding box center [441, 24] width 9 height 9
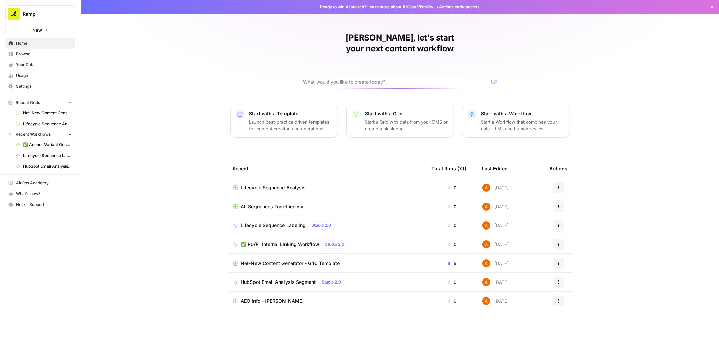
click at [30, 55] on span "Browse" at bounding box center [44, 54] width 56 height 6
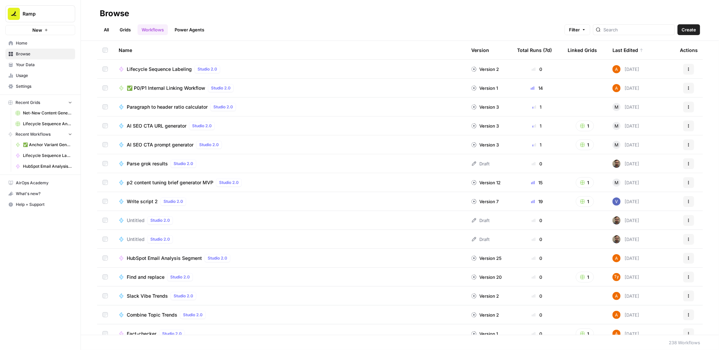
click at [690, 31] on span "Create" at bounding box center [689, 29] width 15 height 7
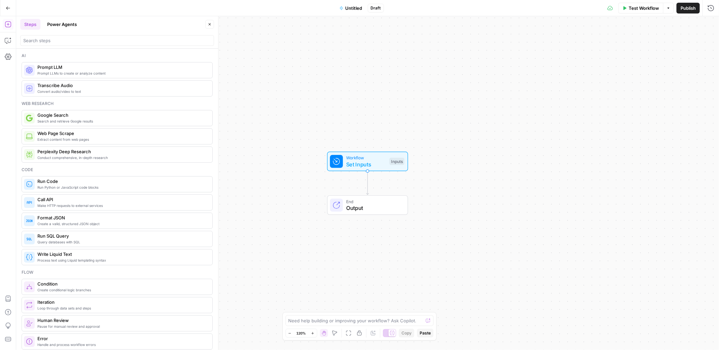
click at [355, 6] on span "Untitled" at bounding box center [354, 8] width 17 height 7
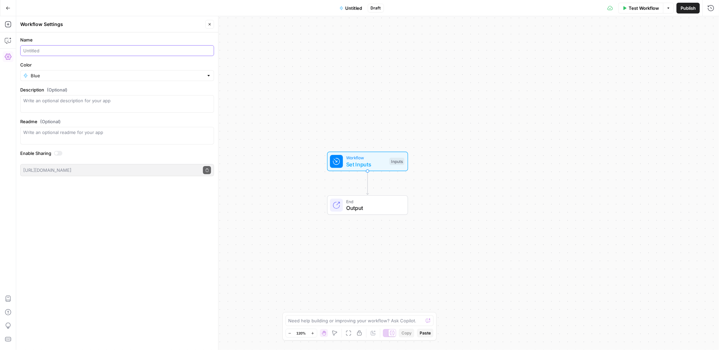
click at [69, 49] on input "Name" at bounding box center [117, 50] width 188 height 7
type input "Lifecycle Sequence Analysis"
click at [49, 77] on input "Color" at bounding box center [117, 75] width 173 height 7
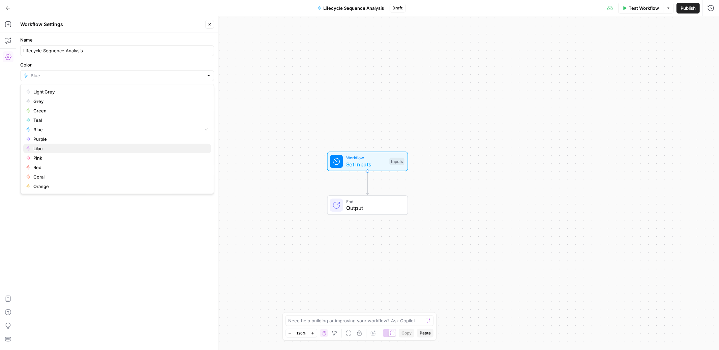
click at [48, 149] on span "Lilac" at bounding box center [119, 148] width 172 height 7
type input "Lilac"
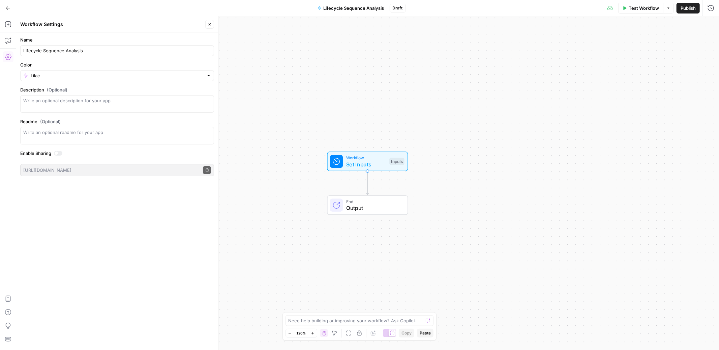
click at [68, 219] on div "Name Lifecycle Sequence Analysis Color Lilac Description (Optional) Readme (Opt…" at bounding box center [117, 191] width 202 height 318
click at [211, 22] on icon "button" at bounding box center [210, 24] width 4 height 4
drag, startPoint x: 11, startPoint y: 24, endPoint x: 7, endPoint y: 25, distance: 4.4
click at [7, 25] on icon "button" at bounding box center [8, 24] width 7 height 7
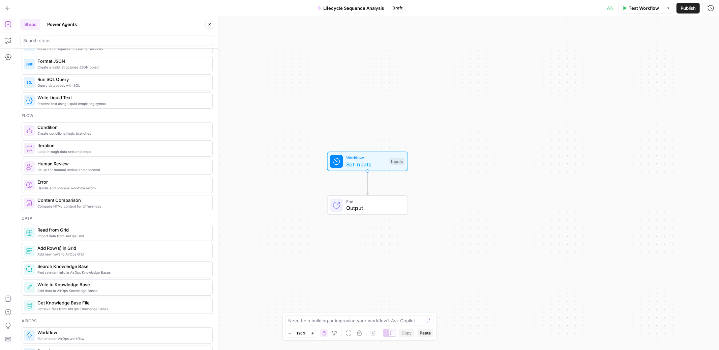
scroll to position [160, 0]
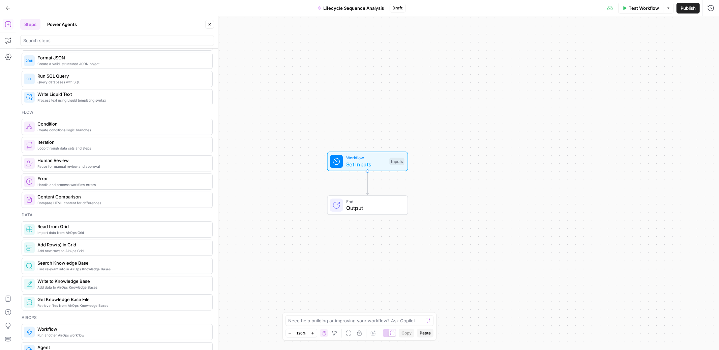
click at [74, 231] on span "Import data from AirOps Grid" at bounding box center [122, 232] width 170 height 5
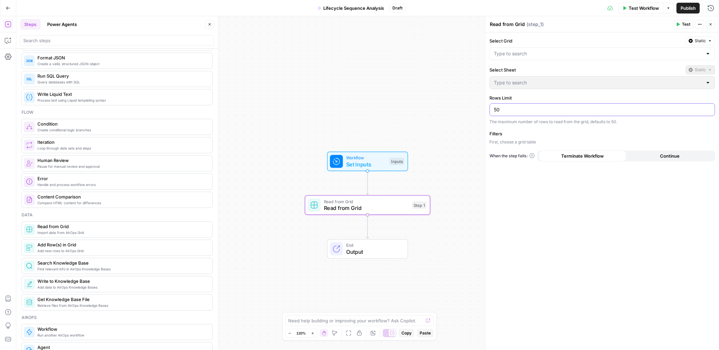
click at [530, 108] on input "50" at bounding box center [602, 109] width 217 height 7
type input "5"
type input "1000"
click at [567, 138] on div "Filters First, choose a grid table" at bounding box center [603, 137] width 226 height 15
click at [541, 53] on input "Select Grid" at bounding box center [598, 53] width 209 height 7
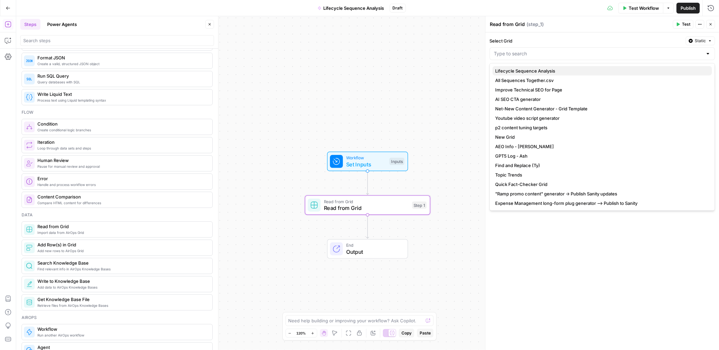
click at [537, 72] on span "Lifecycle Sequence Analysis" at bounding box center [600, 70] width 211 height 7
type input "Lifecycle Sequence Analysis"
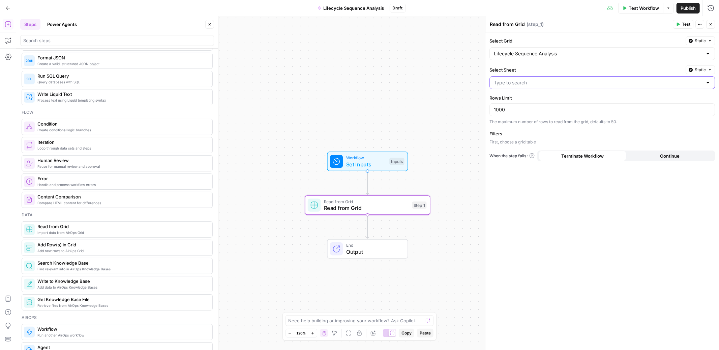
click at [533, 81] on input "Select Sheet" at bounding box center [598, 82] width 209 height 7
click at [527, 101] on span "Assessment Drip Live" at bounding box center [600, 99] width 211 height 7
type input "Assessment Drip Live"
click at [619, 222] on div "Select Grid Static Lifecycle Sequence Analysis Select Sheet Static Assessment D…" at bounding box center [603, 191] width 234 height 318
click at [713, 25] on button "Close" at bounding box center [711, 24] width 9 height 9
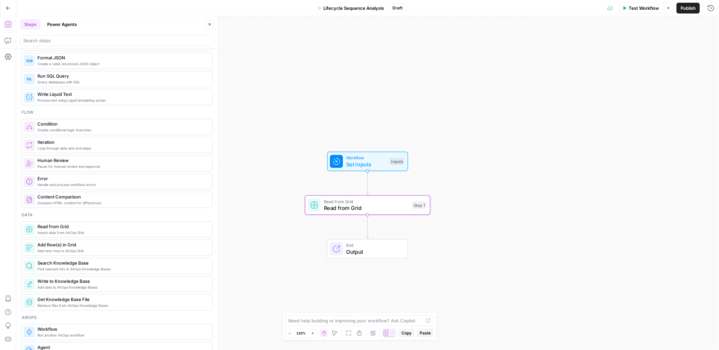
scroll to position [0, 0]
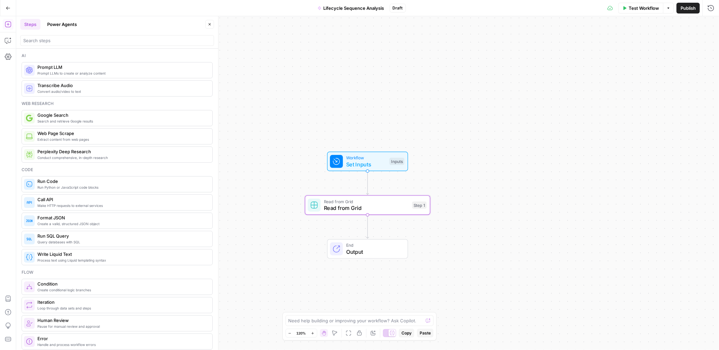
click at [79, 73] on span "Prompt LLMs to create or analyze content" at bounding box center [122, 72] width 170 height 5
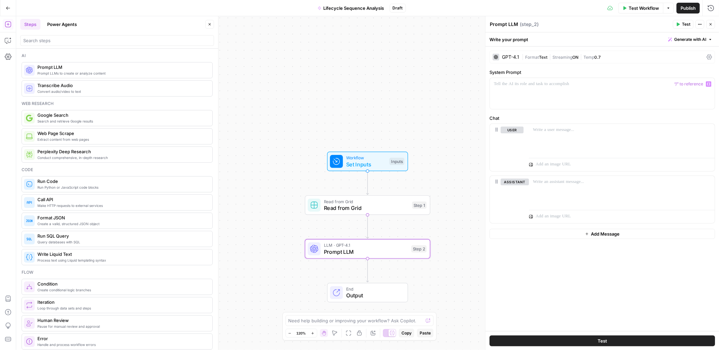
click at [524, 58] on span "|" at bounding box center [523, 56] width 3 height 7
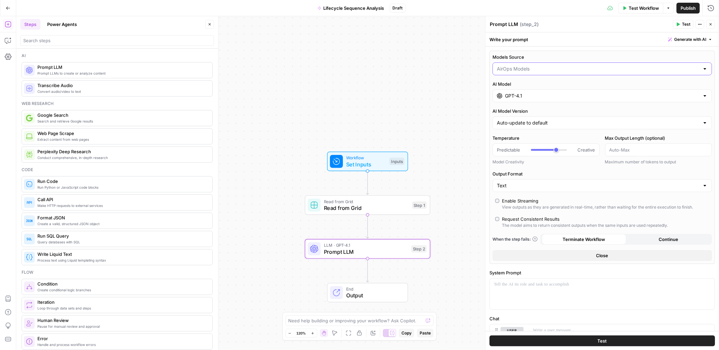
click at [515, 71] on input "Models Source" at bounding box center [598, 68] width 203 height 7
type input "AirOps Models"
click at [541, 111] on label "AI Model Version" at bounding box center [603, 111] width 220 height 7
click at [541, 119] on input "Auto-update to default" at bounding box center [598, 122] width 203 height 7
type input "Auto-update to default"
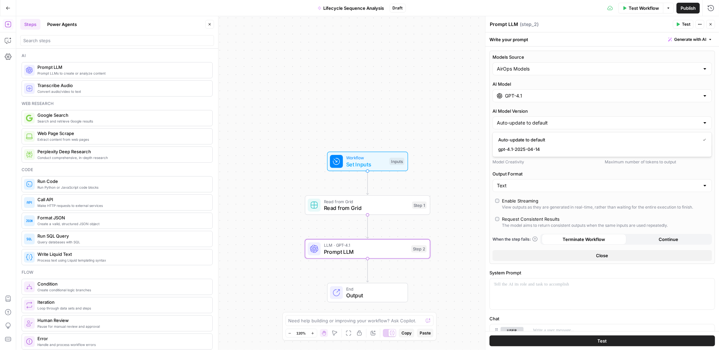
click at [535, 96] on input "GPT-4.1" at bounding box center [602, 95] width 195 height 7
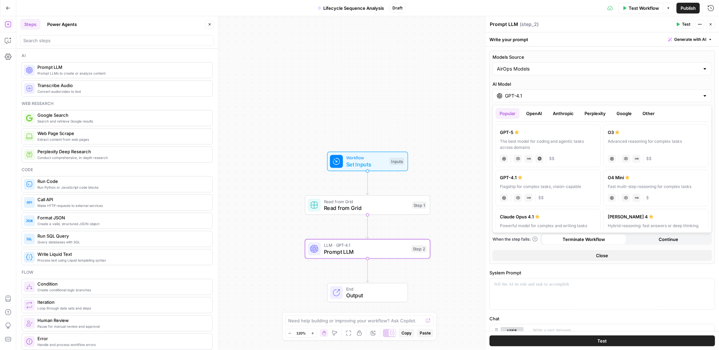
click at [559, 113] on button "Anthropic" at bounding box center [563, 113] width 29 height 11
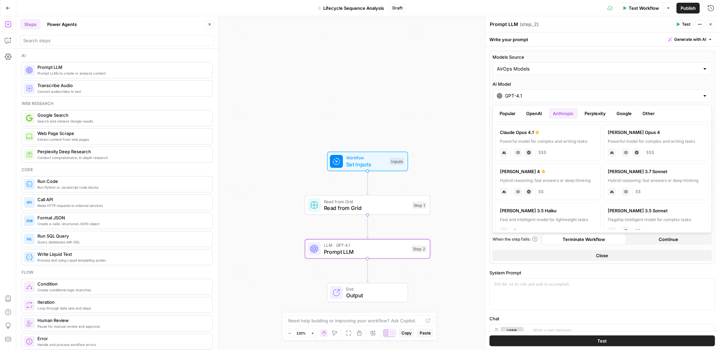
click at [541, 114] on button "OpenAI" at bounding box center [534, 113] width 24 height 11
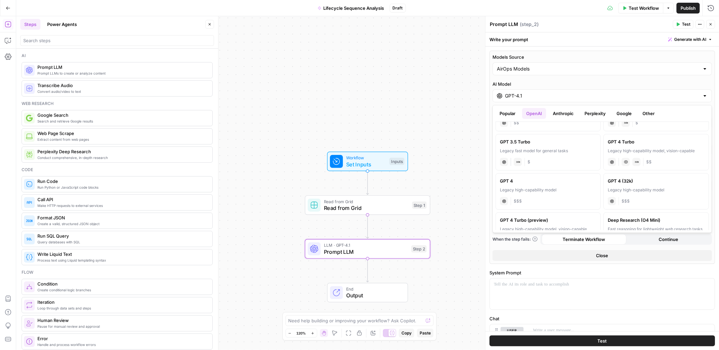
scroll to position [356, 0]
click at [660, 143] on div "GPT 4 Turbo" at bounding box center [656, 140] width 96 height 7
type input "GPT 4 Turbo"
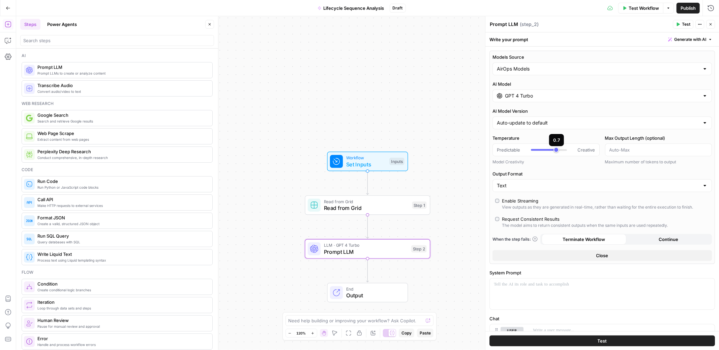
click at [544, 149] on div at bounding box center [543, 150] width 25 height 2
type input "***"
click at [541, 149] on div at bounding box center [536, 150] width 11 height 2
click at [534, 184] on input "Output Format" at bounding box center [598, 185] width 203 height 7
type input "Text"
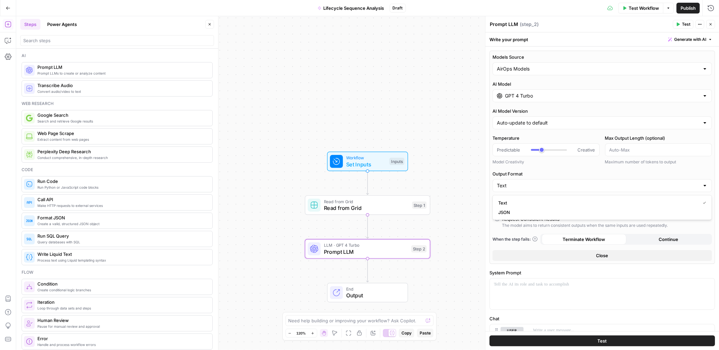
click at [538, 171] on label "Output Format" at bounding box center [603, 173] width 220 height 7
click at [538, 182] on input "Text" at bounding box center [598, 185] width 203 height 7
type input "Text"
click at [544, 166] on div "Models Source AirOps Models AI Model GPT 4 Turbo AI Model Version Auto-update t…" at bounding box center [603, 157] width 226 height 213
click at [546, 288] on p at bounding box center [602, 284] width 217 height 7
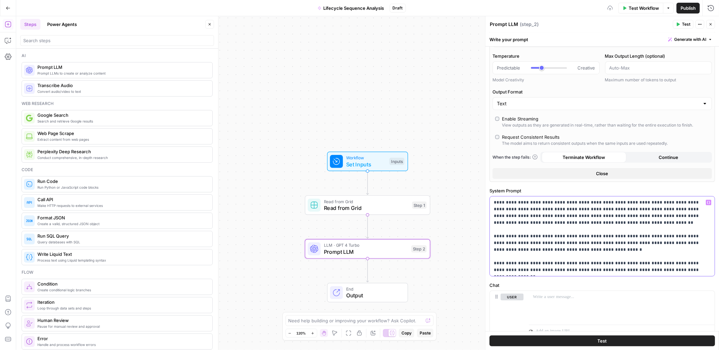
scroll to position [129, 0]
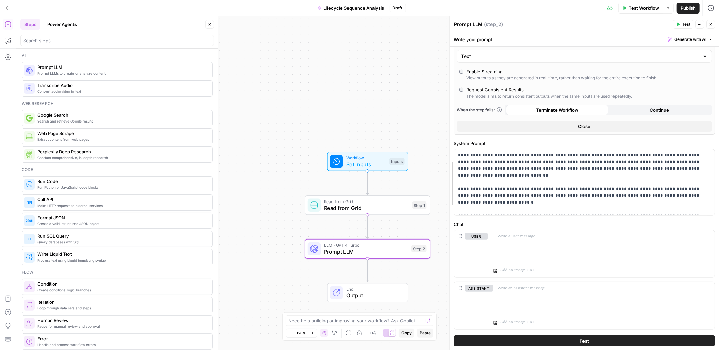
drag, startPoint x: 486, startPoint y: 222, endPoint x: 342, endPoint y: 205, distance: 145.4
click at [342, 205] on body "Ramp New Home Browse Your Data Usage Settings Recent Grids Net-New Content Gene…" at bounding box center [359, 175] width 719 height 350
drag, startPoint x: 460, startPoint y: 286, endPoint x: 460, endPoint y: 228, distance: 57.7
click at [529, 236] on p at bounding box center [603, 235] width 213 height 7
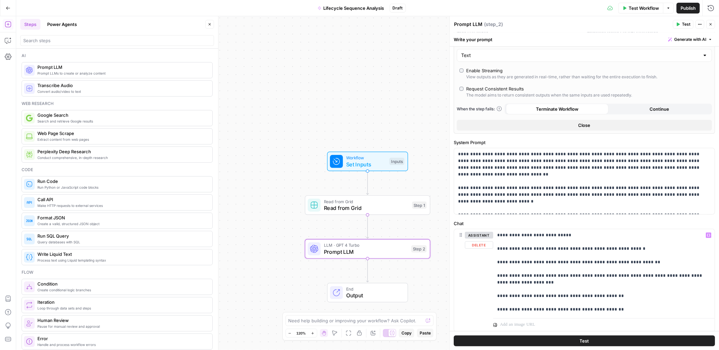
click at [548, 237] on p "**********" at bounding box center [603, 272] width 213 height 81
click at [497, 250] on p "**********" at bounding box center [603, 272] width 213 height 81
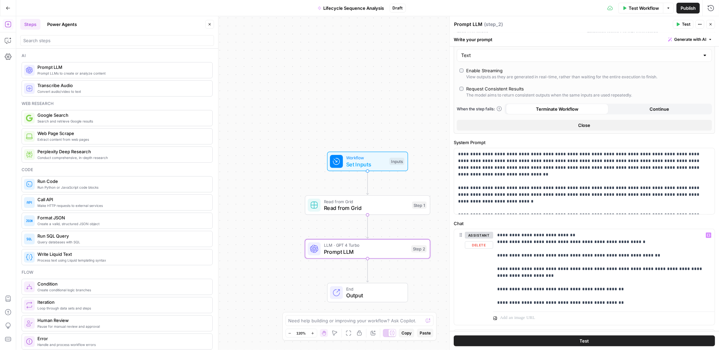
click at [497, 256] on div "**********" at bounding box center [604, 269] width 222 height 80
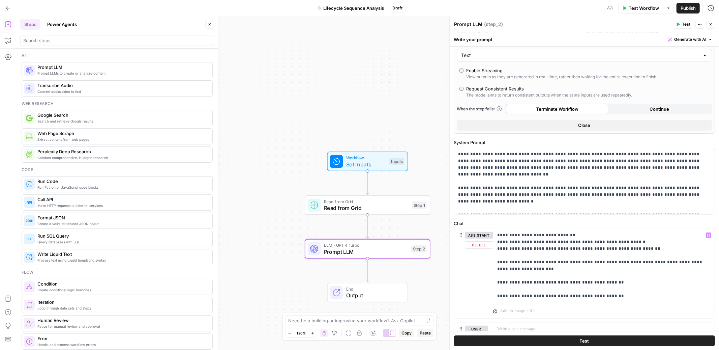
click at [496, 260] on div "**********" at bounding box center [604, 265] width 222 height 73
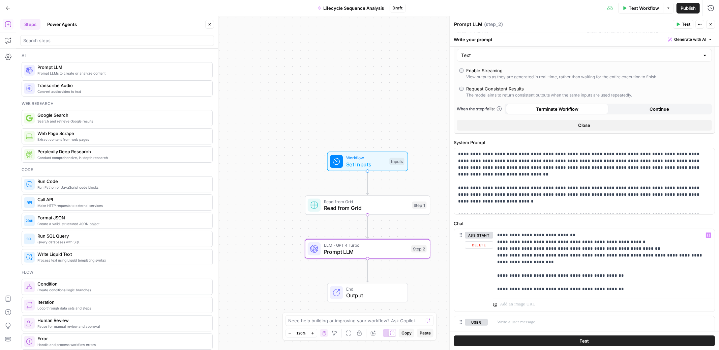
click at [495, 274] on div "**********" at bounding box center [604, 262] width 222 height 66
click at [495, 282] on div "**********" at bounding box center [604, 258] width 222 height 59
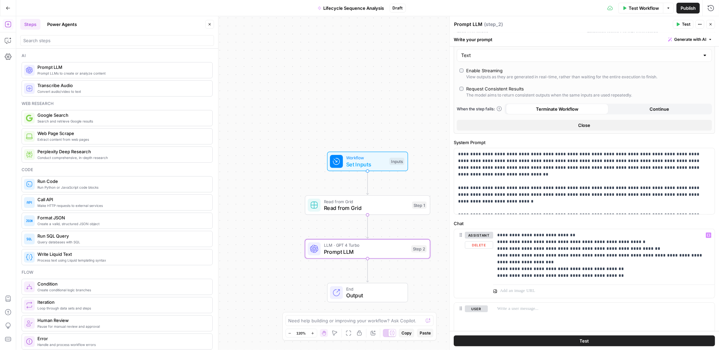
click at [497, 242] on p "**********" at bounding box center [603, 255] width 213 height 47
click at [497, 250] on p "**********" at bounding box center [603, 255] width 213 height 47
click at [497, 254] on div "**********" at bounding box center [604, 255] width 222 height 53
click at [495, 269] on div "**********" at bounding box center [604, 255] width 222 height 53
click at [492, 276] on div "assistant Delete" at bounding box center [479, 263] width 28 height 63
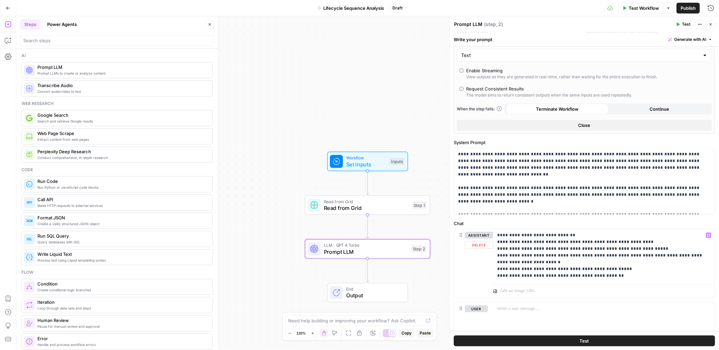
click at [497, 278] on div "**********" at bounding box center [604, 255] width 222 height 53
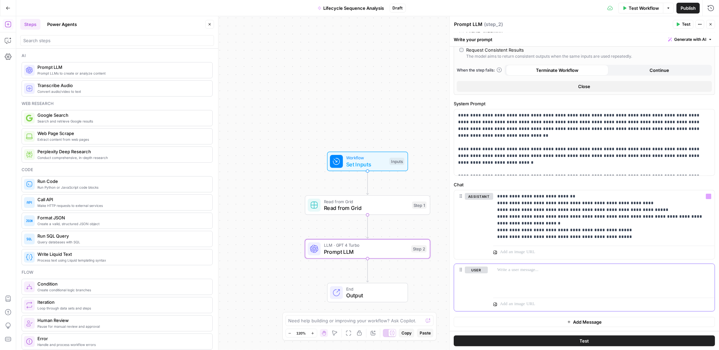
click at [531, 270] on p at bounding box center [603, 269] width 213 height 7
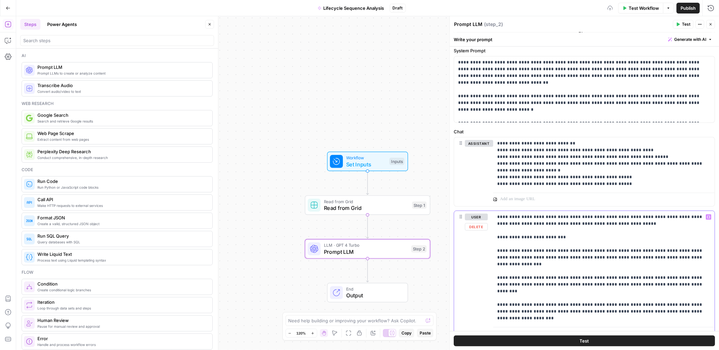
scroll to position [251, 0]
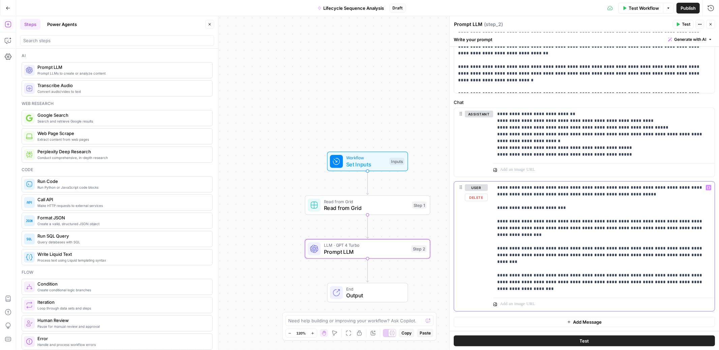
click at [495, 221] on div "**********" at bounding box center [604, 237] width 222 height 113
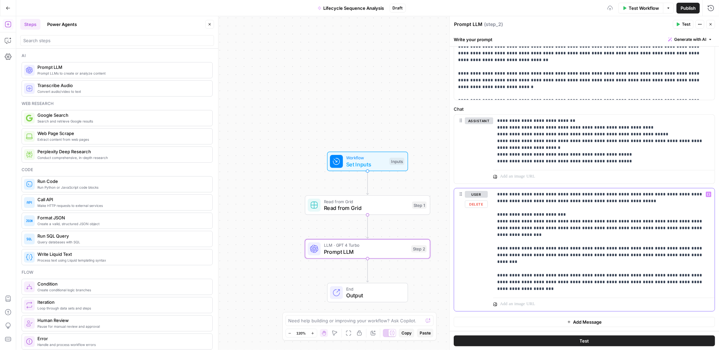
click at [495, 241] on div "**********" at bounding box center [604, 241] width 222 height 107
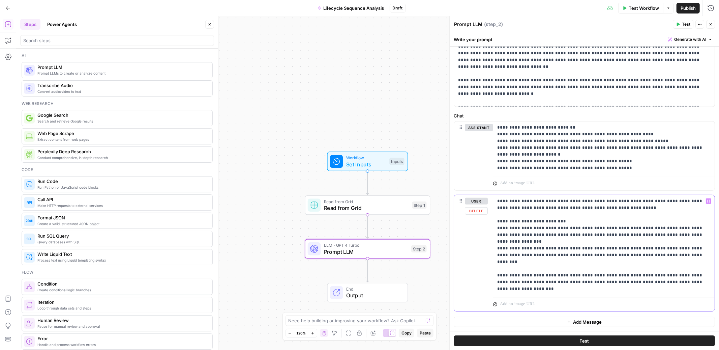
click at [495, 263] on div "**********" at bounding box center [604, 245] width 222 height 100
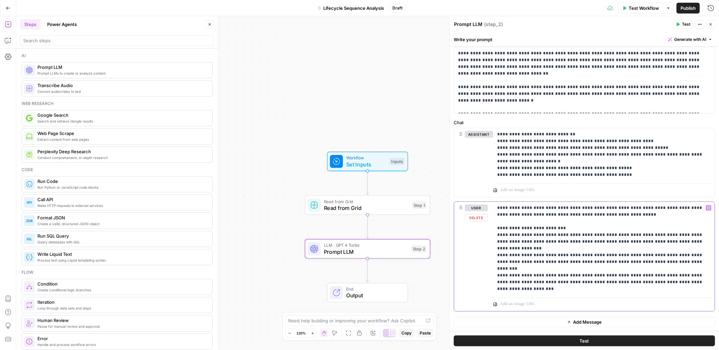
click at [493, 283] on div "**********" at bounding box center [604, 248] width 222 height 93
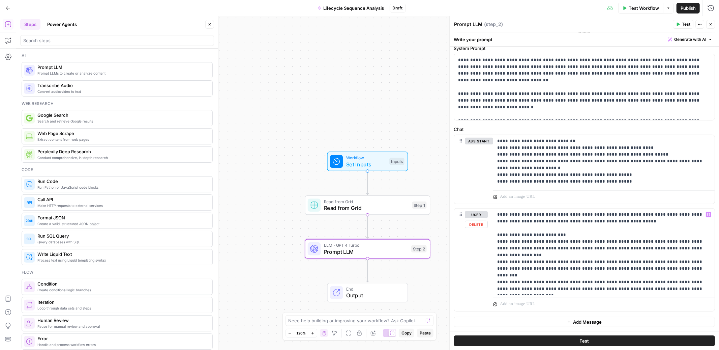
click at [492, 266] on div "**********" at bounding box center [584, 259] width 261 height 103
click at [495, 269] on div "**********" at bounding box center [604, 251] width 222 height 86
click at [496, 255] on div "**********" at bounding box center [604, 251] width 222 height 86
click at [495, 242] on div "**********" at bounding box center [604, 251] width 222 height 86
click at [555, 321] on button "Add Message" at bounding box center [584, 322] width 261 height 10
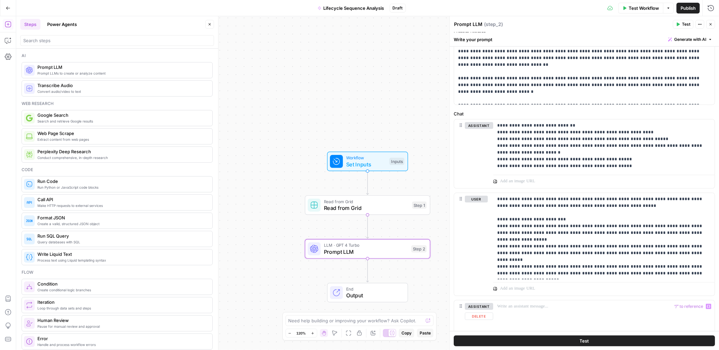
scroll to position [277, 0]
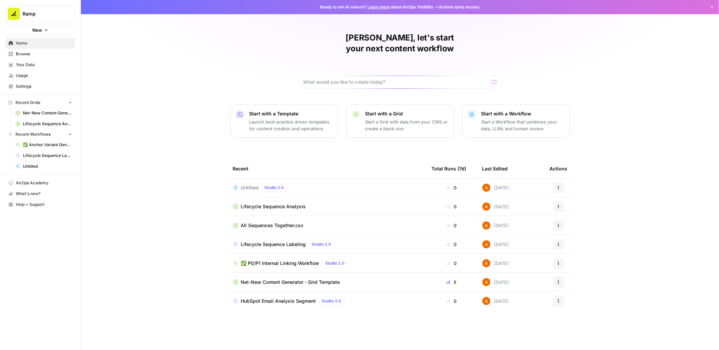
click at [34, 45] on span "Home" at bounding box center [44, 43] width 56 height 6
click at [35, 55] on span "Browse" at bounding box center [44, 54] width 56 height 6
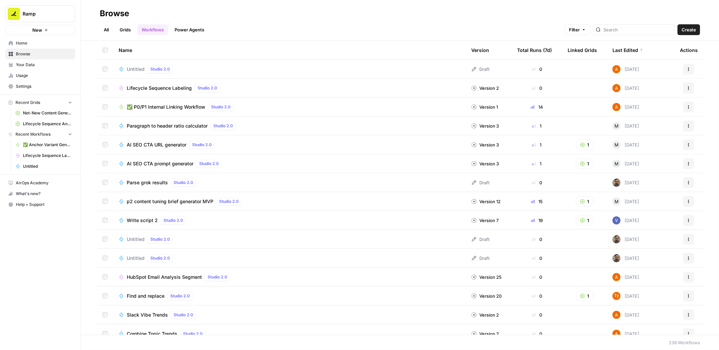
click at [178, 85] on span "Lifecycle Sequence Labeling" at bounding box center [159, 88] width 65 height 7
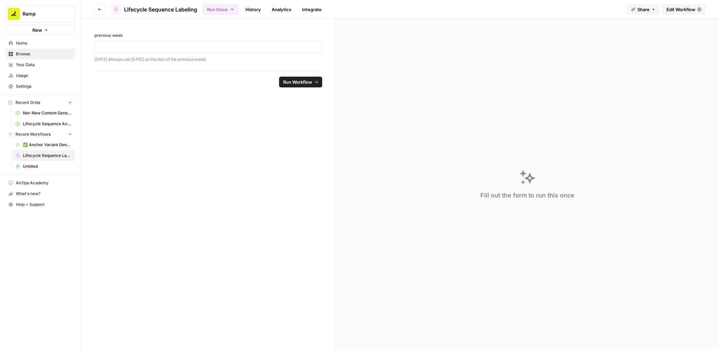
click at [691, 10] on span "Edit Workflow" at bounding box center [681, 9] width 29 height 7
